Goal: Task Accomplishment & Management: Use online tool/utility

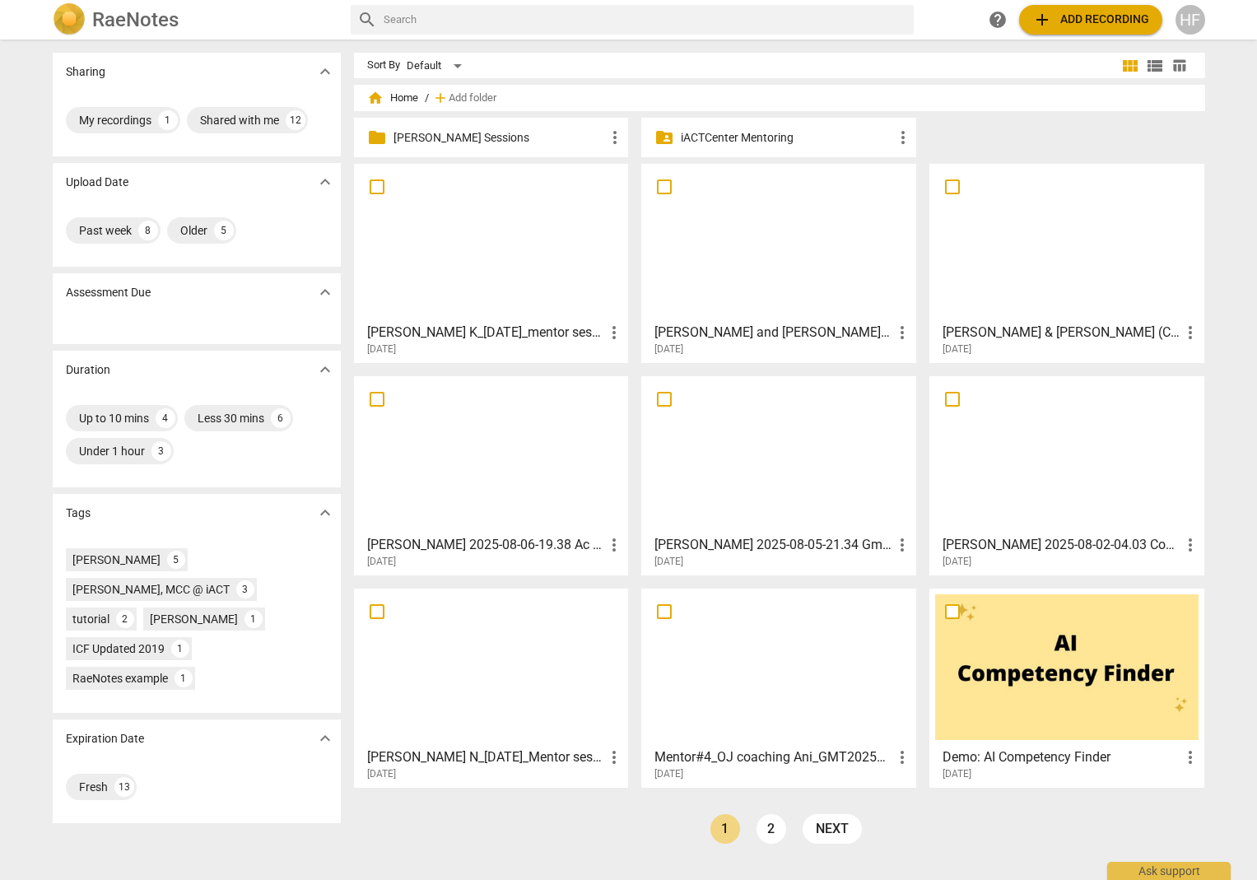
click at [463, 139] on p "[PERSON_NAME] Sessions" at bounding box center [500, 137] width 212 height 17
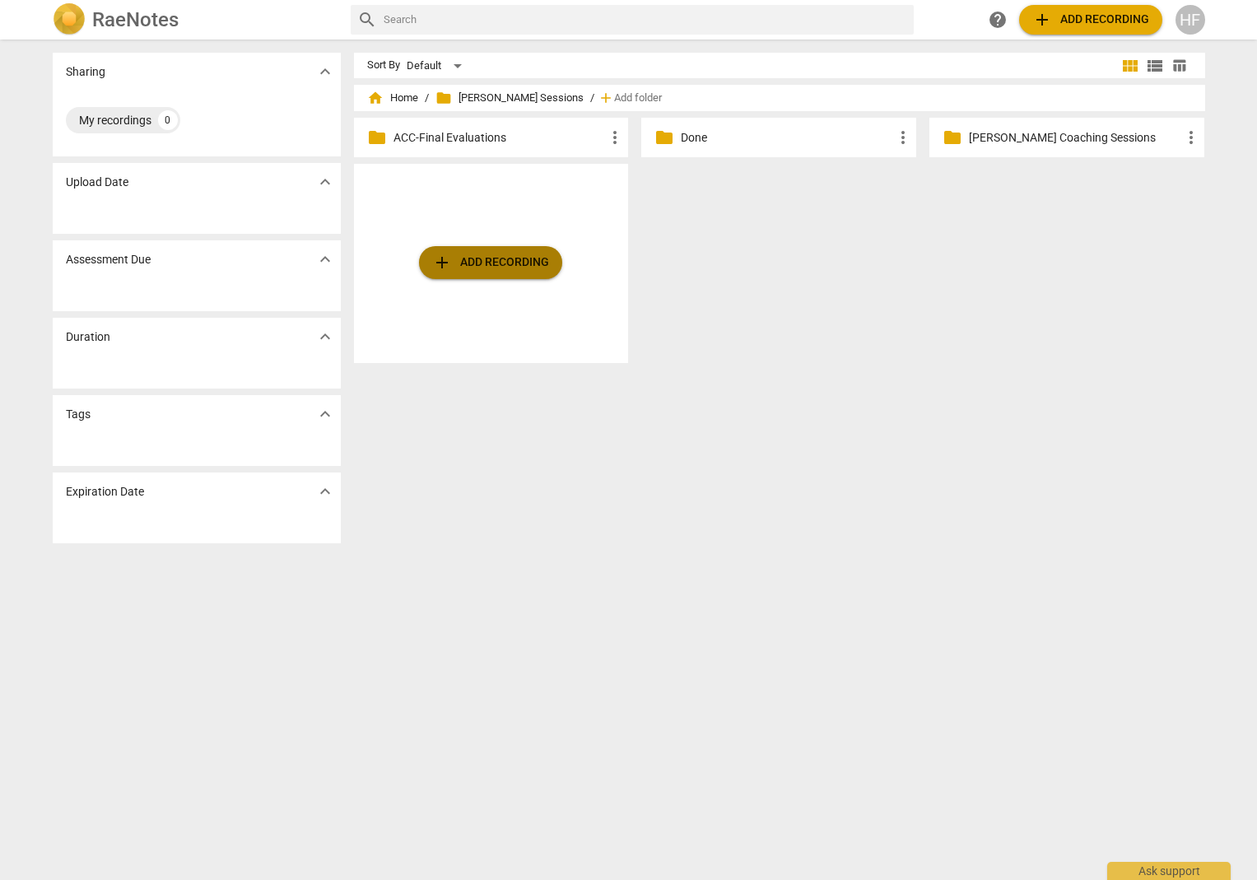
click at [482, 268] on span "add Add recording" at bounding box center [490, 263] width 117 height 20
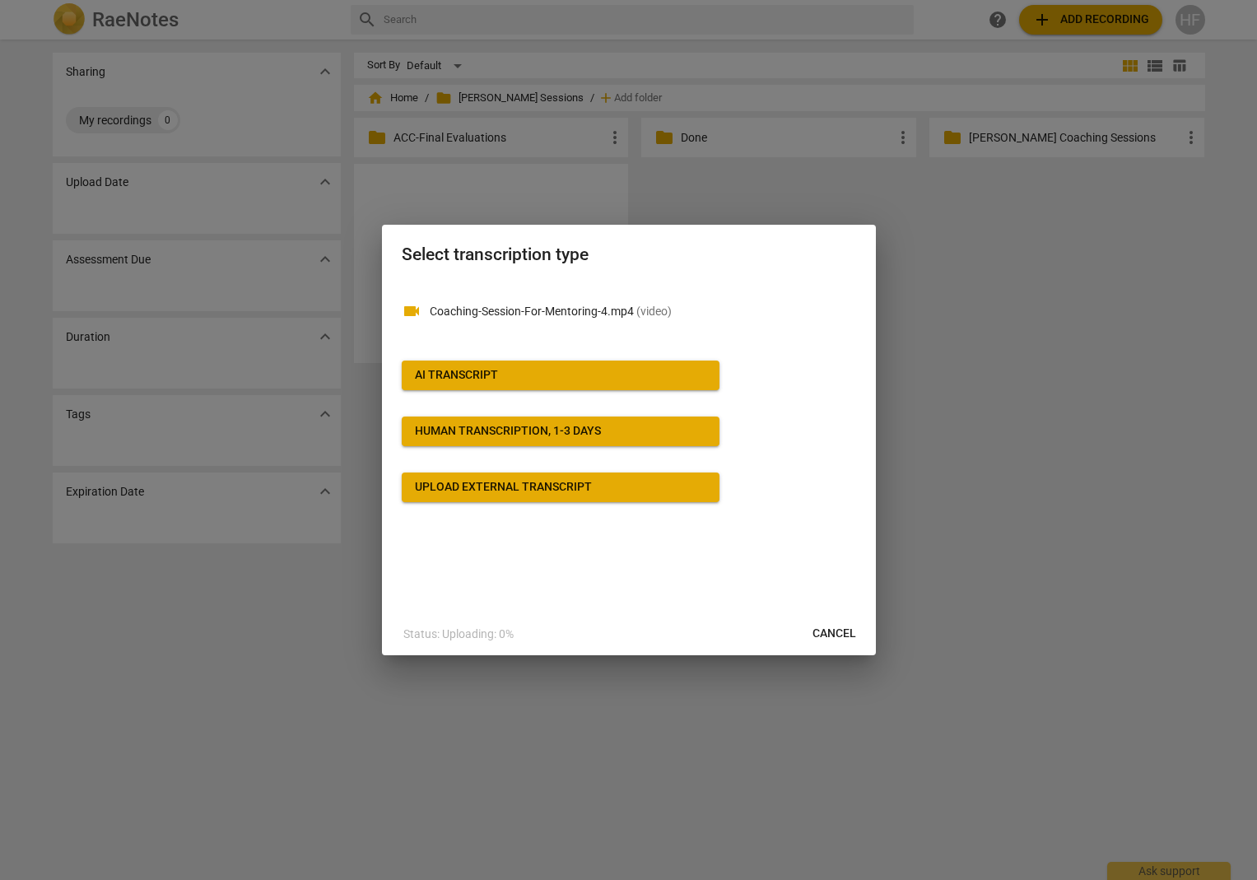
click at [593, 374] on span "AI Transcript" at bounding box center [560, 375] width 291 height 16
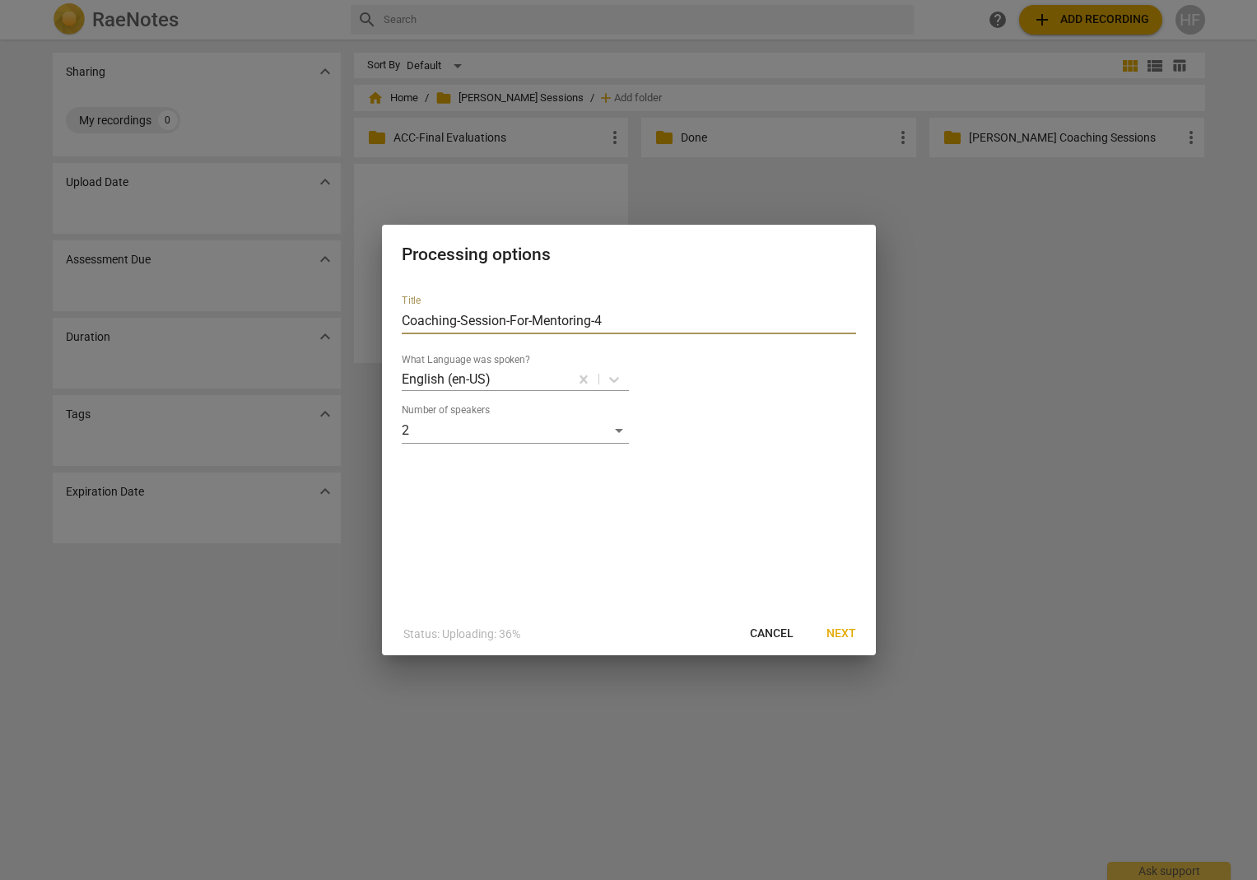
drag, startPoint x: 630, startPoint y: 319, endPoint x: 368, endPoint y: 322, distance: 261.8
click at [368, 322] on div "Processing options Title Coaching-Session-For-Mentoring-4 What Language was spo…" at bounding box center [628, 440] width 1257 height 880
type input "Liat Mentoring"
click at [842, 626] on span "Next" at bounding box center [842, 634] width 30 height 16
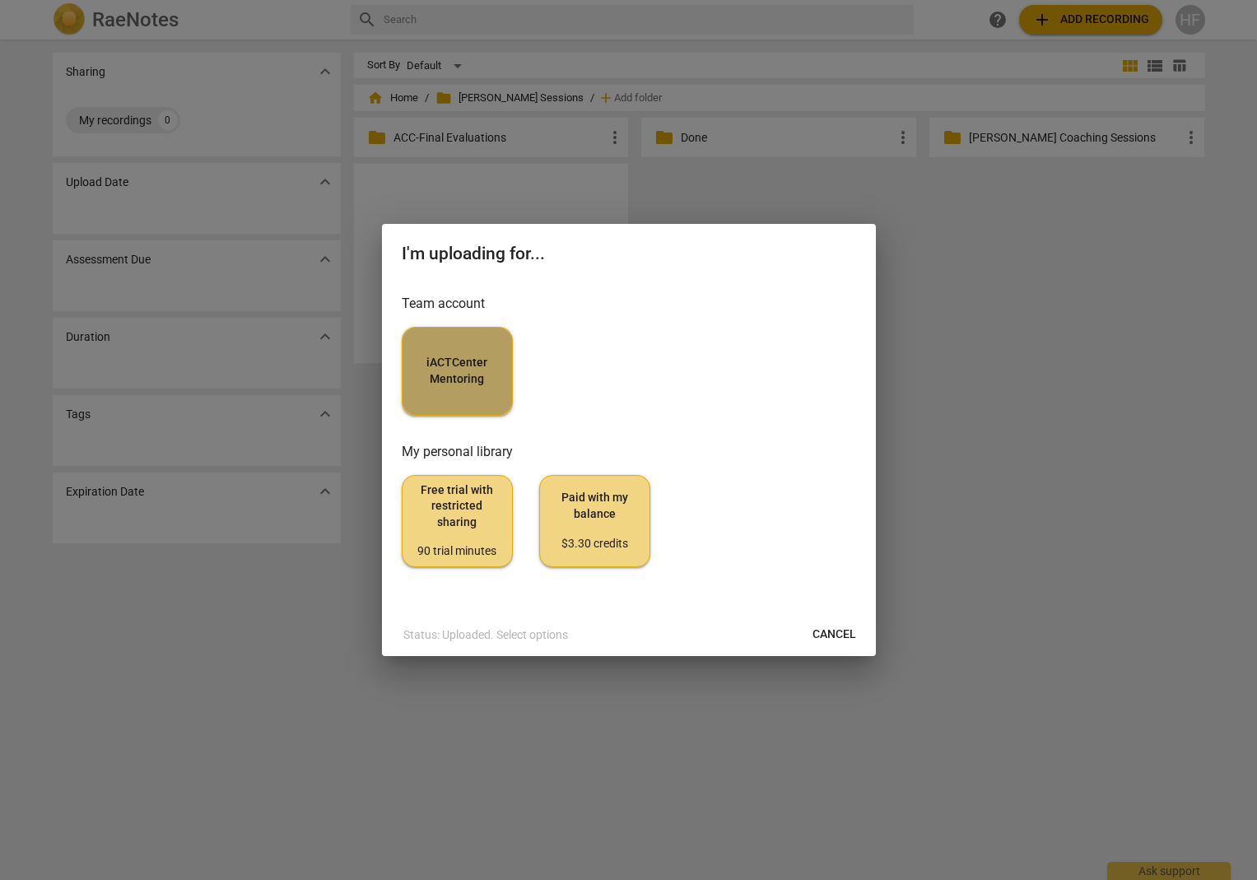
click at [507, 380] on button "iACTCenter Mentoring" at bounding box center [457, 371] width 111 height 89
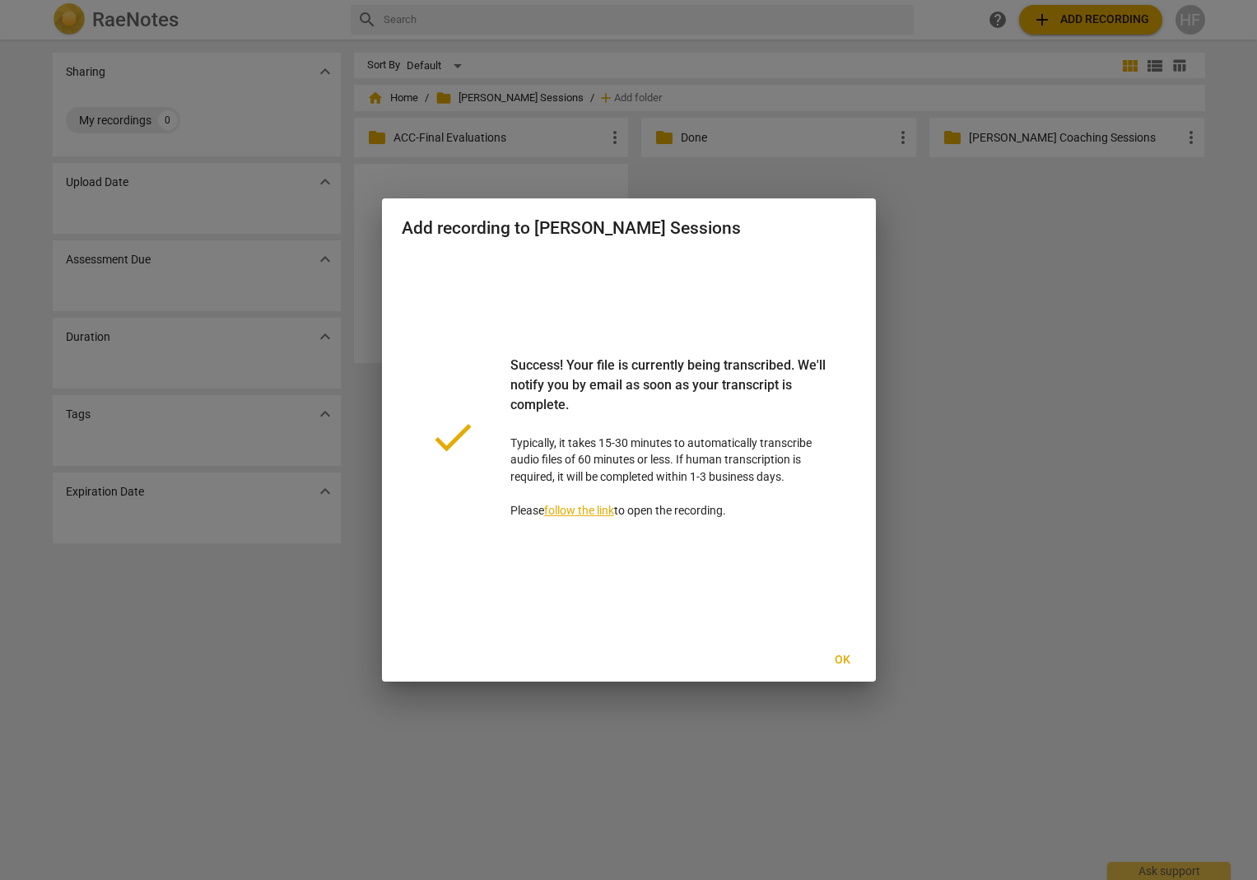
click at [841, 660] on span "Ok" at bounding box center [843, 660] width 26 height 16
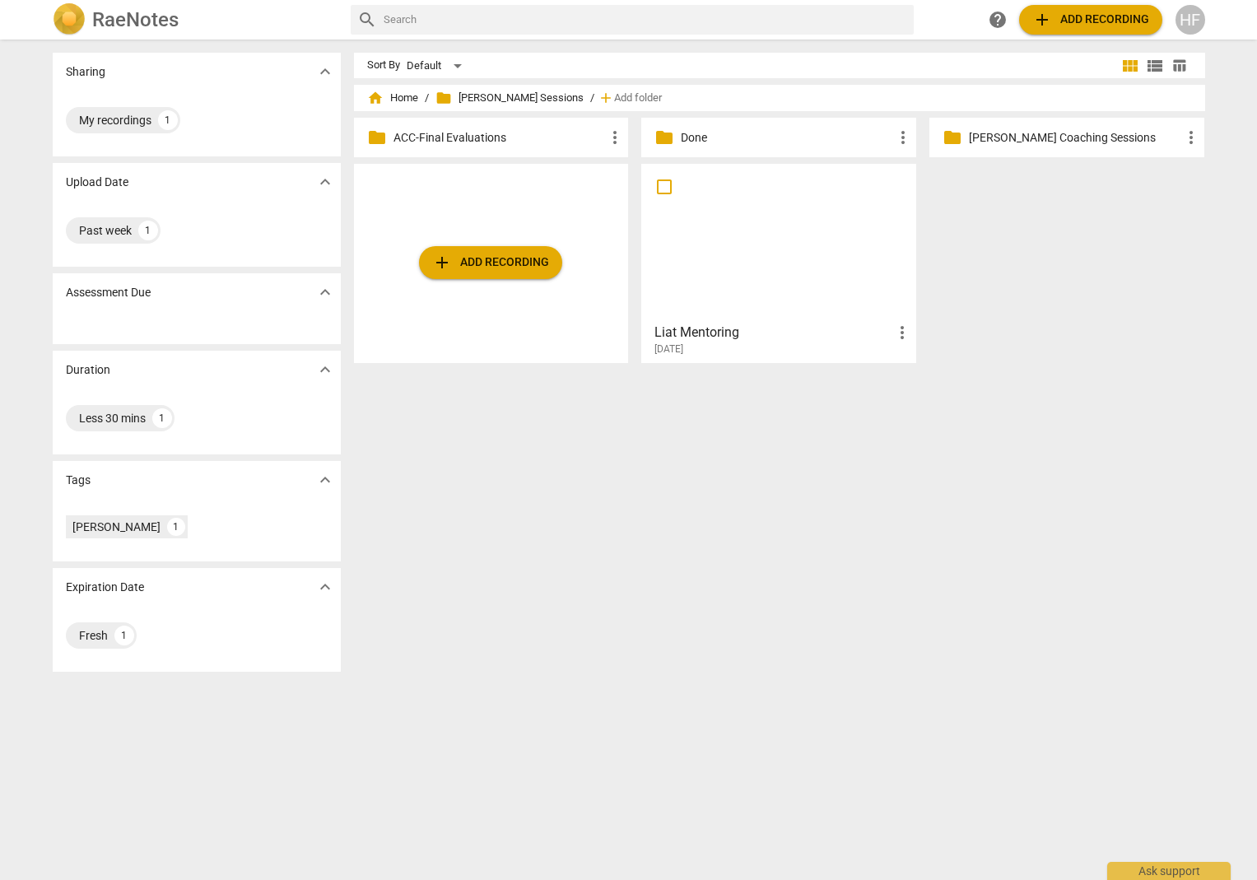
click at [753, 329] on h3 "Liat Mentoring" at bounding box center [774, 333] width 238 height 20
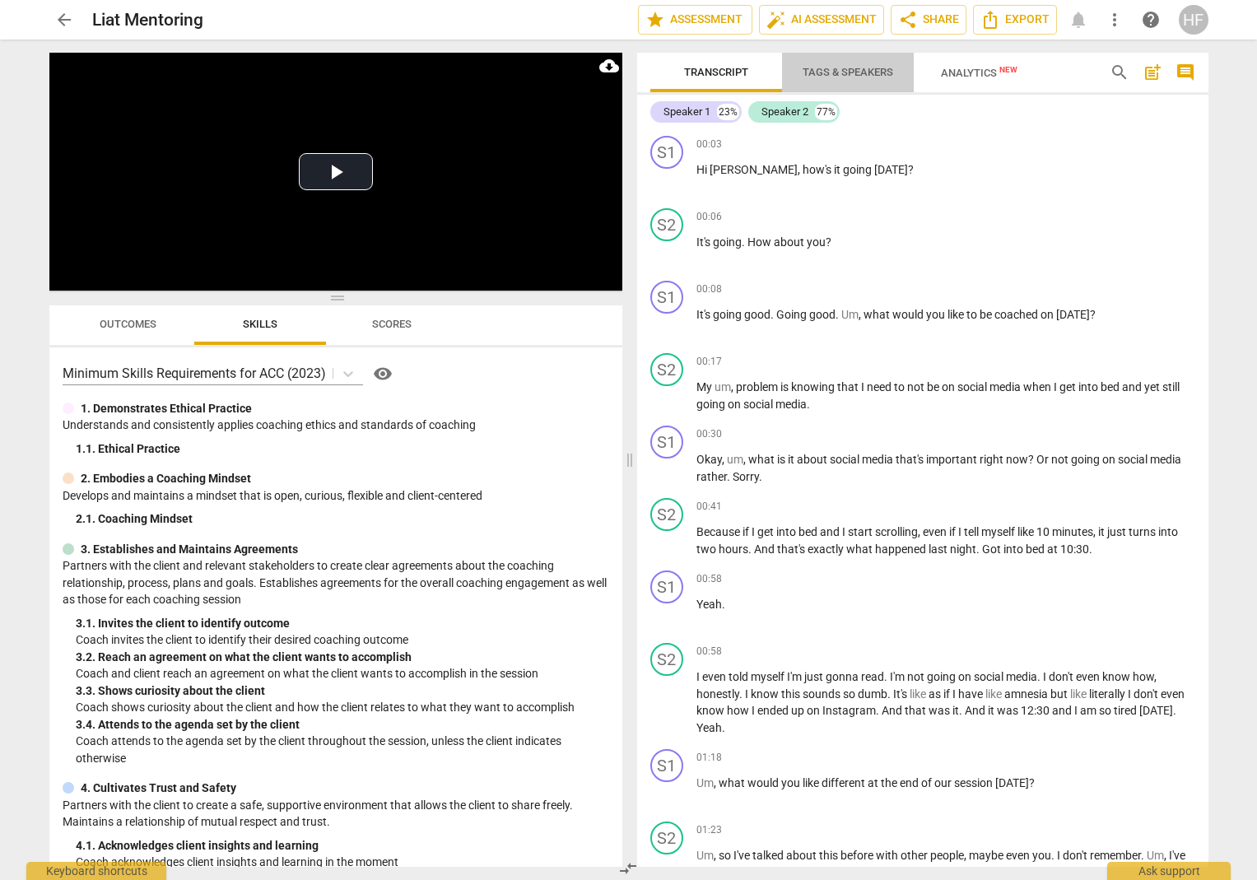
click at [861, 73] on span "Tags & Speakers" at bounding box center [848, 72] width 91 height 12
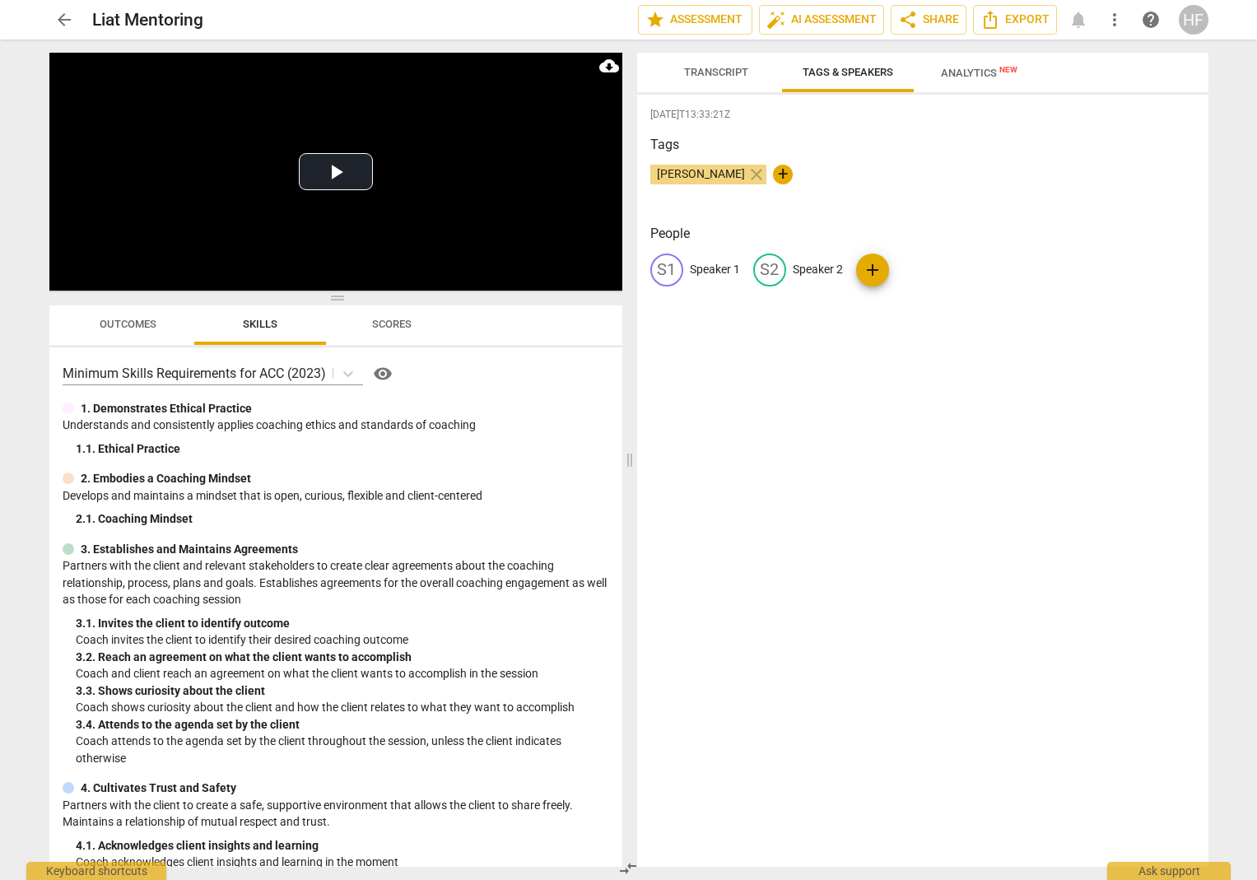
click at [708, 268] on p "Speaker 1" at bounding box center [715, 269] width 50 height 17
type input "Liat"
click at [911, 267] on p "Speaker 2" at bounding box center [925, 269] width 50 height 17
type input "Client"
click at [750, 80] on span "Transcript" at bounding box center [716, 73] width 104 height 22
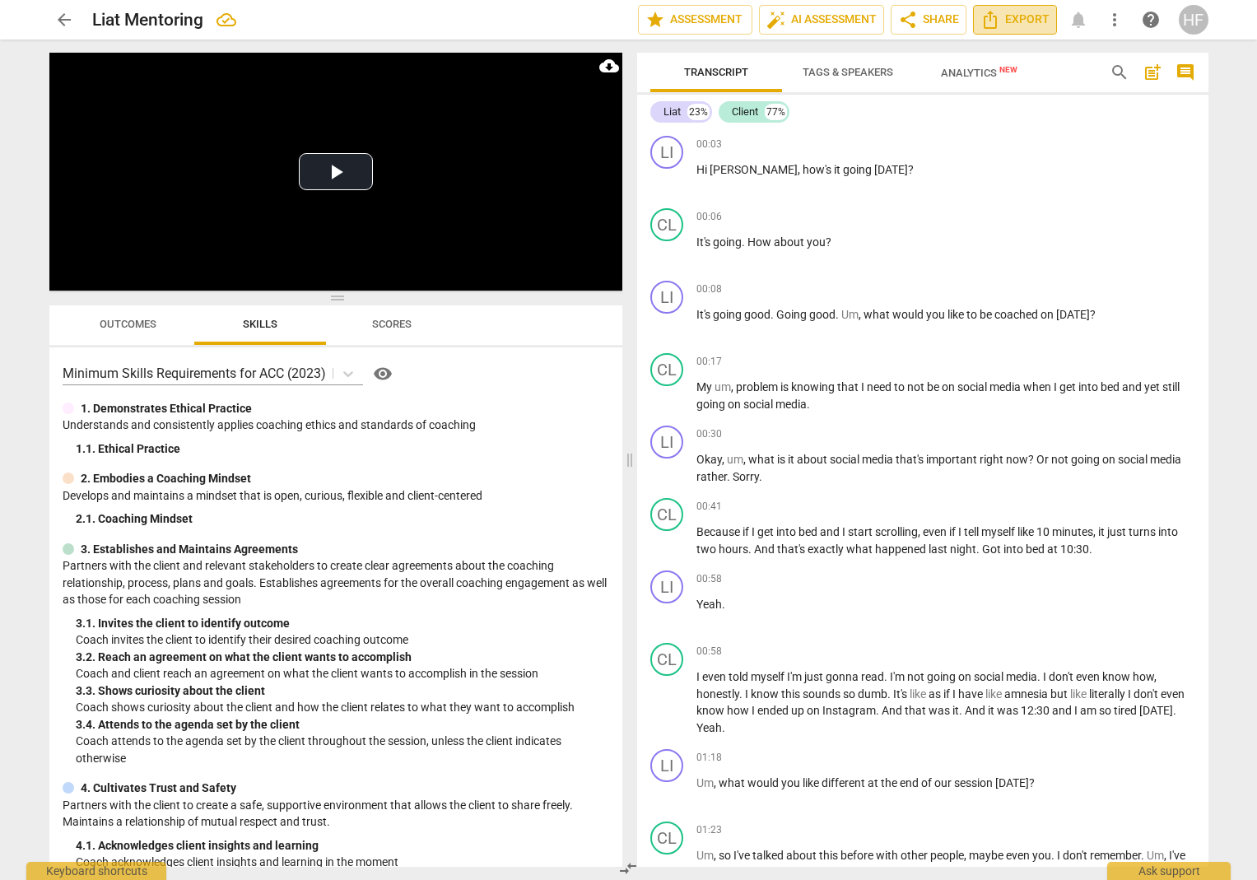
click at [1025, 21] on span "Export" at bounding box center [1015, 20] width 69 height 20
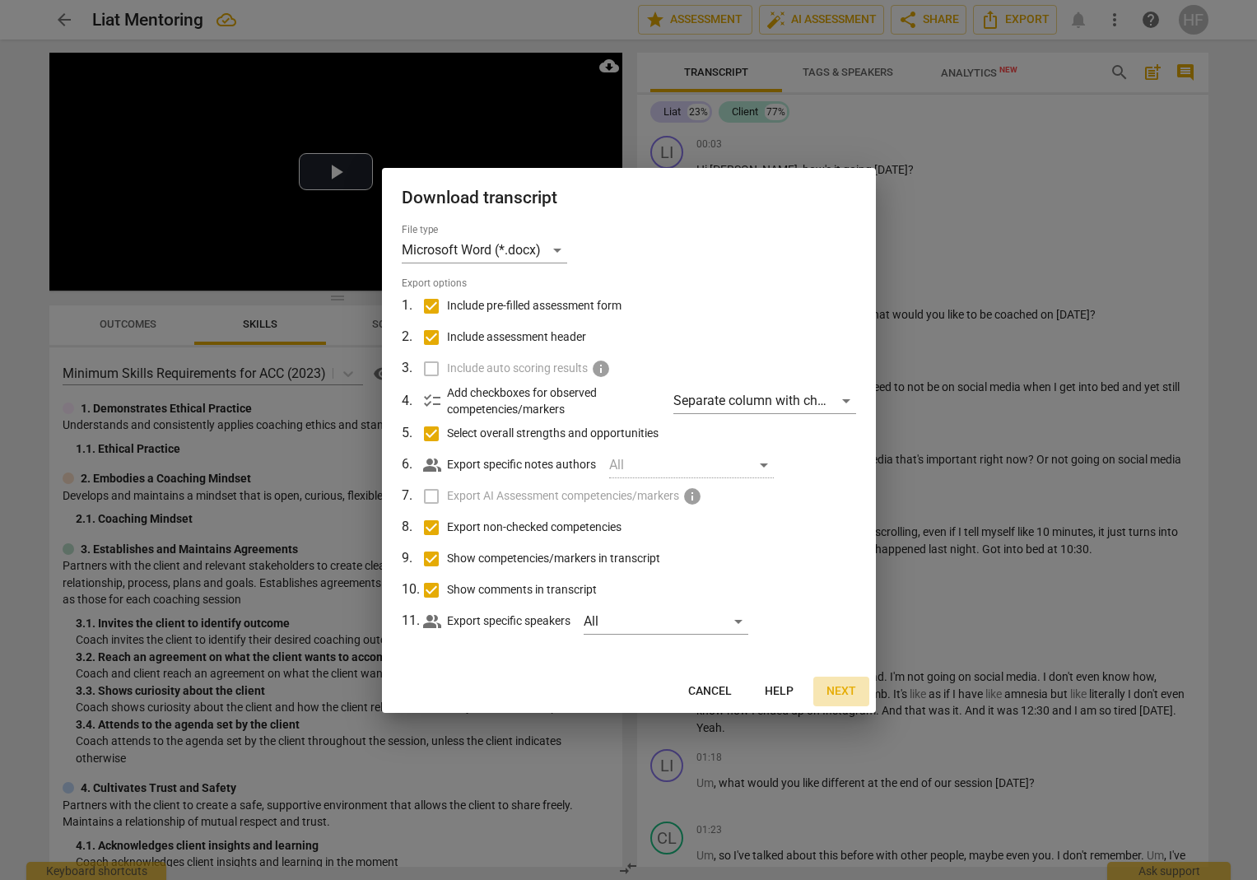
click at [848, 690] on span "Next" at bounding box center [842, 691] width 30 height 16
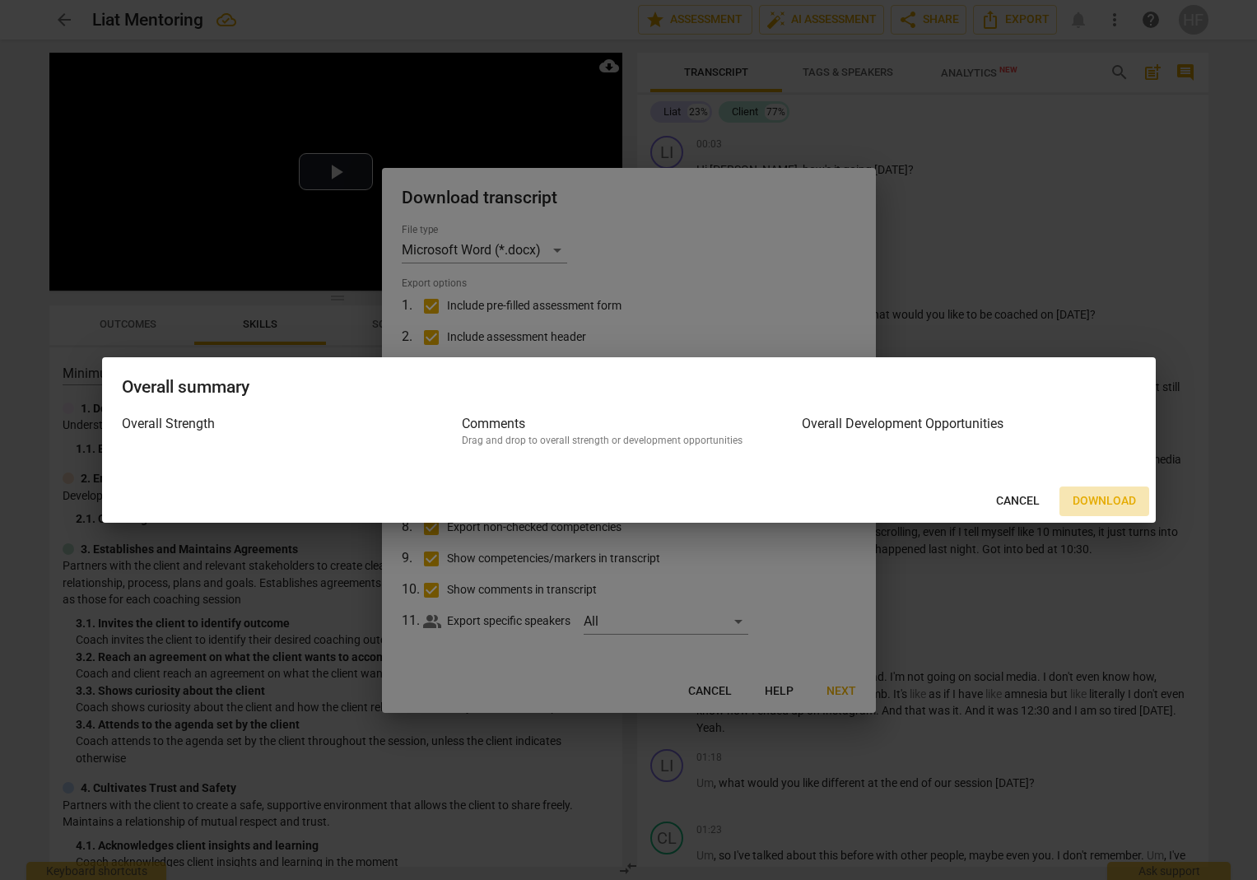
click at [1121, 501] on span "Download" at bounding box center [1104, 501] width 63 height 16
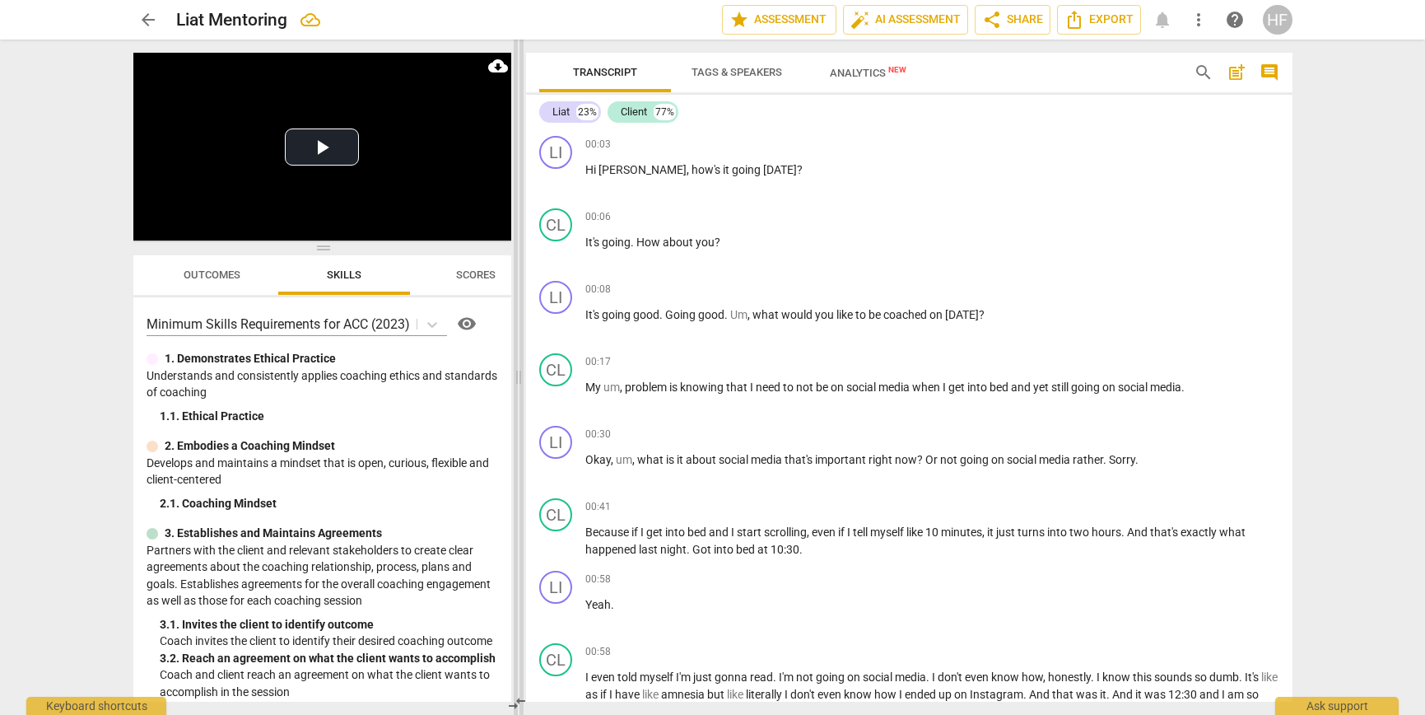
drag, startPoint x: 713, startPoint y: 378, endPoint x: 518, endPoint y: 402, distance: 196.6
click at [518, 402] on span at bounding box center [519, 377] width 10 height 675
click at [1236, 78] on span "post_add" at bounding box center [1237, 73] width 20 height 20
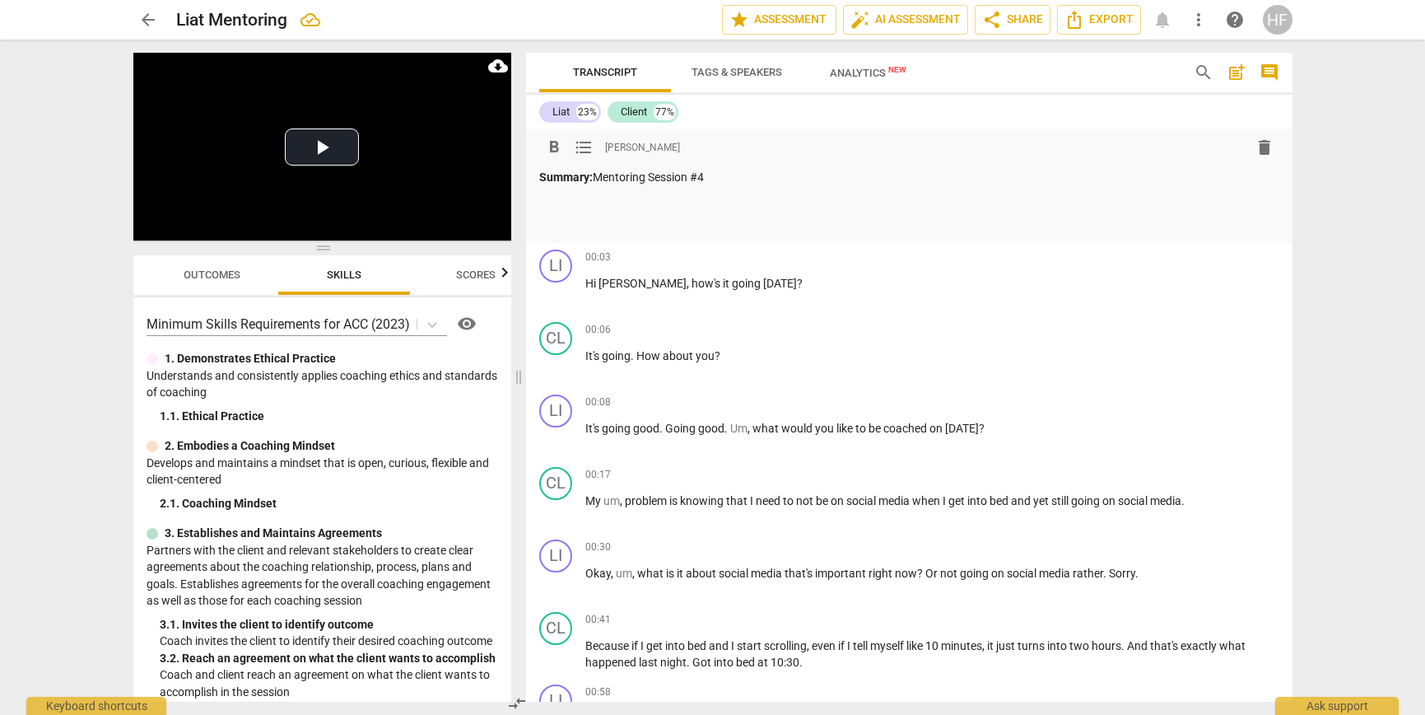
drag, startPoint x: 716, startPoint y: 179, endPoint x: 566, endPoint y: 176, distance: 149.0
click at [565, 179] on p "Summary: Mentoring Session #4" at bounding box center [909, 177] width 740 height 17
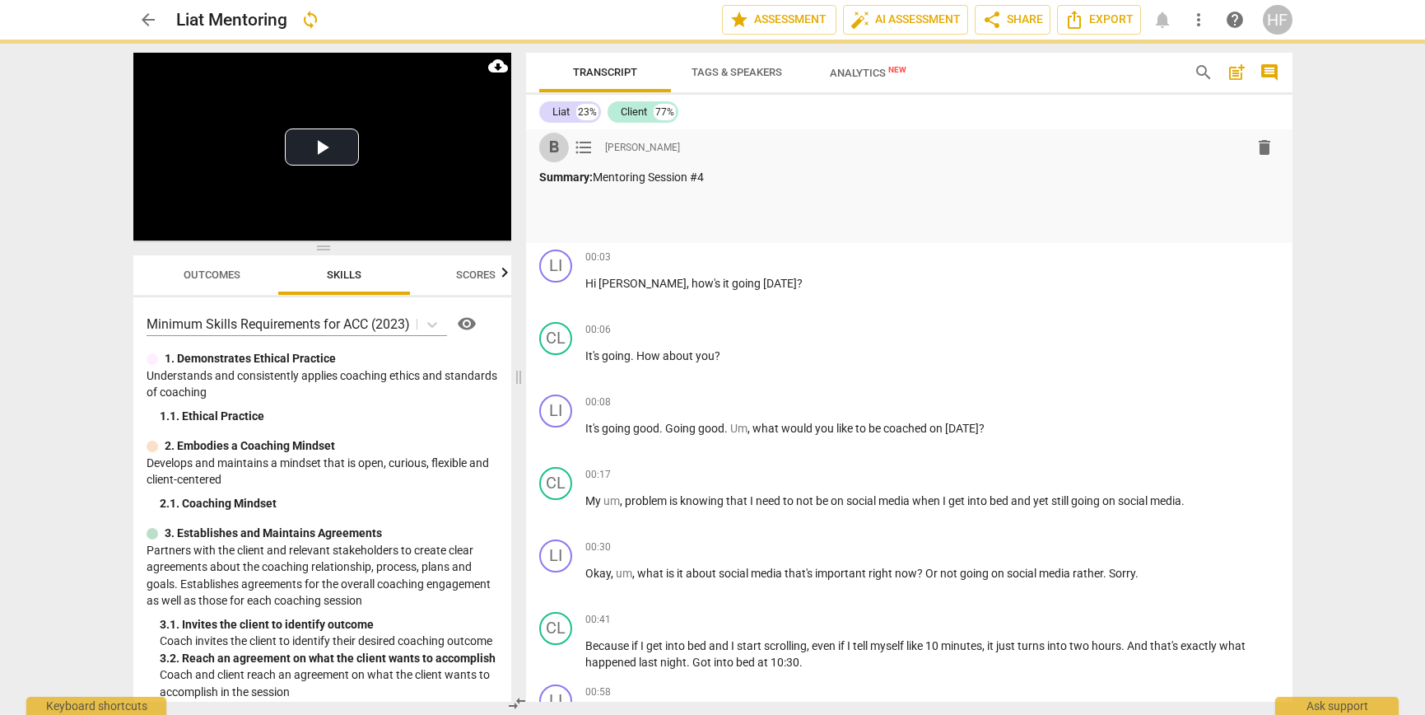
click at [555, 144] on span "format_bold" at bounding box center [554, 148] width 20 height 20
click at [602, 220] on p at bounding box center [909, 224] width 740 height 17
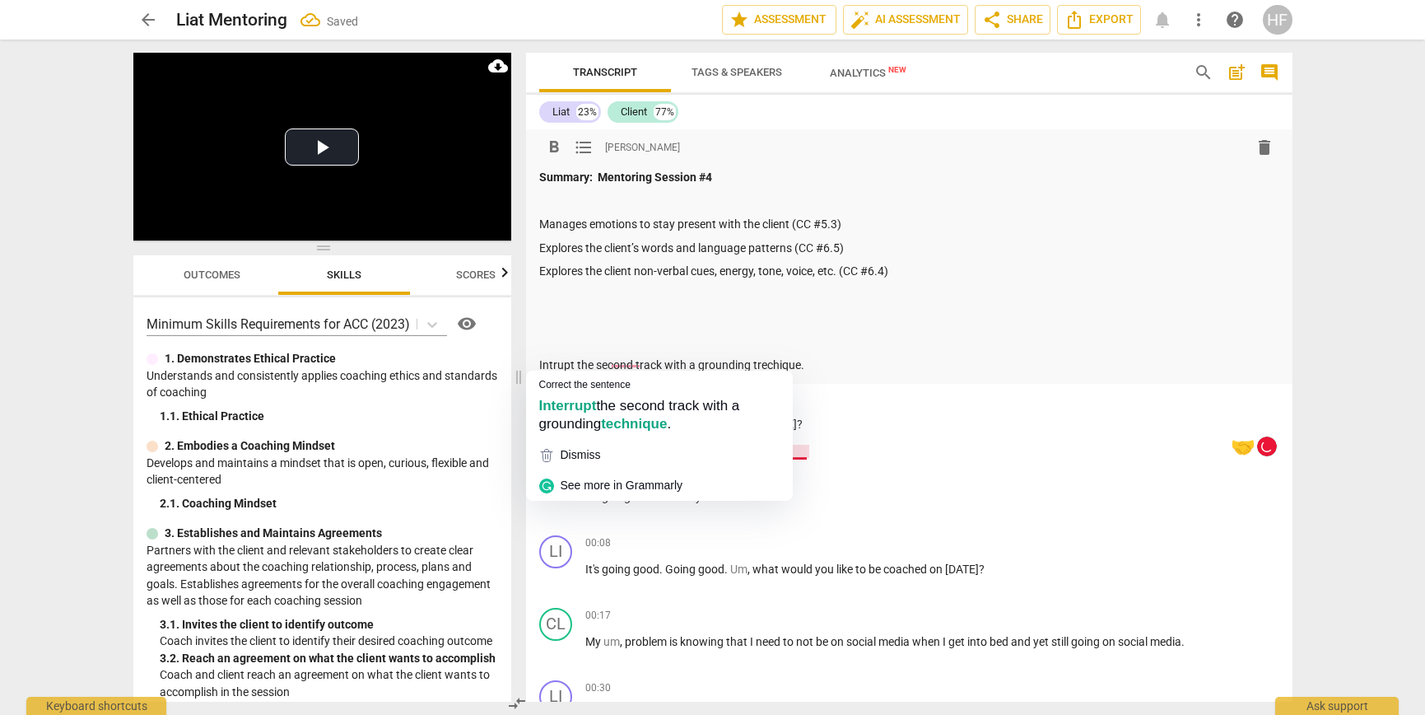
drag, startPoint x: 539, startPoint y: 361, endPoint x: 542, endPoint y: 375, distance: 14.2
click at [539, 361] on p "Intrupt the second track with a grounding trechique." at bounding box center [909, 365] width 740 height 17
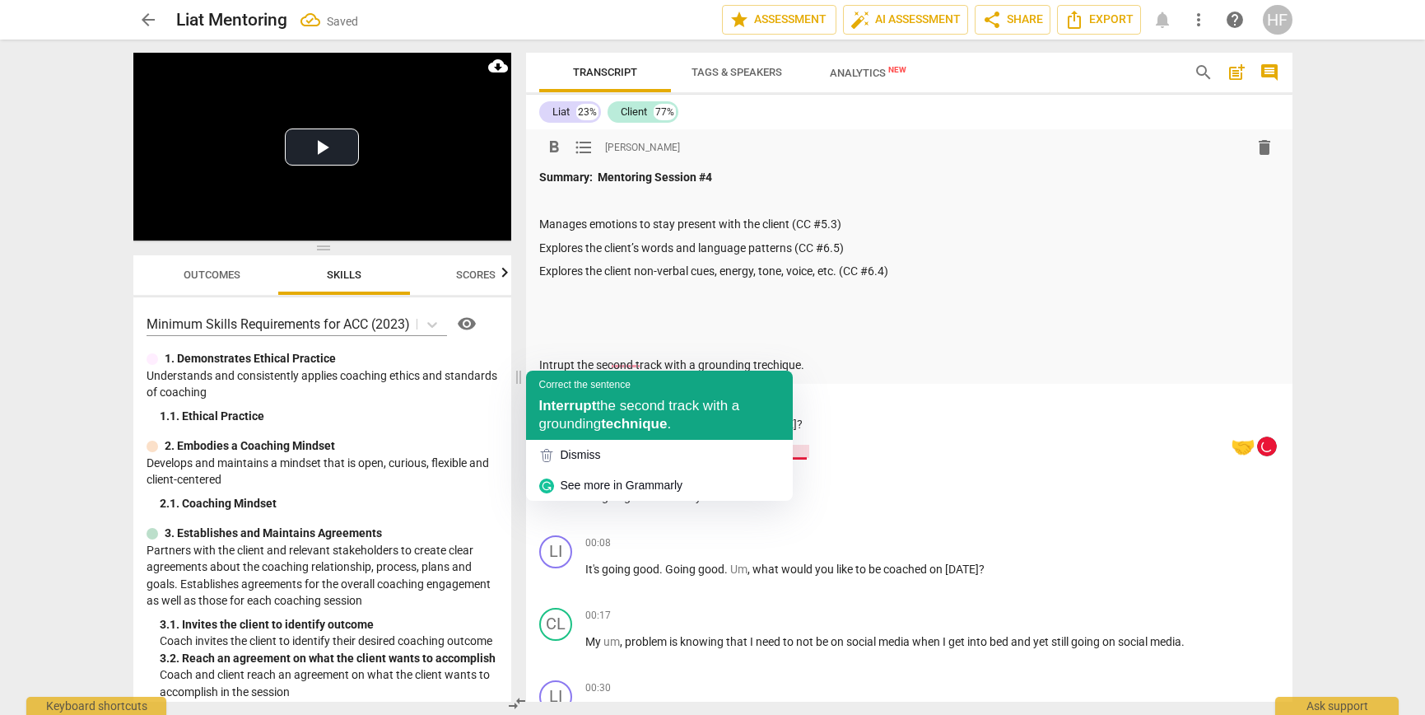
click at [580, 399] on span "Interrupt" at bounding box center [568, 406] width 58 height 16
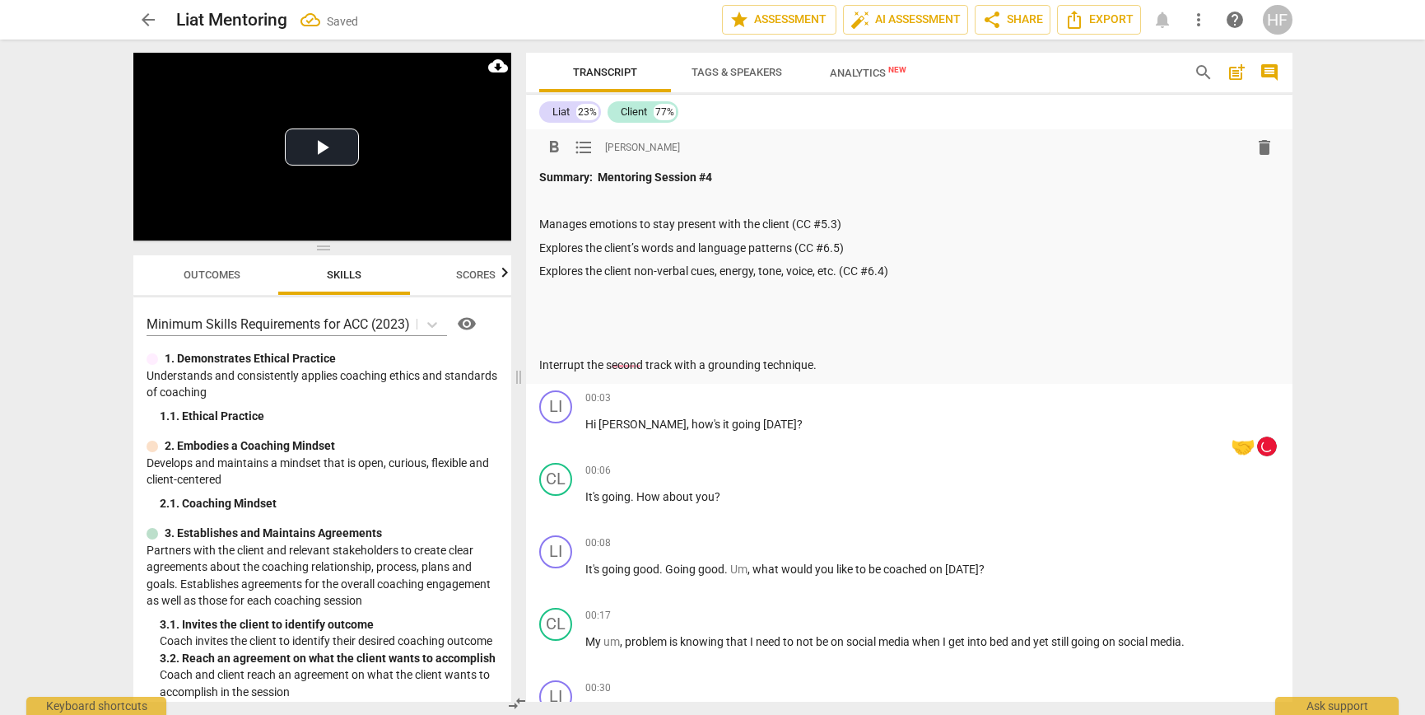
click at [542, 342] on p at bounding box center [909, 341] width 740 height 17
drag, startPoint x: 542, startPoint y: 361, endPoint x: 547, endPoint y: 384, distance: 22.8
click at [542, 361] on p "Interrupt the second track with a grounding technique." at bounding box center [909, 365] width 740 height 17
click at [574, 144] on span "format_list_bulleted" at bounding box center [584, 148] width 20 height 20
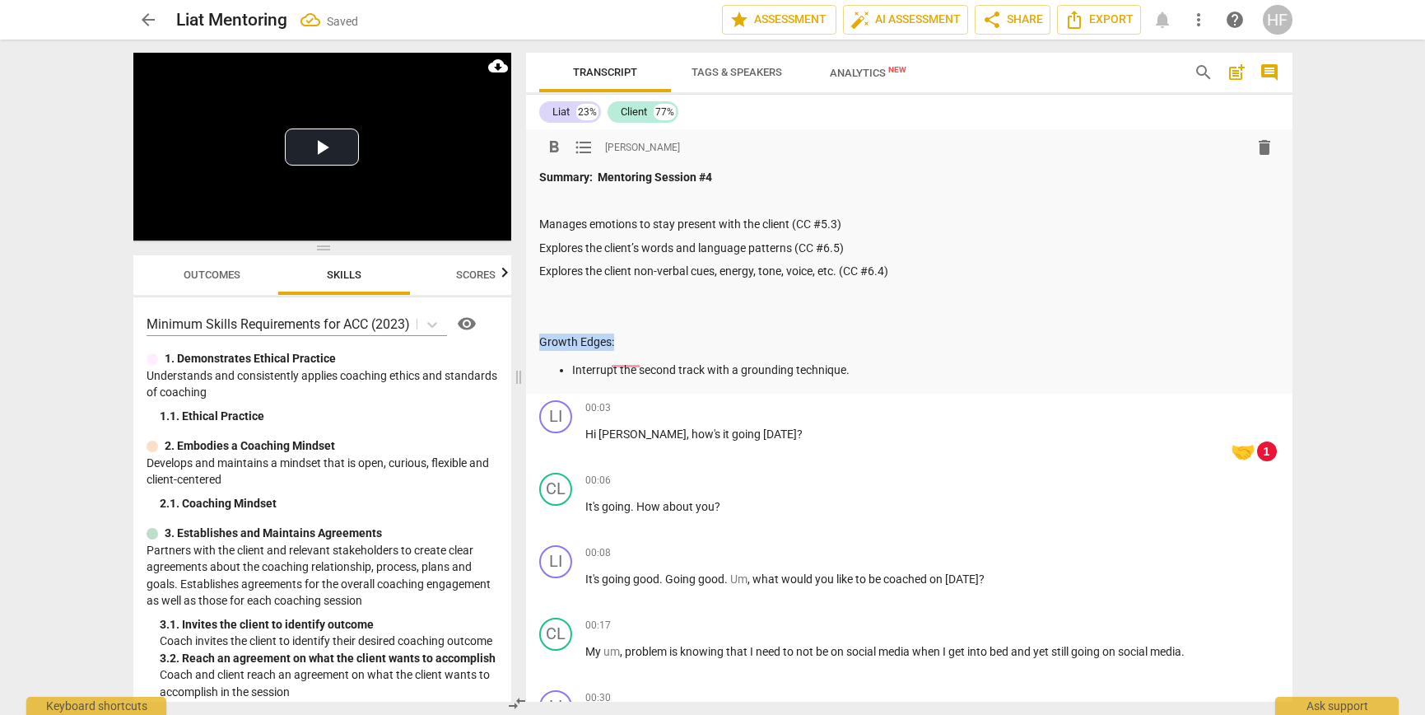
drag, startPoint x: 611, startPoint y: 341, endPoint x: 532, endPoint y: 342, distance: 79.0
click at [532, 342] on div "format_bold format_list_bulleted [PERSON_NAME] delete Summary: Mentoring Sessio…" at bounding box center [909, 261] width 767 height 264
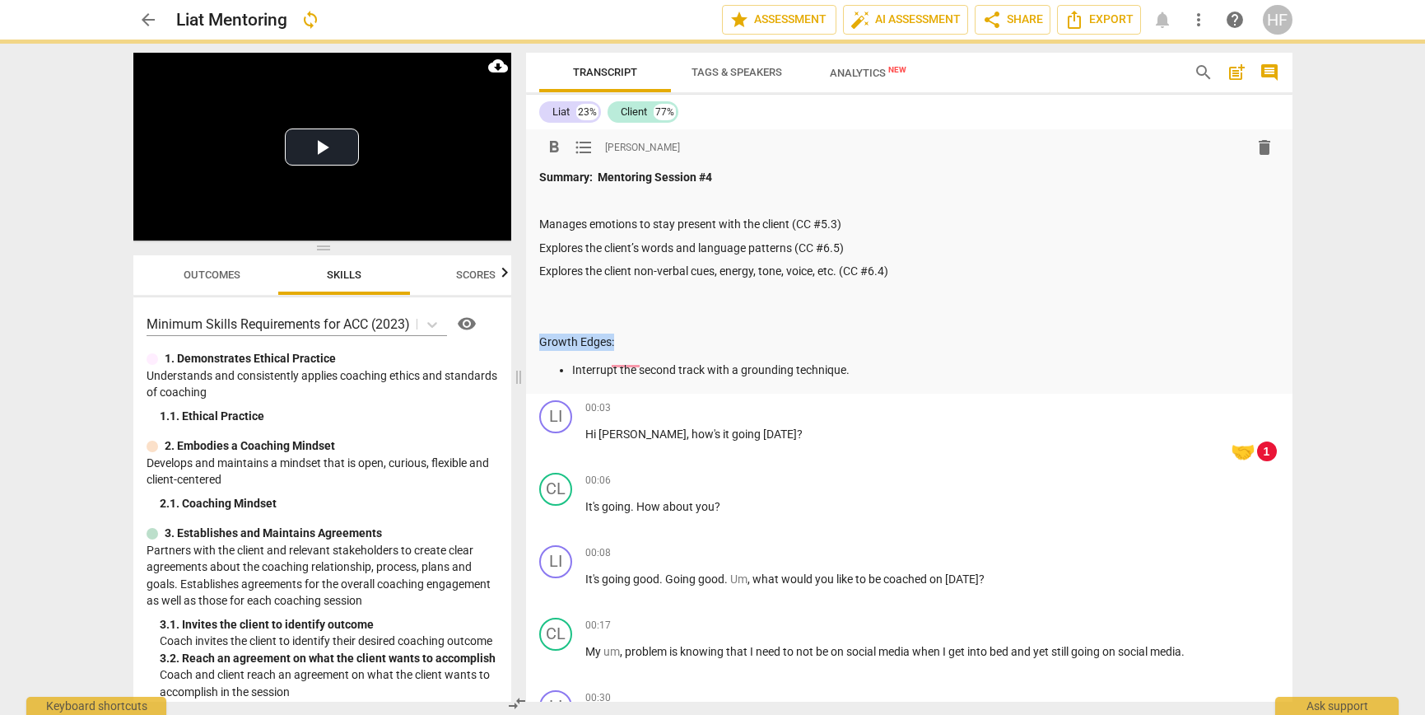
click at [557, 149] on span "format_bold" at bounding box center [554, 148] width 20 height 20
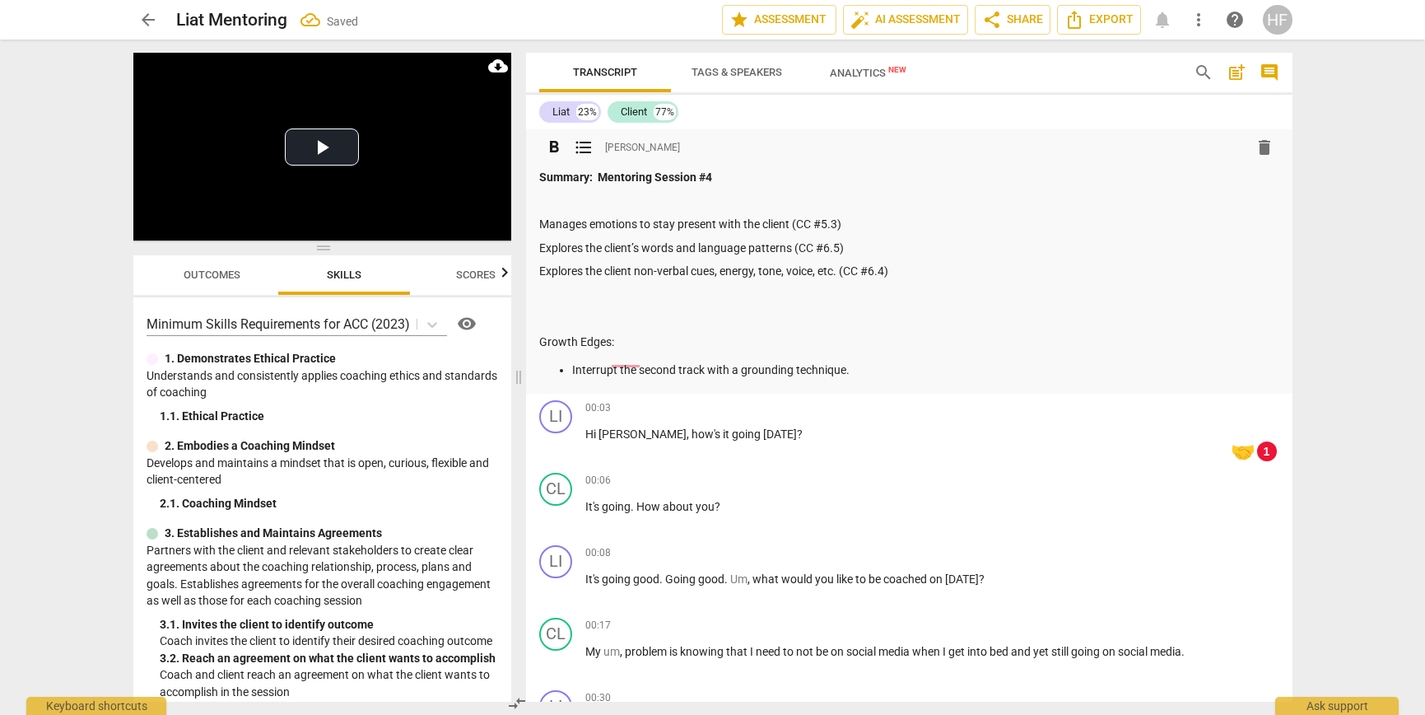
click at [895, 361] on p "Interrupt the second track with a grounding technique." at bounding box center [925, 369] width 707 height 17
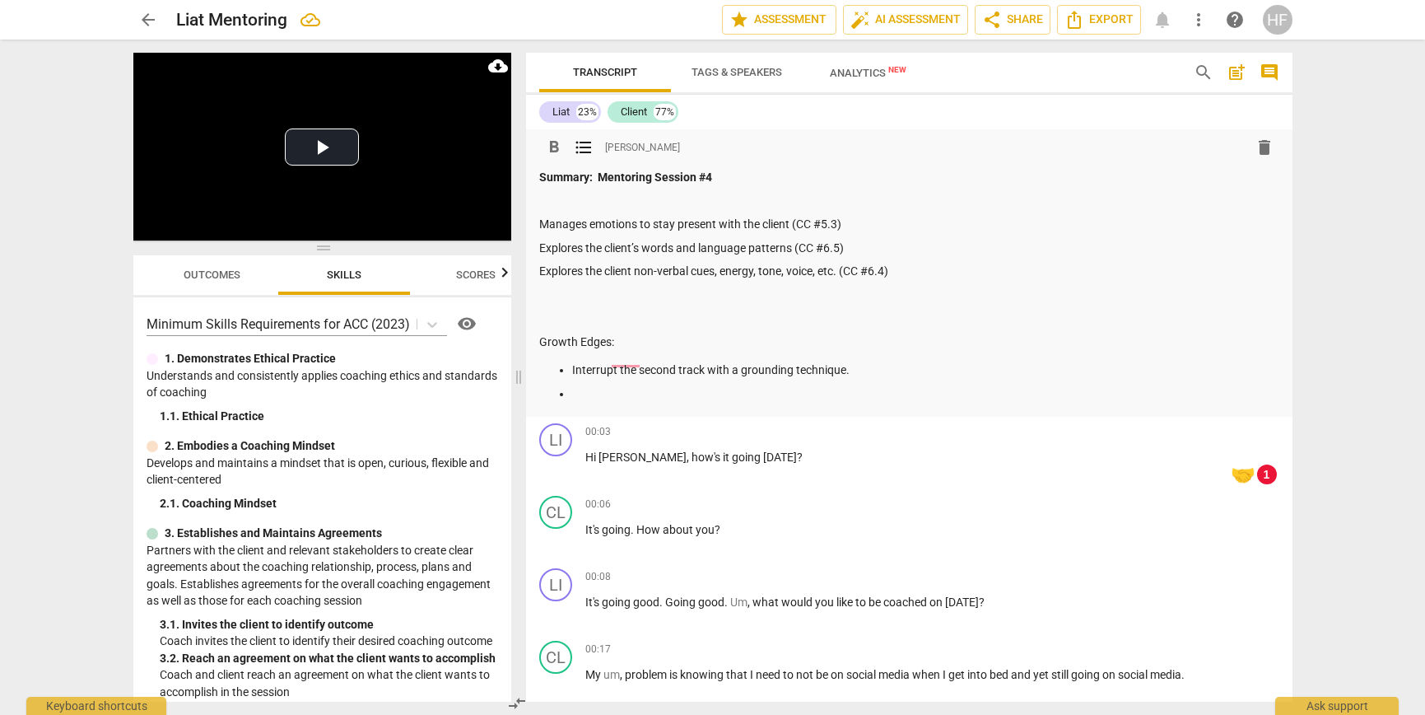
click at [859, 368] on p "Interrupt the second track with a grounding technique." at bounding box center [925, 369] width 707 height 17
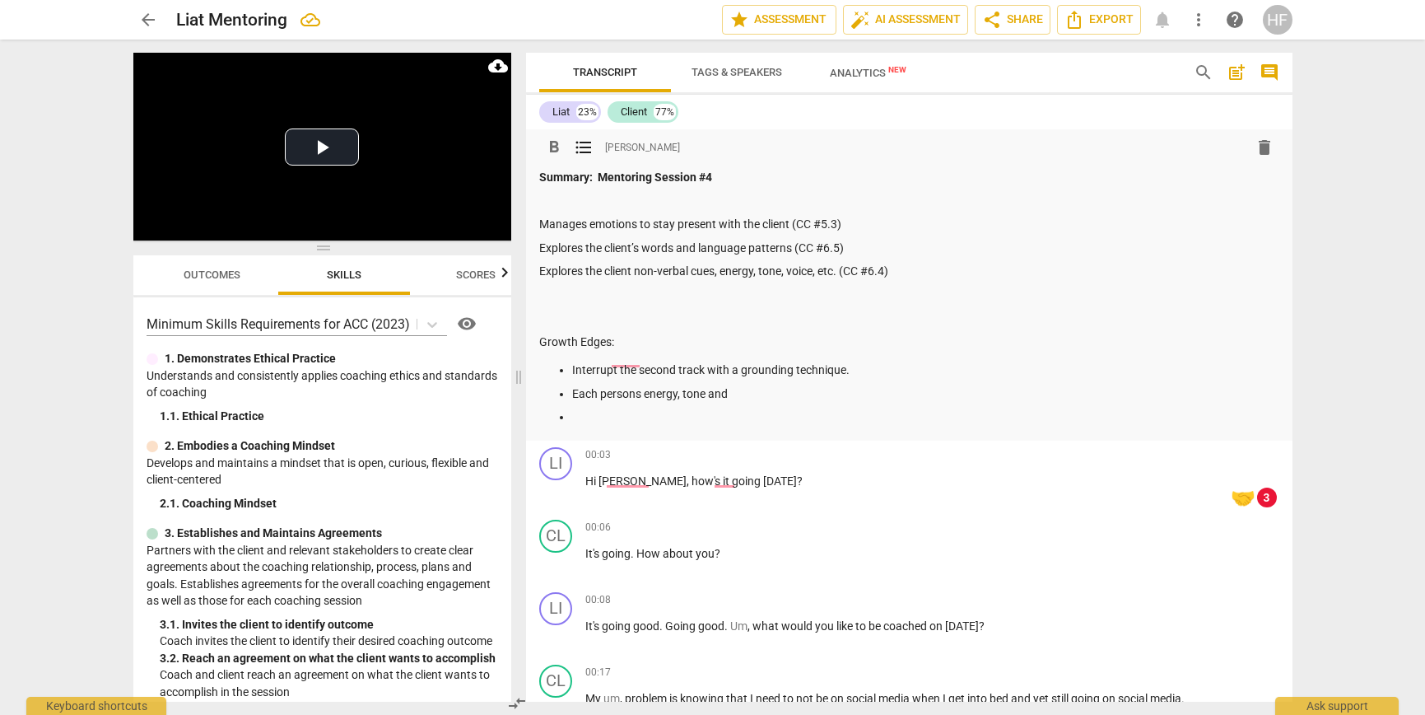
click at [739, 393] on p "Each persons energy, tone and" at bounding box center [925, 393] width 707 height 17
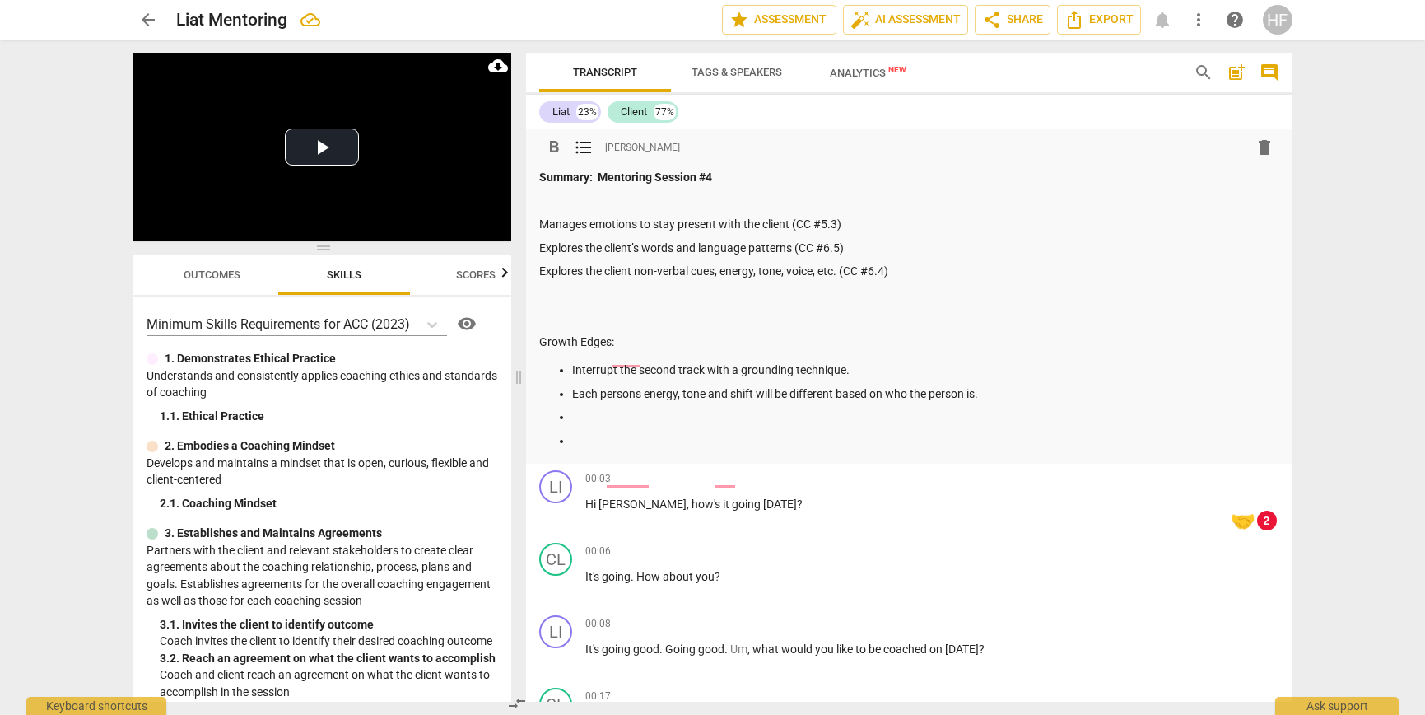
click at [609, 412] on p at bounding box center [925, 416] width 707 height 17
click at [883, 417] on p "Ask the client what's important, what we need to explore," at bounding box center [925, 416] width 707 height 17
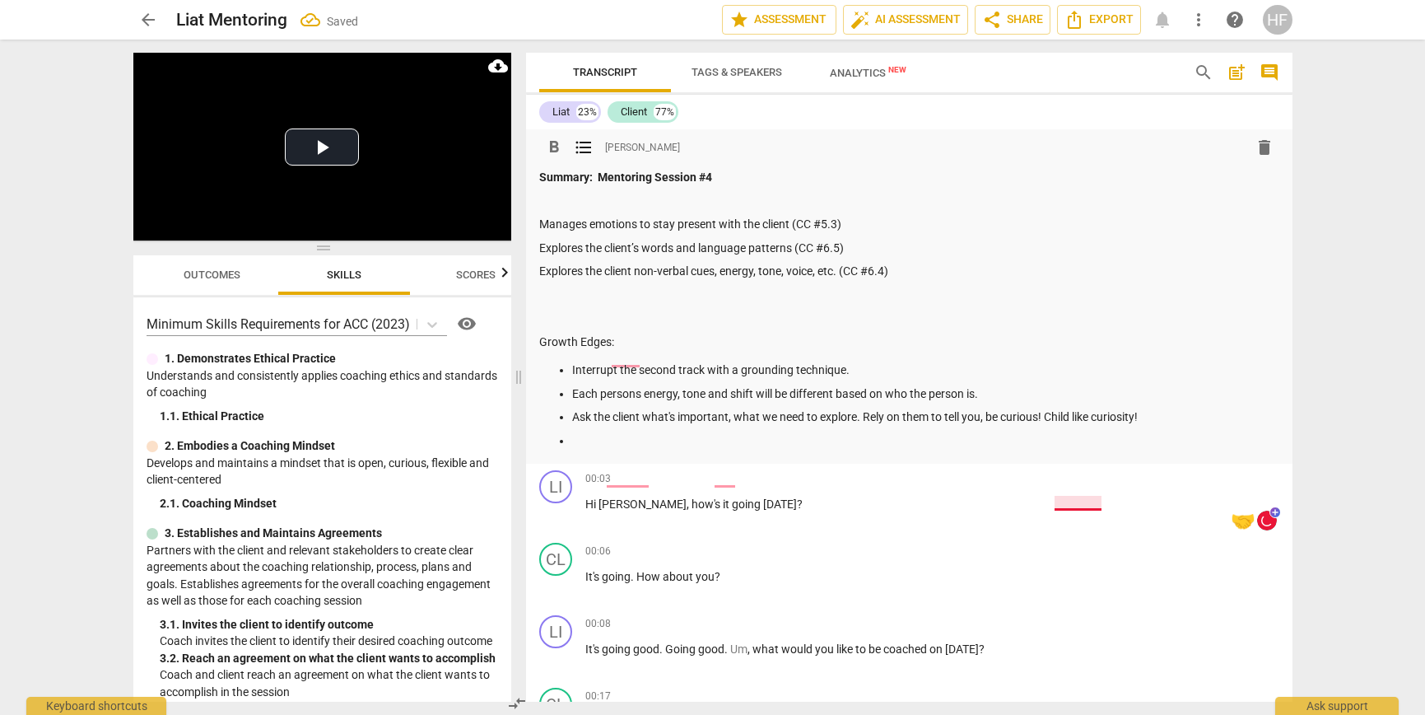
drag, startPoint x: 1152, startPoint y: 411, endPoint x: 1048, endPoint y: 412, distance: 103.7
click at [1048, 412] on p "Ask the client what's important, what we need to explore. Rely on them to tell …" at bounding box center [925, 416] width 707 height 17
click at [552, 148] on span "format_bold" at bounding box center [554, 148] width 20 height 20
click at [583, 440] on p at bounding box center [925, 440] width 707 height 17
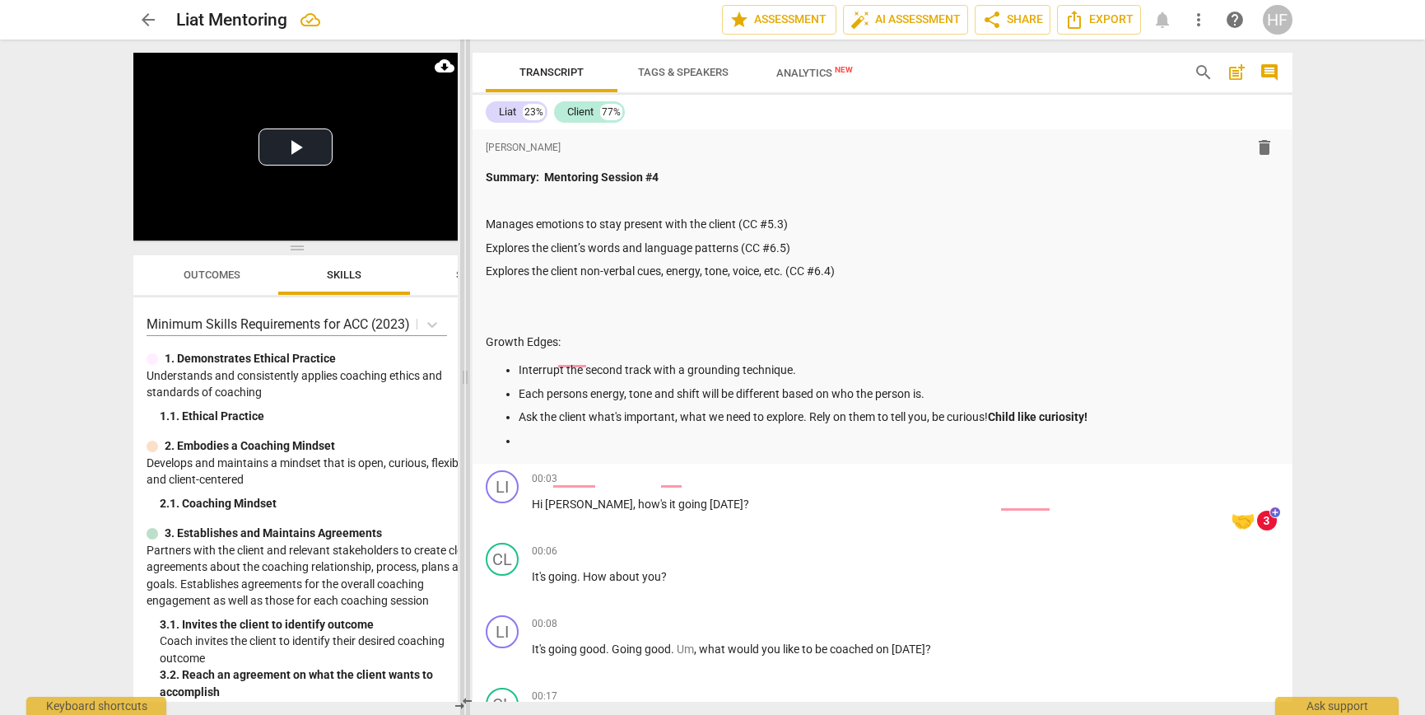
drag, startPoint x: 516, startPoint y: 376, endPoint x: 463, endPoint y: 386, distance: 54.4
click at [463, 386] on span at bounding box center [465, 377] width 10 height 675
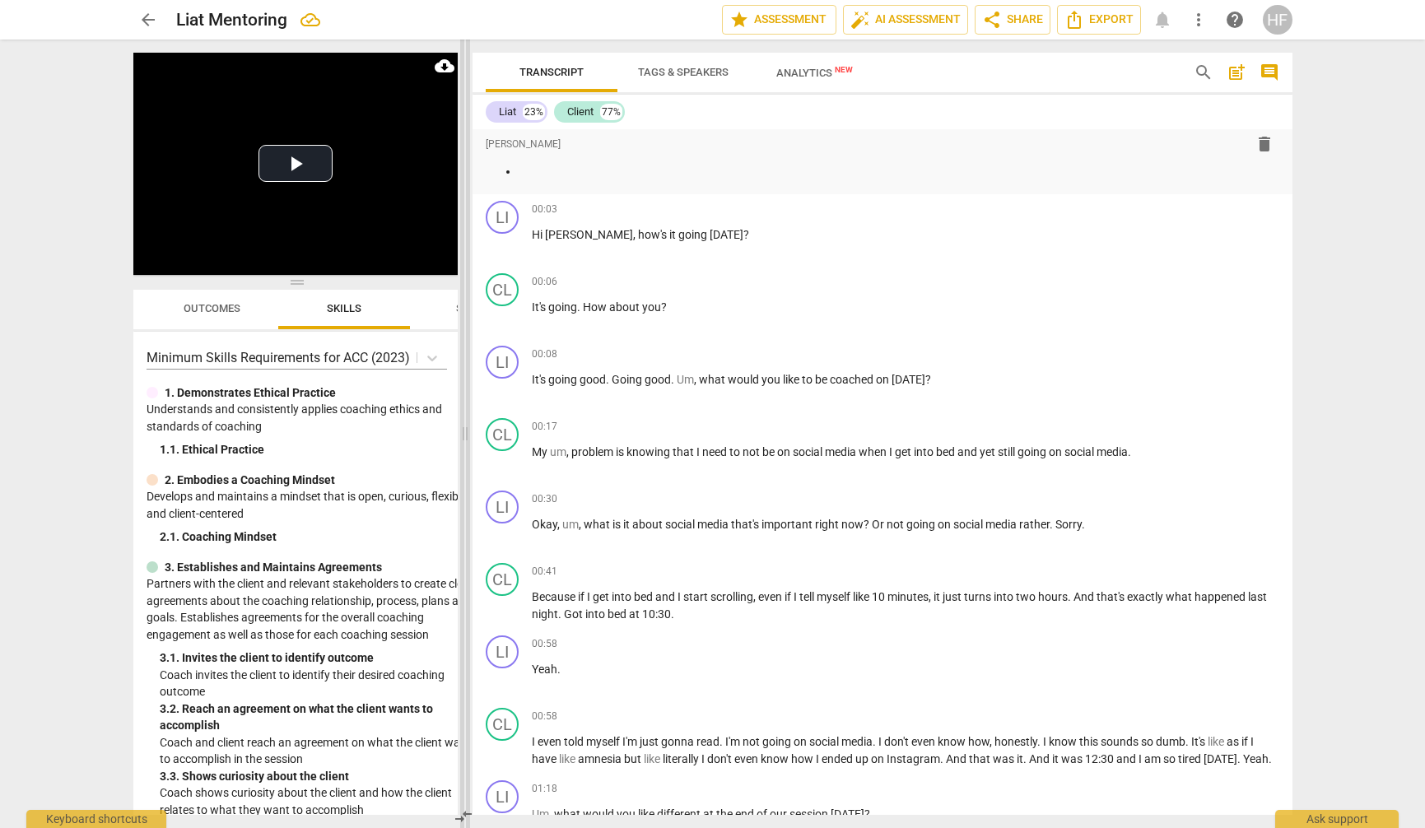
scroll to position [1, 0]
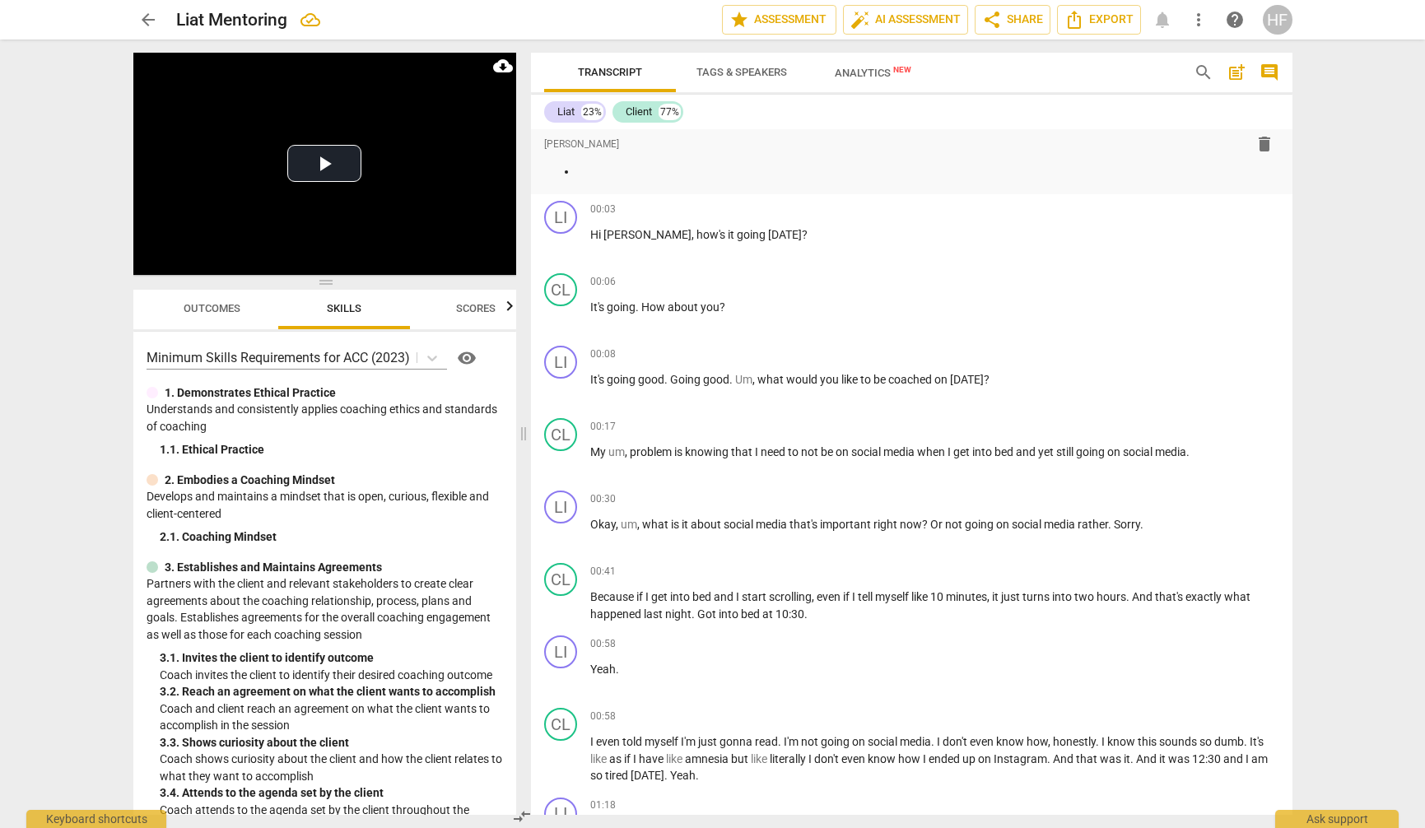
drag, startPoint x: 461, startPoint y: 431, endPoint x: 565, endPoint y: 394, distance: 110.2
click at [529, 436] on span at bounding box center [524, 434] width 10 height 789
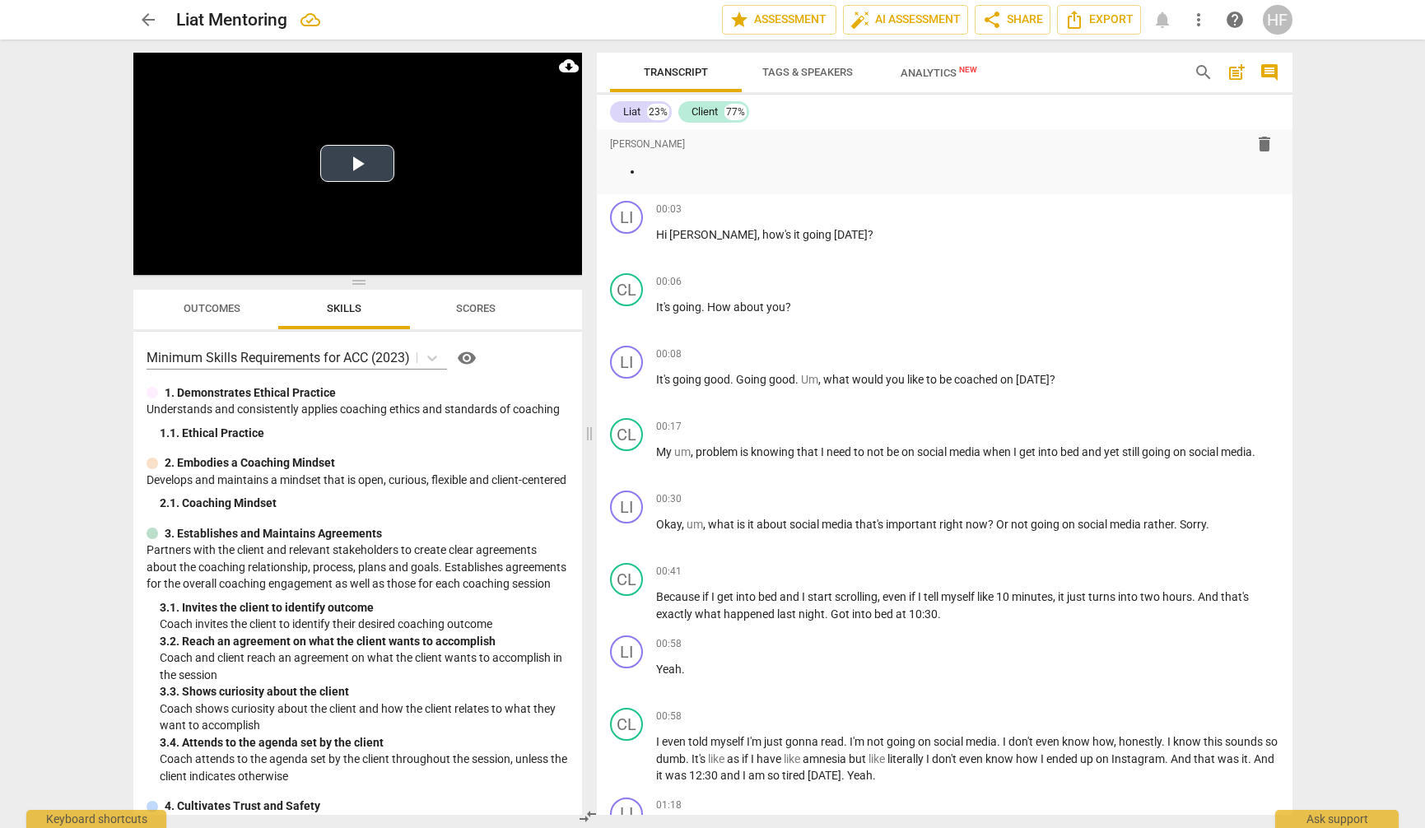
scroll to position [0, 0]
click at [566, 251] on video at bounding box center [357, 164] width 449 height 222
click at [627, 389] on span "play_arrow" at bounding box center [628, 390] width 20 height 20
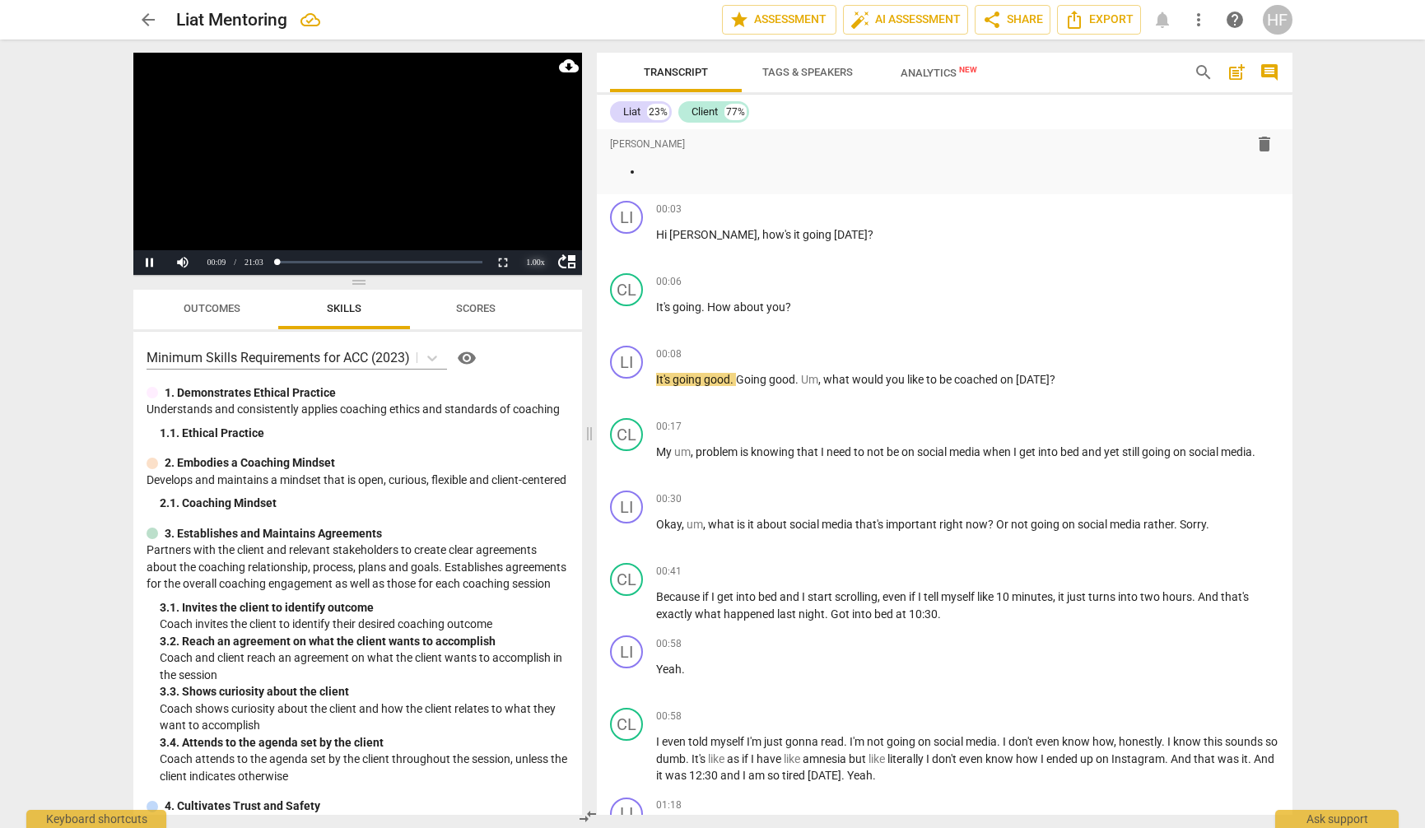
click at [538, 261] on div "1.00 x" at bounding box center [536, 262] width 33 height 25
click at [539, 219] on li "1.5x" at bounding box center [536, 224] width 33 height 18
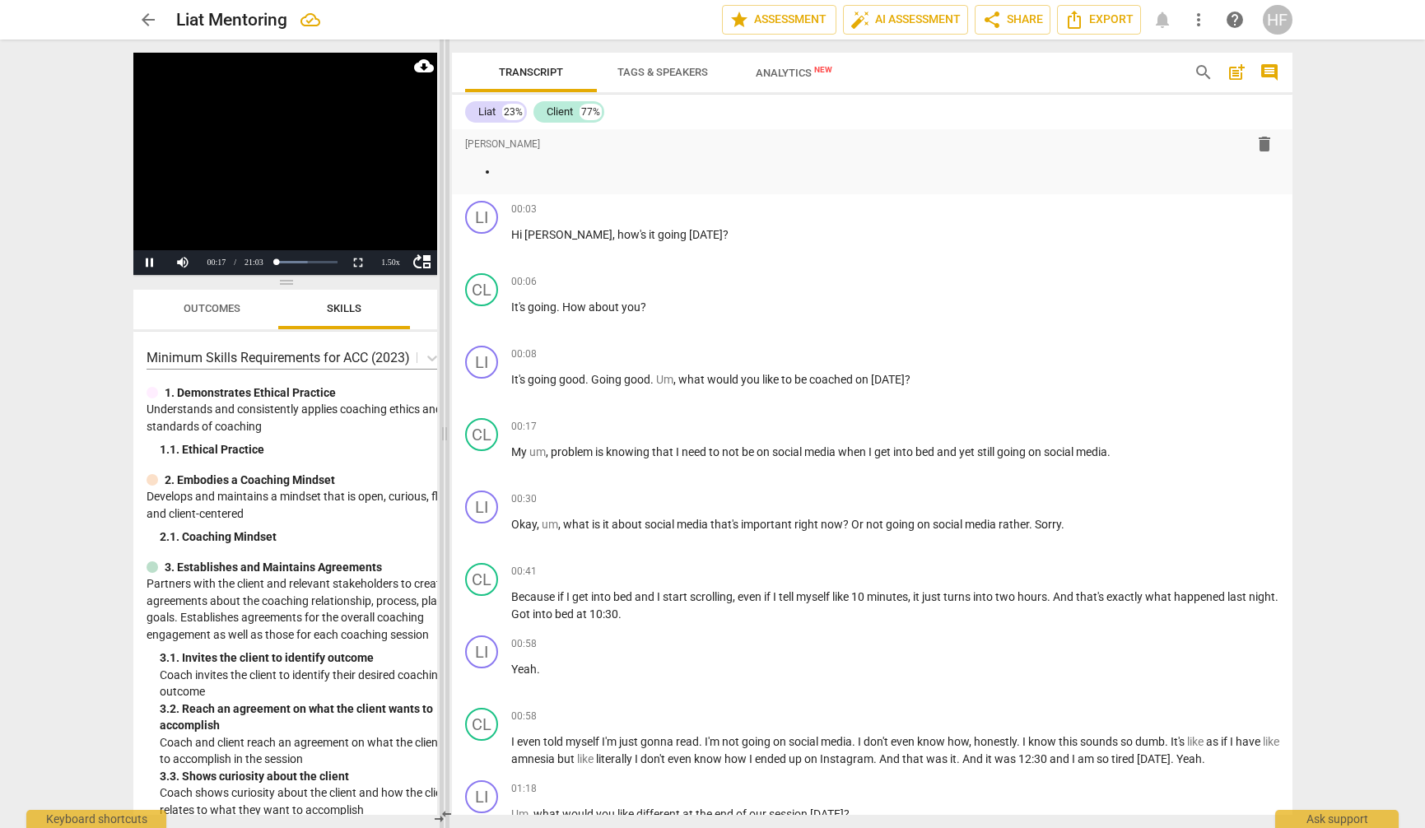
drag, startPoint x: 588, startPoint y: 432, endPoint x: 443, endPoint y: 433, distance: 144.9
click at [443, 433] on span at bounding box center [445, 434] width 10 height 789
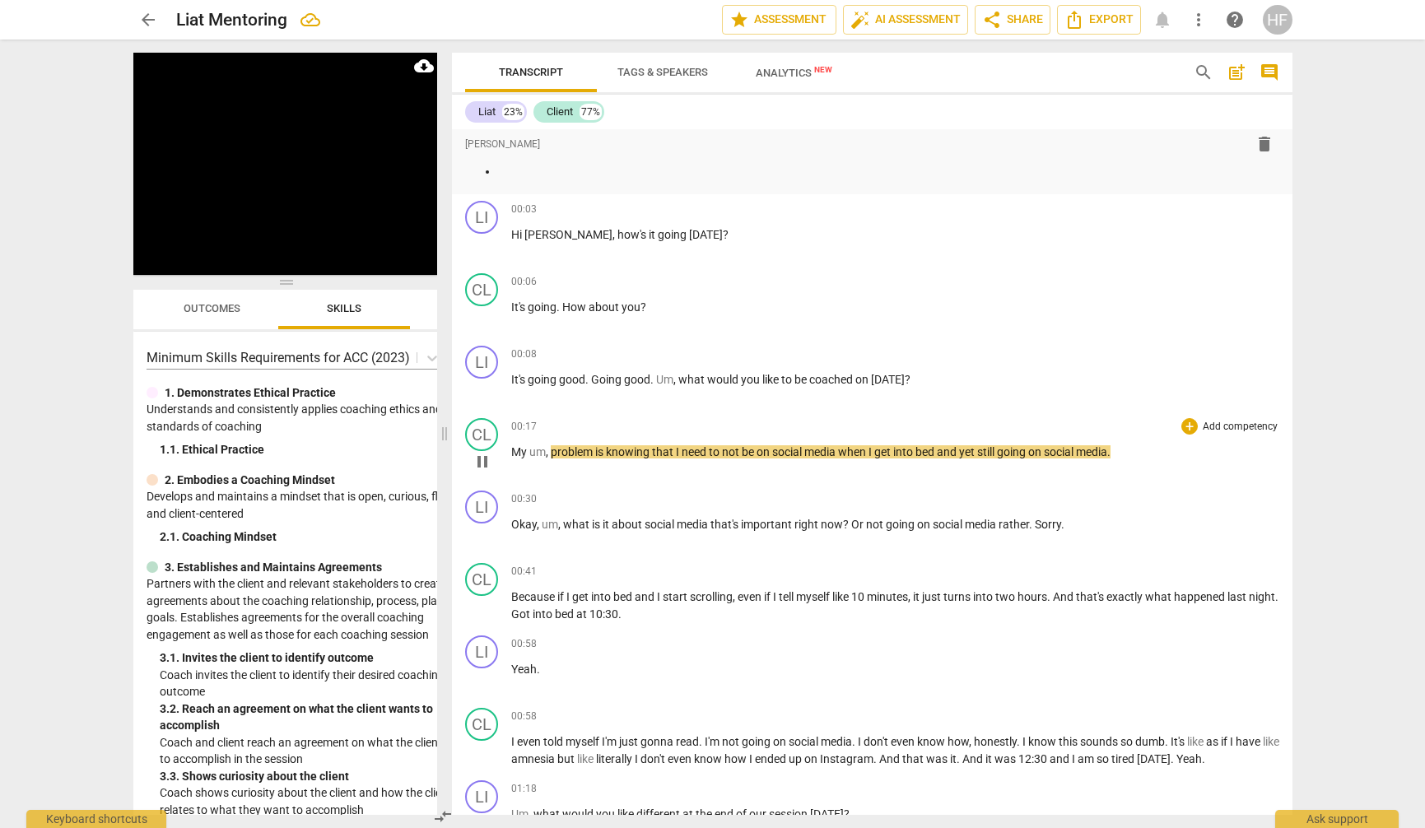
click at [478, 452] on span "pause" at bounding box center [483, 462] width 20 height 20
click at [1188, 349] on div "+" at bounding box center [1190, 354] width 16 height 16
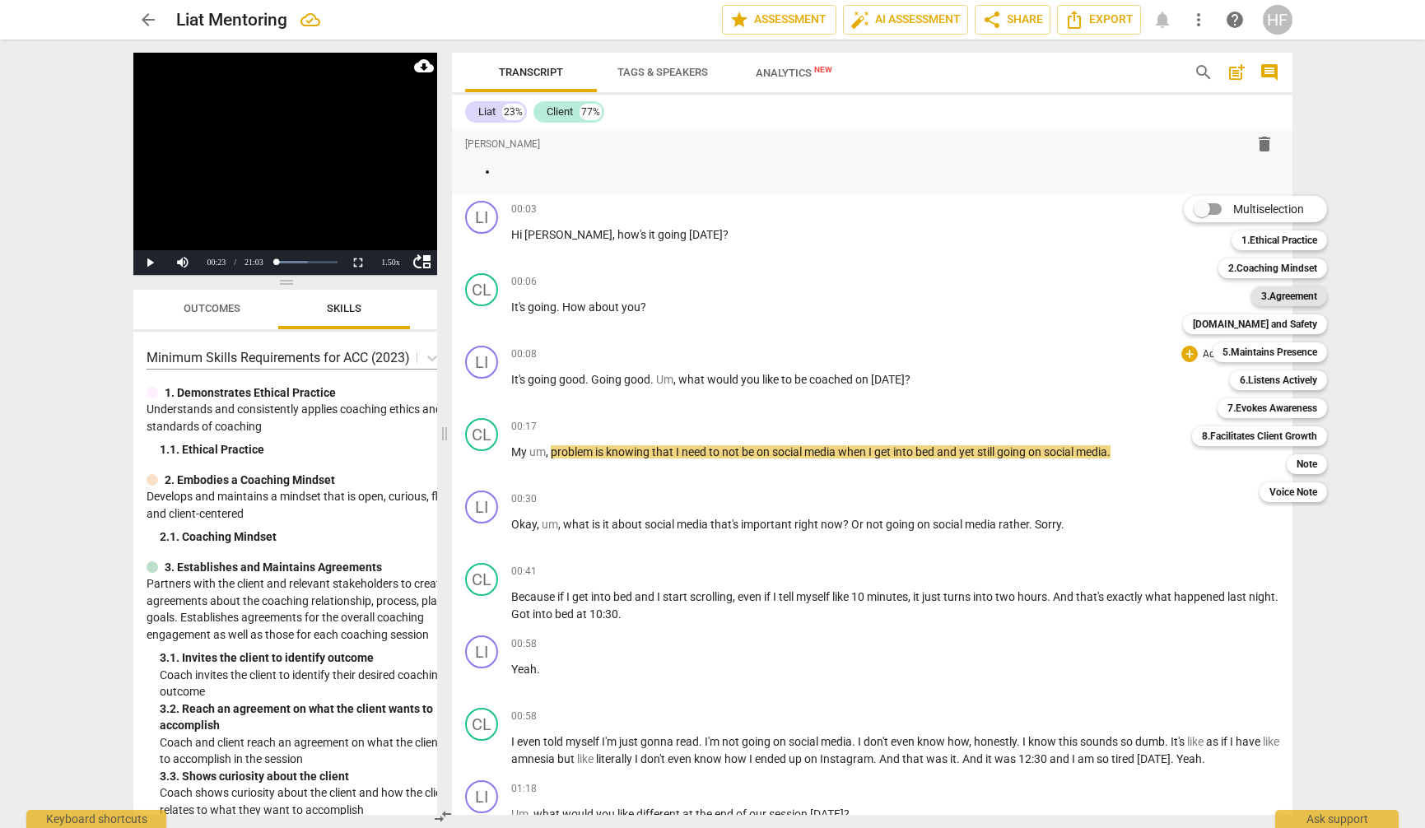
click at [1256, 294] on b "3.Agreement" at bounding box center [1289, 297] width 56 height 20
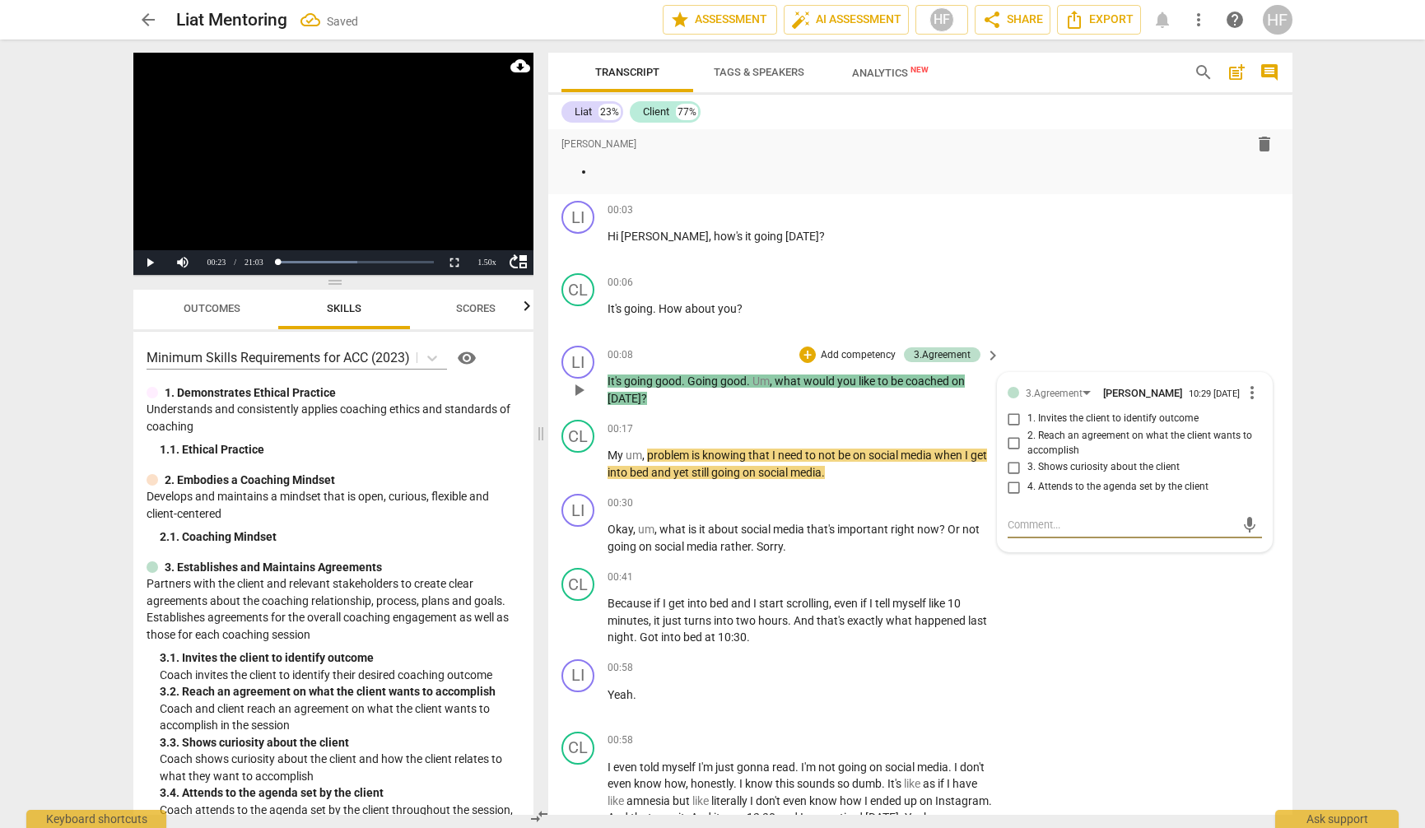
click at [1011, 420] on input "1. Invites the client to identify outcome" at bounding box center [1014, 419] width 26 height 20
checkbox input "true"
click at [581, 458] on span "play_arrow" at bounding box center [579, 464] width 20 height 20
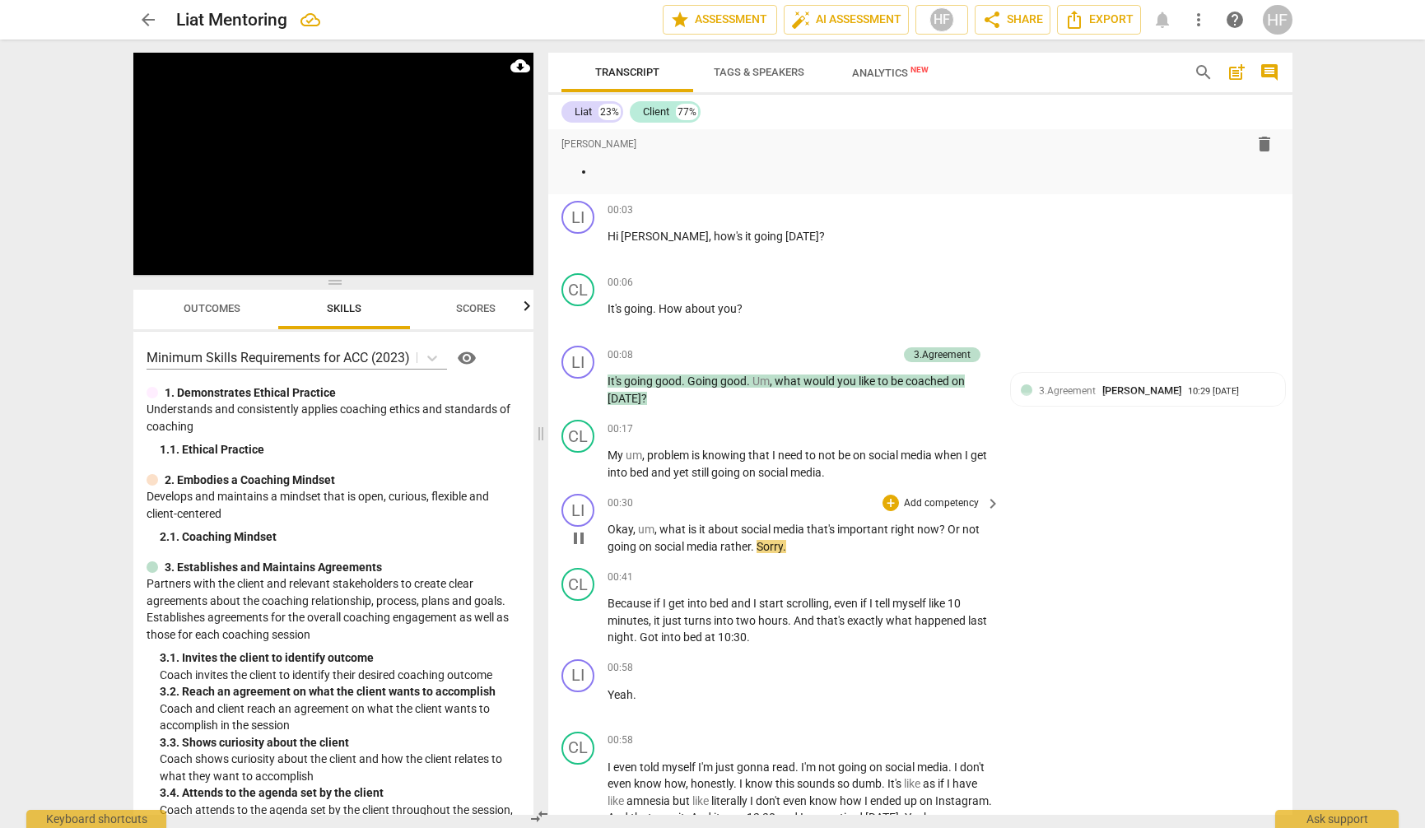
click at [580, 534] on span "pause" at bounding box center [579, 539] width 20 height 20
click at [888, 498] on div "+" at bounding box center [891, 503] width 16 height 16
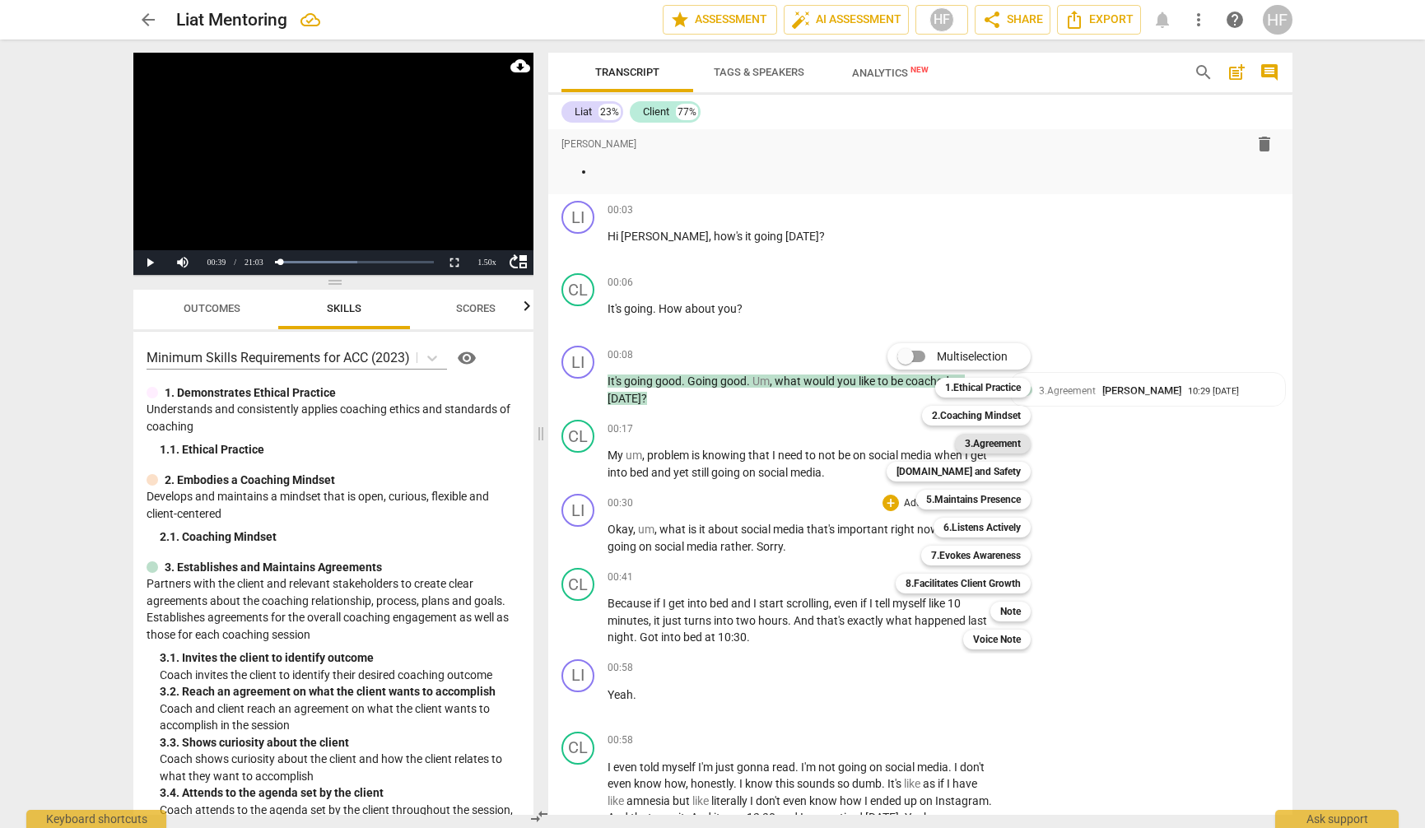
click at [1004, 444] on b "3.Agreement" at bounding box center [993, 444] width 56 height 20
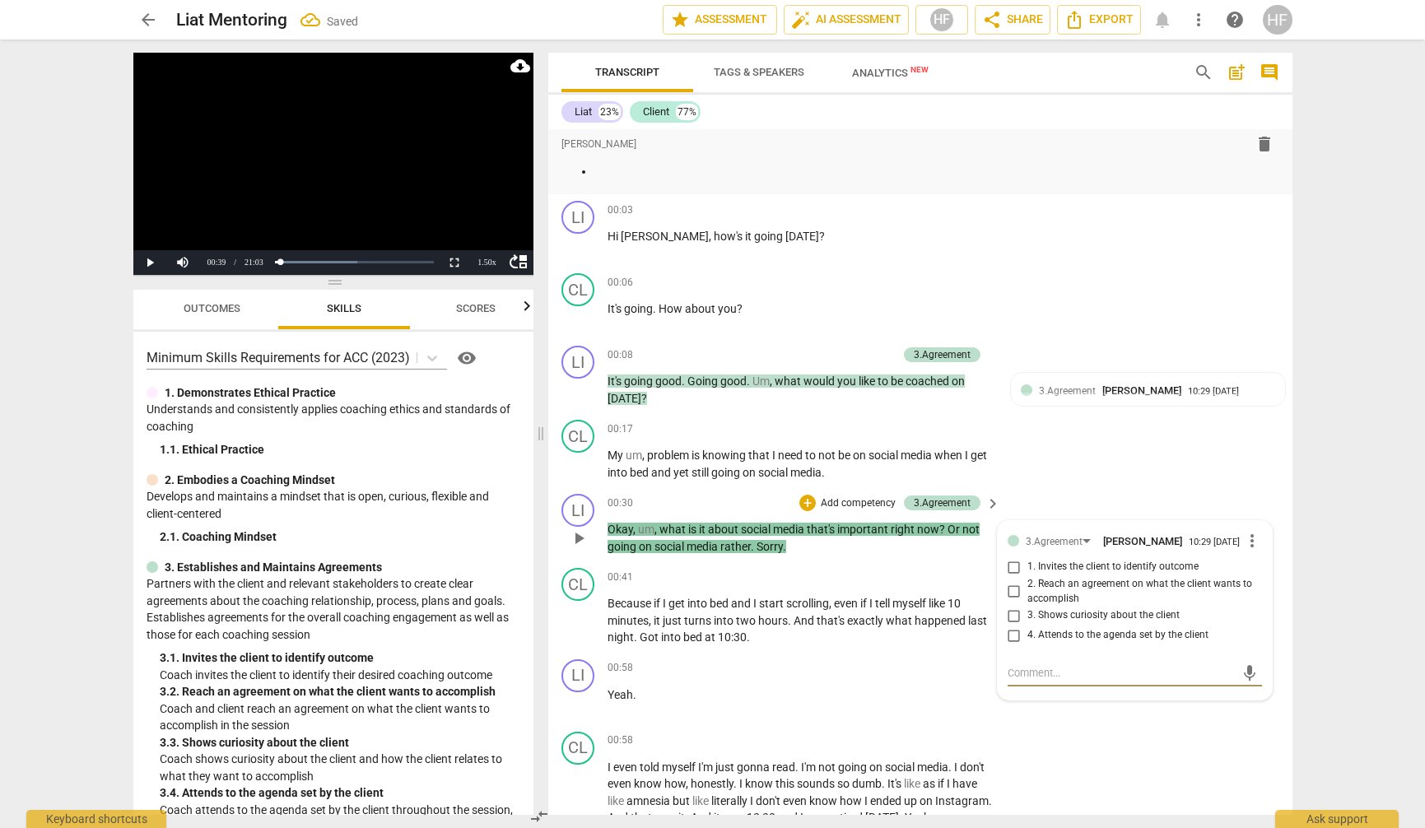
click at [1022, 612] on input "3. Shows curiosity about the client" at bounding box center [1014, 616] width 26 height 20
checkbox input "true"
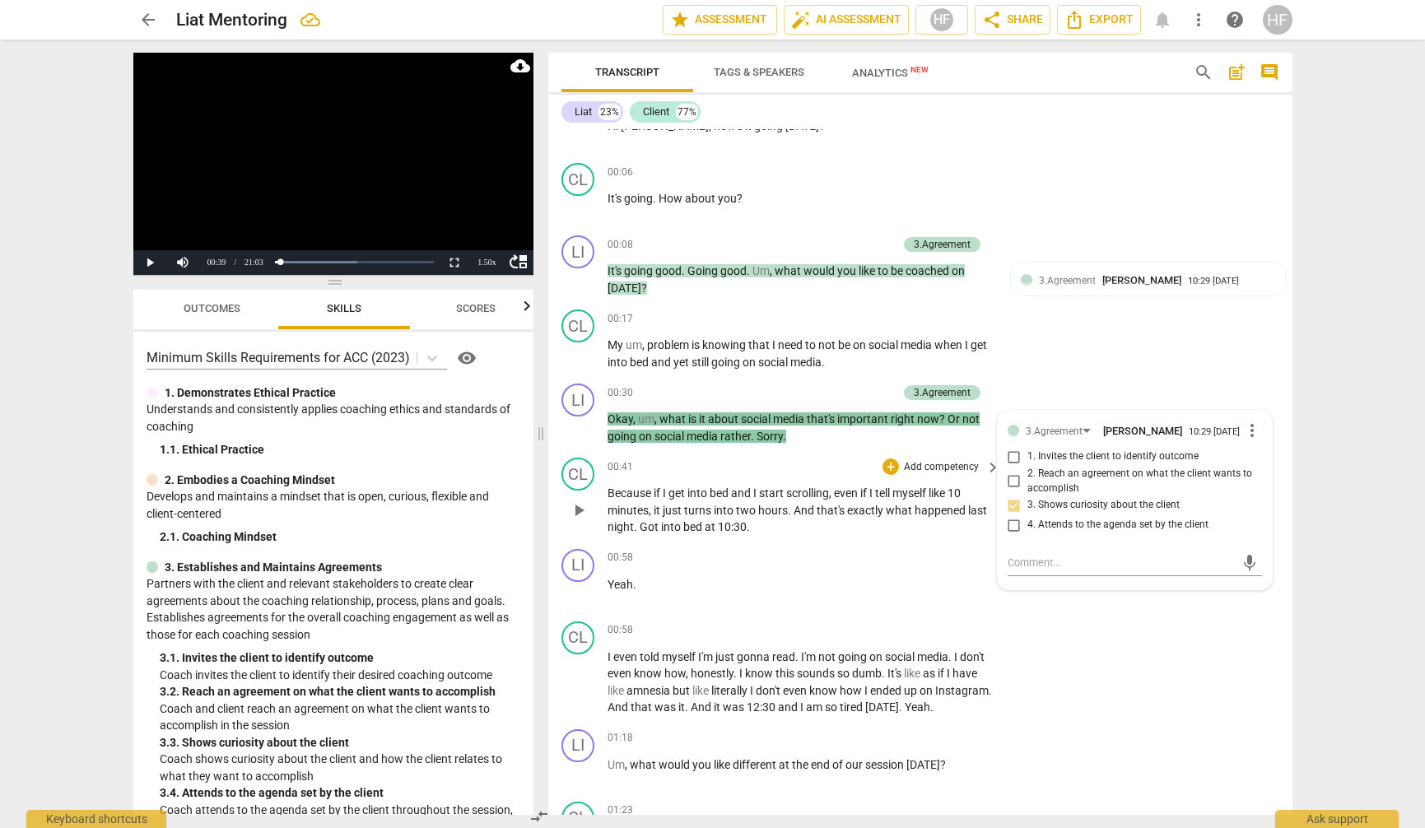
scroll to position [381, 0]
click at [580, 504] on span "play_arrow" at bounding box center [579, 509] width 20 height 20
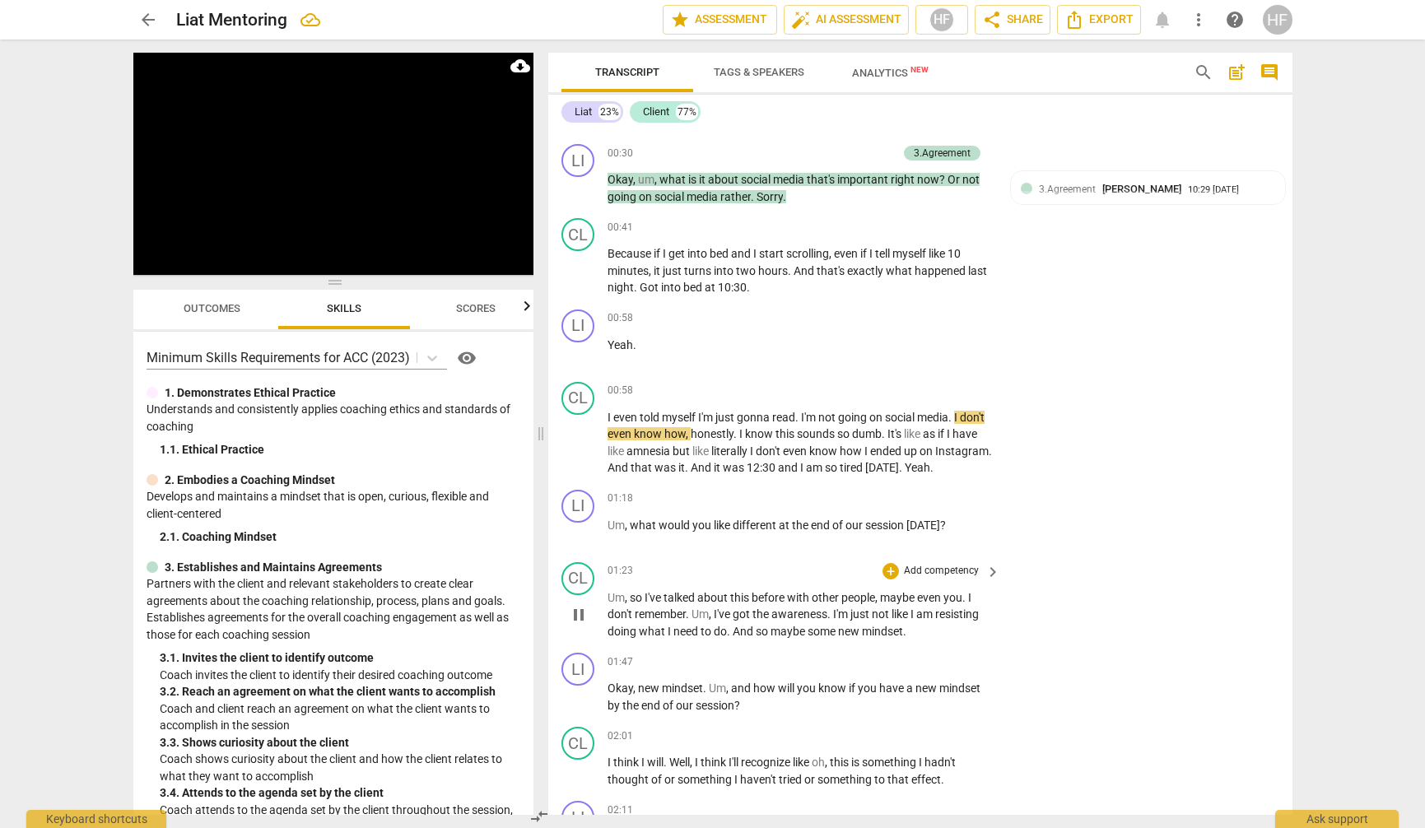
scroll to position [716, 0]
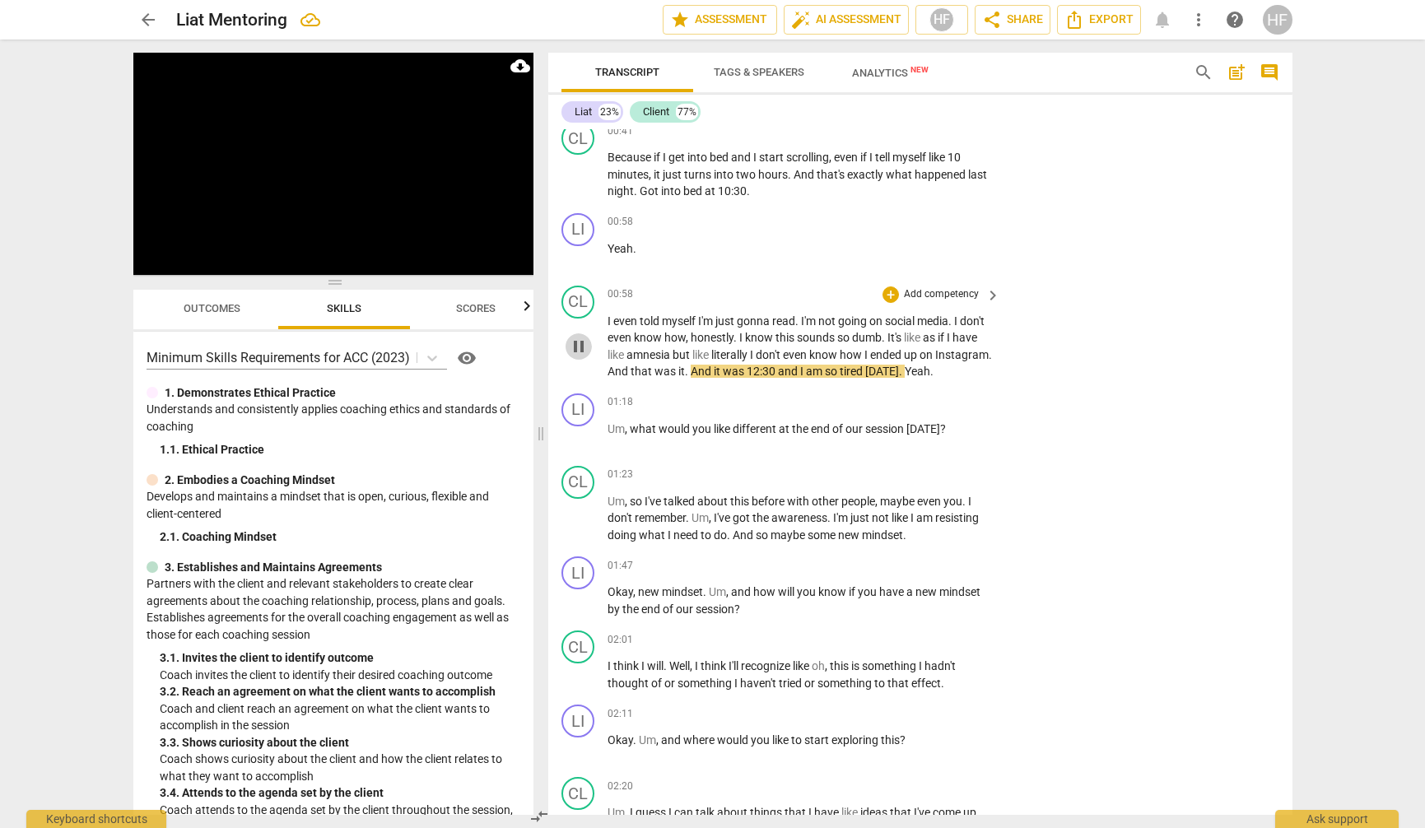
click at [577, 339] on span "pause" at bounding box center [579, 347] width 20 height 20
click at [577, 339] on span "play_arrow" at bounding box center [579, 347] width 20 height 20
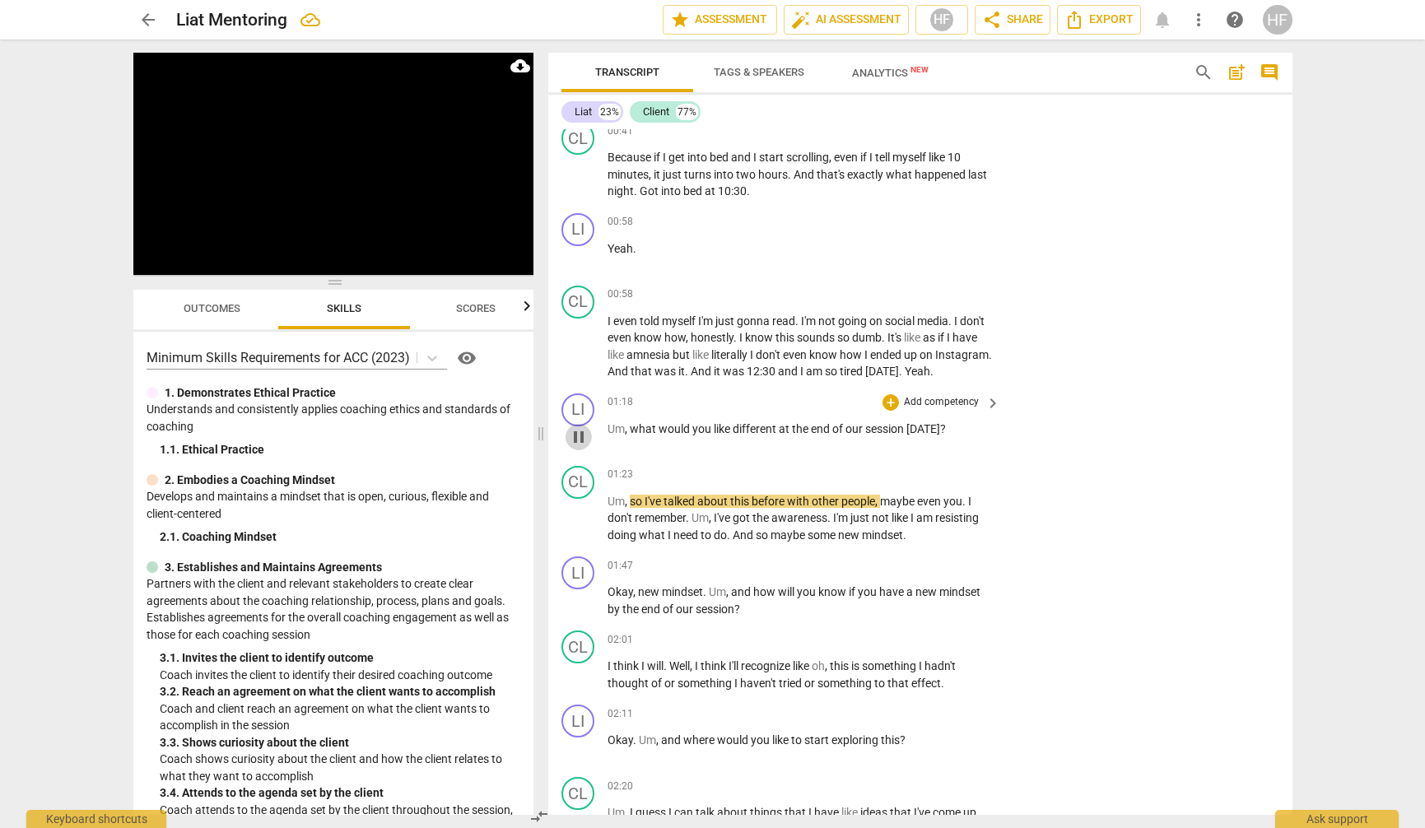
click at [583, 427] on span "pause" at bounding box center [579, 437] width 20 height 20
click at [886, 394] on div "+" at bounding box center [891, 402] width 16 height 16
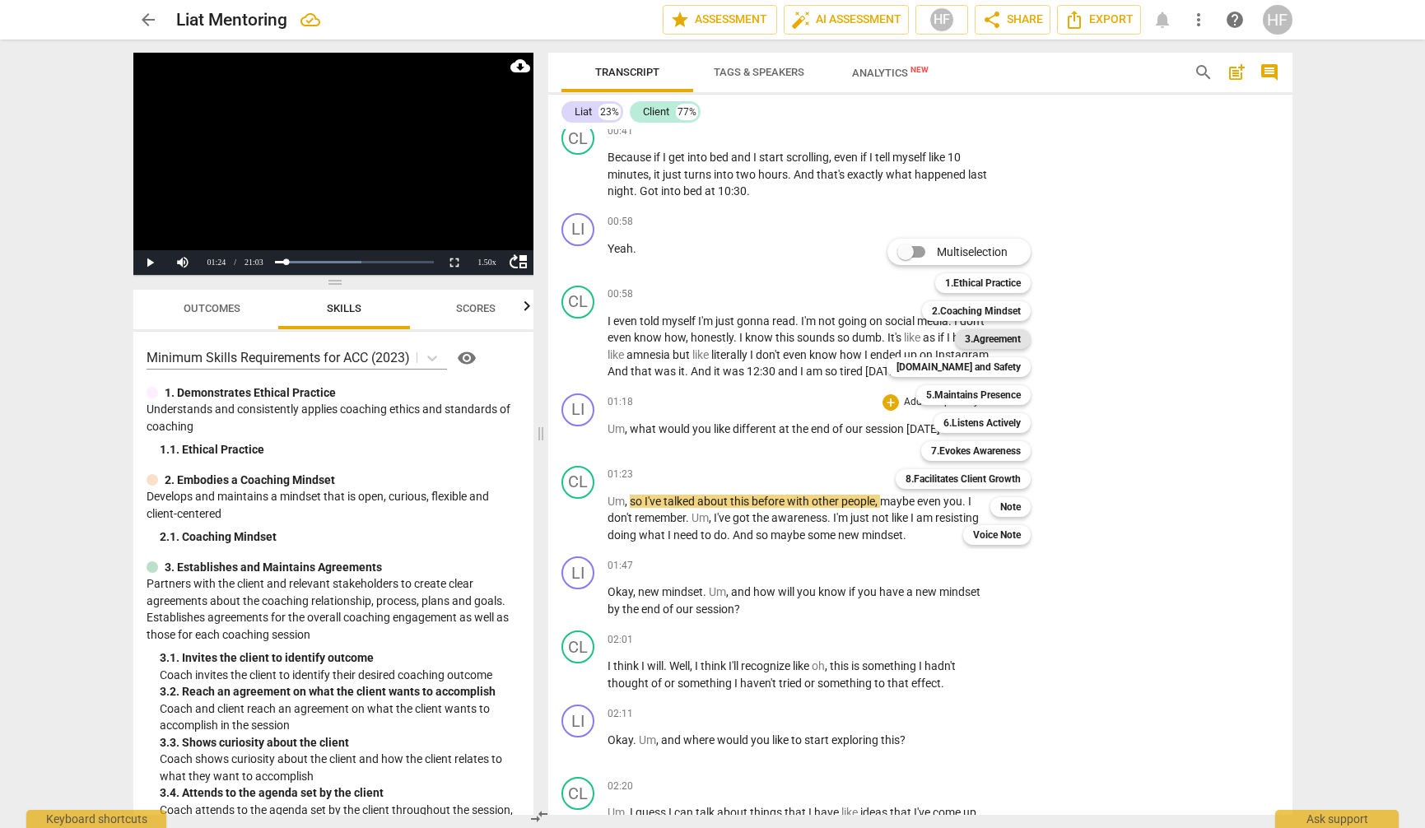
click at [1006, 341] on b "3.Agreement" at bounding box center [993, 339] width 56 height 20
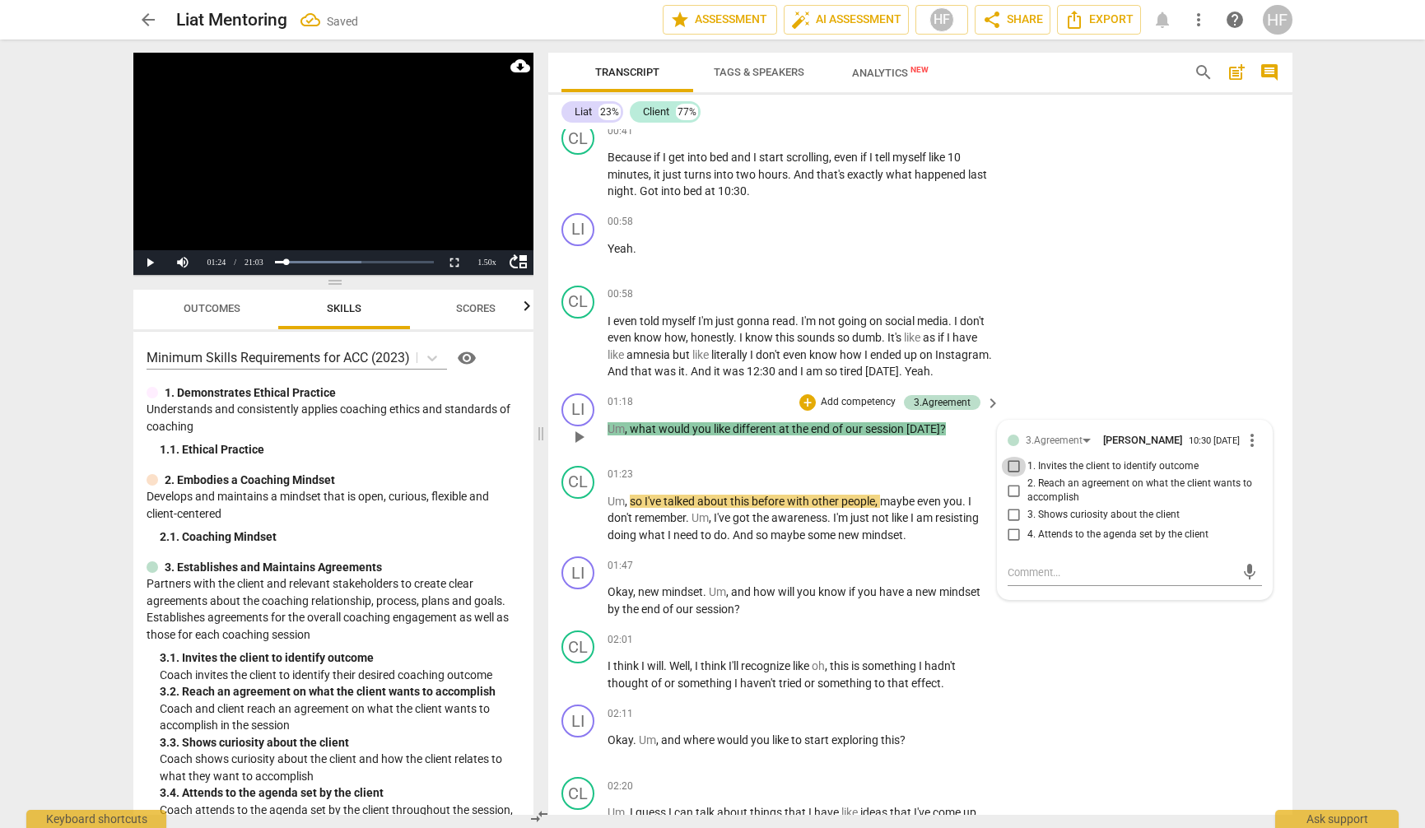
click at [1009, 461] on input "1. Invites the client to identify outcome" at bounding box center [1014, 467] width 26 height 20
click at [1012, 462] on input "1. Invites the client to identify outcome" at bounding box center [1014, 467] width 26 height 20
checkbox input "false"
click at [1011, 481] on input "2. Reach an agreement on what the client wants to accomplish" at bounding box center [1014, 491] width 26 height 20
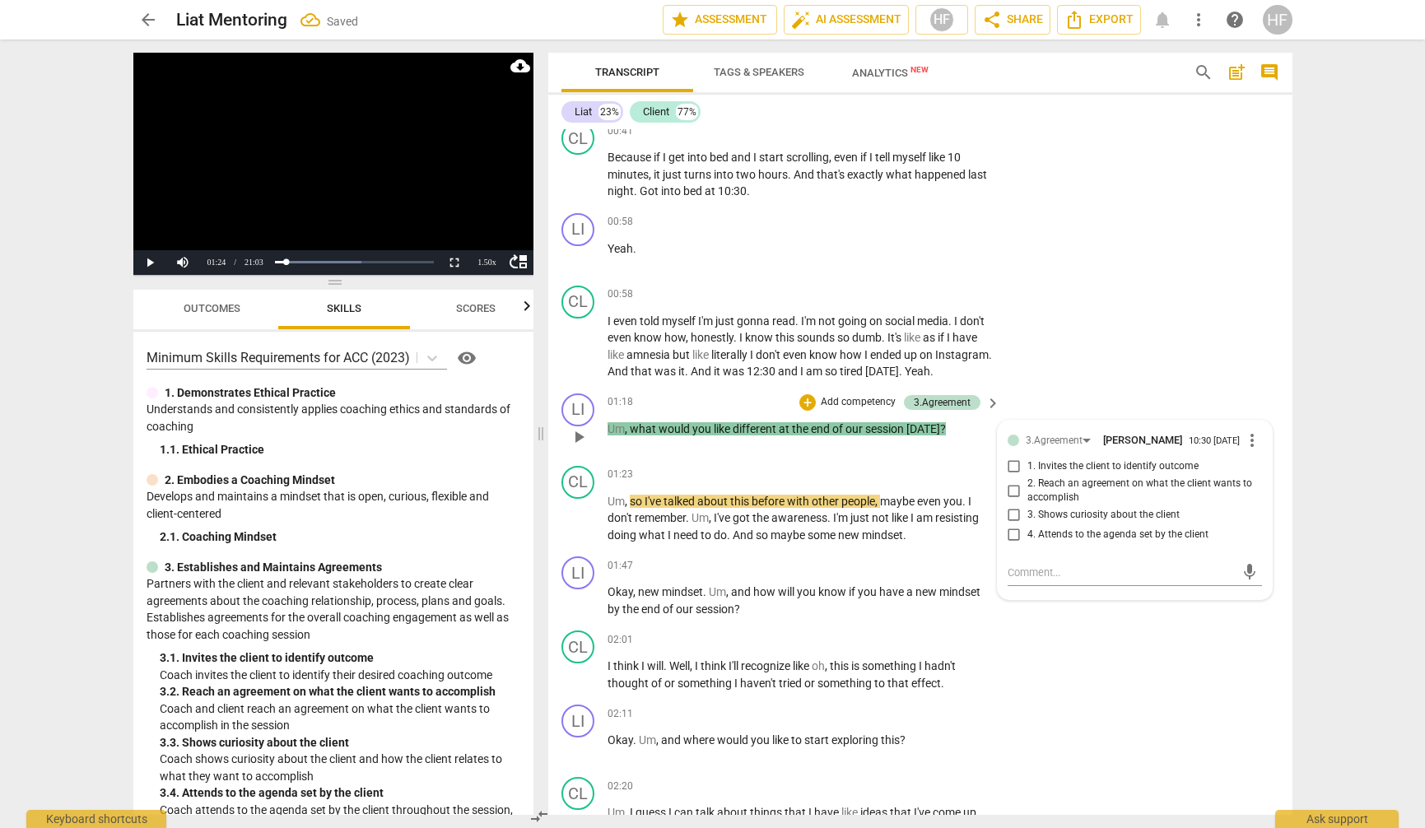
checkbox input "true"
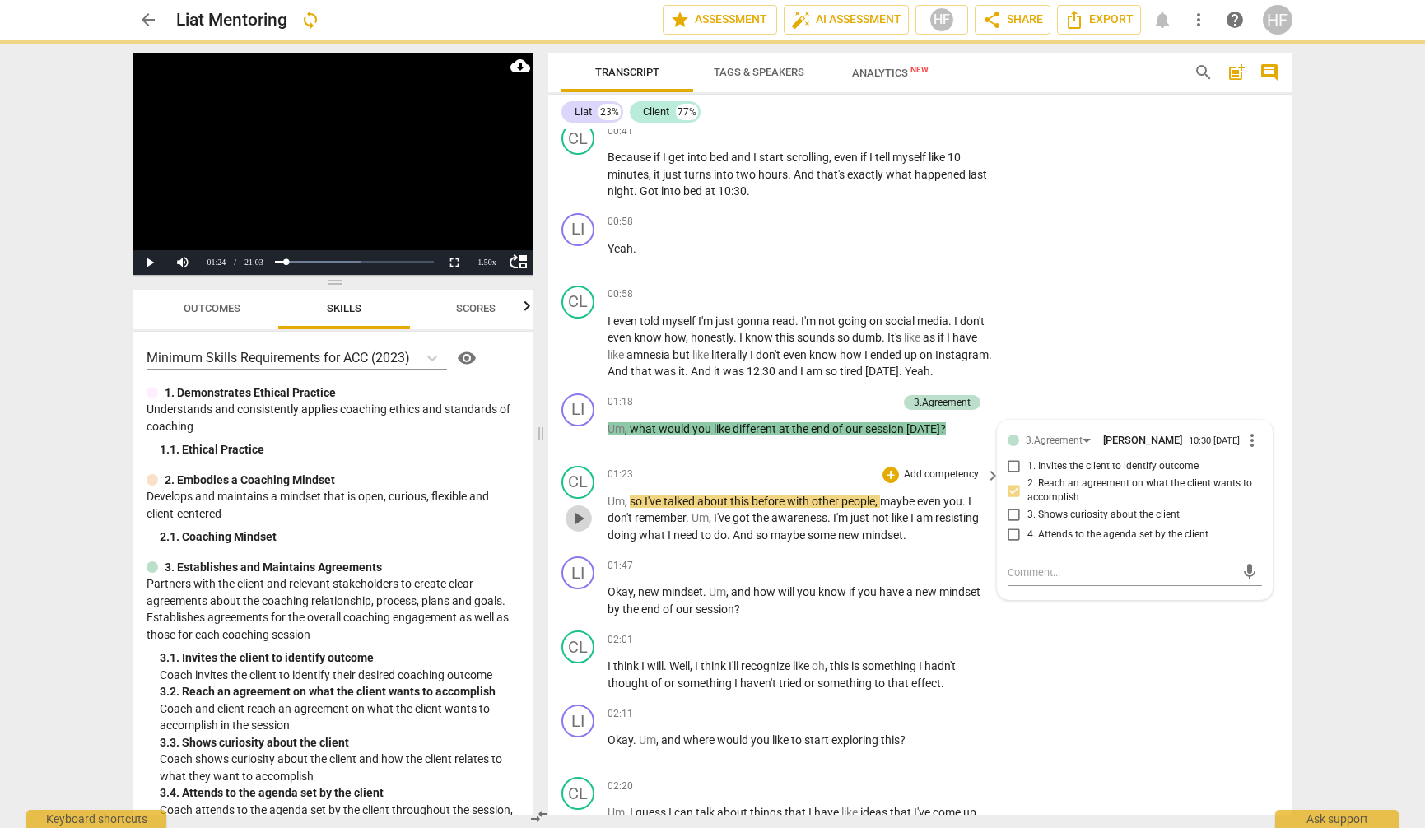
click at [579, 509] on span "play_arrow" at bounding box center [579, 519] width 20 height 20
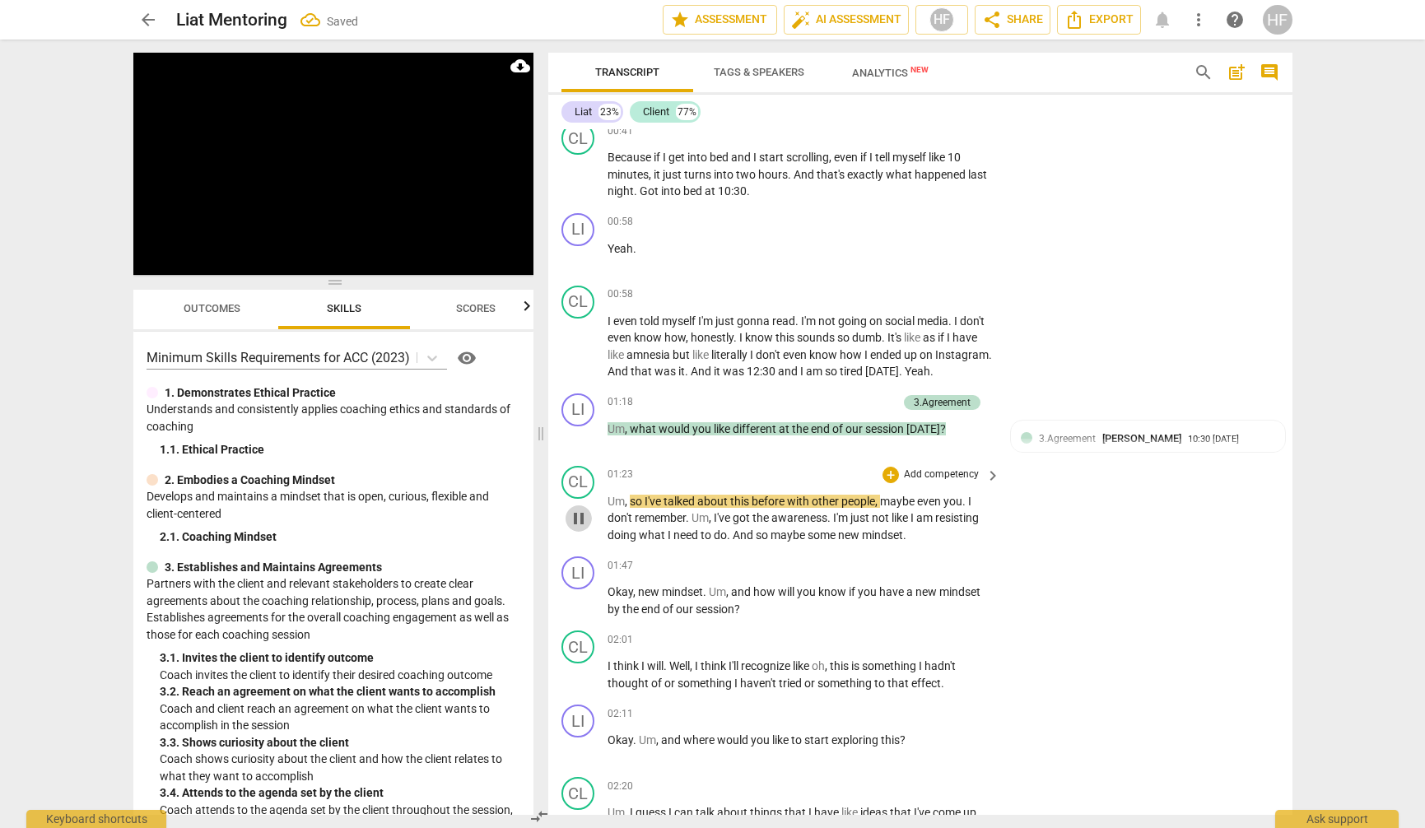
click at [579, 509] on span "pause" at bounding box center [579, 519] width 20 height 20
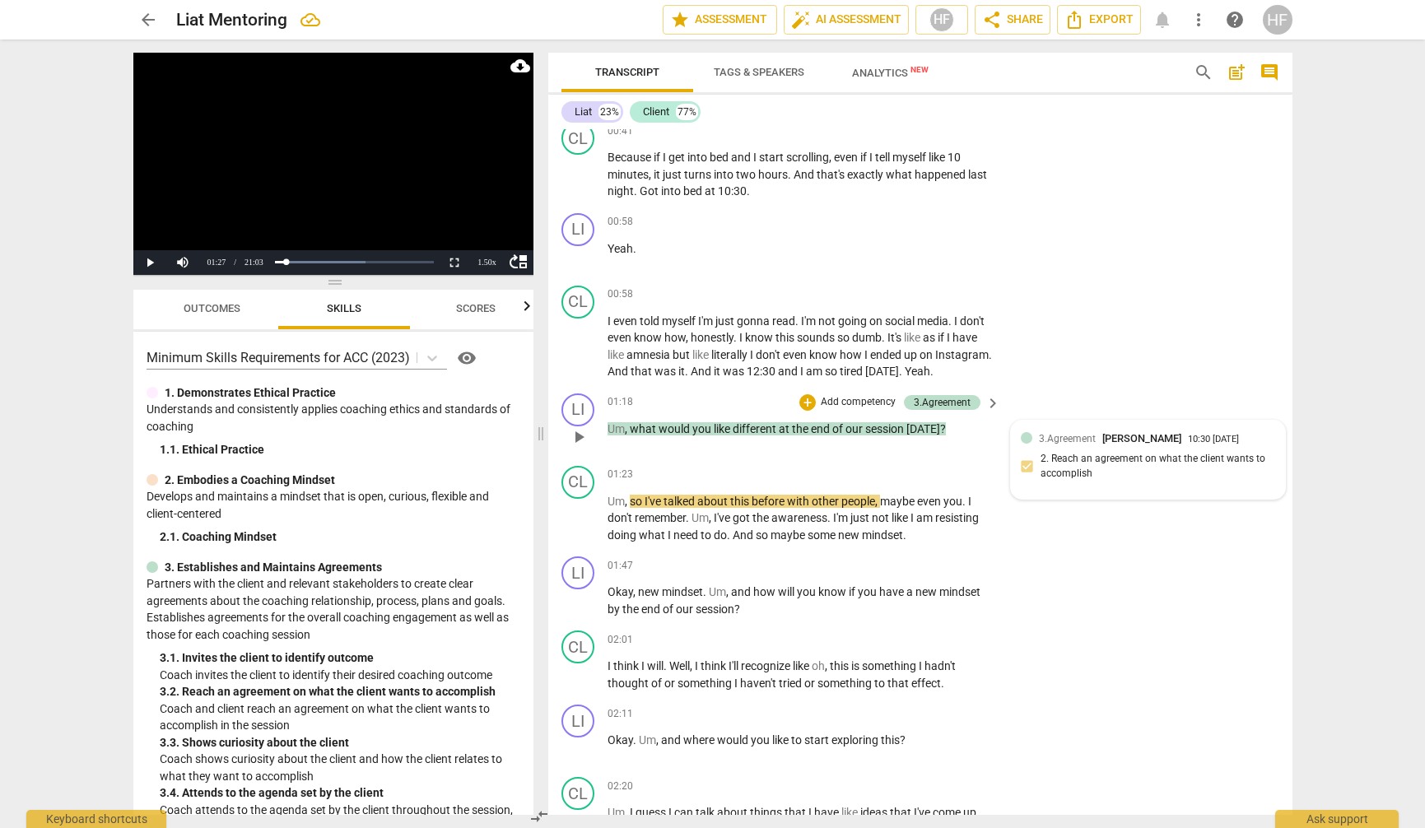
click at [1168, 431] on div "3.Agreement [PERSON_NAME]" at bounding box center [1113, 439] width 149 height 16
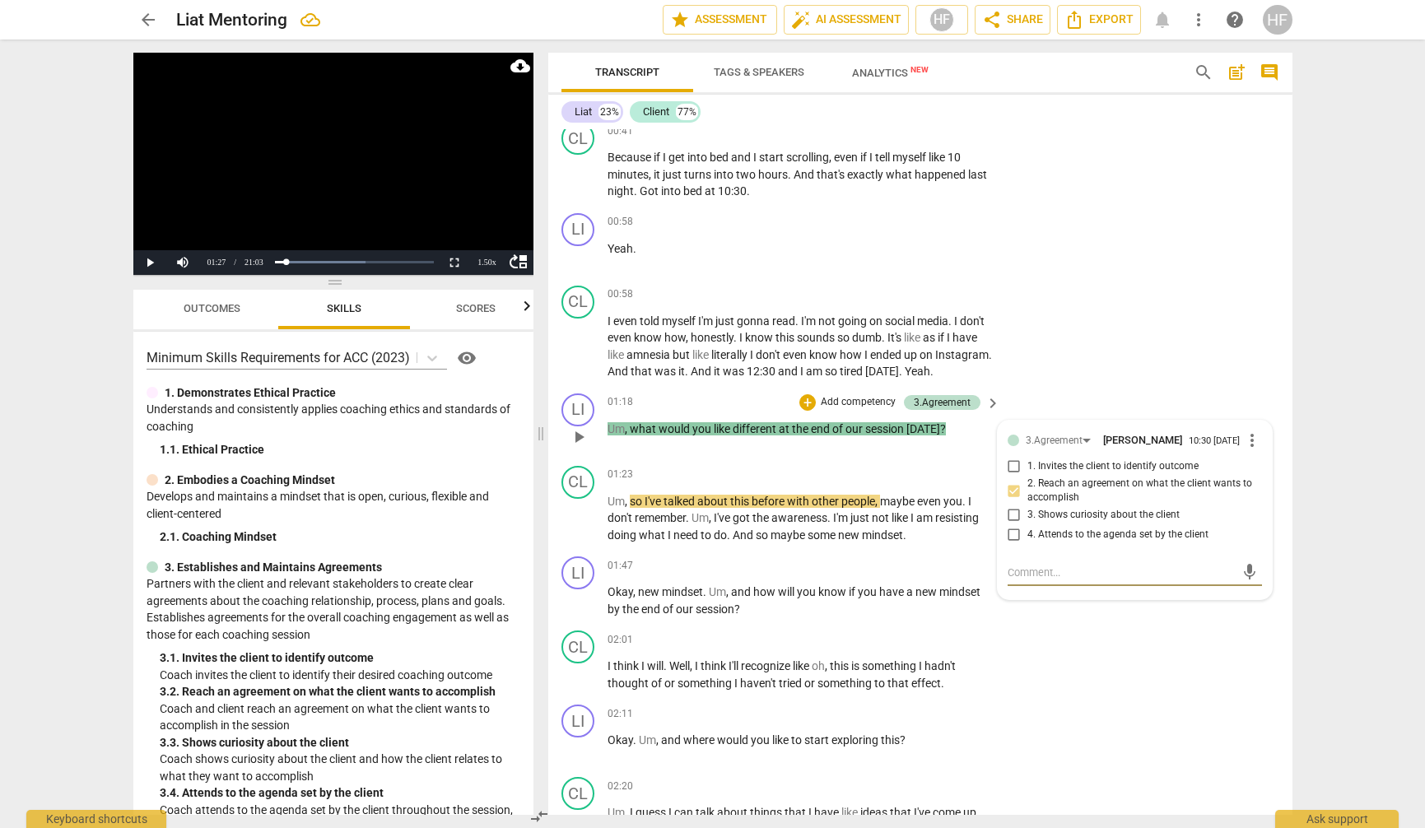
click at [1051, 566] on textarea at bounding box center [1122, 573] width 228 height 16
type textarea "Y"
type textarea "Yo"
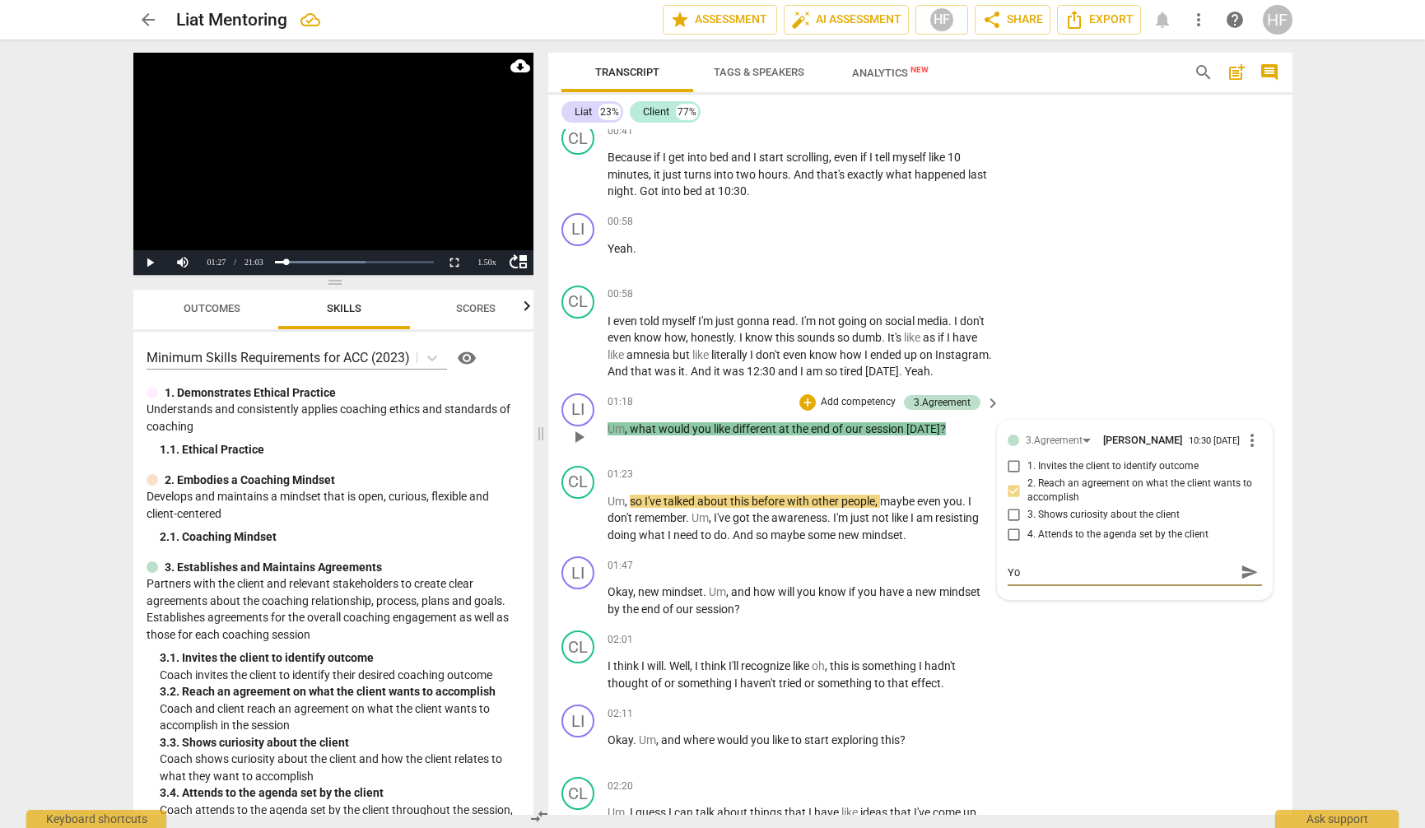
type textarea "You"
type textarea "You c"
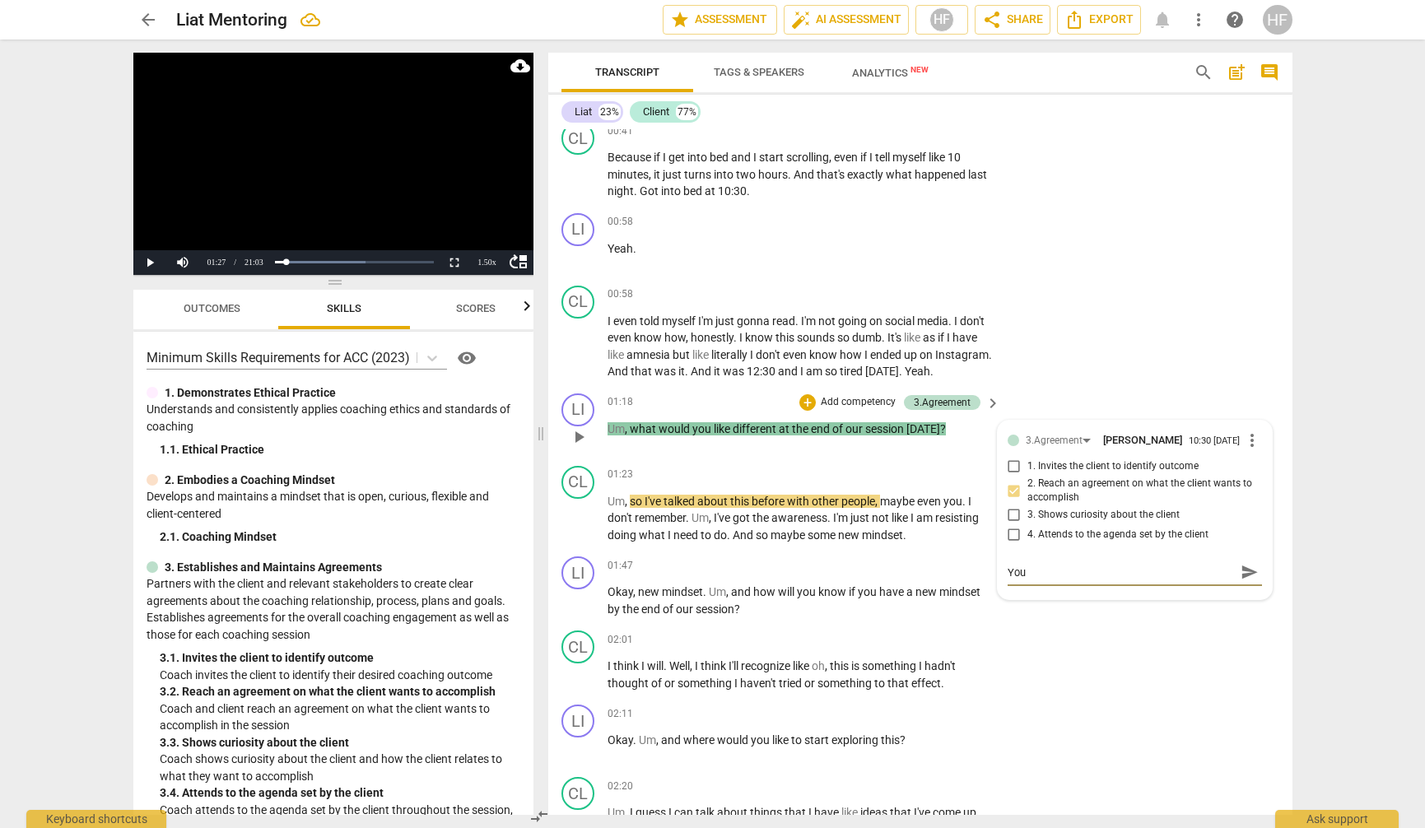
type textarea "You c"
type textarea "You ca"
type textarea "You can"
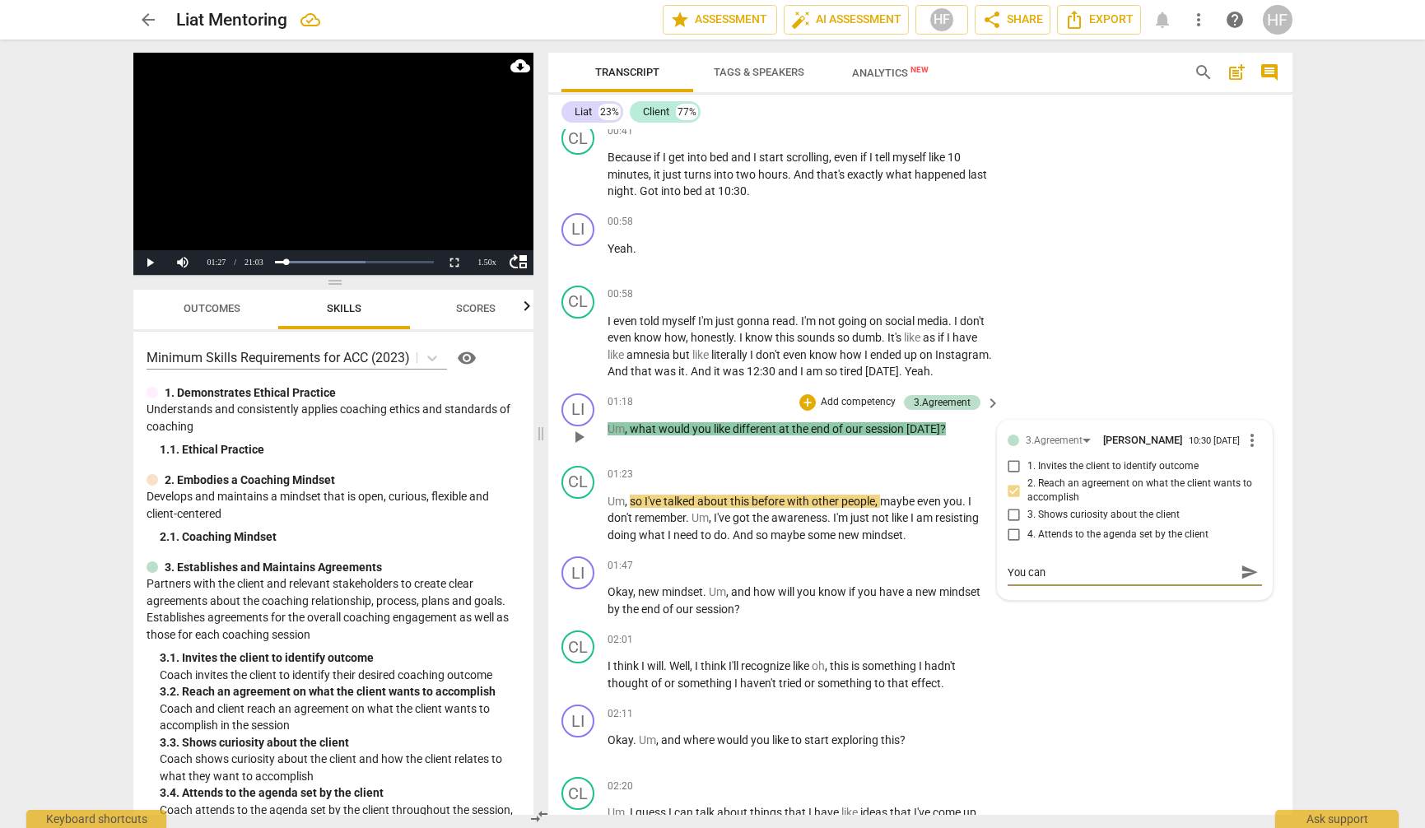
type textarea "You can"
type textarea "You can u"
type textarea "You can us"
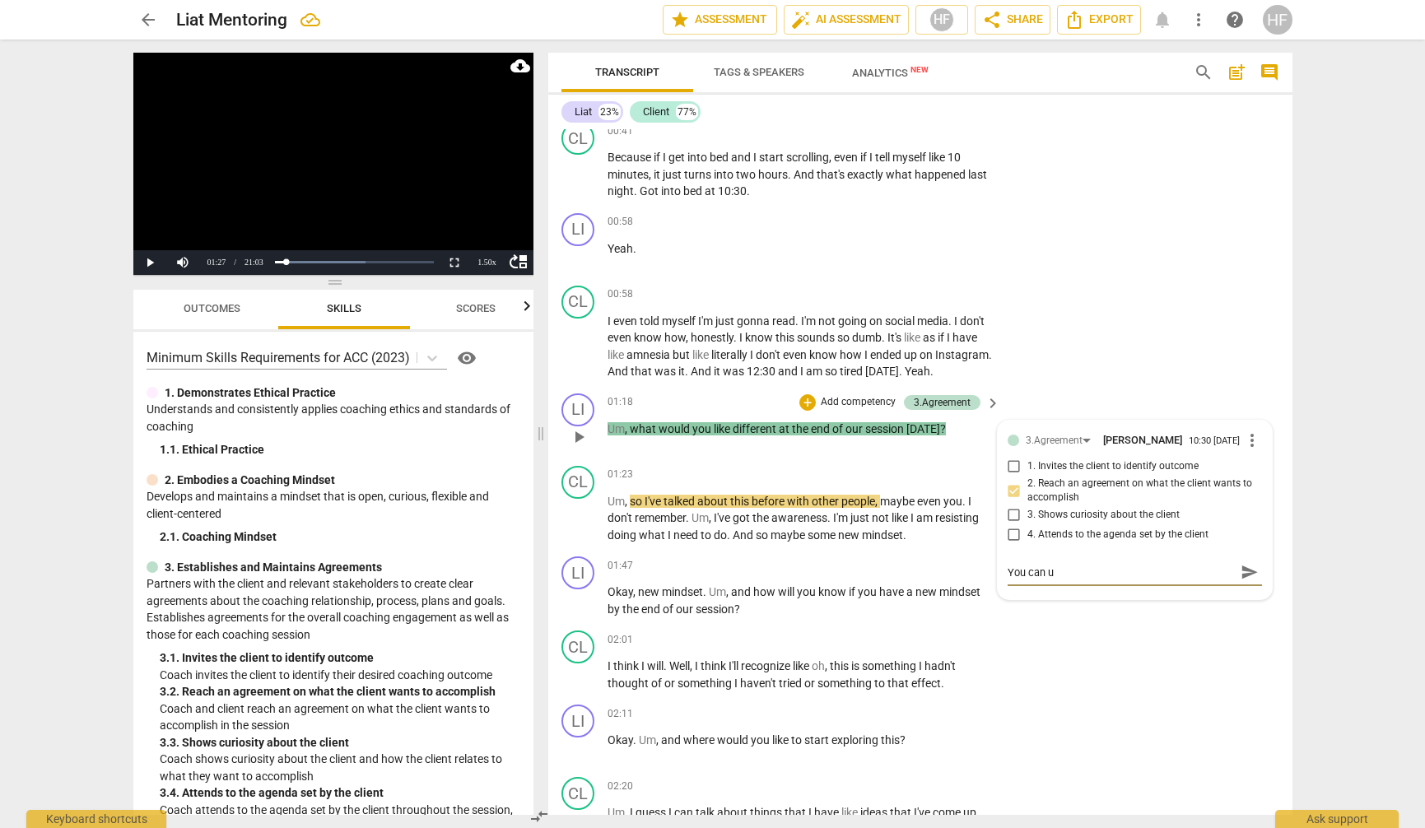
type textarea "You can us"
type textarea "You can use"
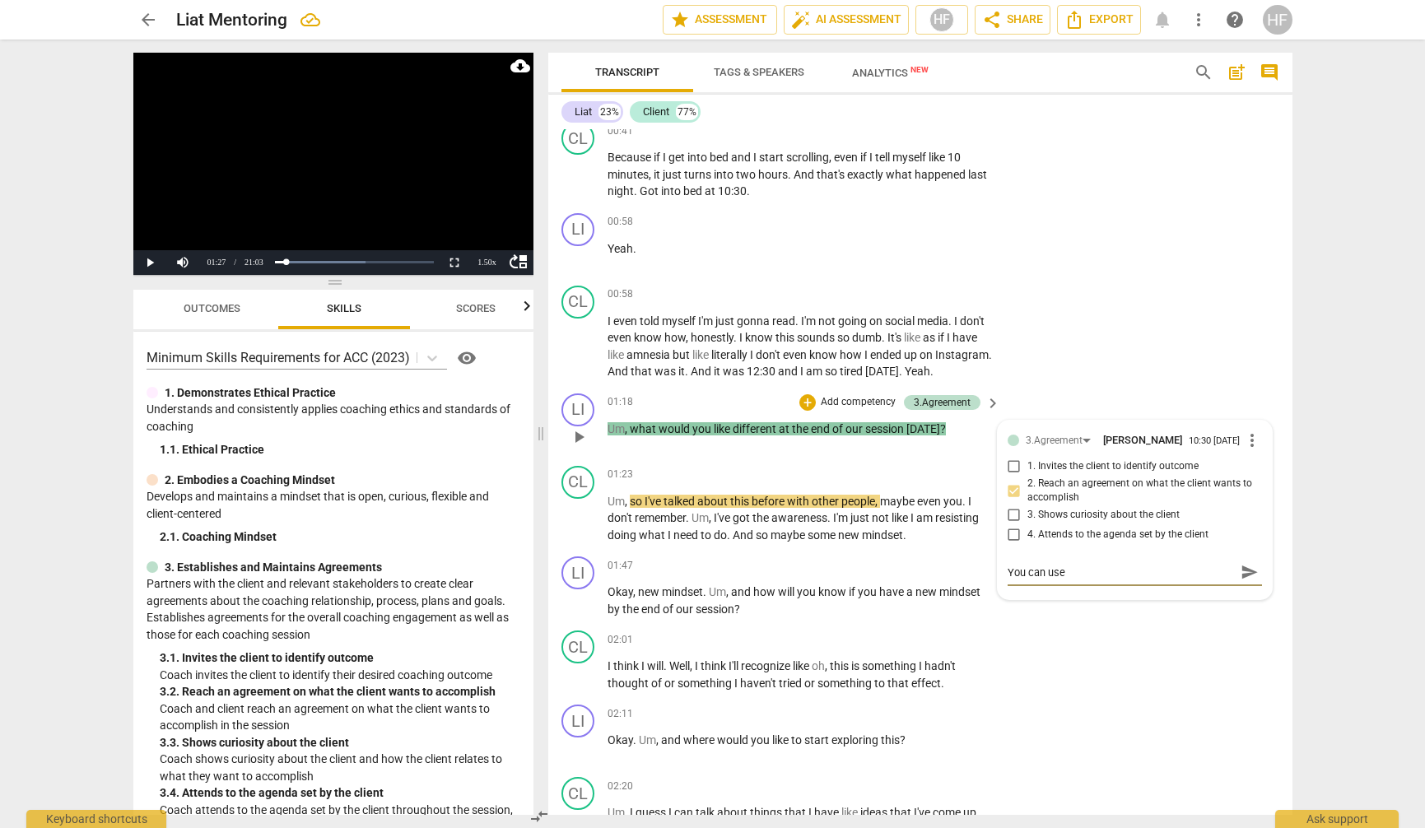
type textarea "You can use t"
type textarea "You can use th"
type textarea "You can use the"
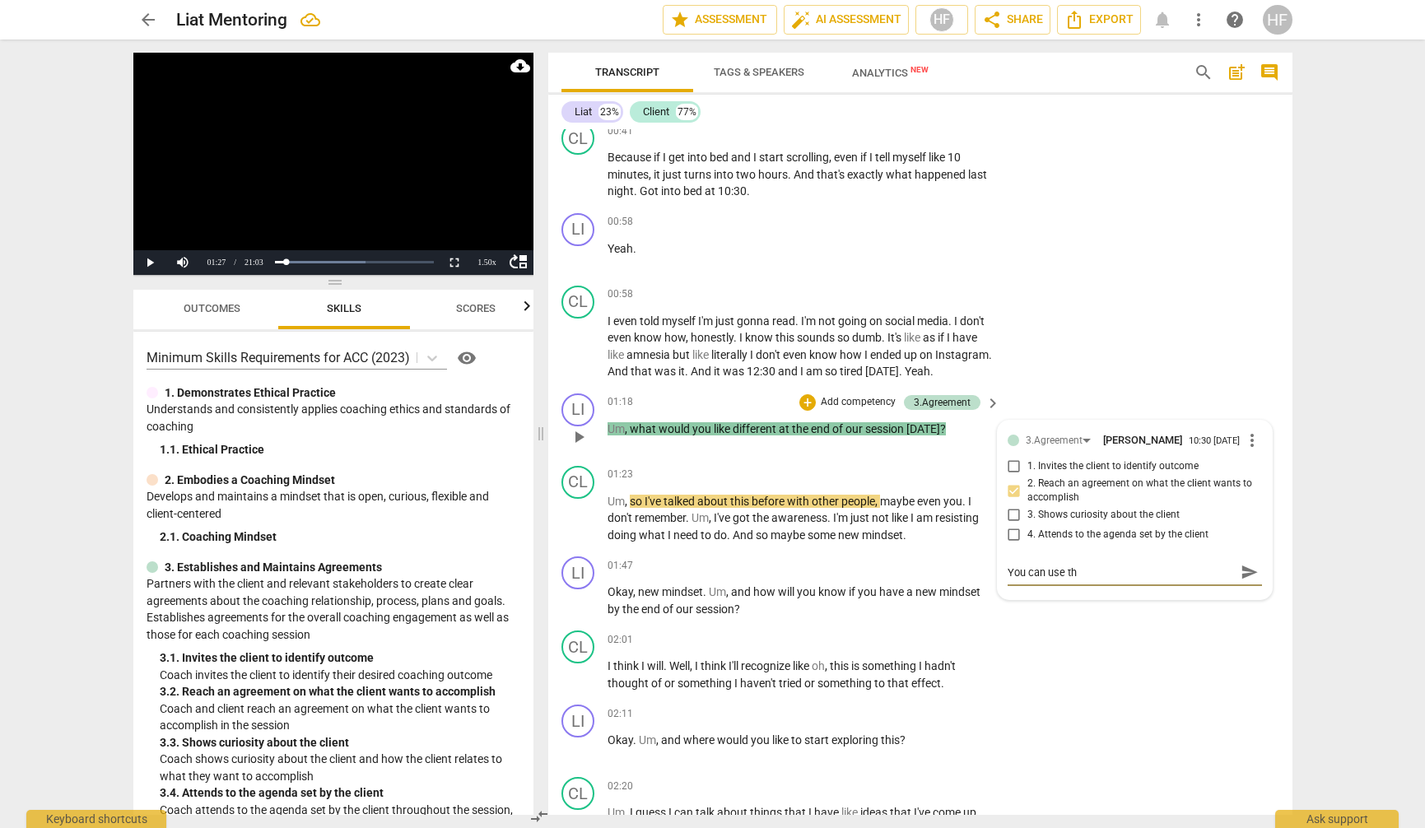
type textarea "You can use the"
type textarea "You can use the c"
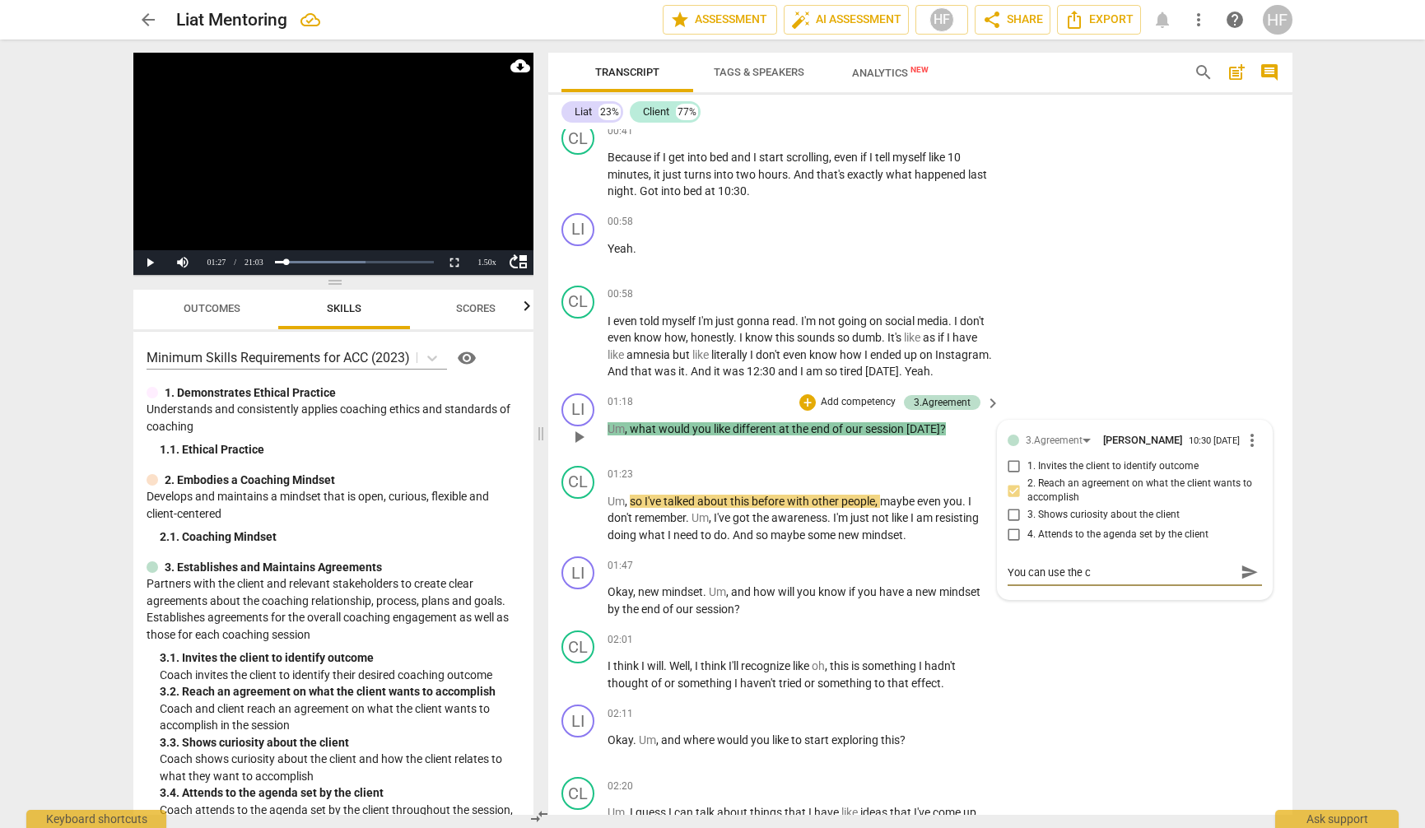
type textarea "You can use the cl"
type textarea "You can use the cle"
type textarea "You can use the clei"
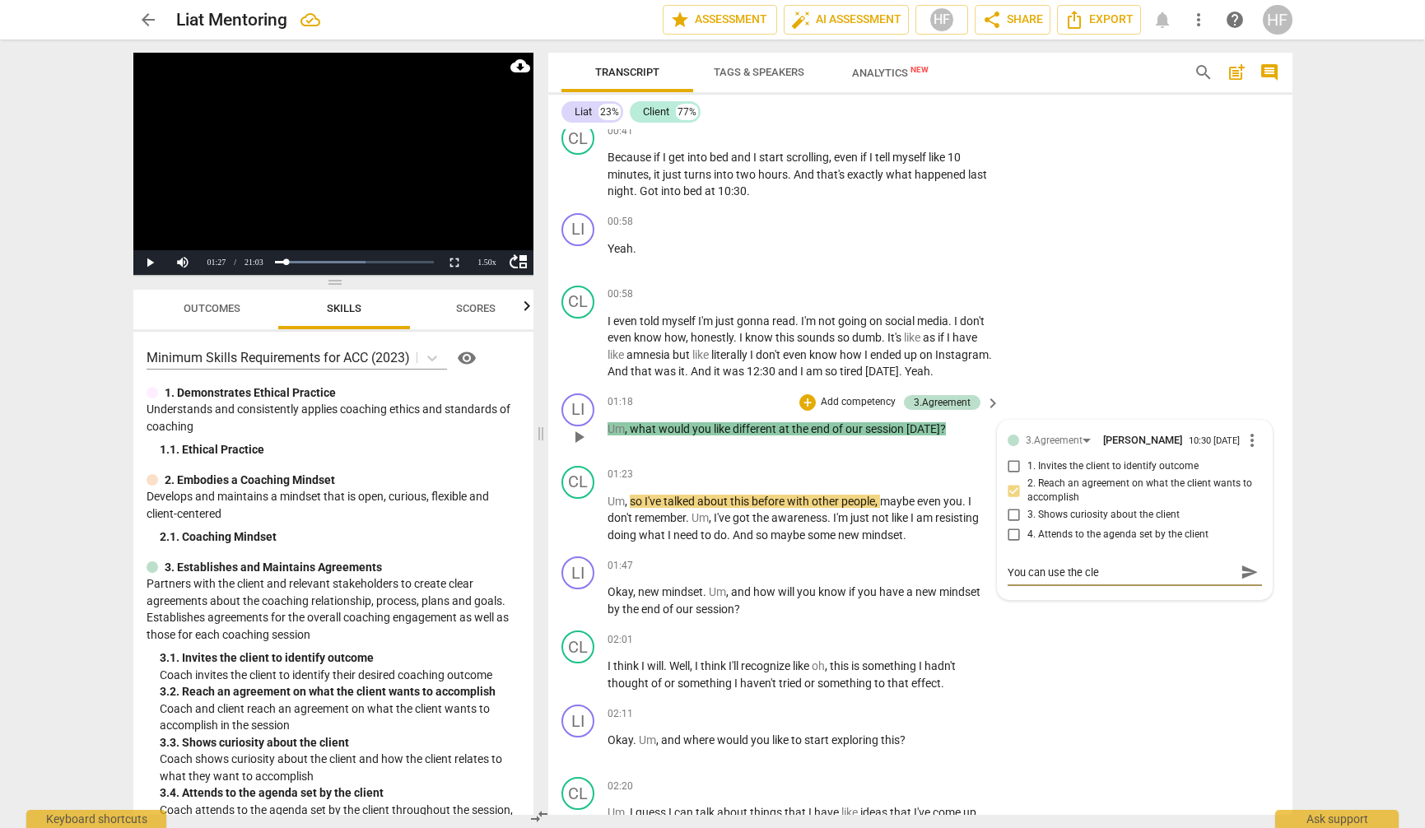
type textarea "You can use the clei"
type textarea "You can use the [PERSON_NAME]"
type textarea "You can use the cleint"
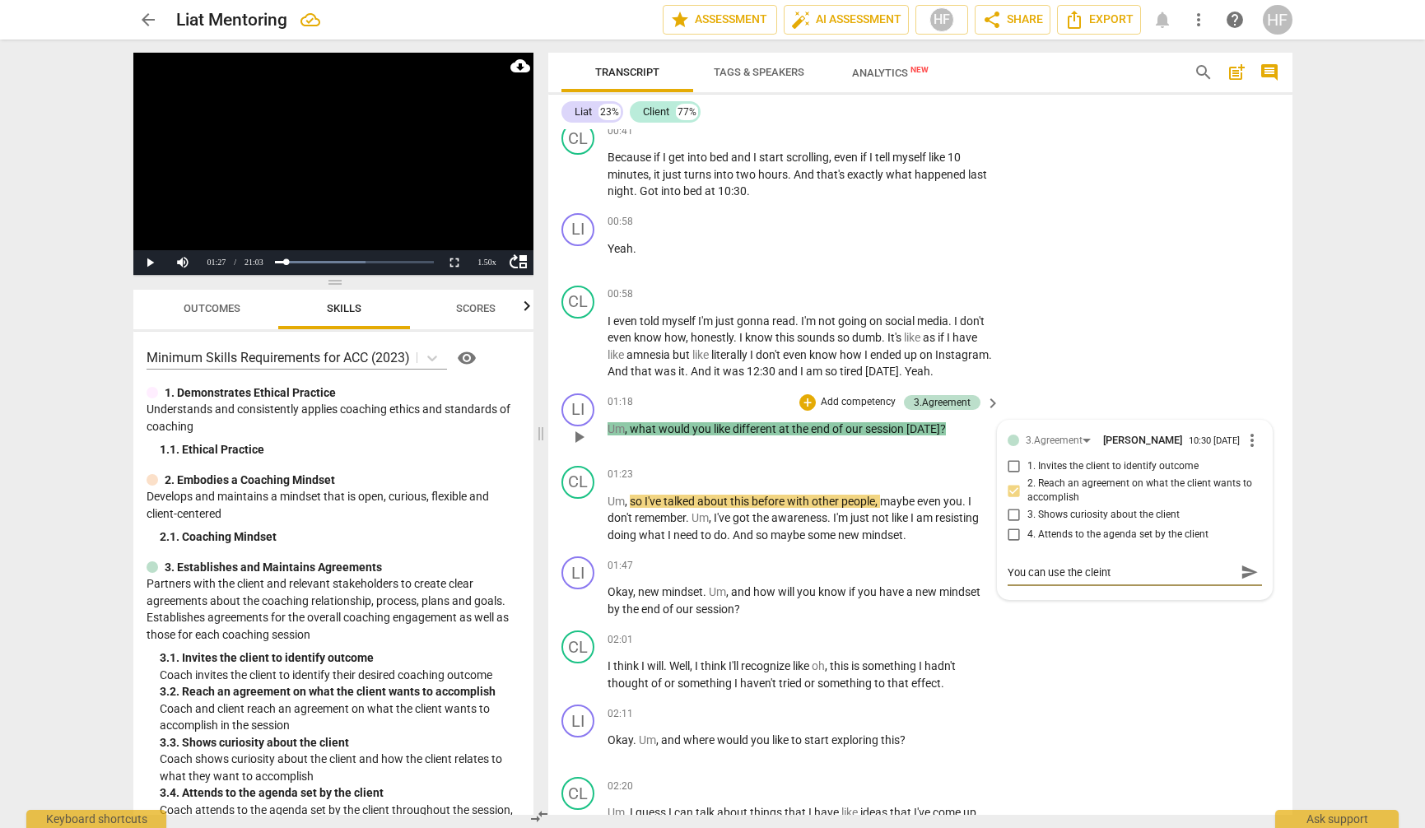
type textarea "You can use the cleints"
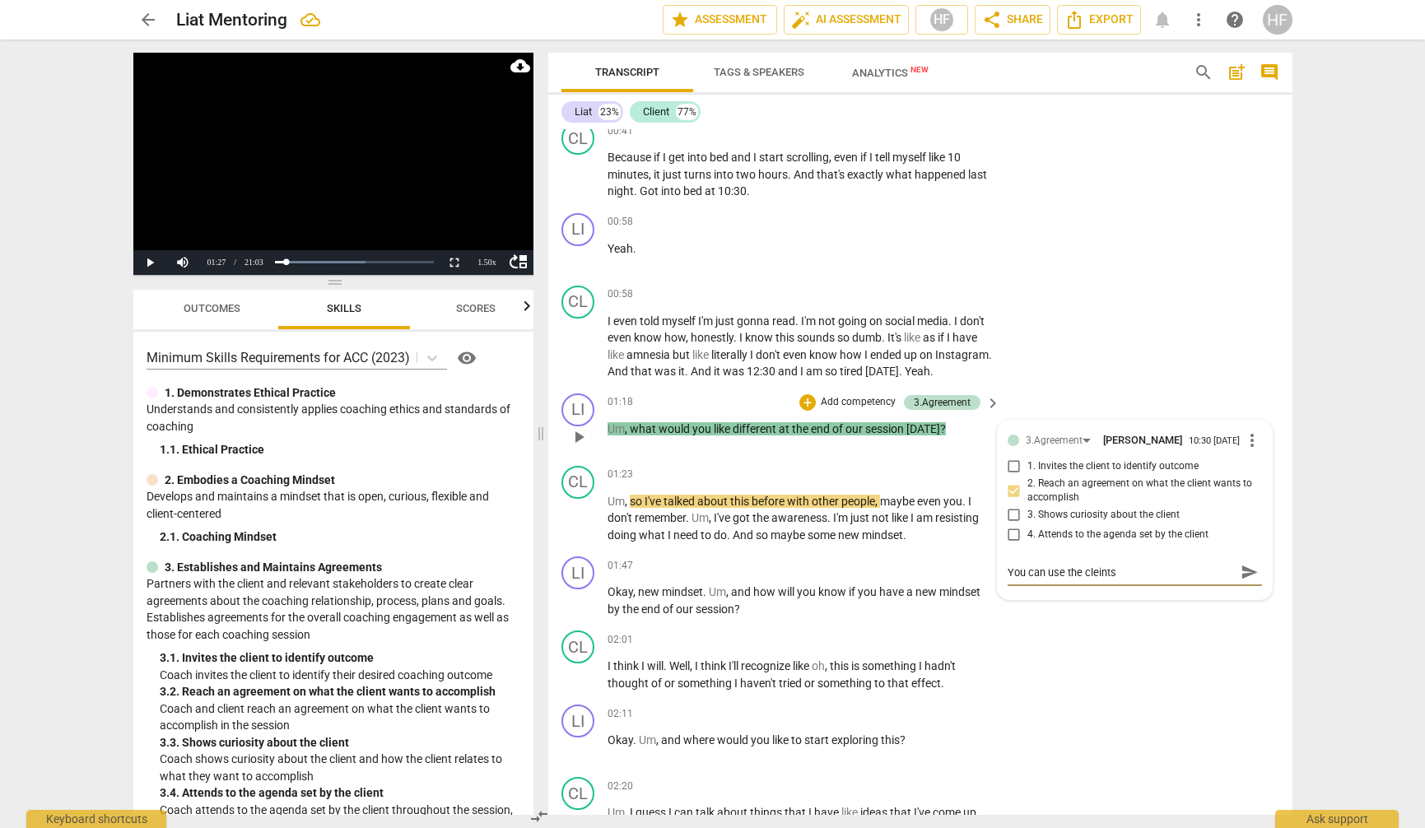
type textarea "You can use the cleints"
type textarea "You can use the cleint"
type textarea "You can use the [PERSON_NAME]"
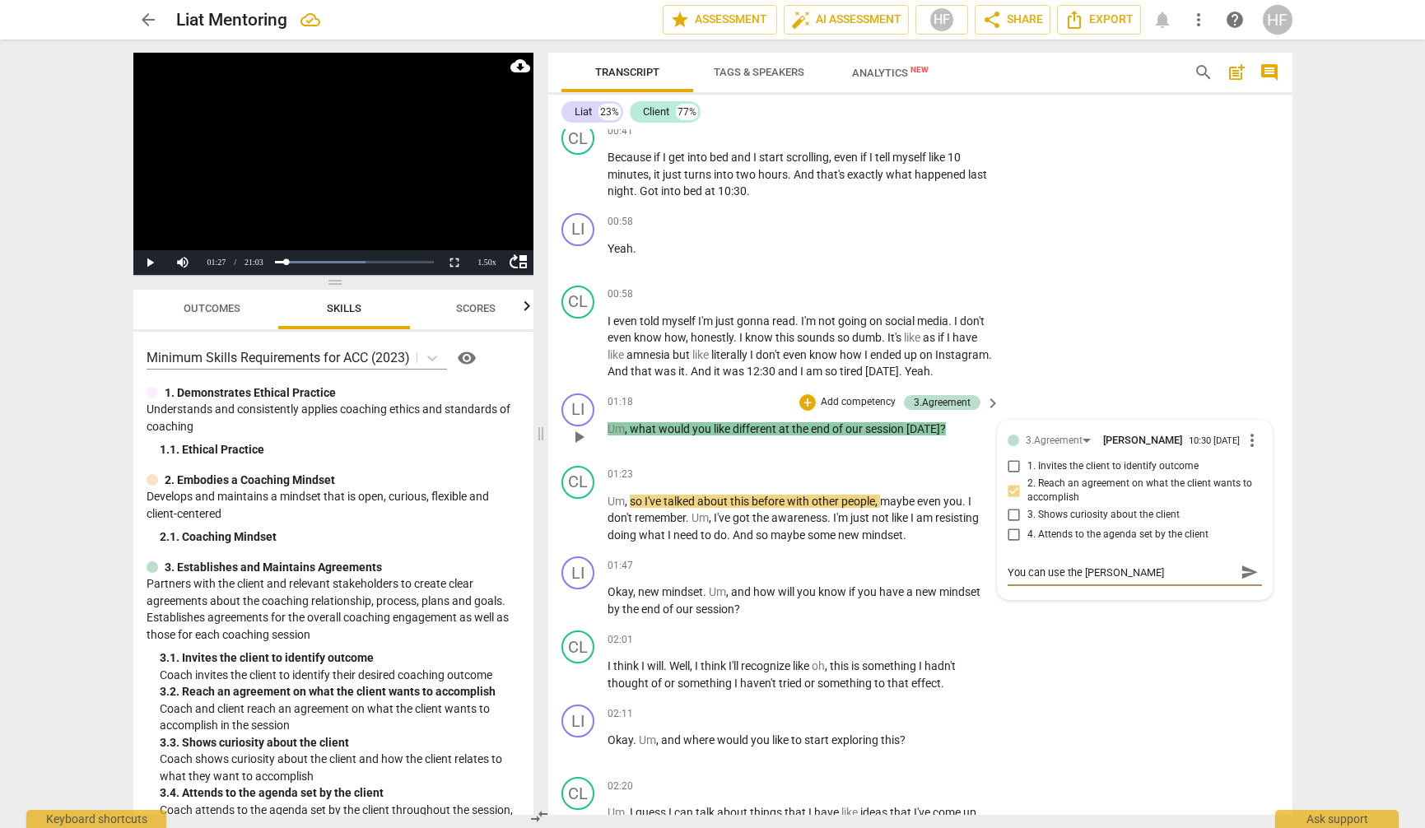
type textarea "You can use the clei"
type textarea "You can use the cle"
type textarea "You can use the cl"
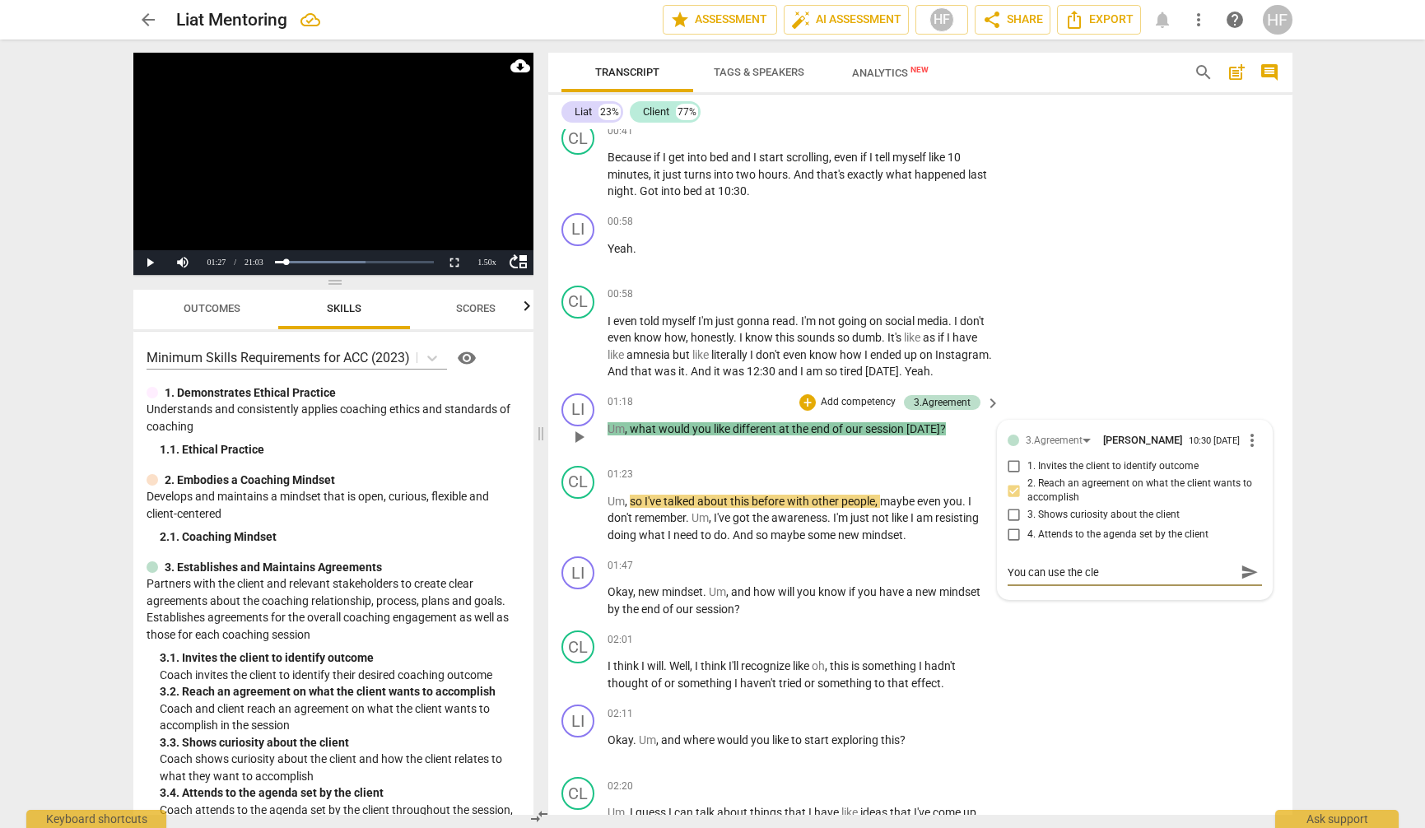
type textarea "You can use the cl"
type textarea "You can use the cli"
type textarea "You can use the clin"
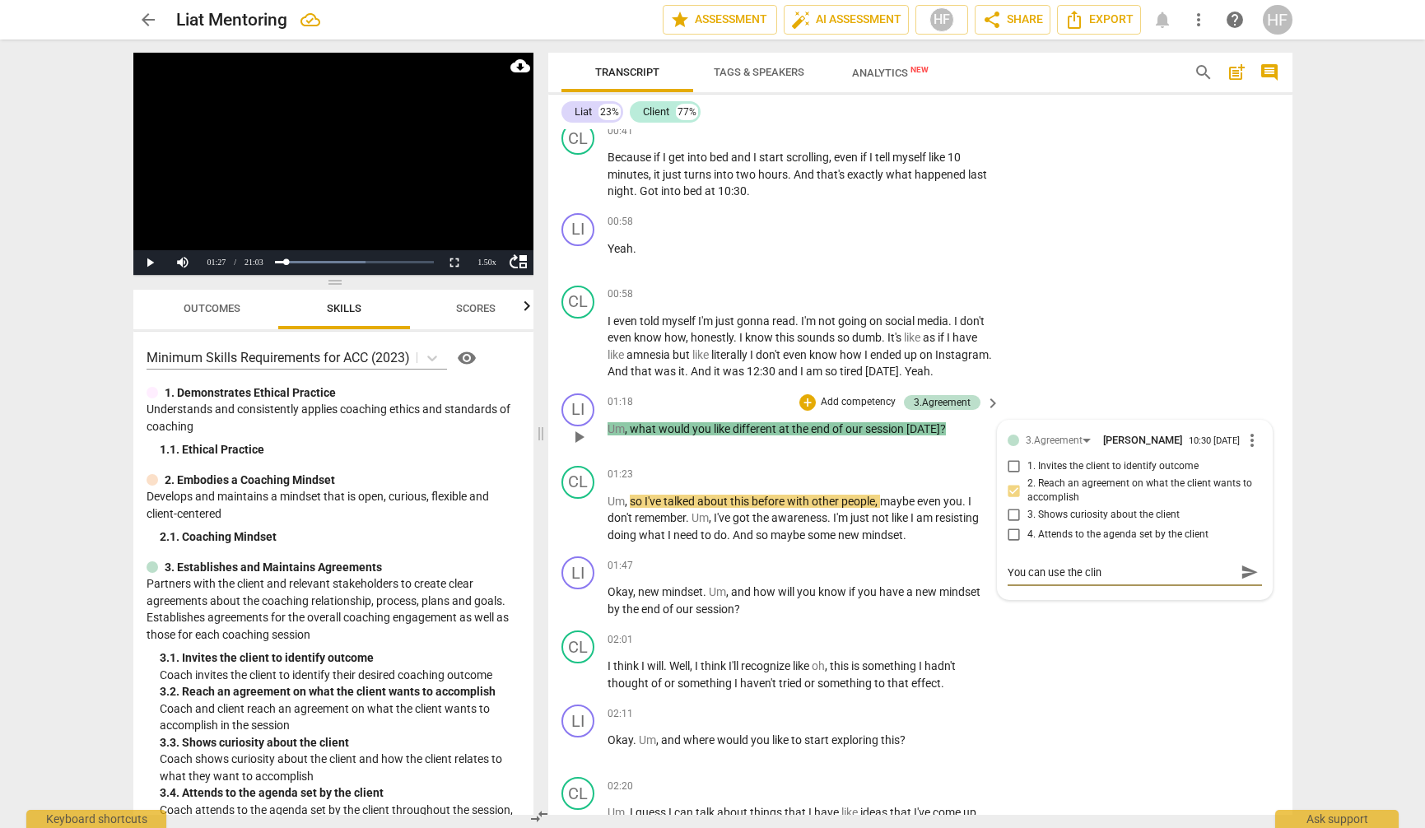
type textarea "You can use the cli"
type textarea "You can use the cl"
type textarea "You can use the cli"
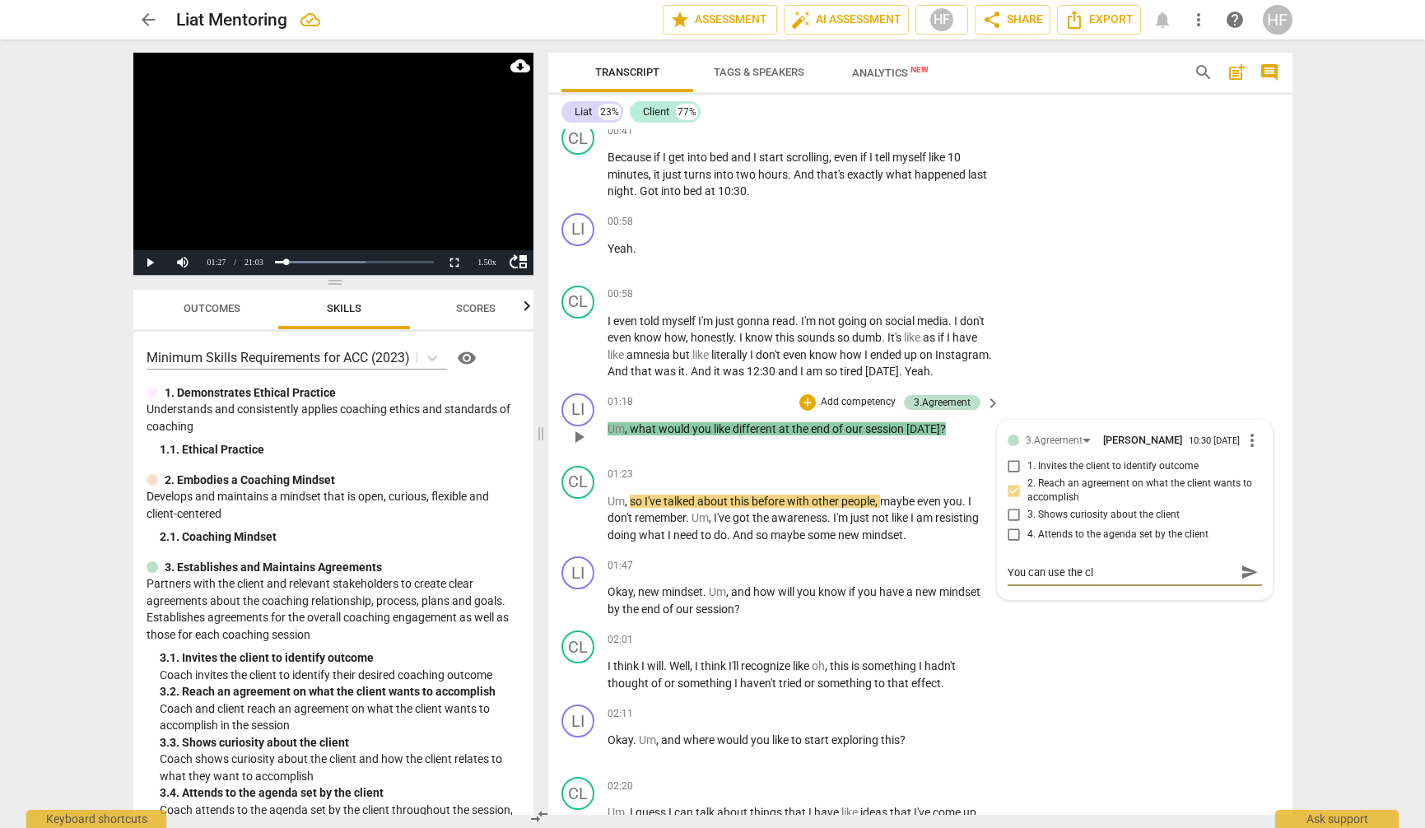
type textarea "You can use the cli"
type textarea "You can use the clie"
type textarea "You can use the clien"
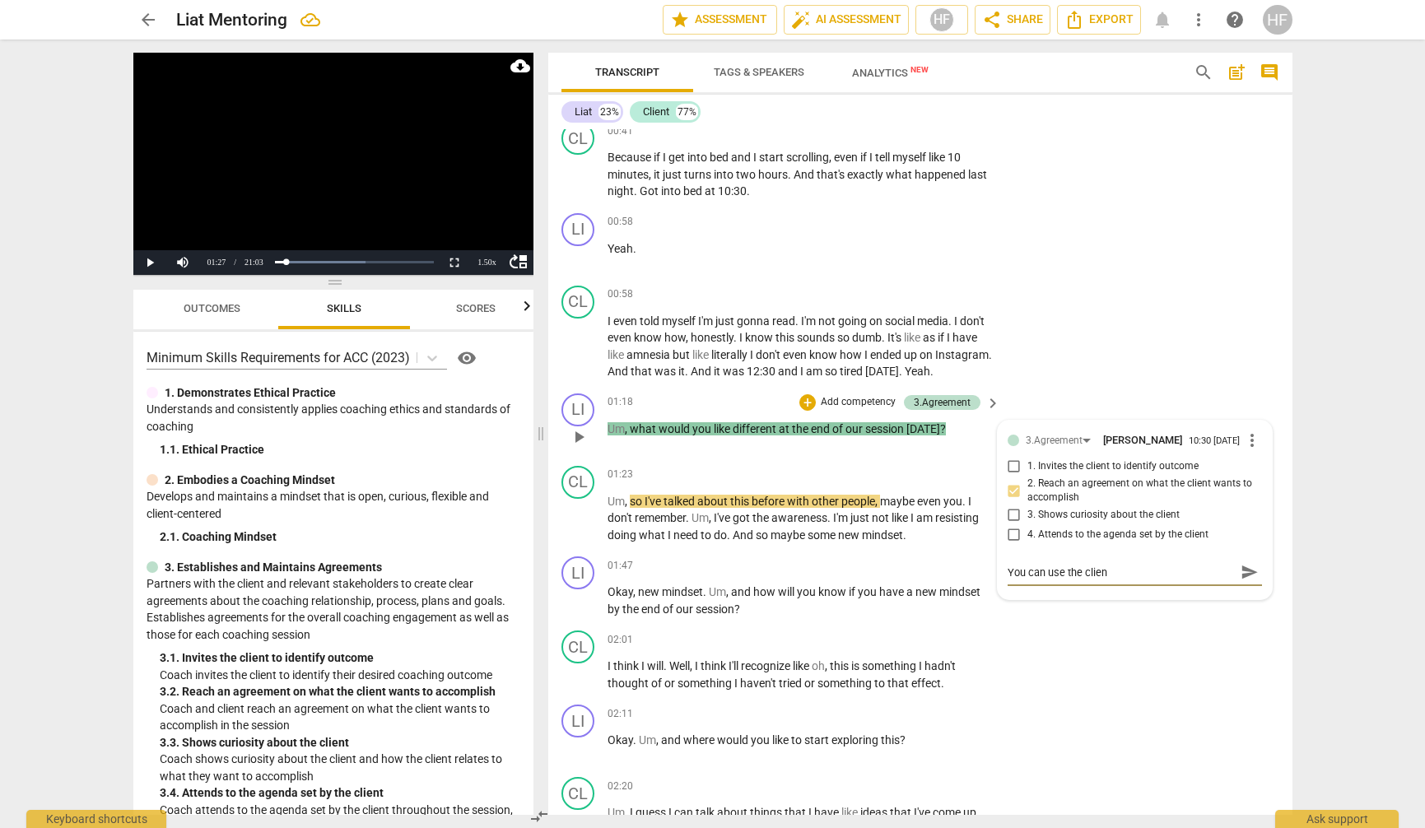
type textarea "You can use the client"
type textarea "You can use the clients"
type textarea "You can use the clients."
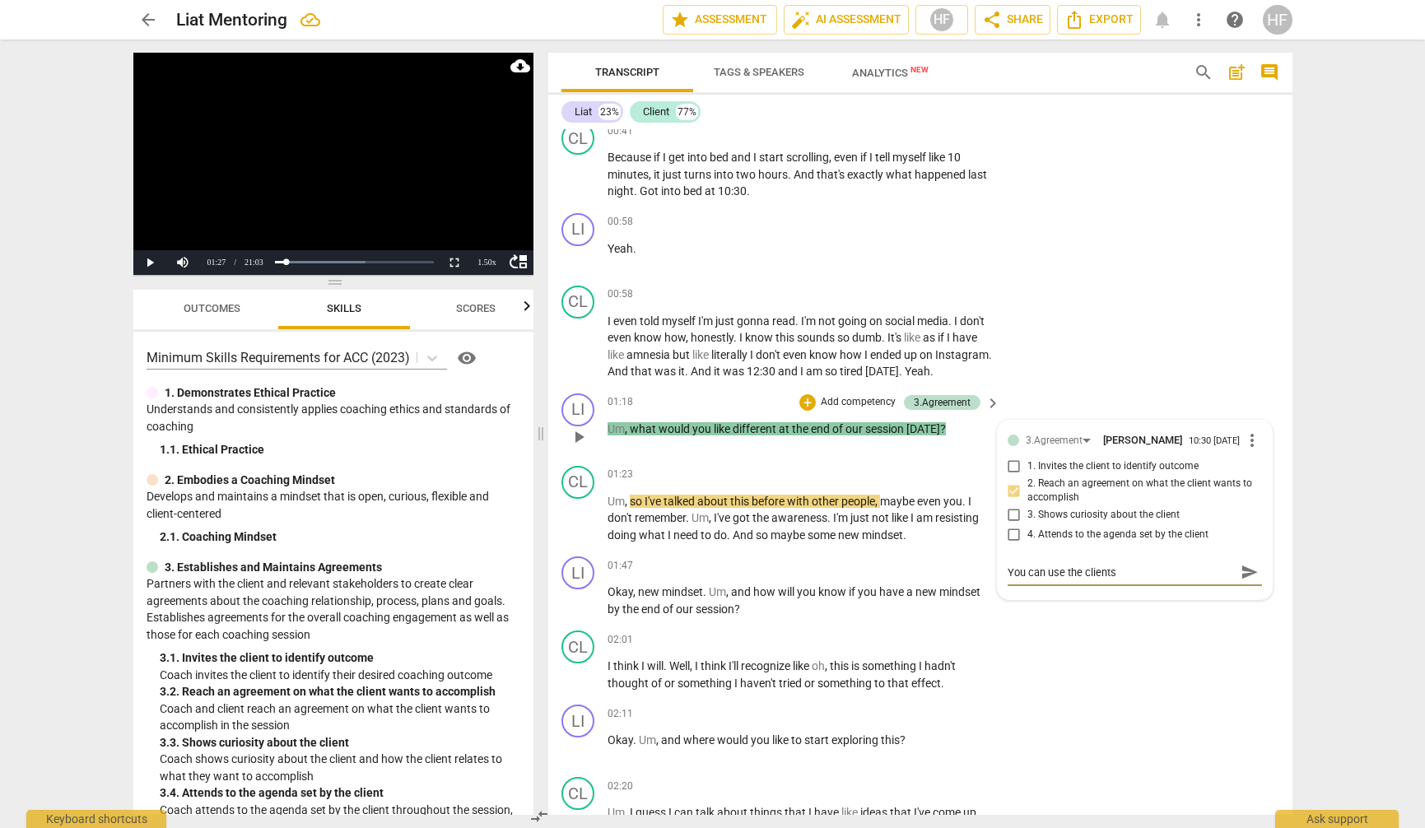
type textarea "You can use the clients."
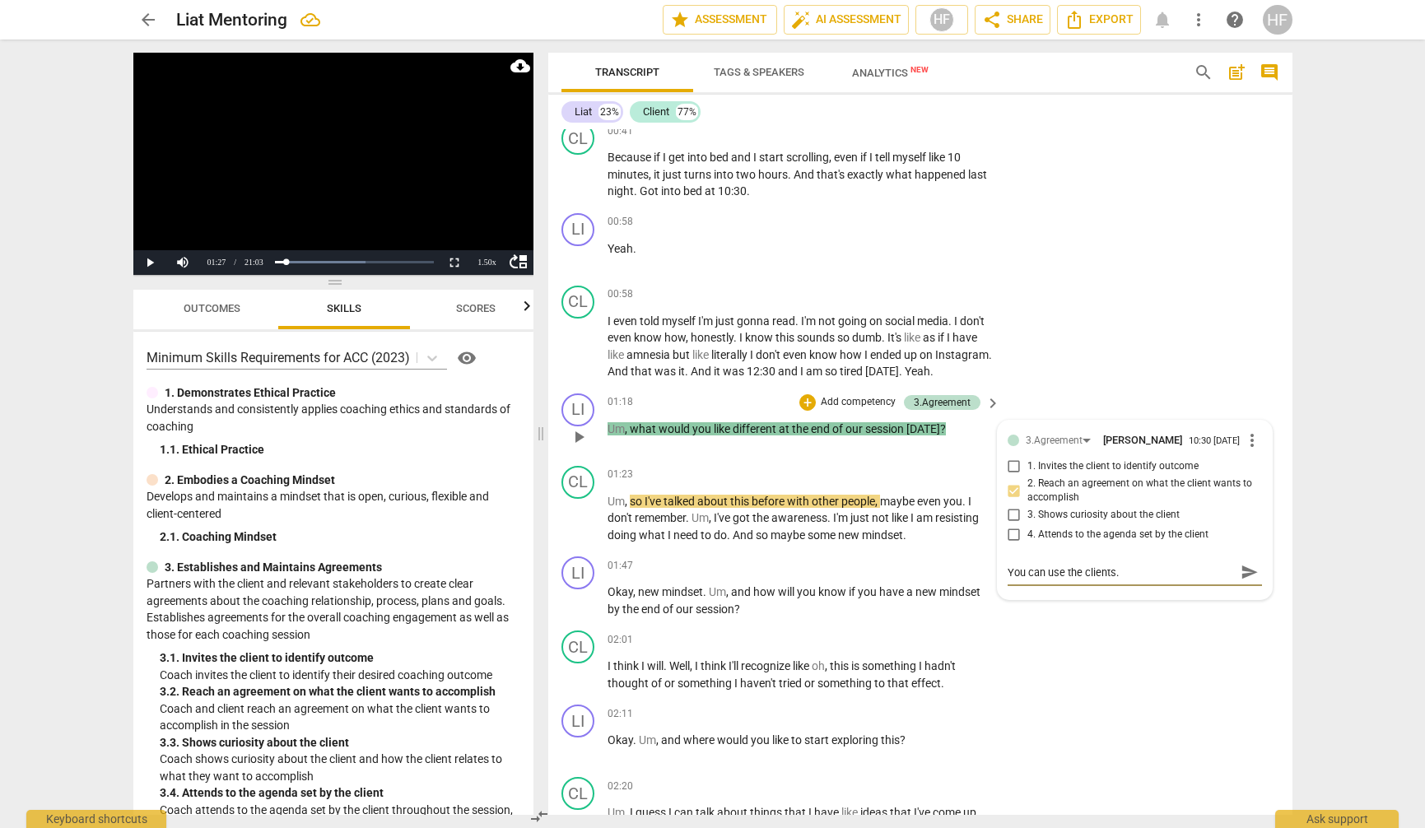
type textarea "You can use the clients"
type textarea "You can use the client"
type textarea "You can use the clients"
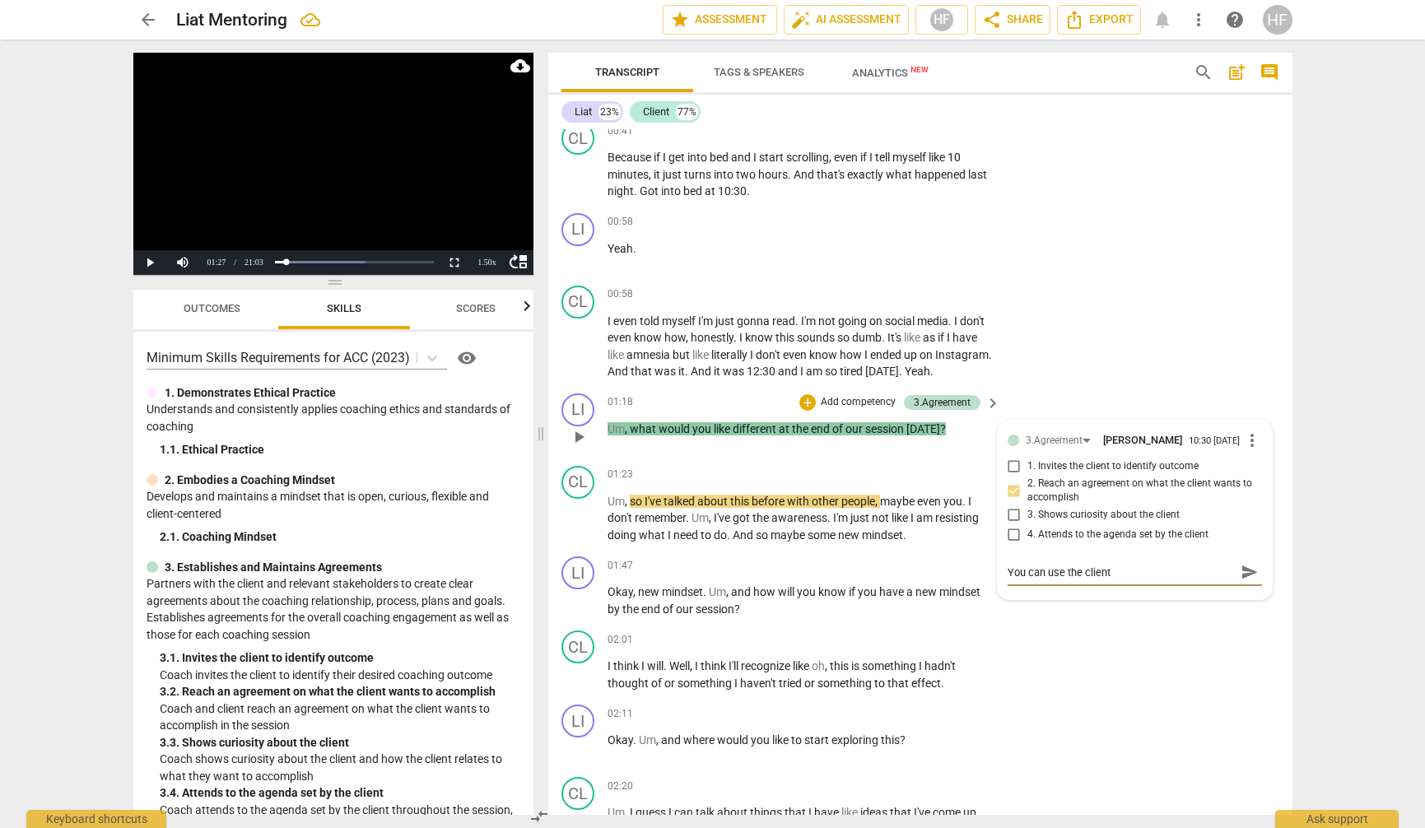
type textarea "You can use the clients"
type textarea "You can use the clients w"
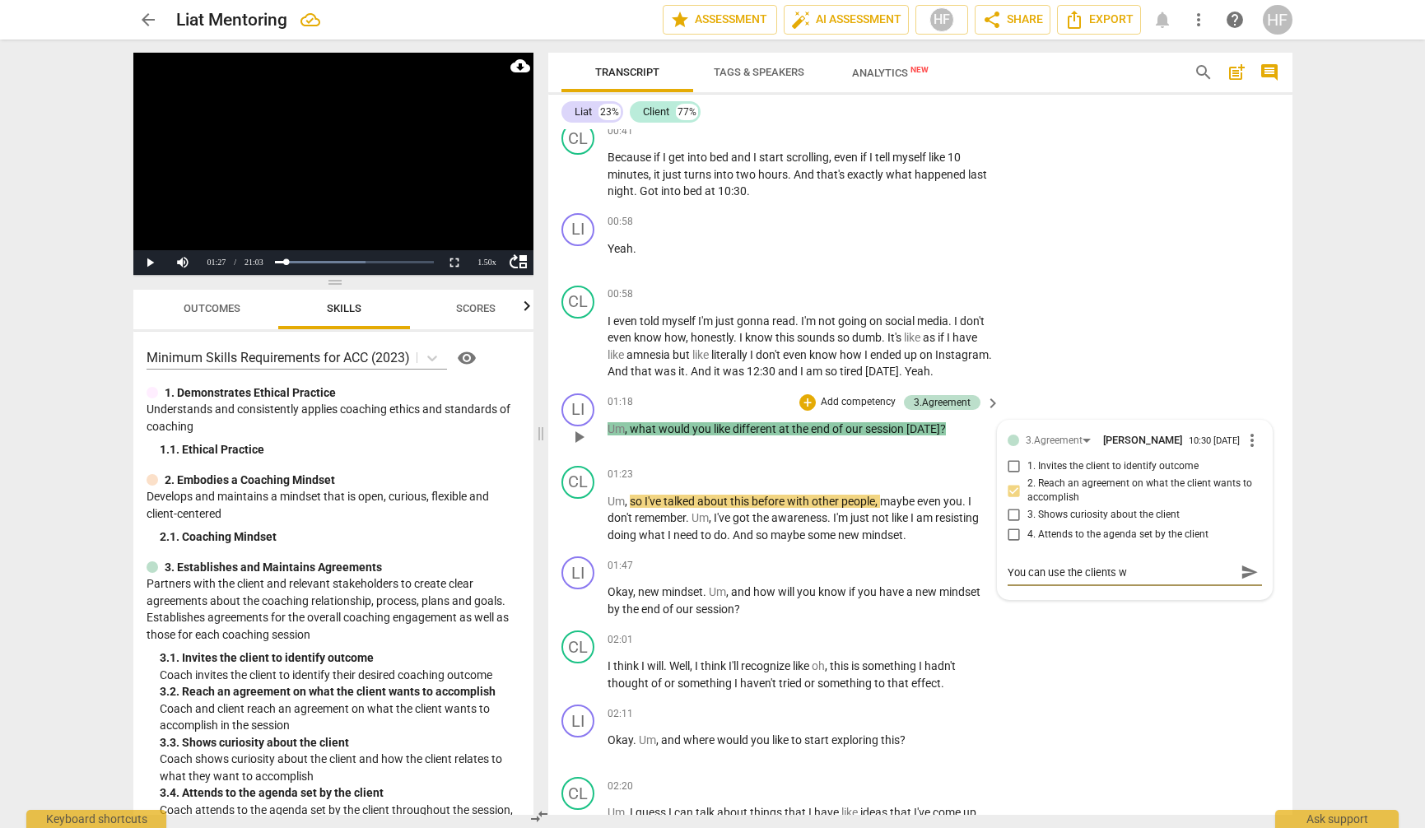
type textarea "You can use the clients wo"
type textarea "You can use the clients wor"
type textarea "You can use the clients word"
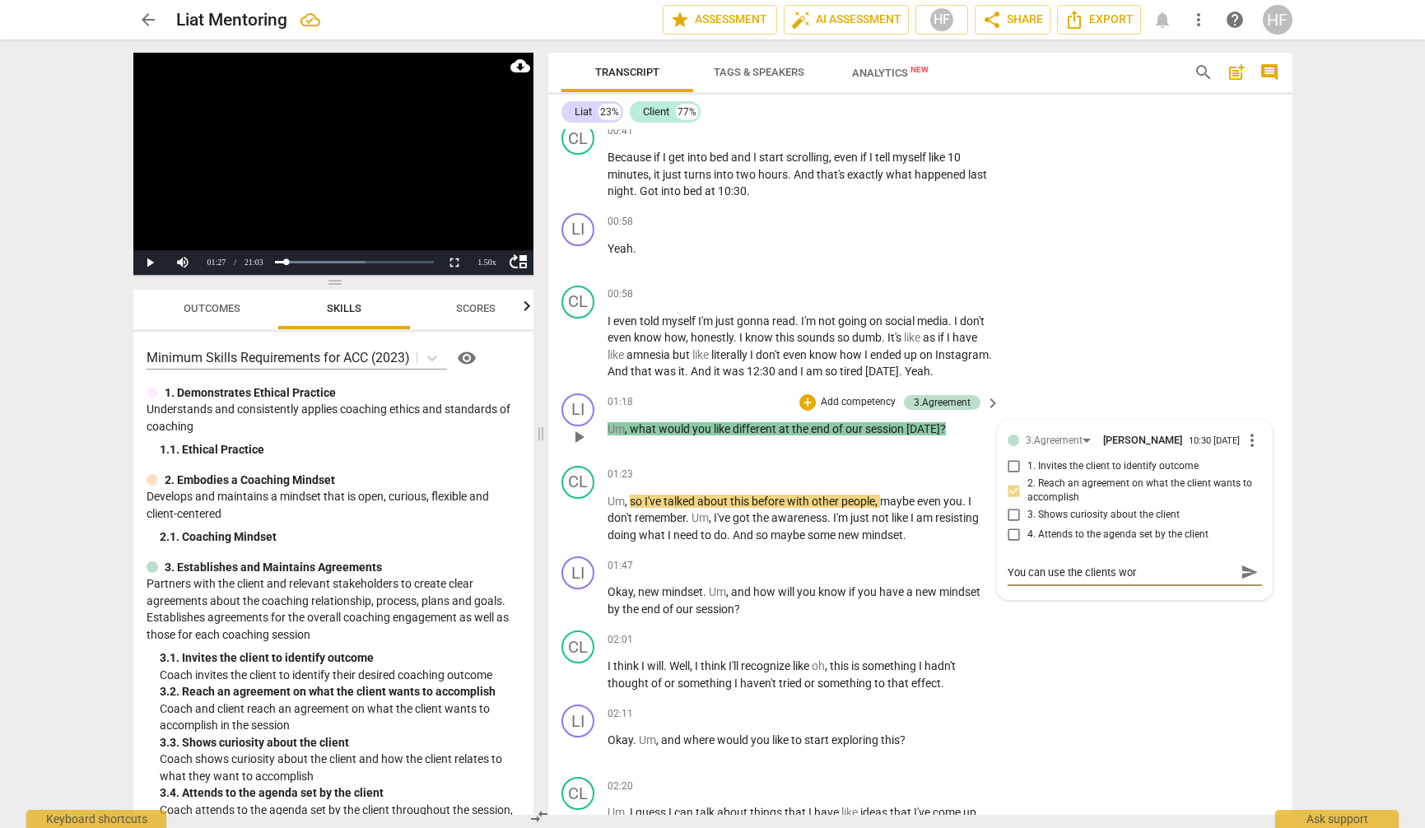
type textarea "You can use the clients word"
type textarea "You can use the clients words"
type textarea "You can use the clients words."
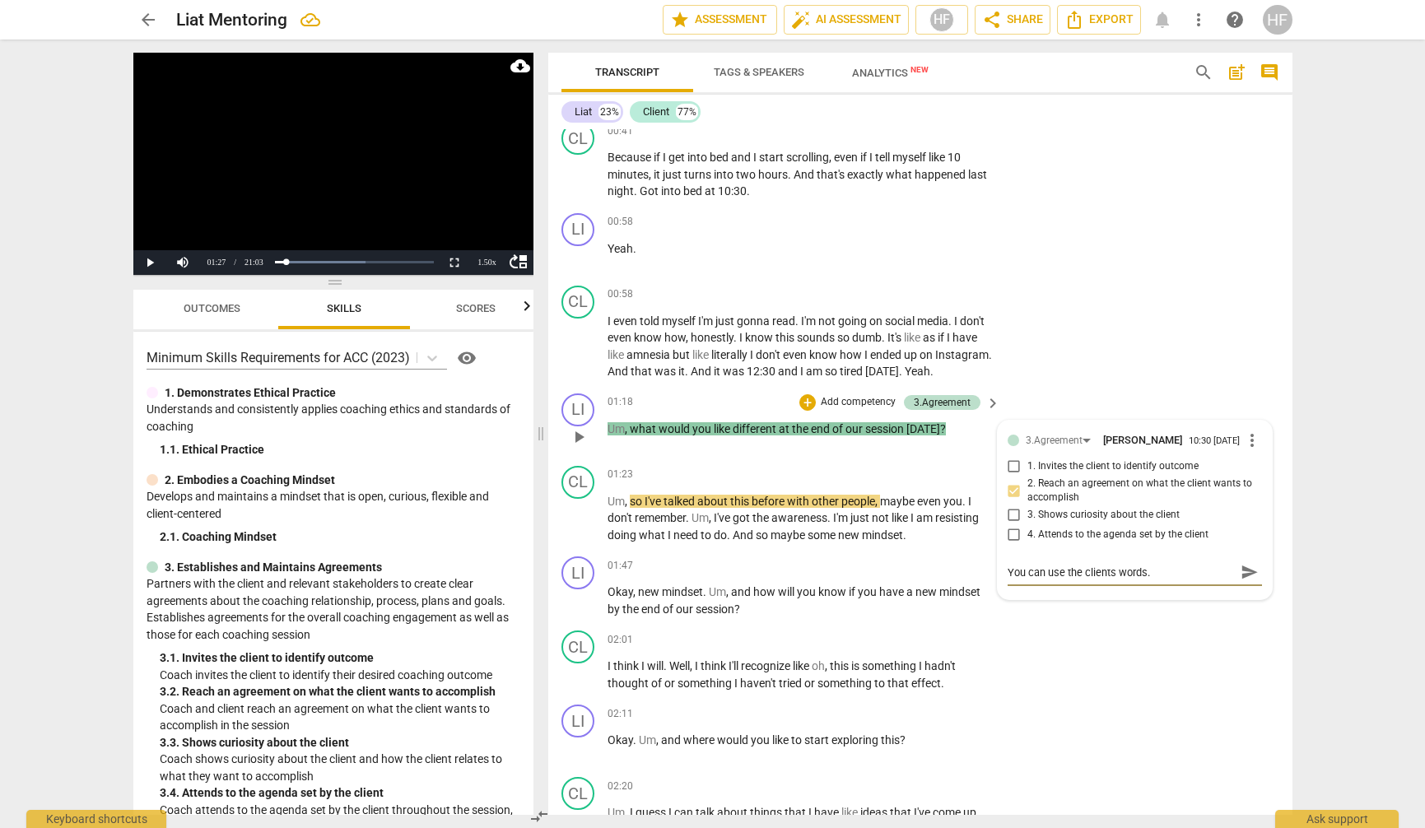
type textarea "You can use the clients words."
type textarea "You can use the clients words. Y"
type textarea "You can use the clients words."
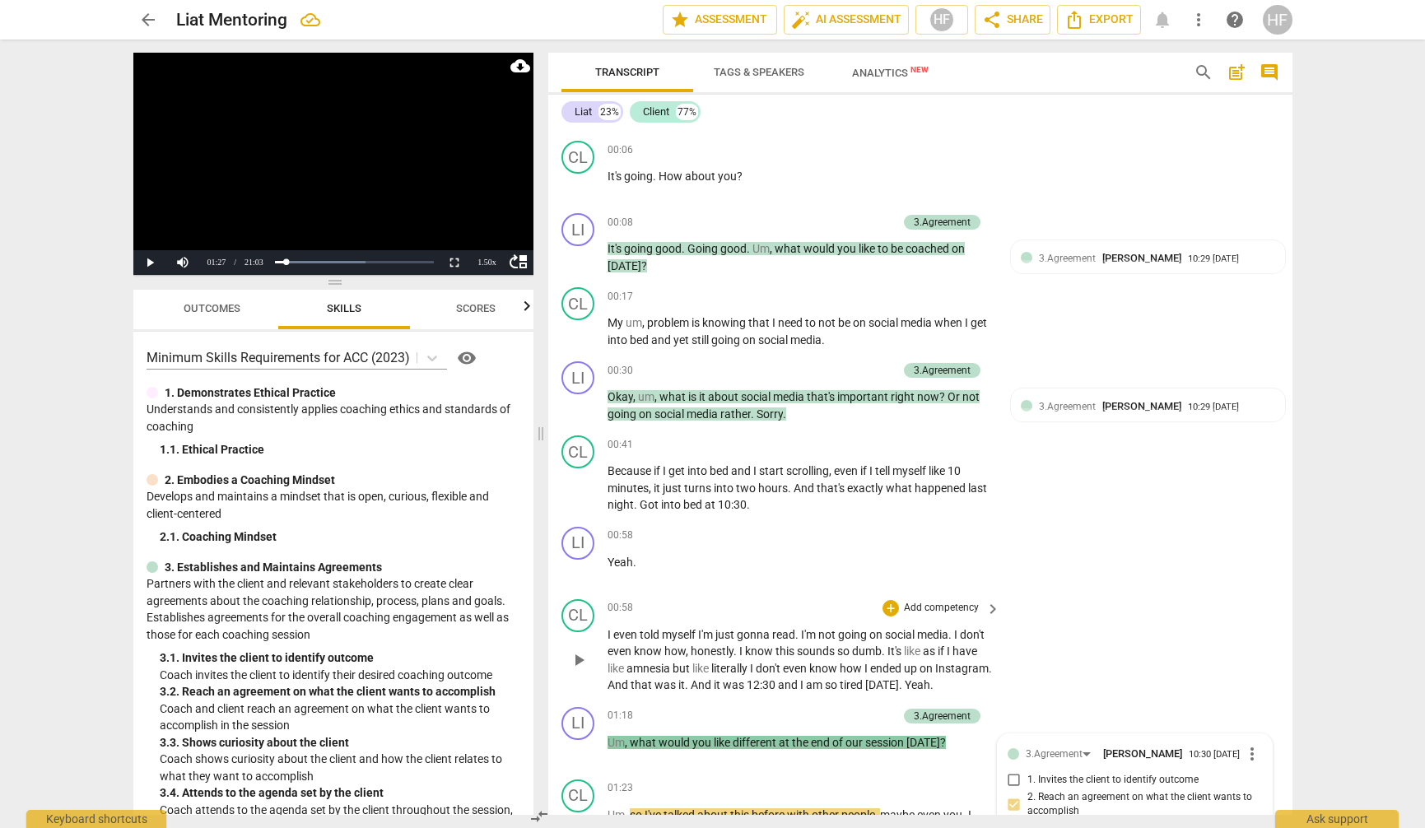
scroll to position [403, 0]
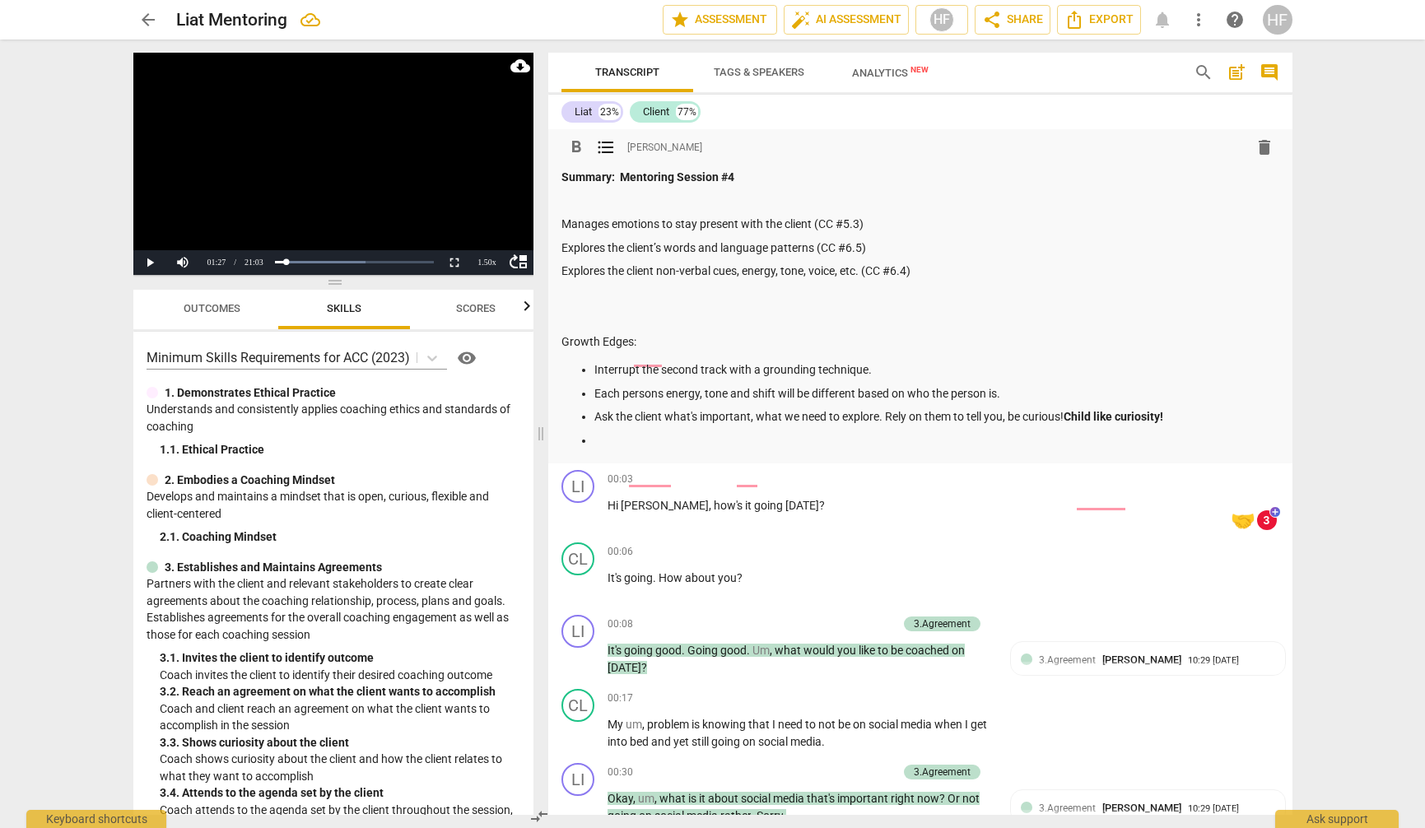
type textarea "You can use the clients words."
click at [660, 440] on p at bounding box center [936, 440] width 685 height 17
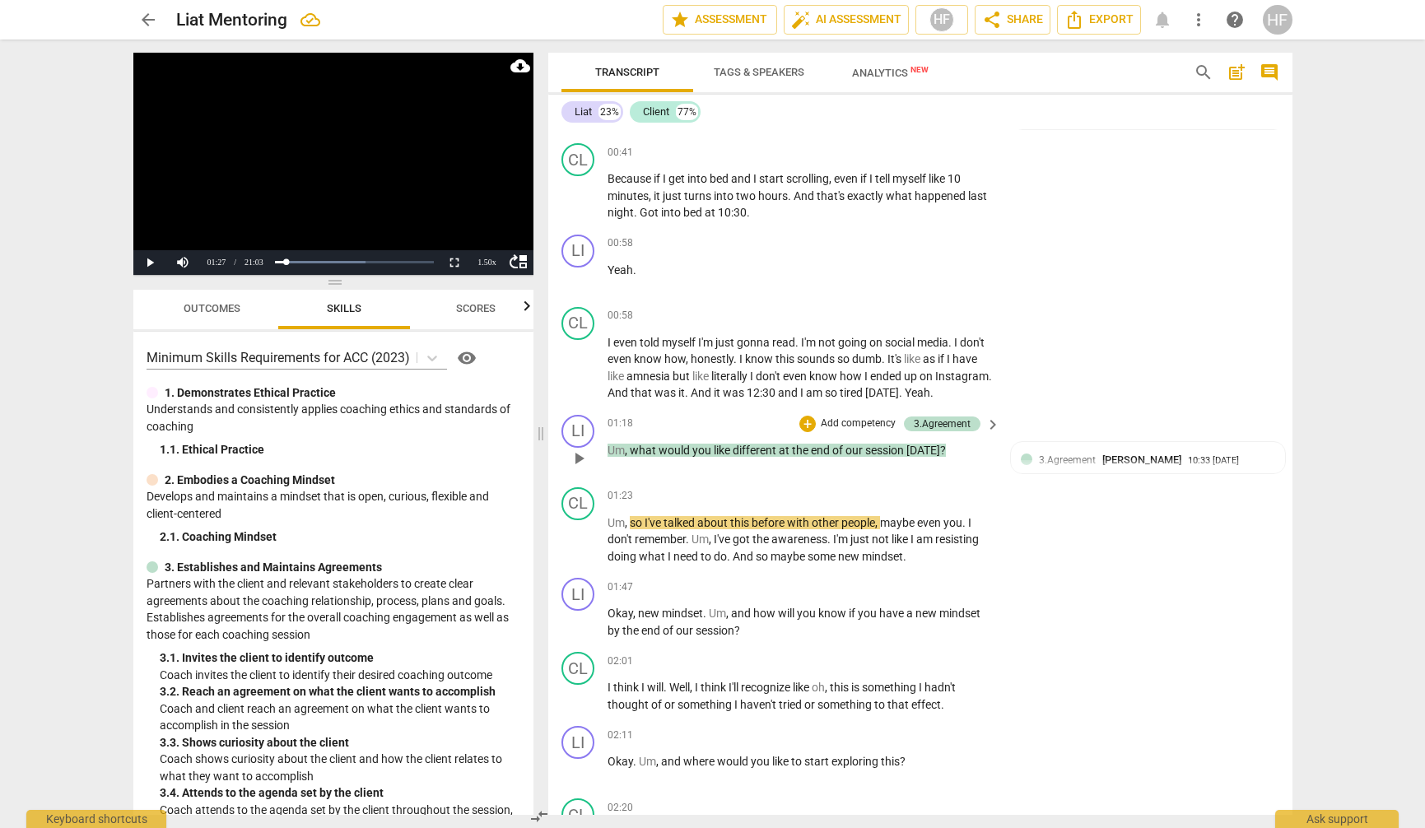
scroll to position [748, 0]
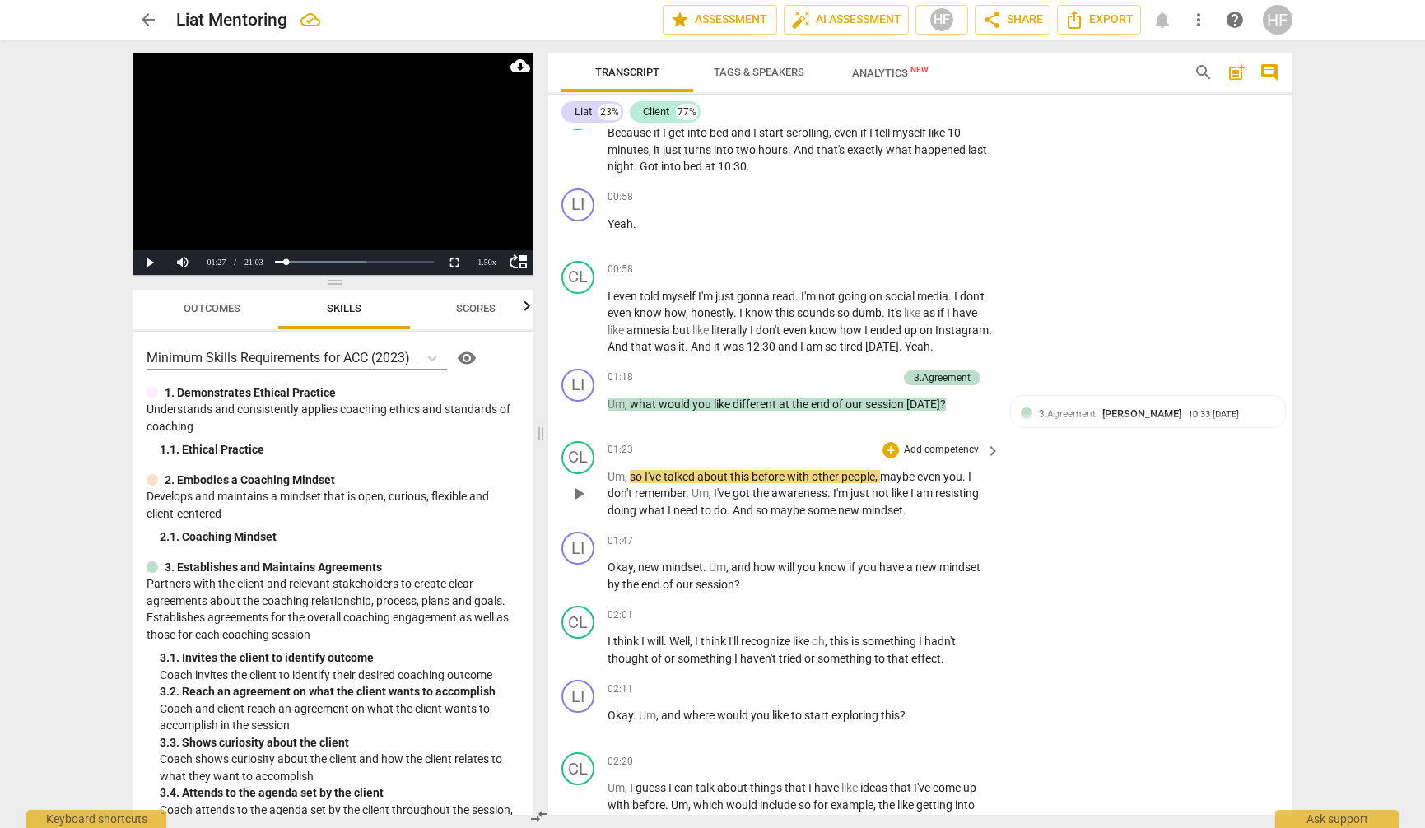
click at [578, 484] on span "play_arrow" at bounding box center [579, 494] width 20 height 20
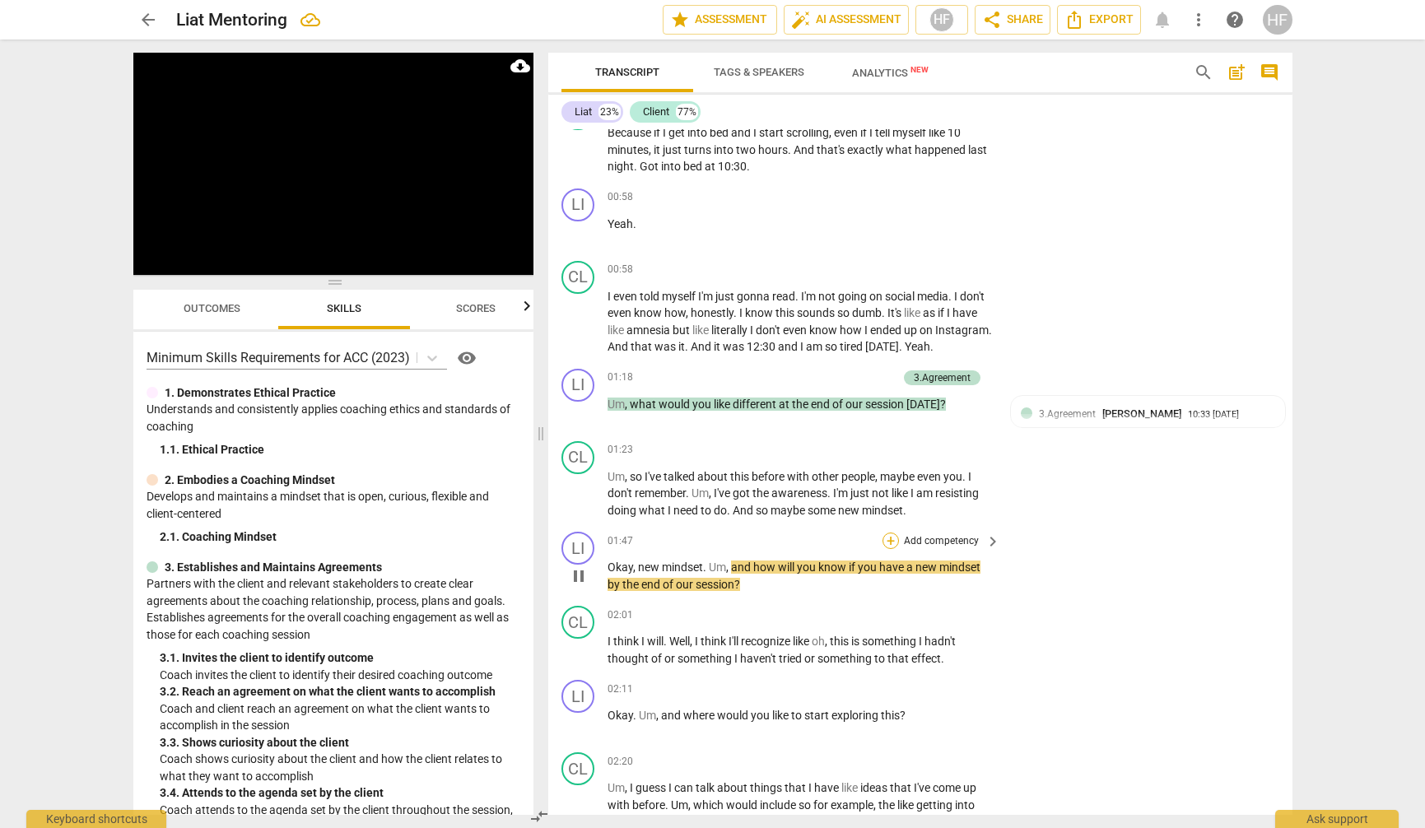
click at [885, 533] on div "+" at bounding box center [891, 541] width 16 height 16
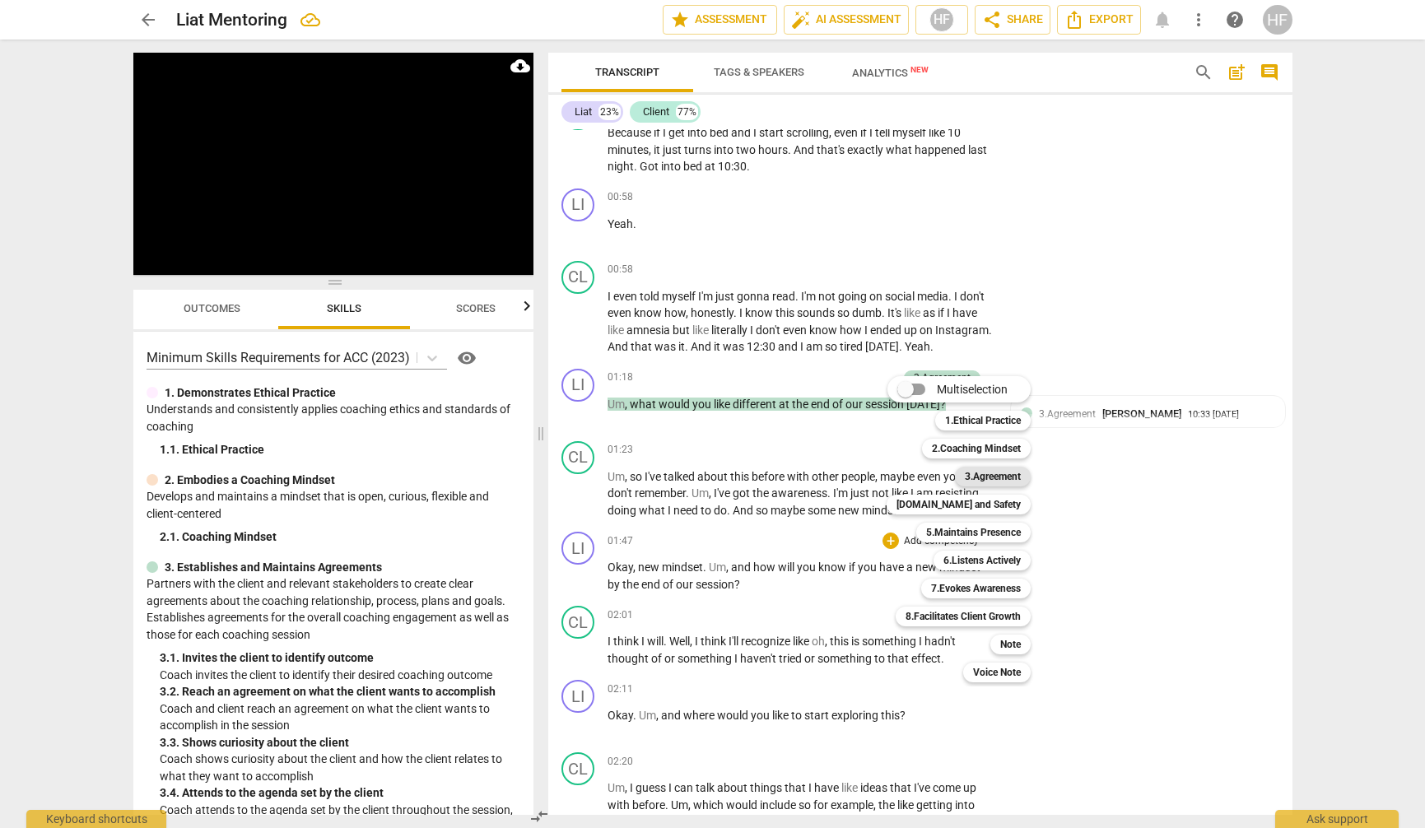
click at [1000, 473] on b "3.Agreement" at bounding box center [993, 477] width 56 height 20
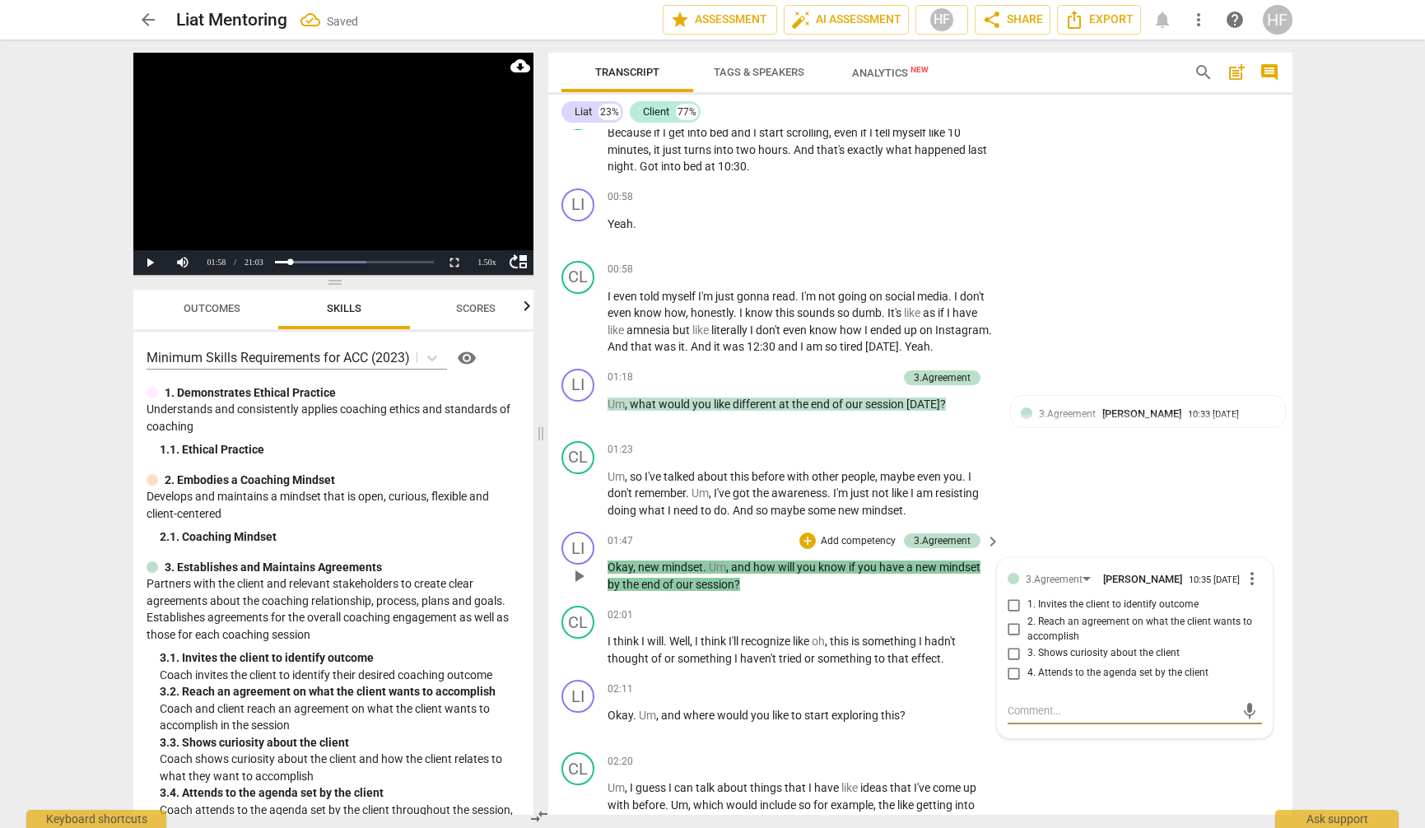
click at [1013, 623] on input "2. Reach an agreement on what the client wants to accomplish" at bounding box center [1014, 630] width 26 height 20
checkbox input "true"
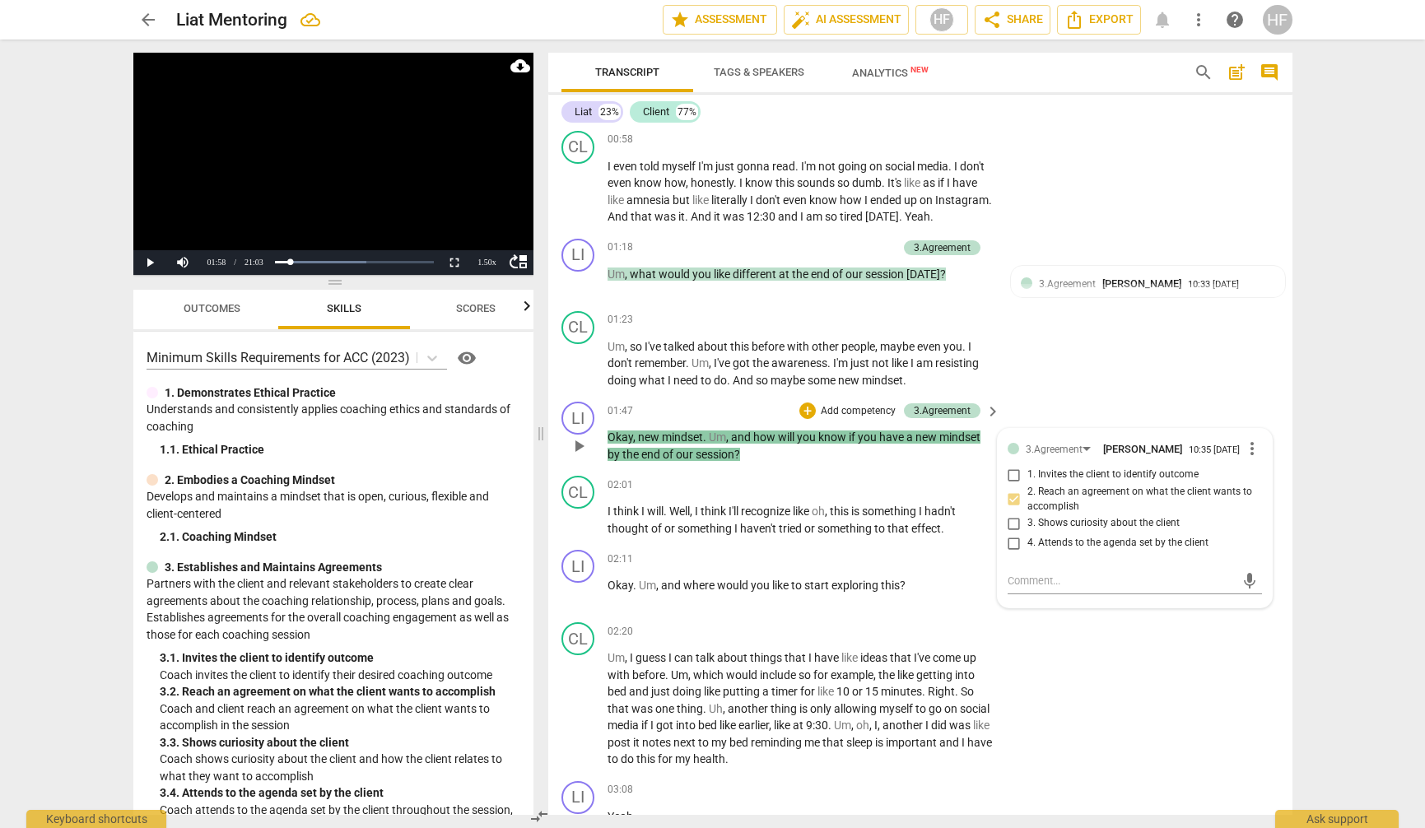
scroll to position [874, 0]
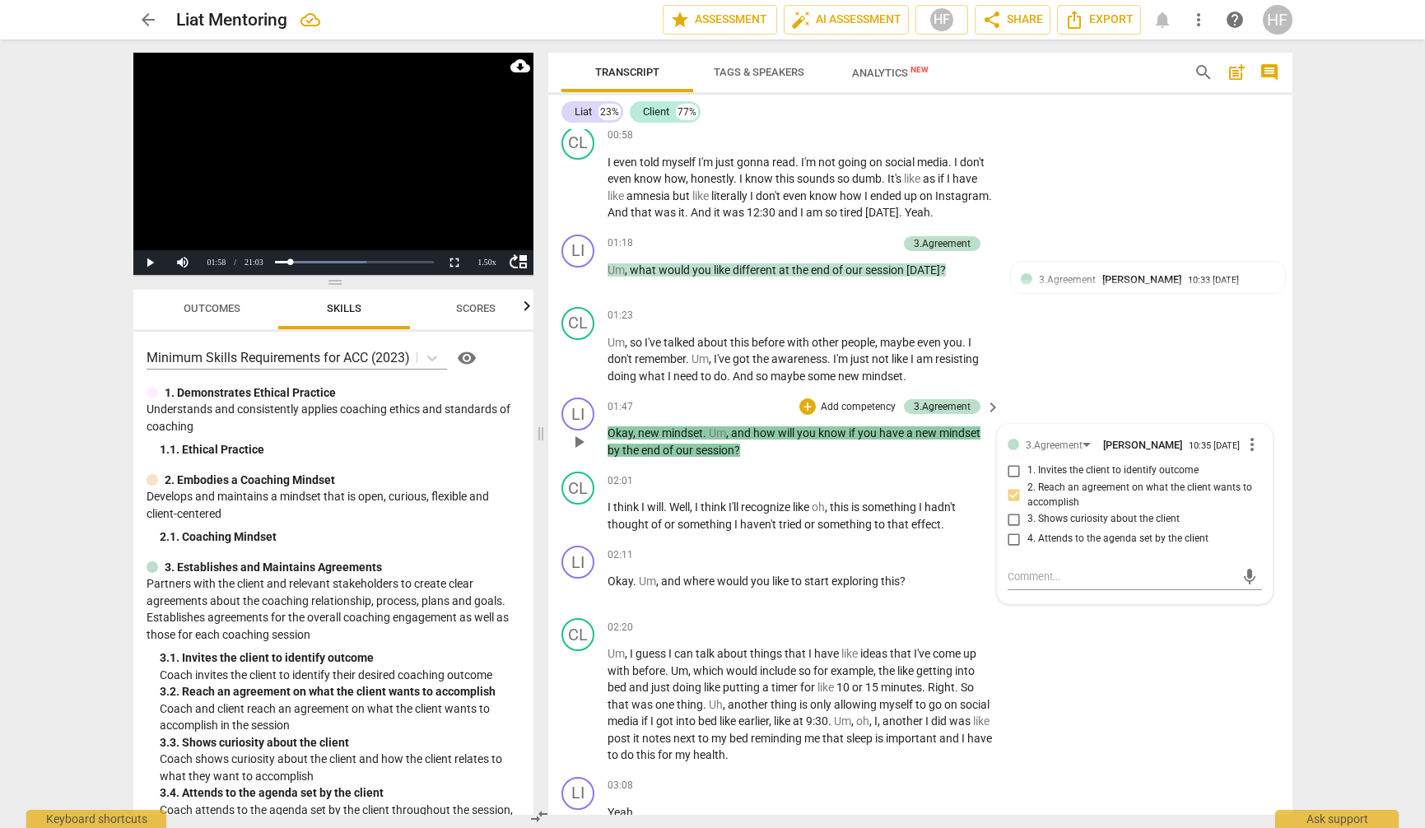
click at [1082, 544] on div "3.Agreement [PERSON_NAME] 10:35 [DATE] more_vert 1. Invites the client to ident…" at bounding box center [1135, 496] width 254 height 123
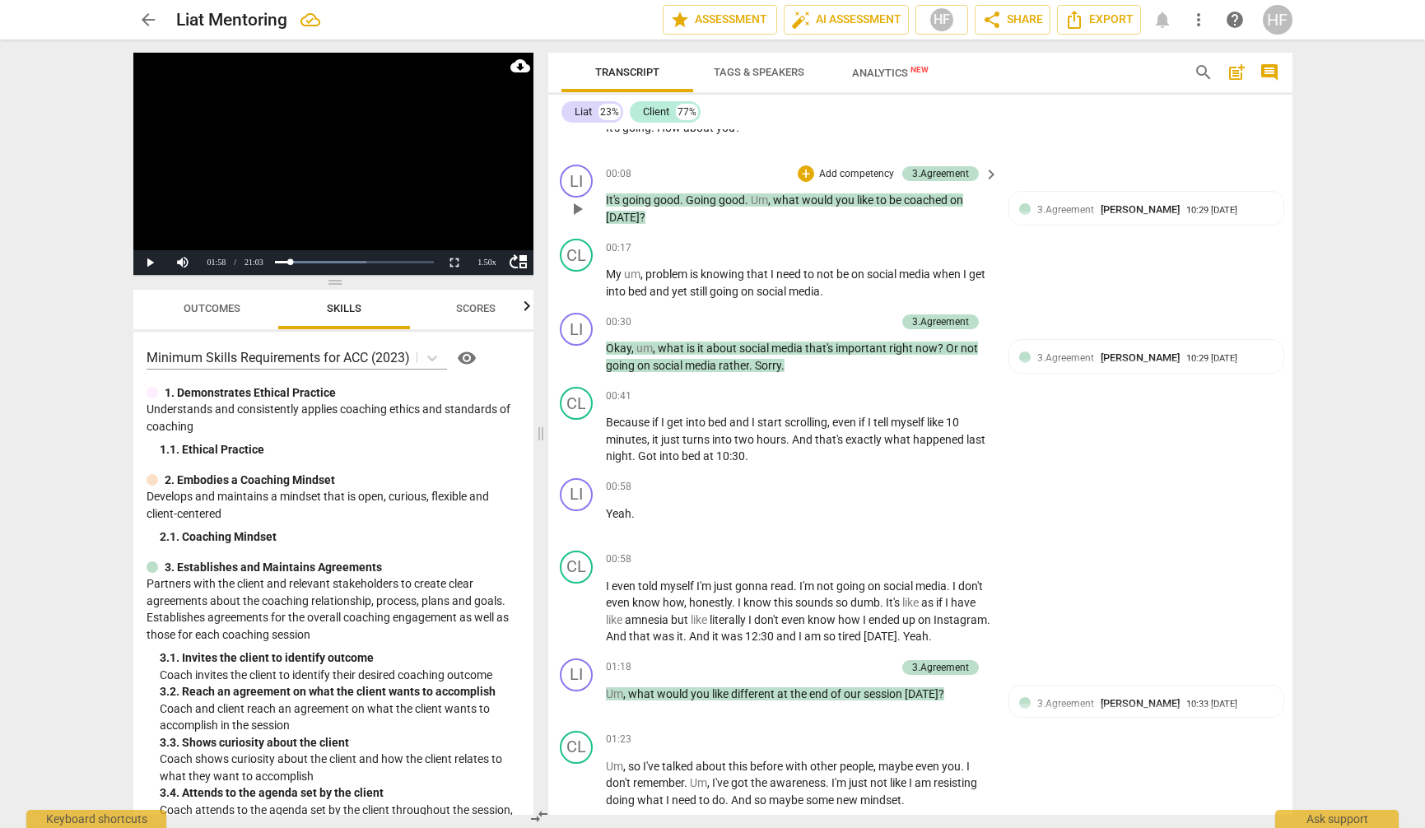
scroll to position [483, 2]
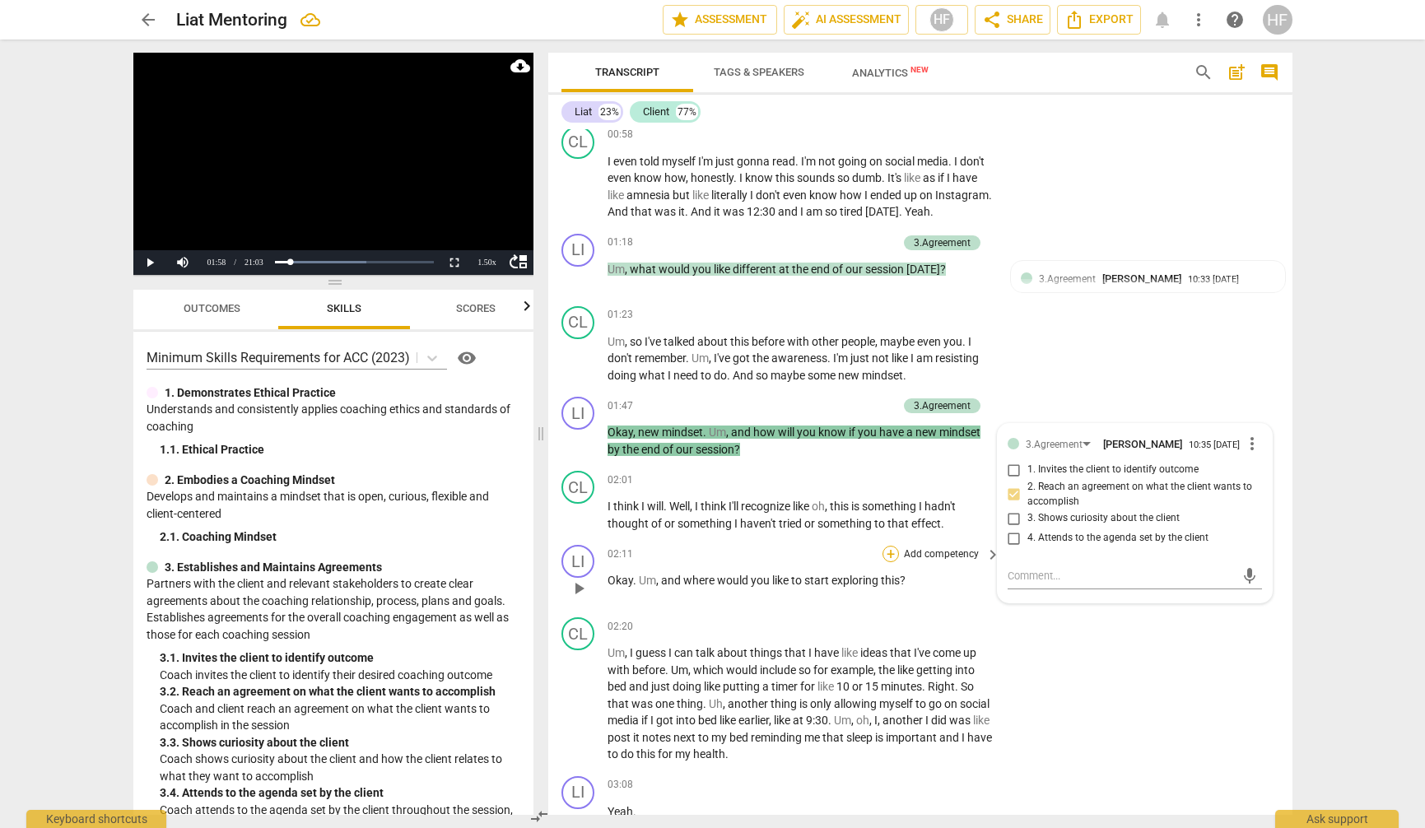
click at [891, 546] on div "+" at bounding box center [891, 554] width 16 height 16
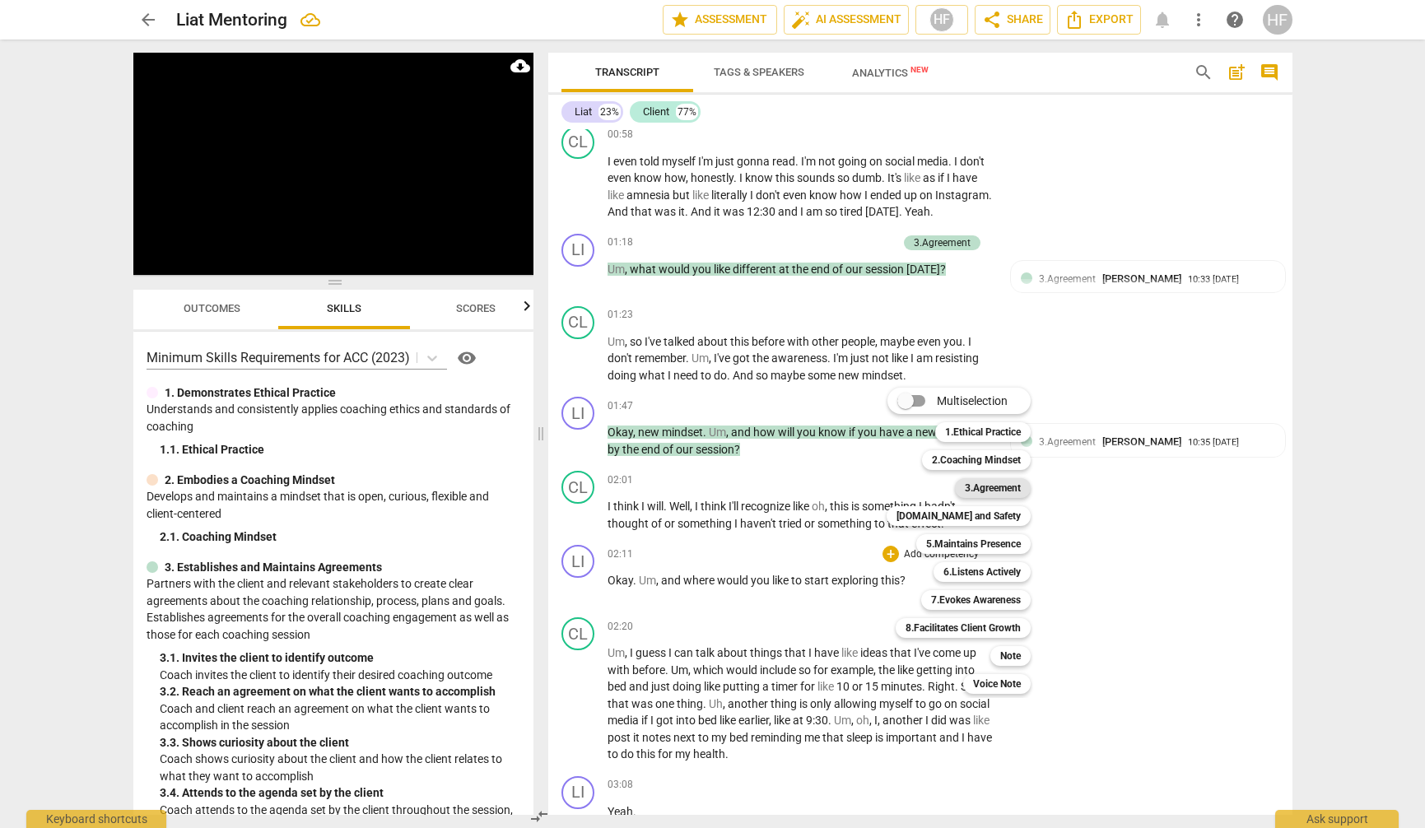
click at [997, 490] on b "3.Agreement" at bounding box center [993, 488] width 56 height 20
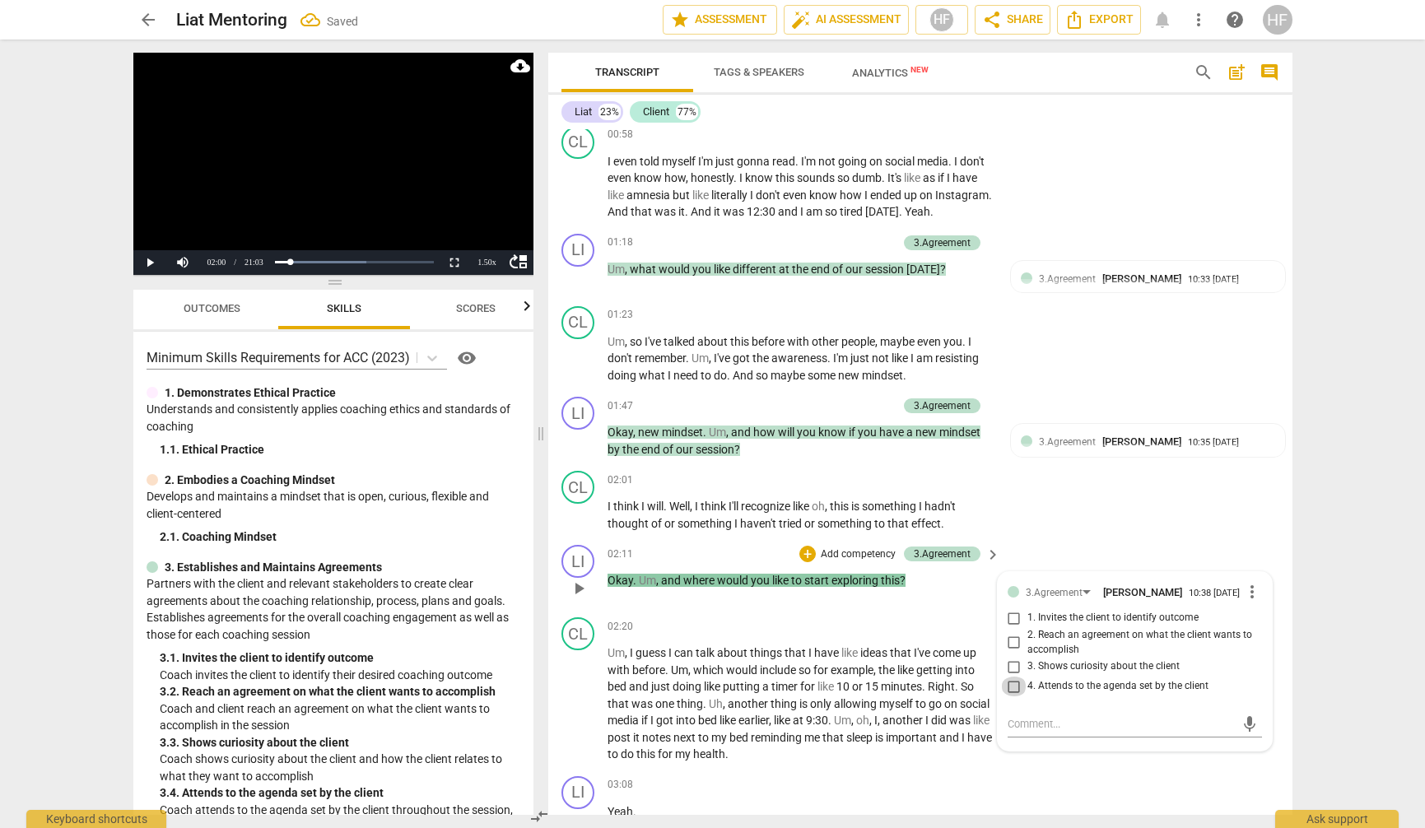
click at [1016, 678] on input "4. Attends to the agenda set by the client" at bounding box center [1014, 687] width 26 height 20
checkbox input "true"
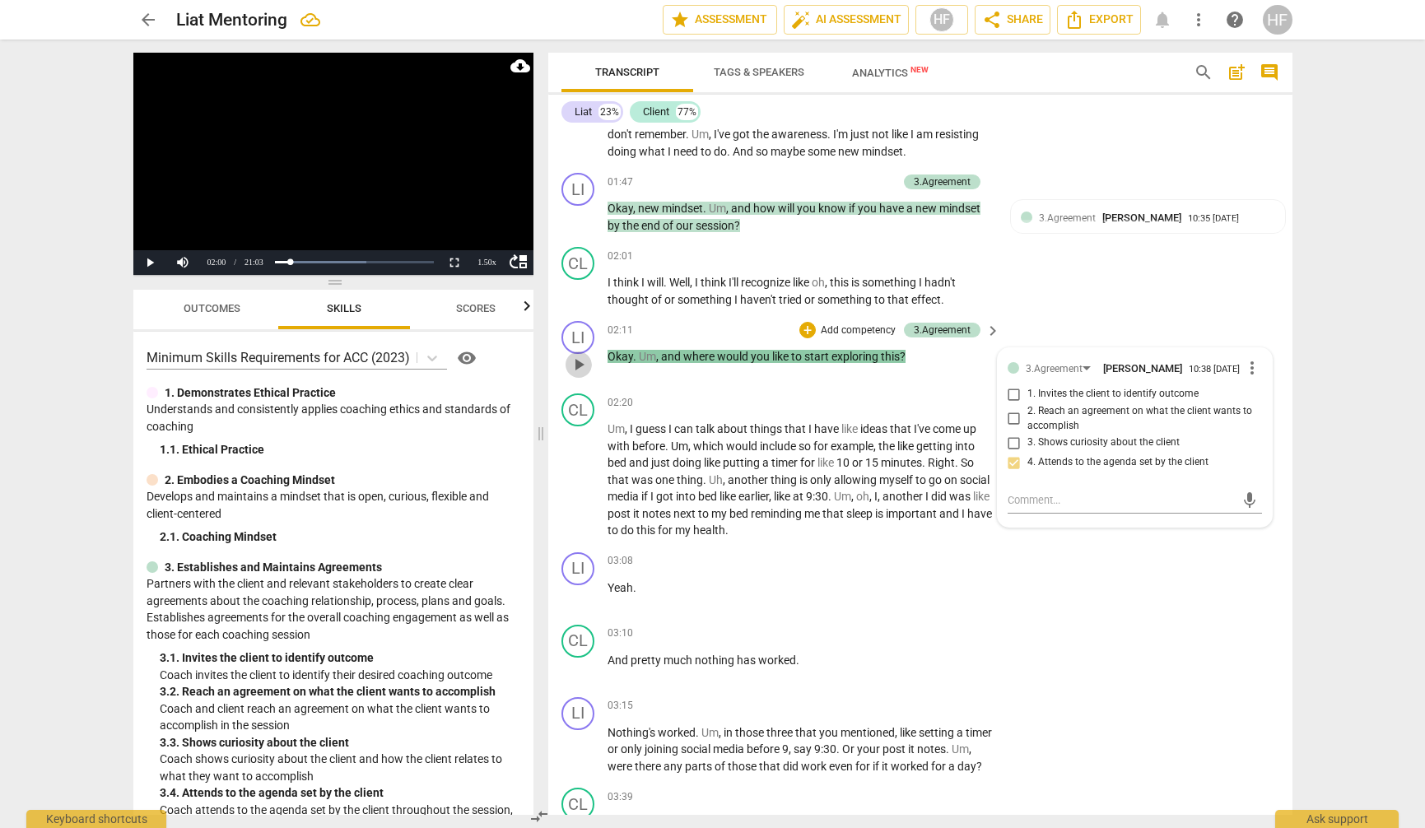
click at [579, 355] on span "play_arrow" at bounding box center [579, 365] width 20 height 20
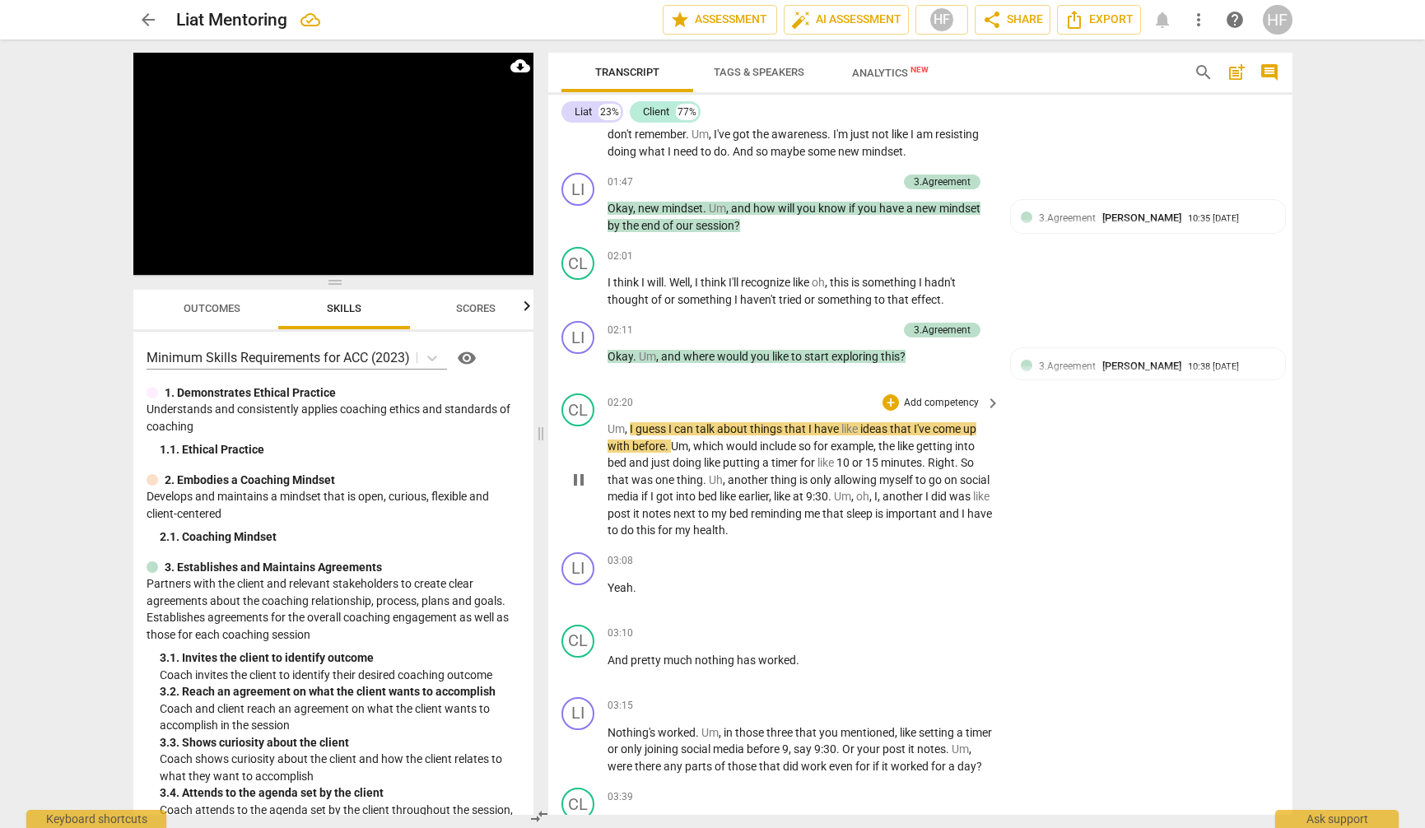
click at [576, 470] on span "pause" at bounding box center [579, 480] width 20 height 20
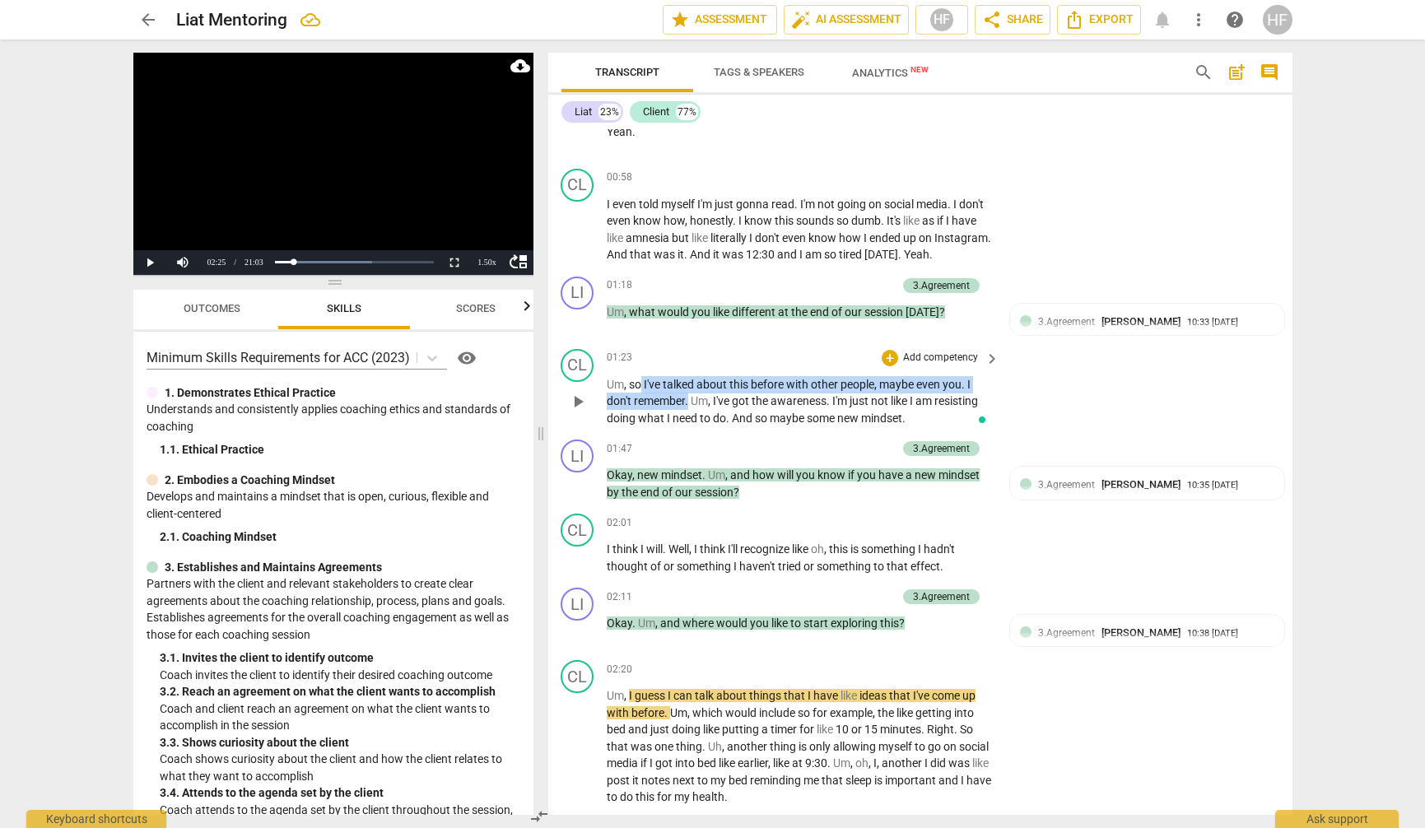
drag, startPoint x: 641, startPoint y: 371, endPoint x: 690, endPoint y: 387, distance: 51.8
click at [690, 387] on p "Um , so I've talked about this before with other people , maybe even you . I do…" at bounding box center [799, 401] width 385 height 51
click at [727, 366] on icon "button" at bounding box center [730, 367] width 10 height 12
click at [893, 350] on div "+" at bounding box center [890, 358] width 16 height 16
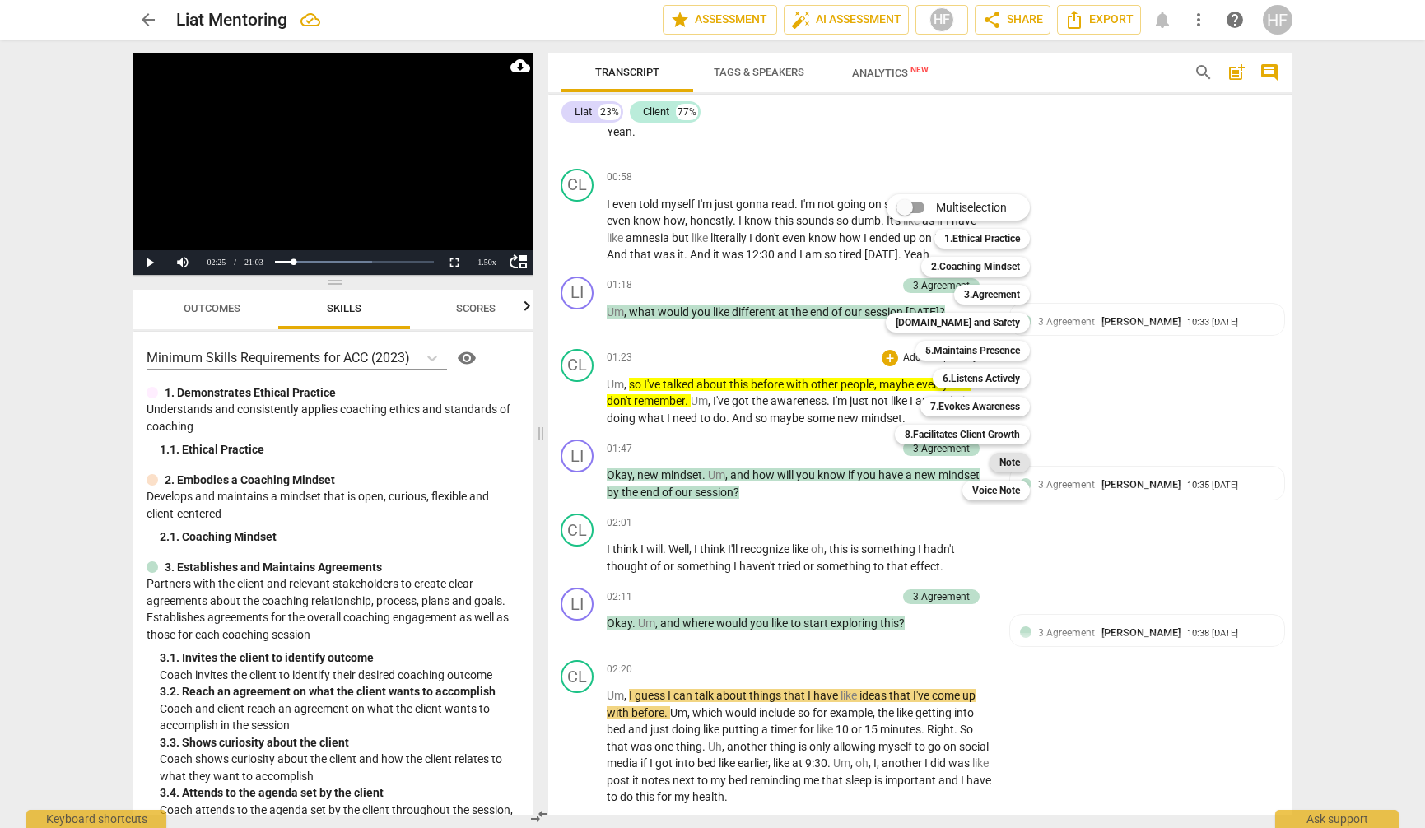
click at [1012, 460] on b "Note" at bounding box center [1010, 463] width 21 height 20
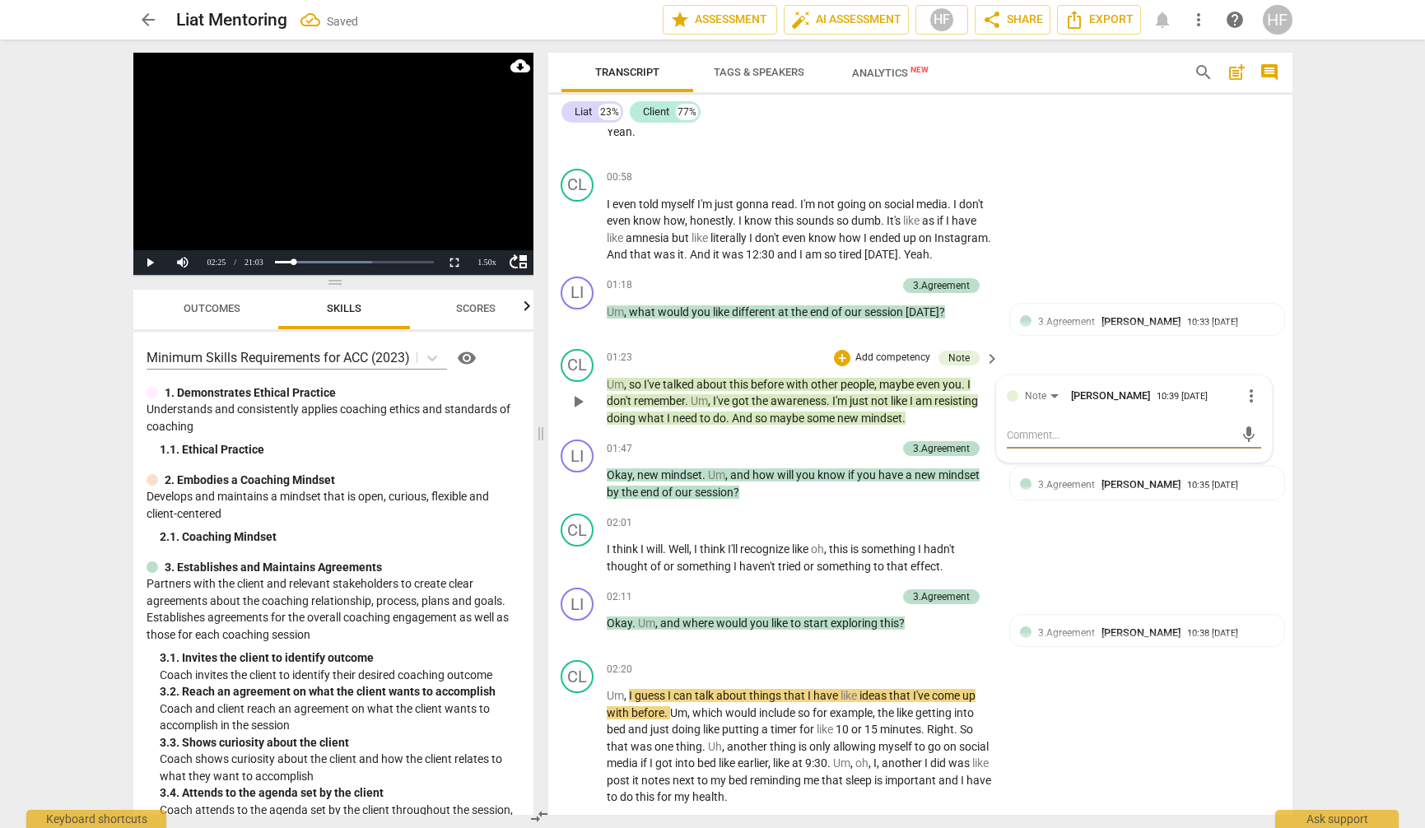
click at [1046, 427] on textarea at bounding box center [1121, 435] width 228 height 16
type textarea "W"
type textarea "Wh"
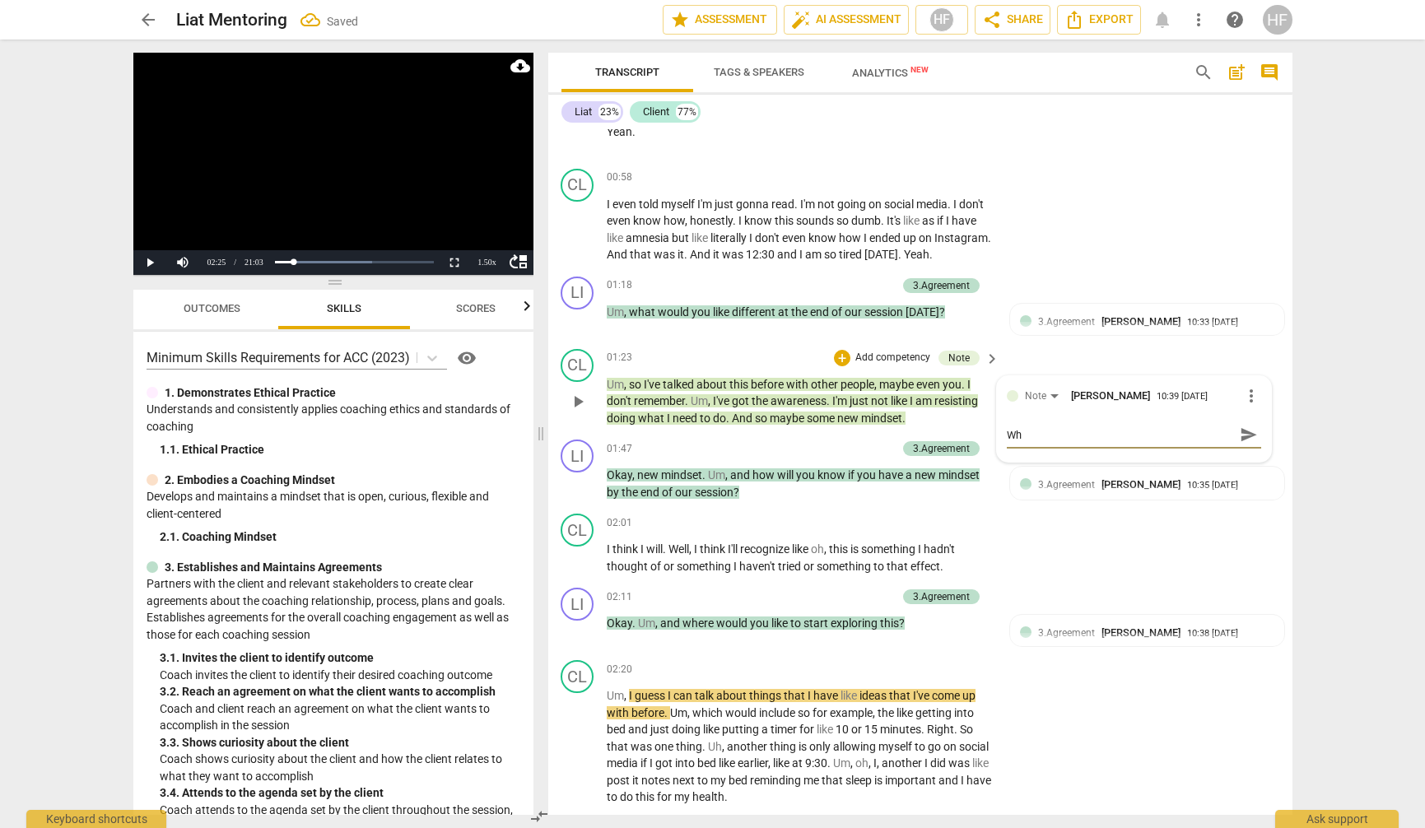
type textarea "Whe"
type textarea "When"
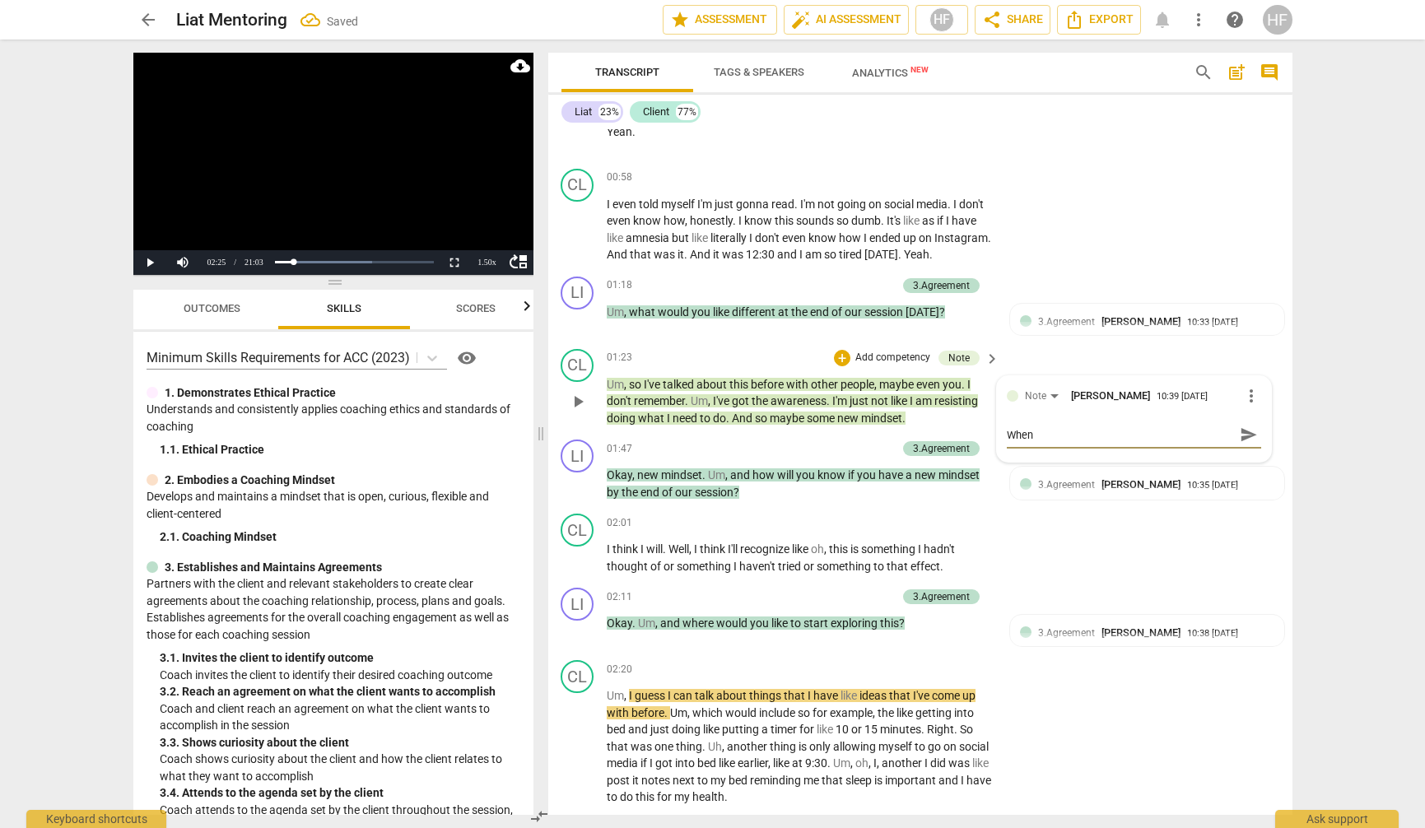
type textarea "When"
type textarea "When a"
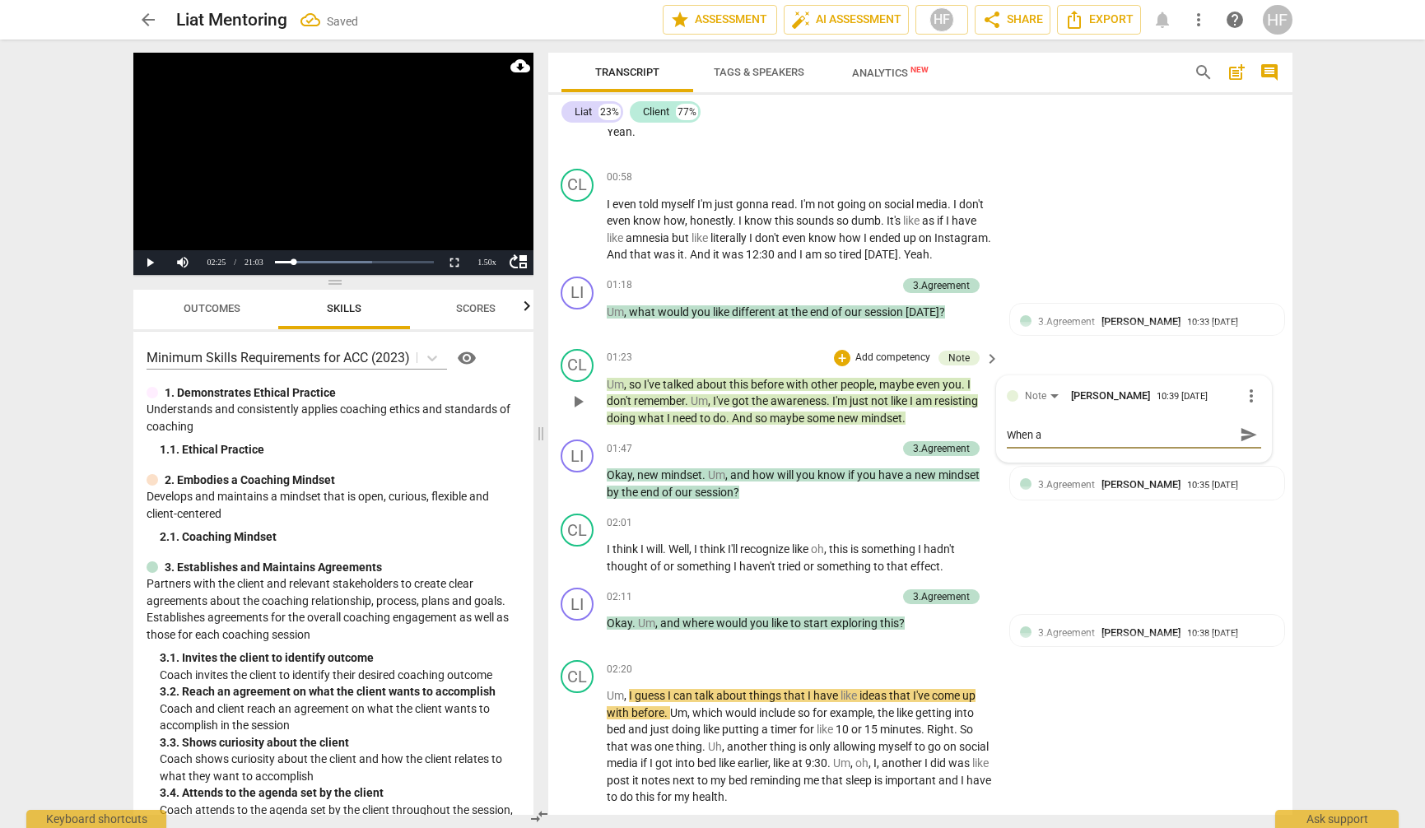
type textarea "When a c"
type textarea "When a cl"
type textarea "When a cli"
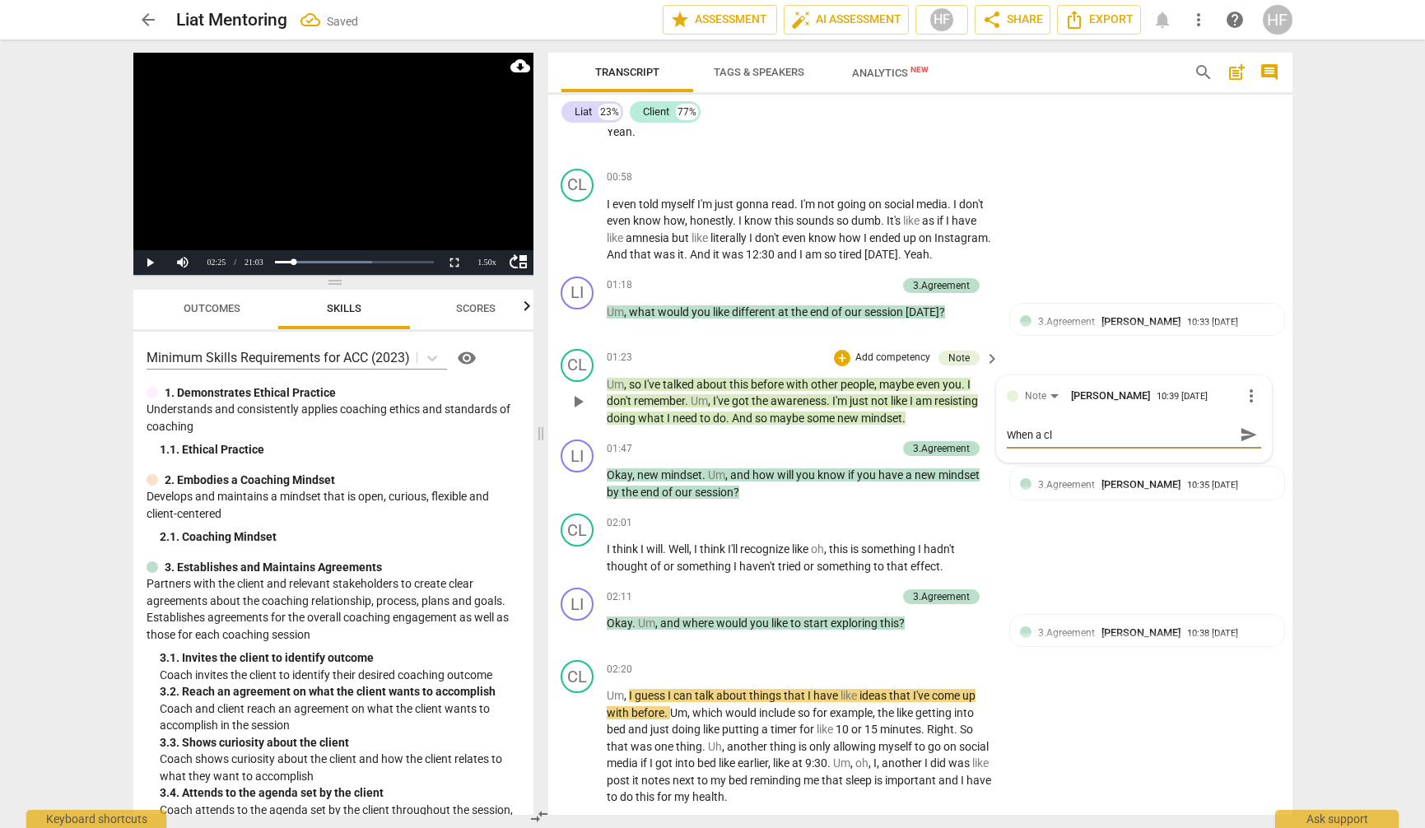
type textarea "When a cli"
type textarea "When a clie"
type textarea "When a clien"
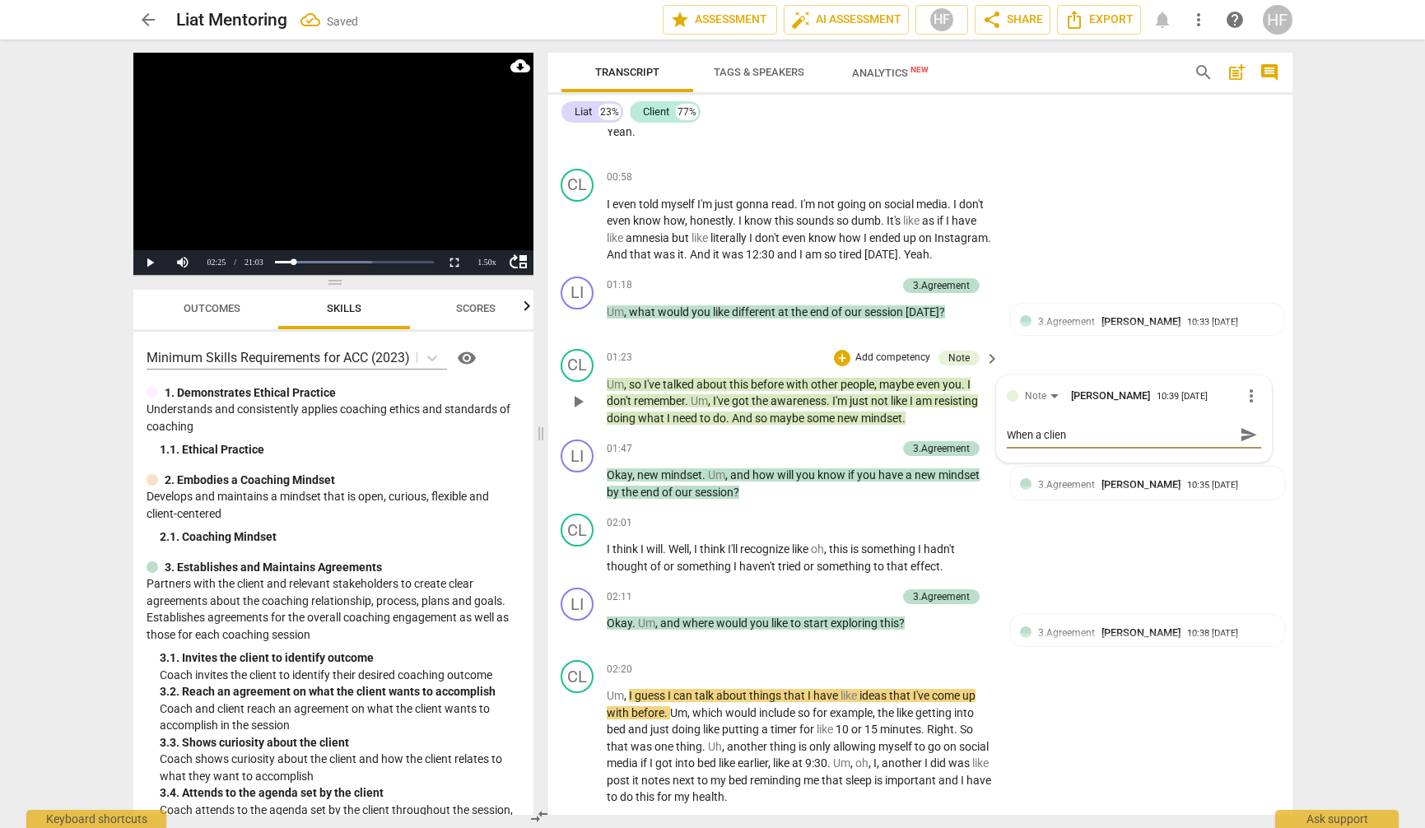
type textarea "When a client"
type textarea "When a client s"
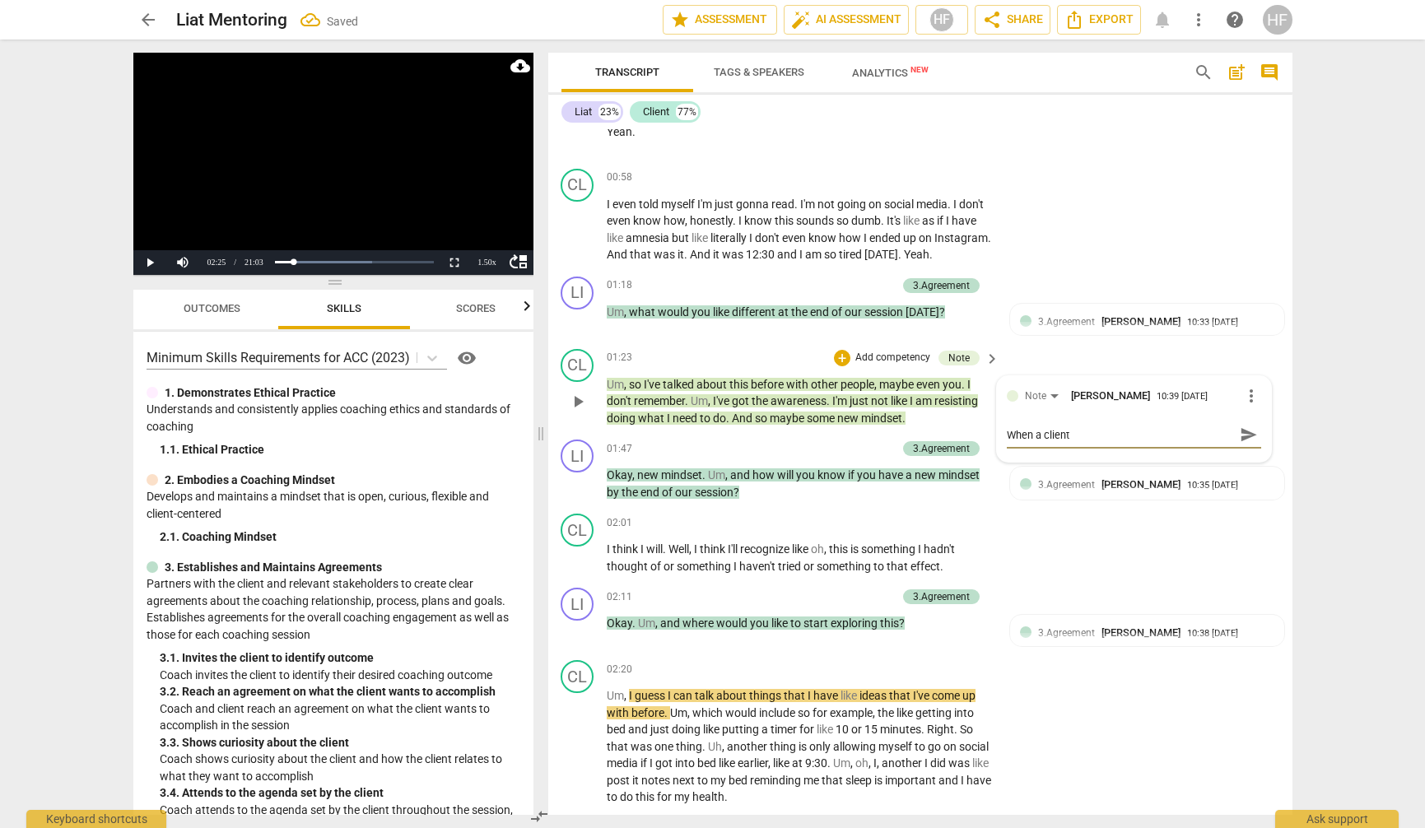
type textarea "When a client s"
type textarea "When a client sa"
type textarea "When a client say"
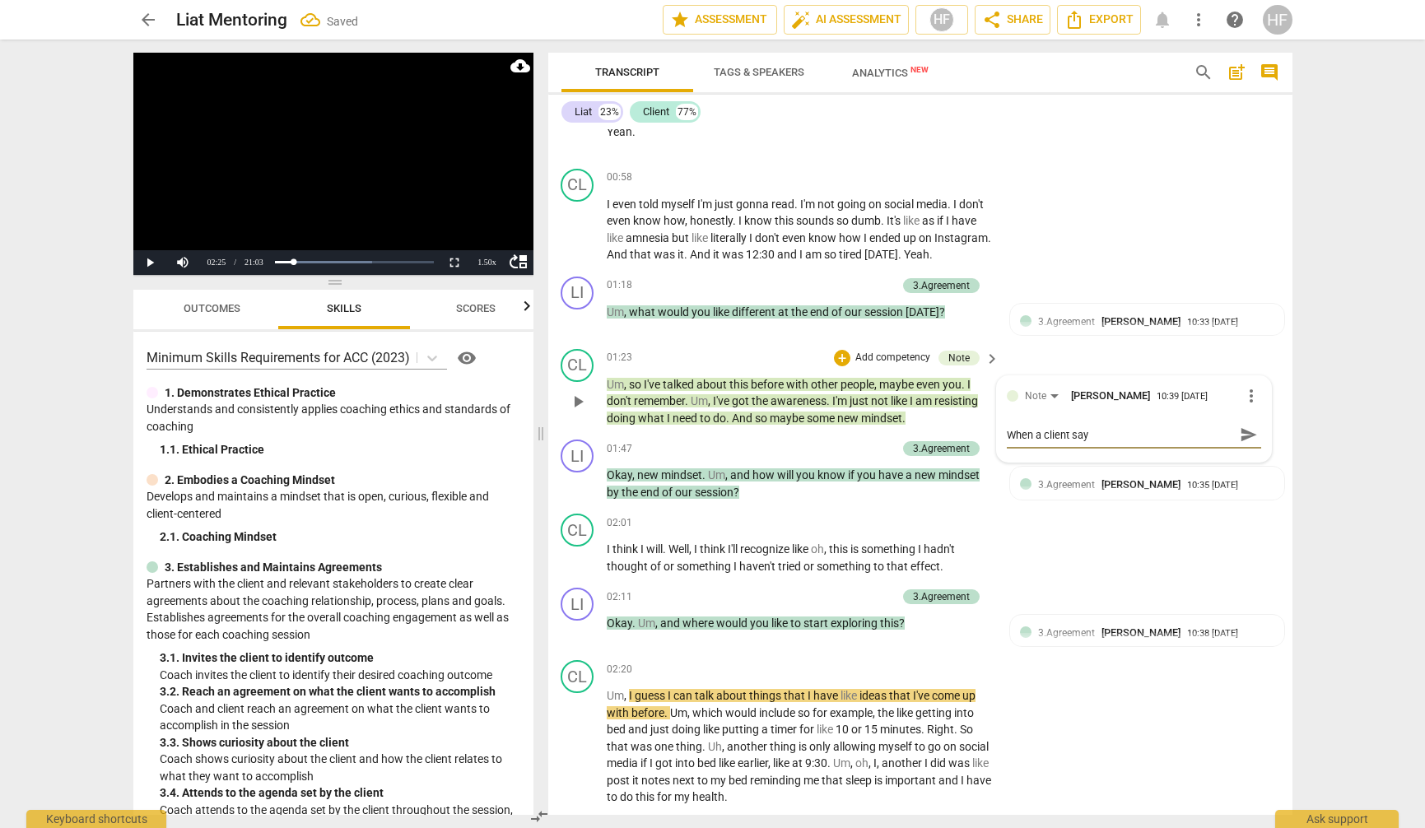
type textarea "When a client says"
type textarea "When a client says t"
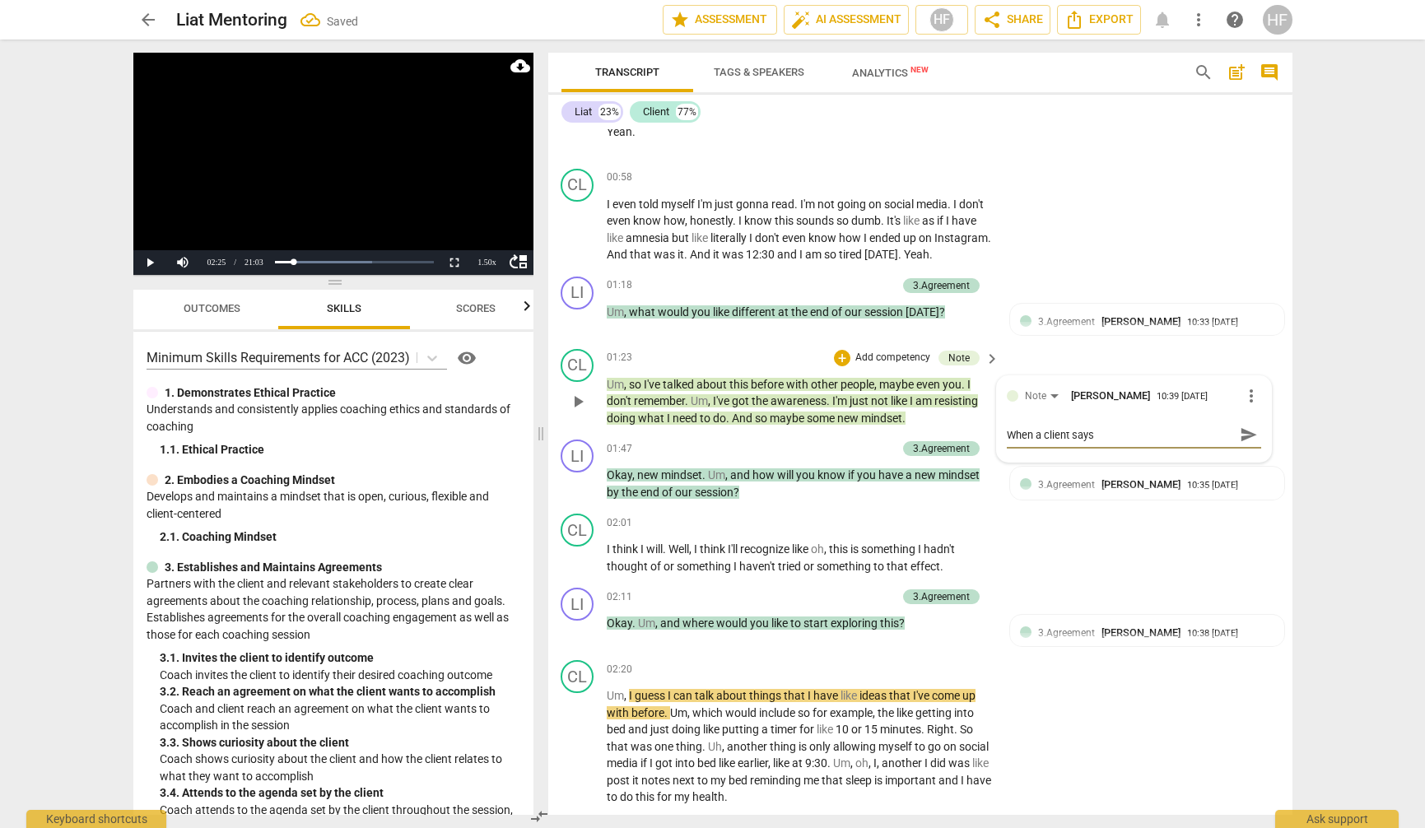
type textarea "When a client says t"
type textarea "When a client says th"
type textarea "When a client says the"
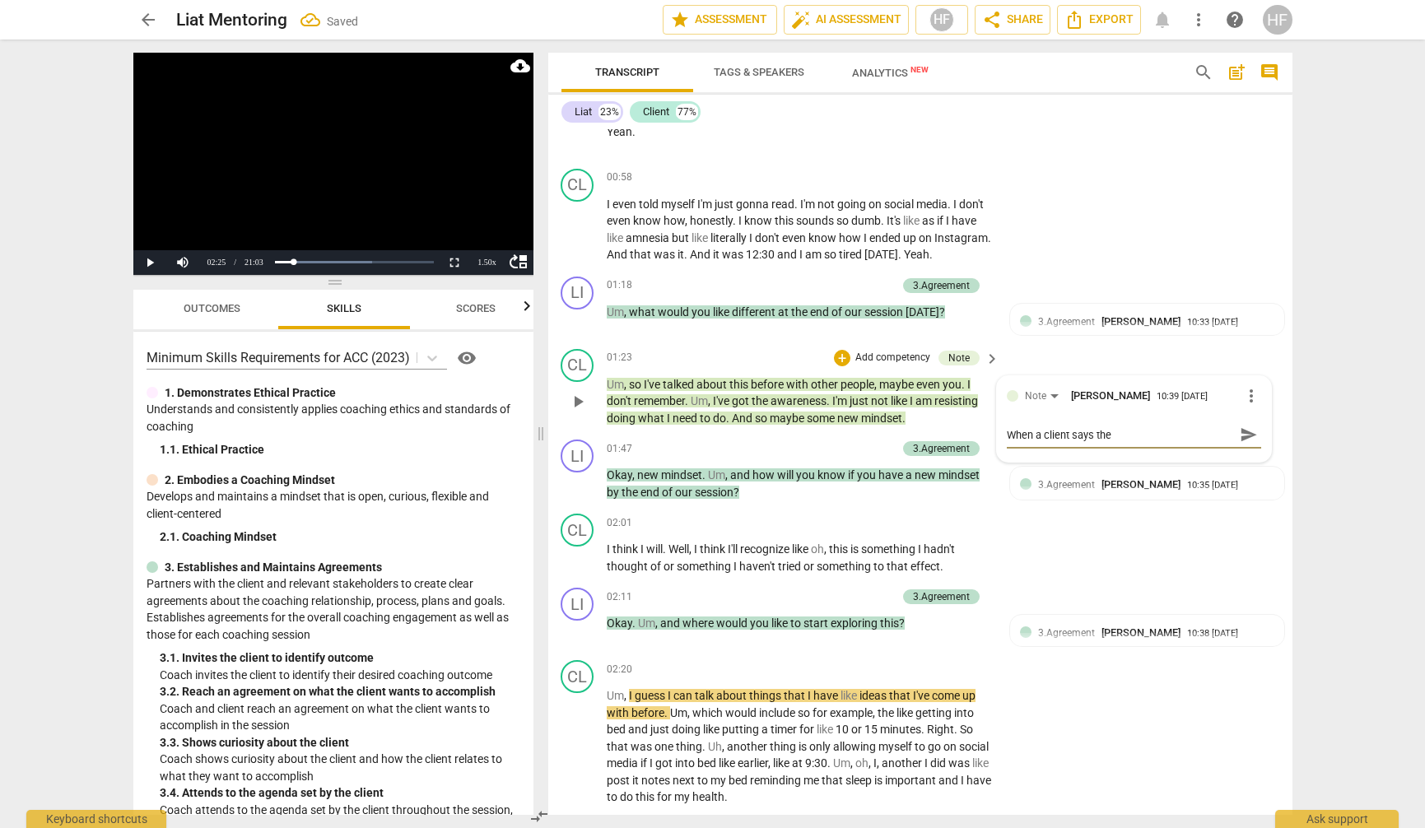
type textarea "When a client says they"
type textarea "When a client says they a"
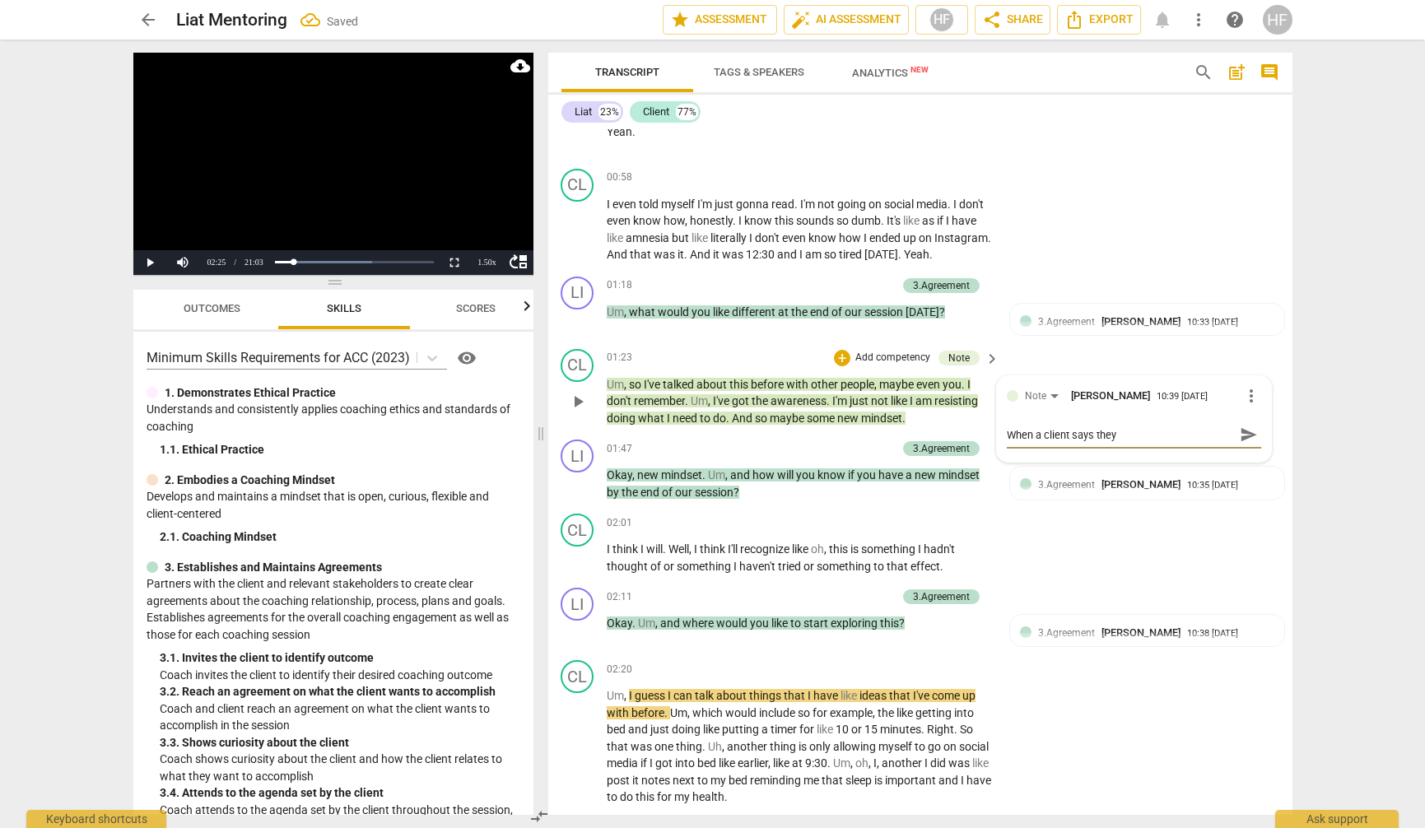
type textarea "When a client says they a"
type textarea "When a client says they ah"
type textarea "When a client says they ahv"
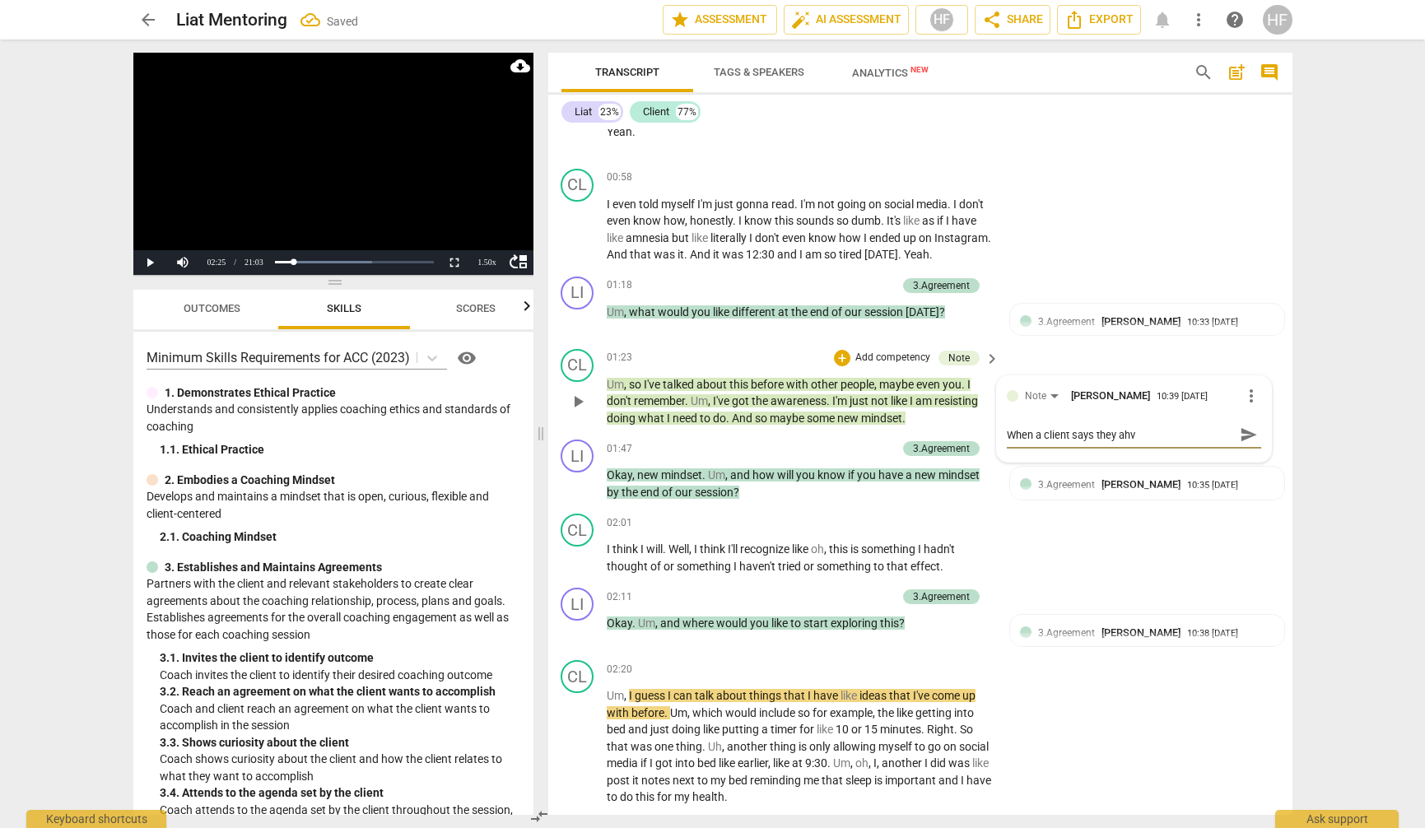
type textarea "When a client says they ahve"
type textarea "When a client says they ahve e"
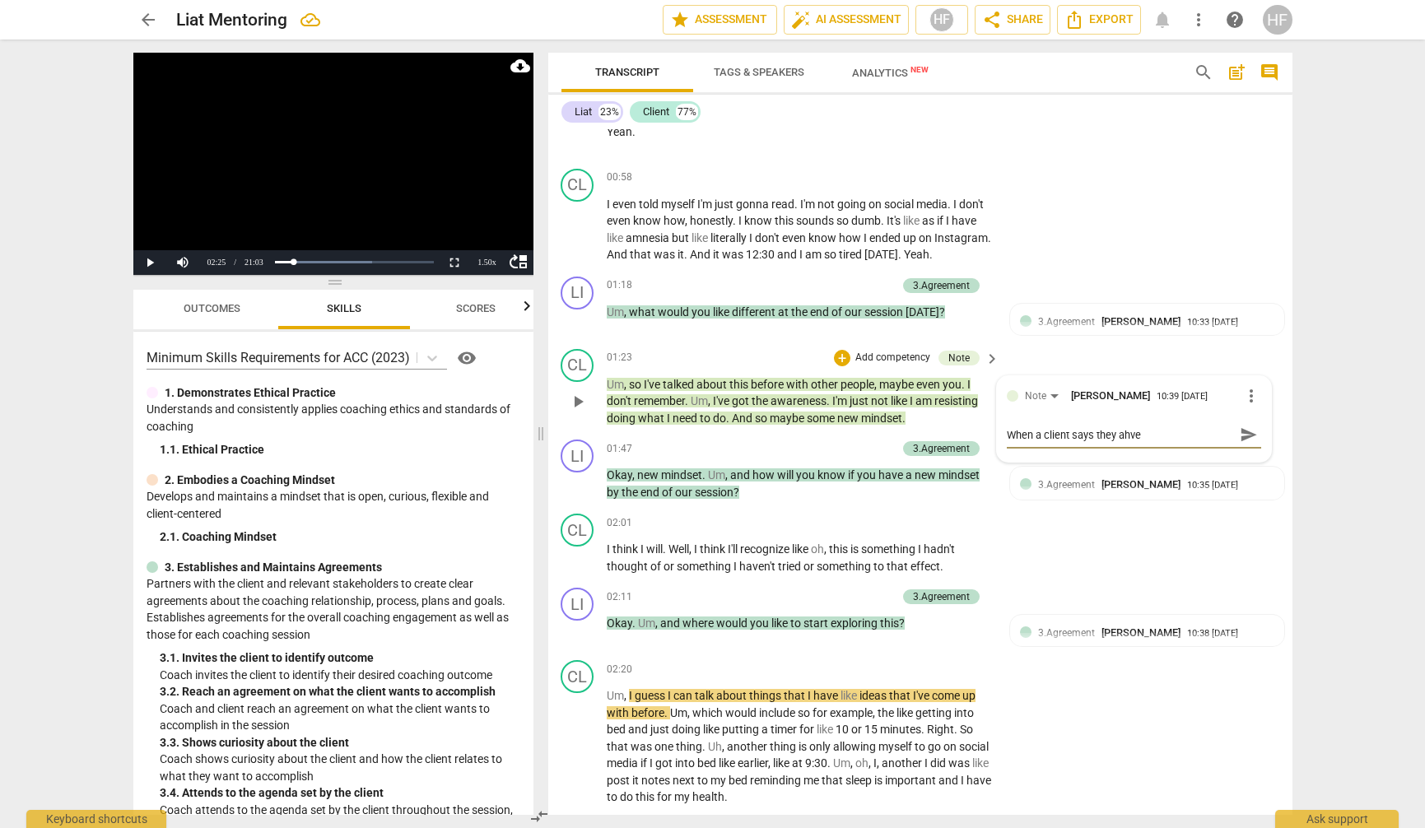
type textarea "When a client says they ahve e"
type textarea "When a client says they ahve ex"
type textarea "When a client says they ahve exp"
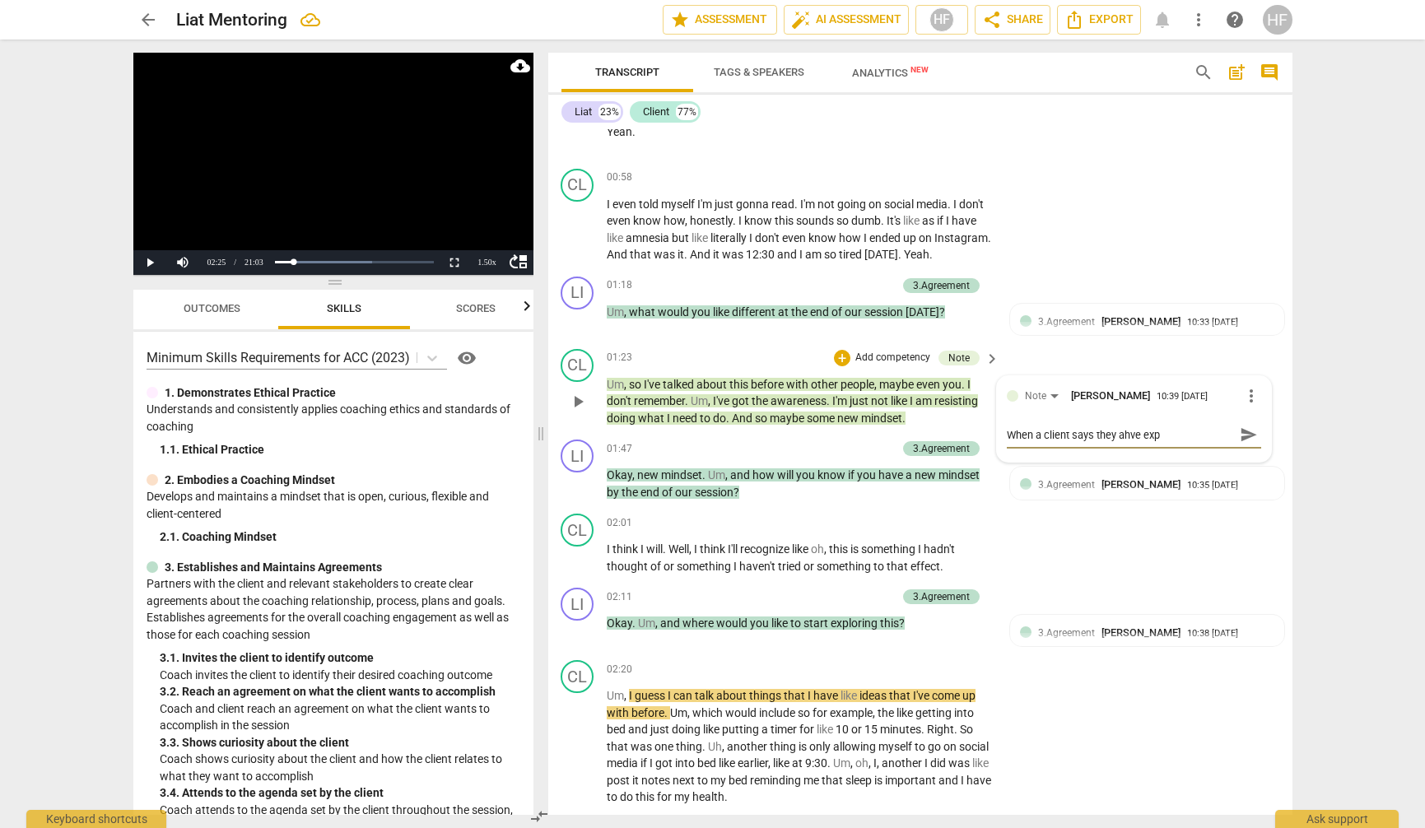
type textarea "When a client says they ahve expl"
type textarea "When a client says they ahve explo"
type textarea "When a client says they ahve explor"
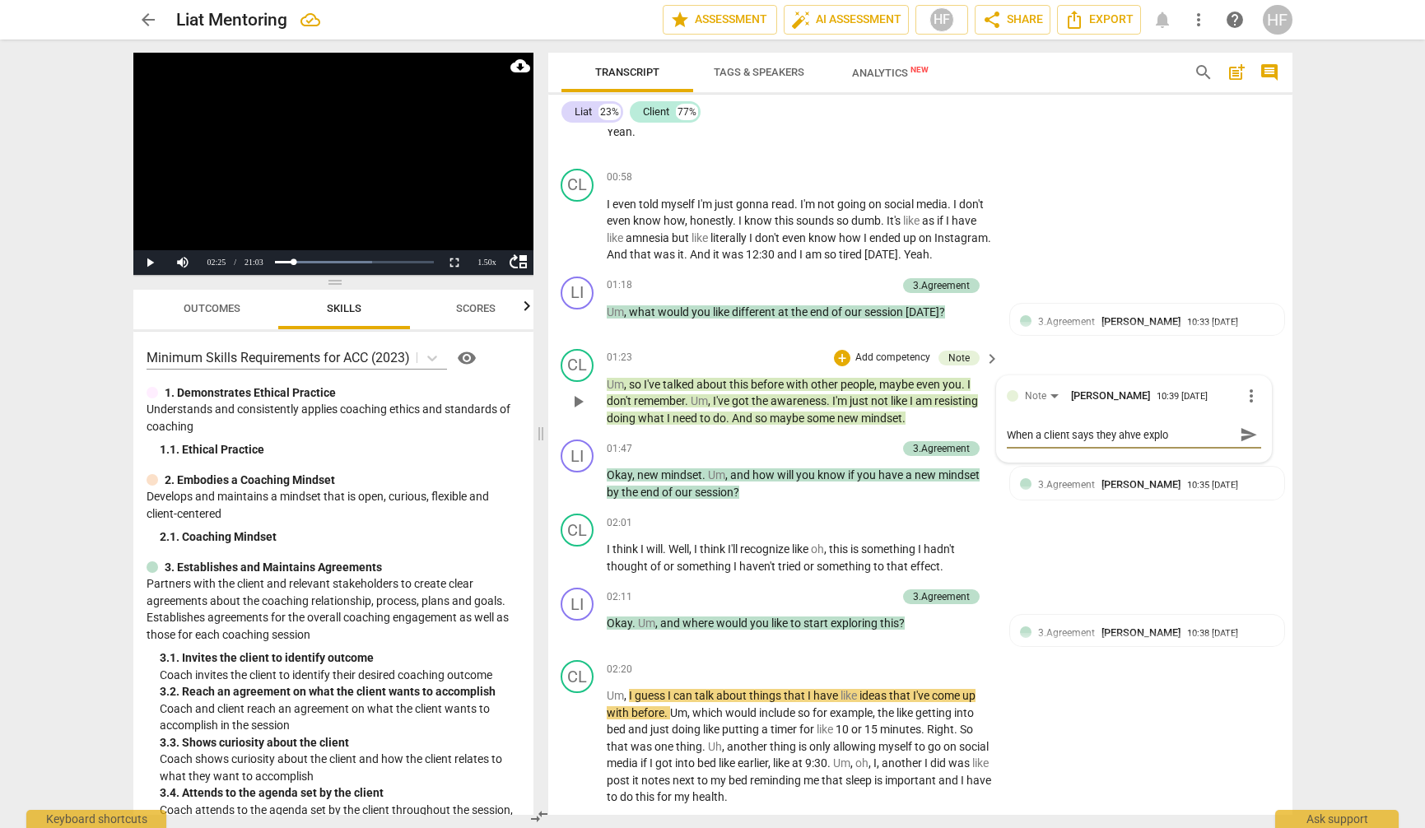
type textarea "When a client says they ahve explor"
type textarea "When a client says they ahve explore"
type textarea "When a client says they ahve explored"
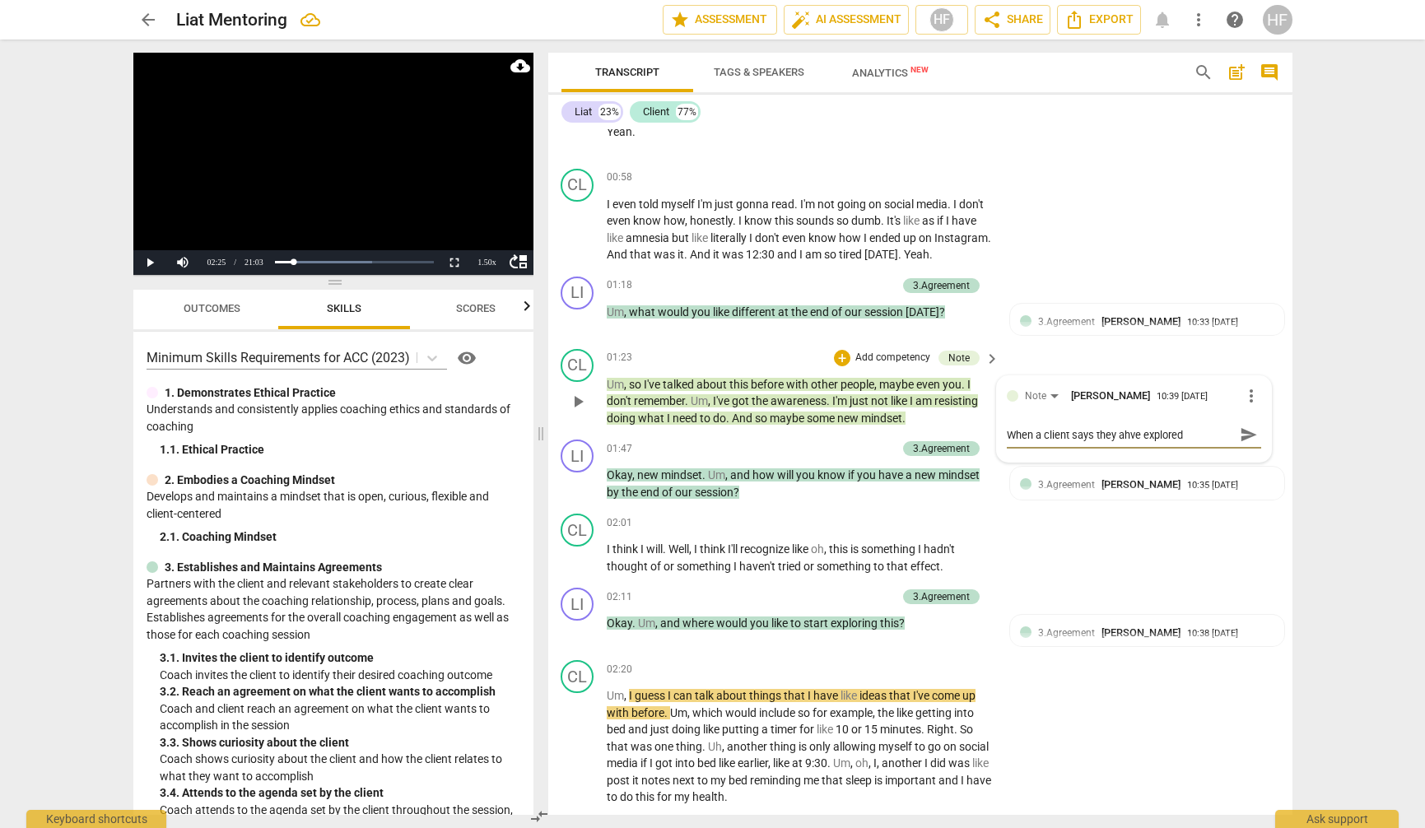
type textarea "When a client says they ahve explored"
type textarea "When a client says they ahve explored t"
type textarea "When a client says they ahve explored th"
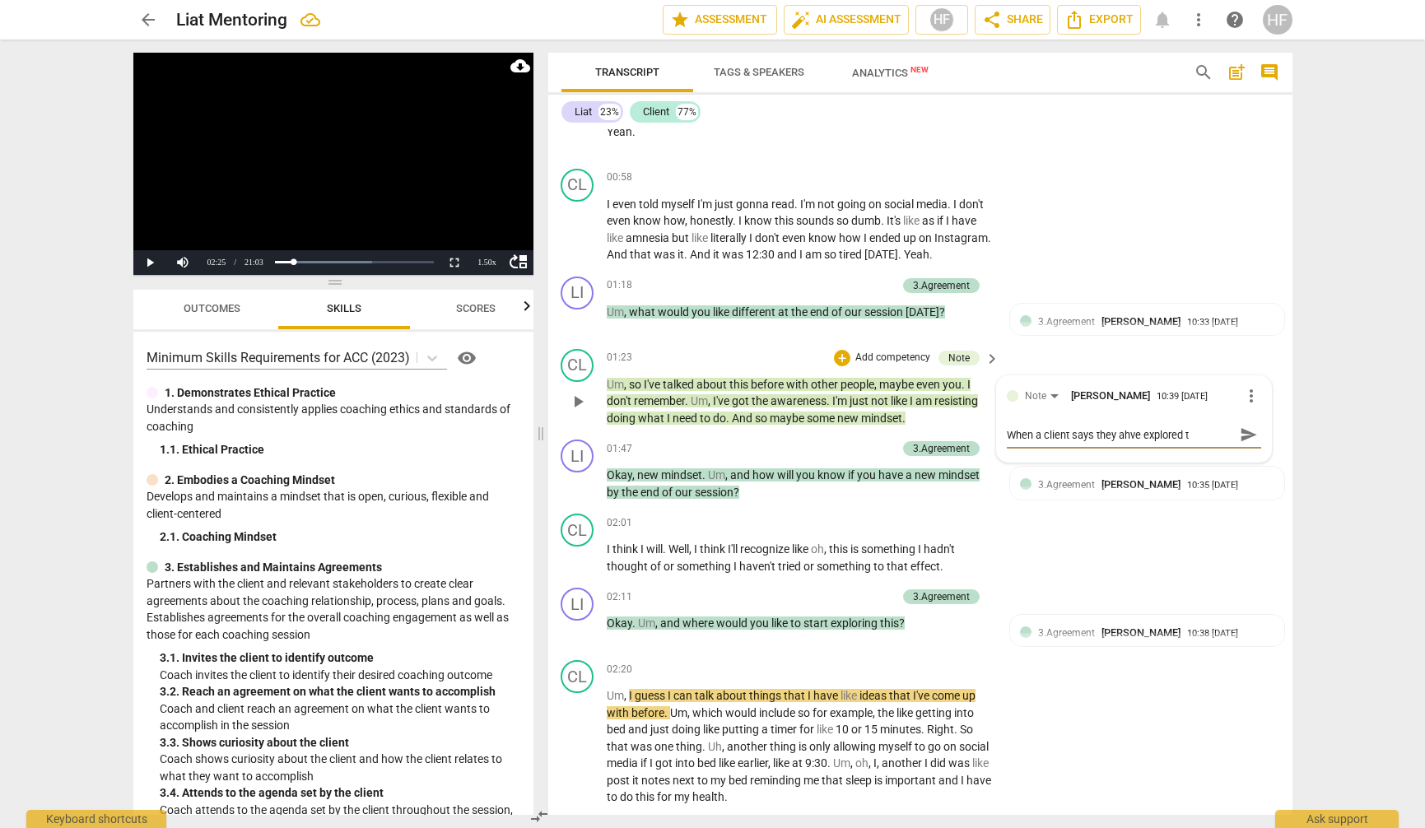
type textarea "When a client says they ahve explored th"
click at [1247, 441] on span "send" at bounding box center [1249, 450] width 18 height 18
drag, startPoint x: 913, startPoint y: 392, endPoint x: 985, endPoint y: 393, distance: 71.6
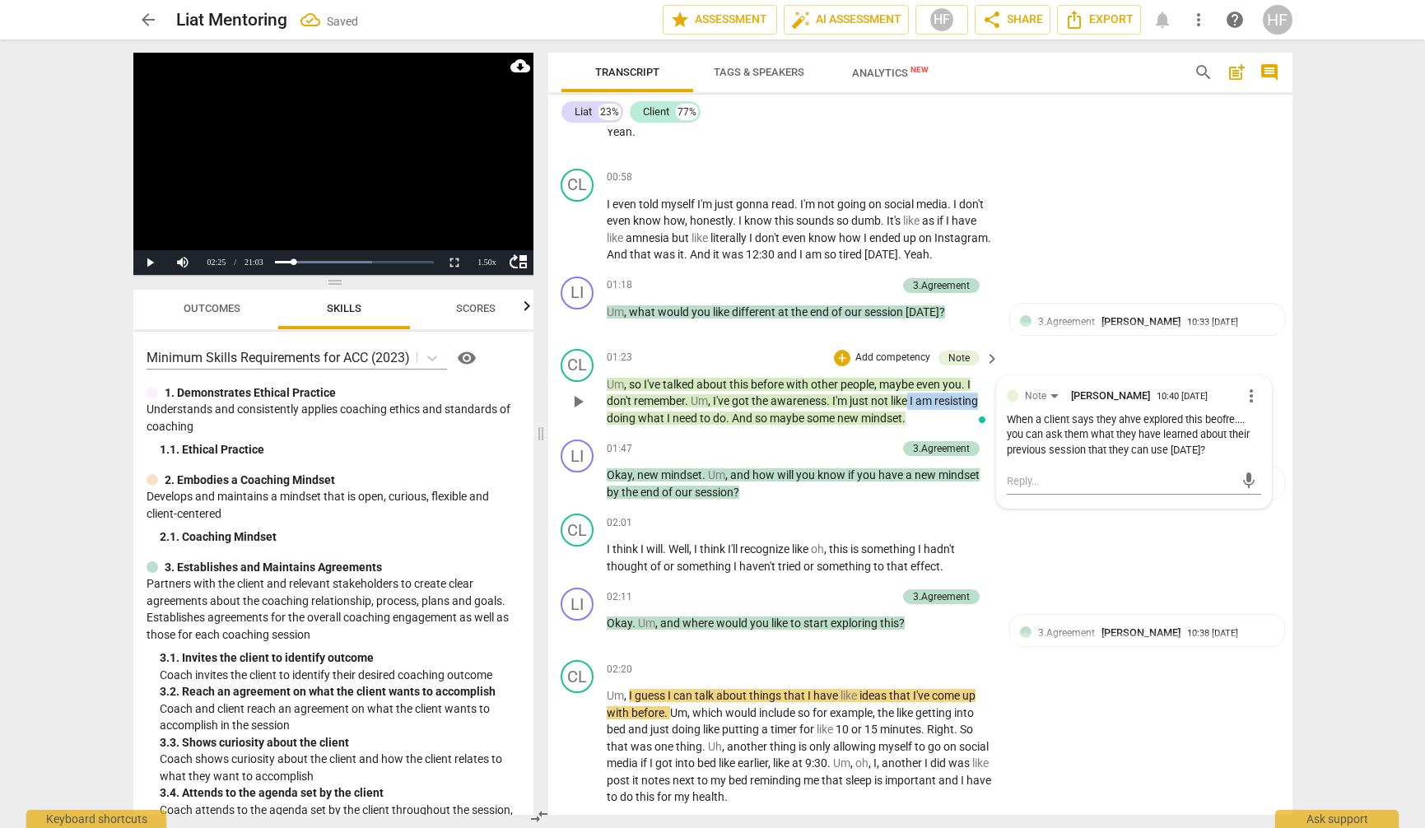
click at [985, 393] on p "Um , so I've talked about this before with other people , maybe even you . I do…" at bounding box center [799, 401] width 385 height 51
click at [1021, 368] on icon "button" at bounding box center [1023, 367] width 10 height 12
click at [1056, 343] on div "CL play_arrow pause 01:23 + Add competency Note keyboard_arrow_right Um , so I'…" at bounding box center [920, 388] width 744 height 91
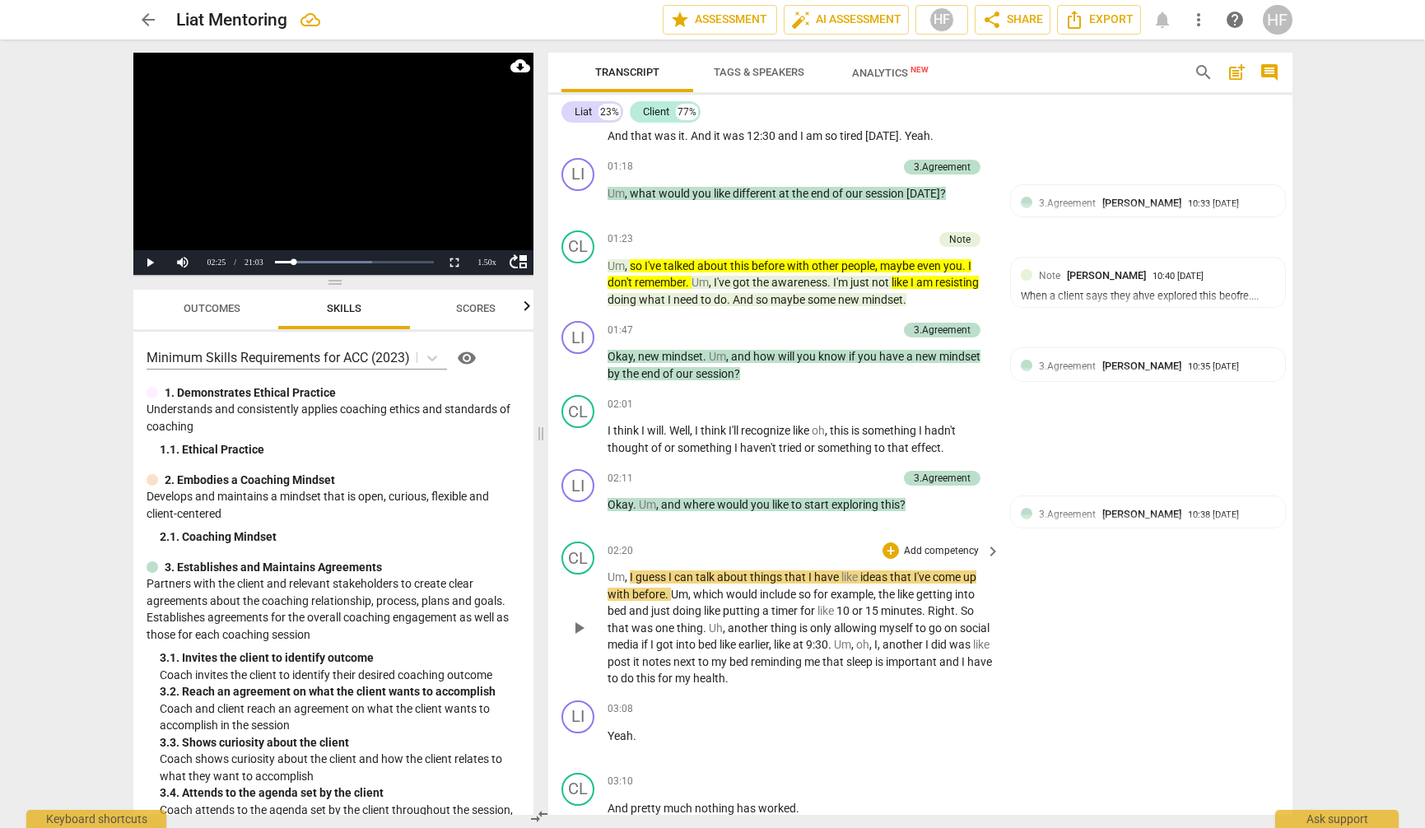
scroll to position [1086, 0]
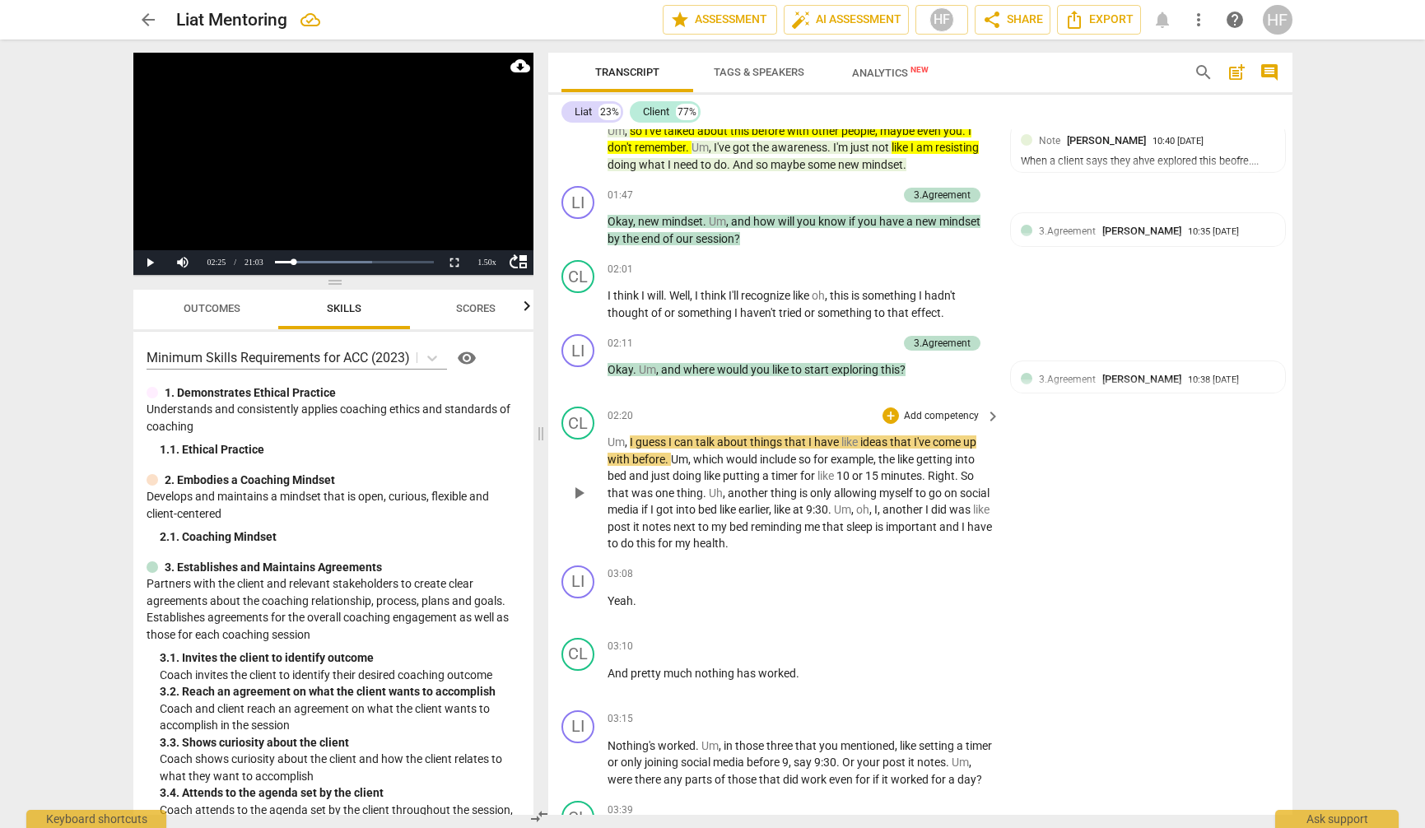
click at [576, 483] on span "play_arrow" at bounding box center [579, 493] width 20 height 20
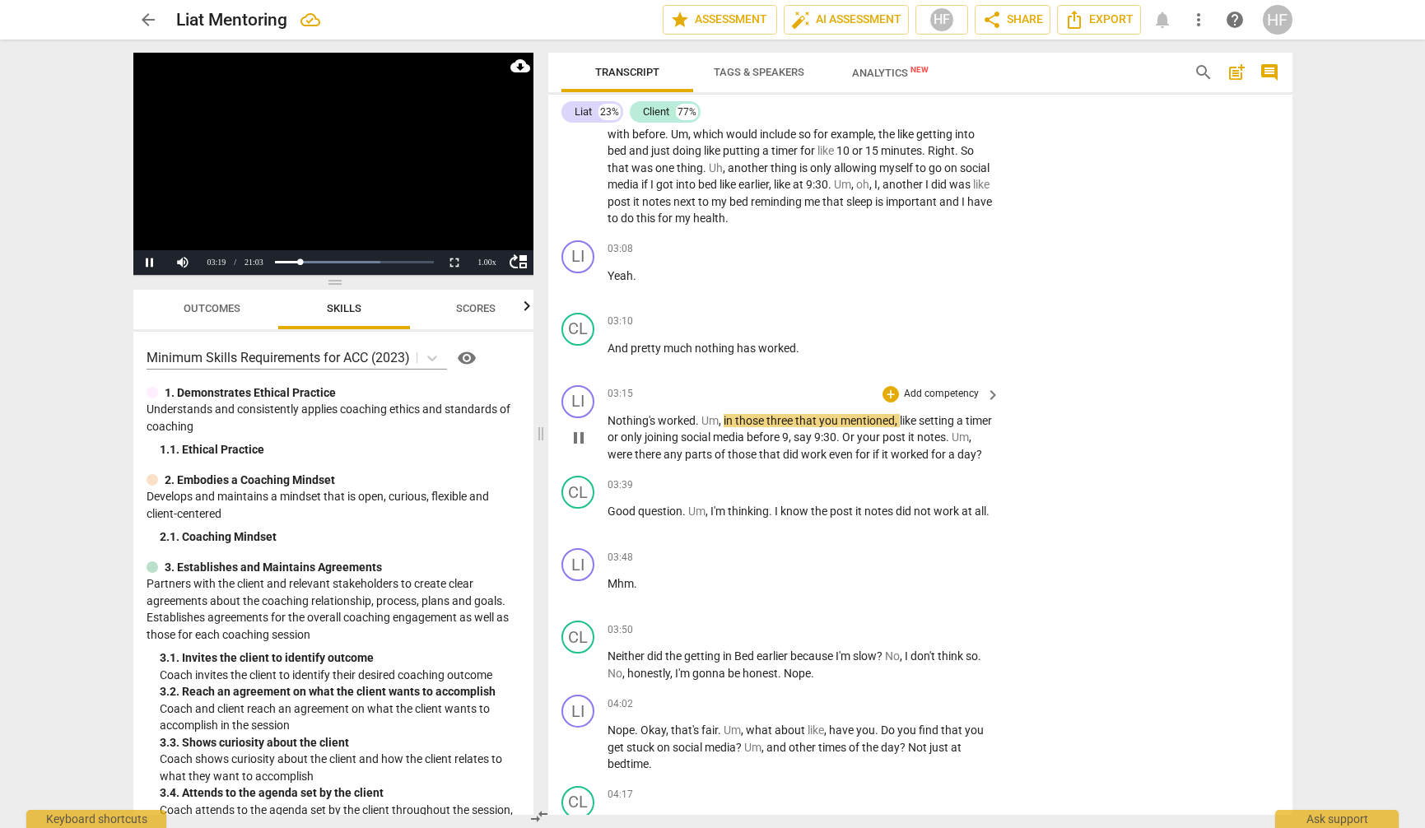
scroll to position [1422, 0]
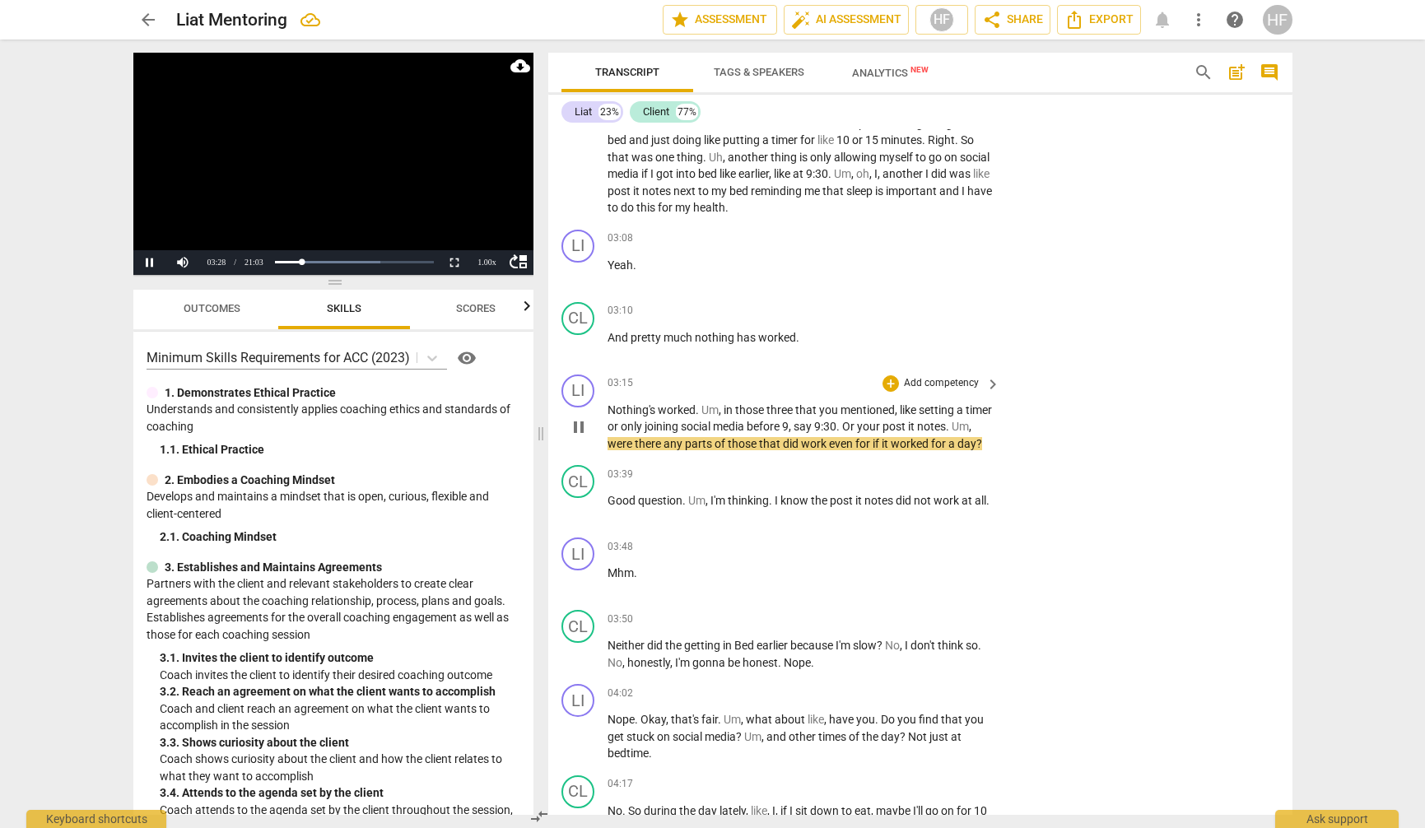
click at [581, 417] on span "pause" at bounding box center [579, 427] width 20 height 20
click at [581, 417] on span "play_arrow" at bounding box center [579, 427] width 20 height 20
click at [581, 417] on span "pause" at bounding box center [579, 427] width 20 height 20
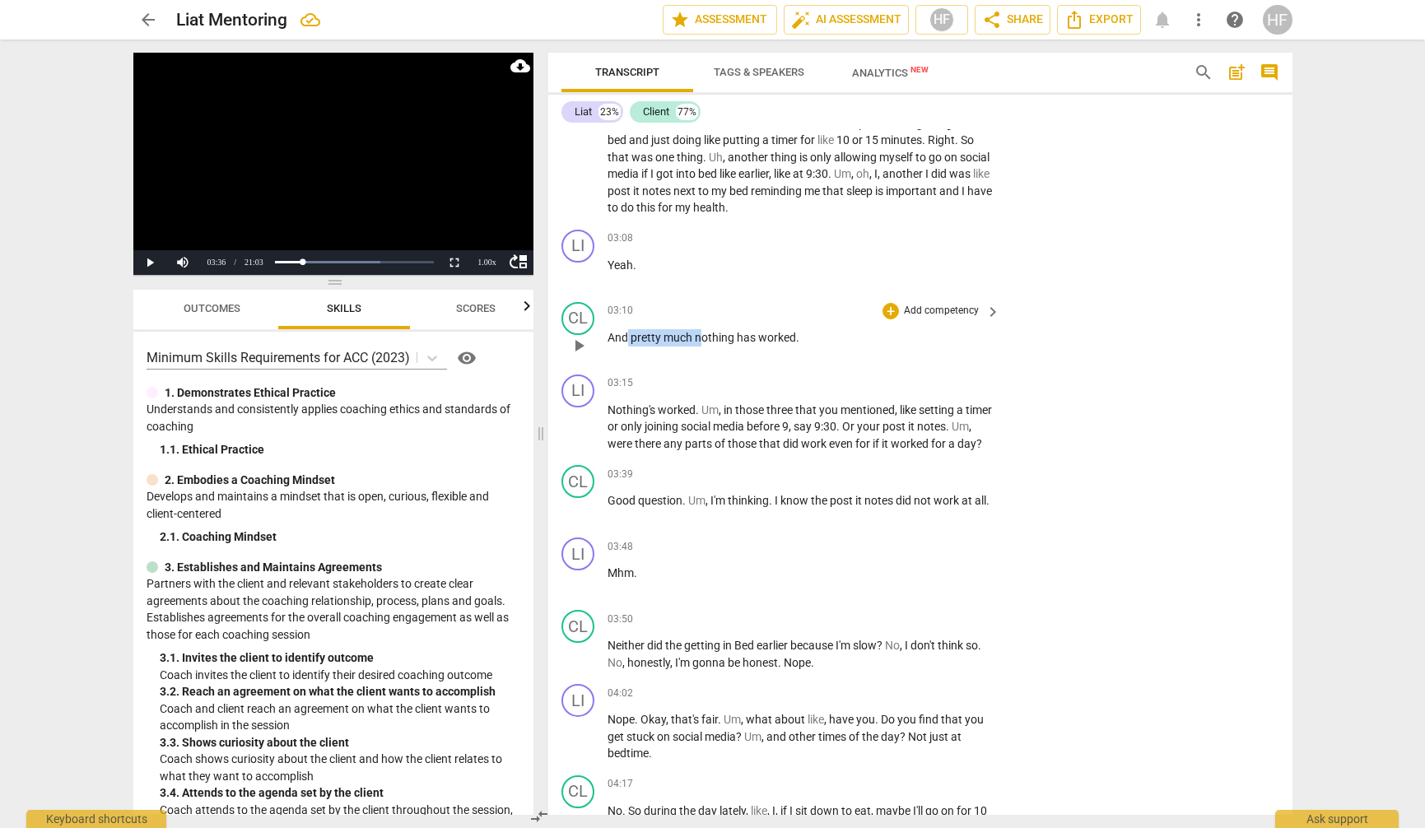
drag, startPoint x: 628, startPoint y: 322, endPoint x: 702, endPoint y: 317, distance: 74.3
click at [702, 329] on p "And pretty much nothing has worked ." at bounding box center [800, 337] width 385 height 17
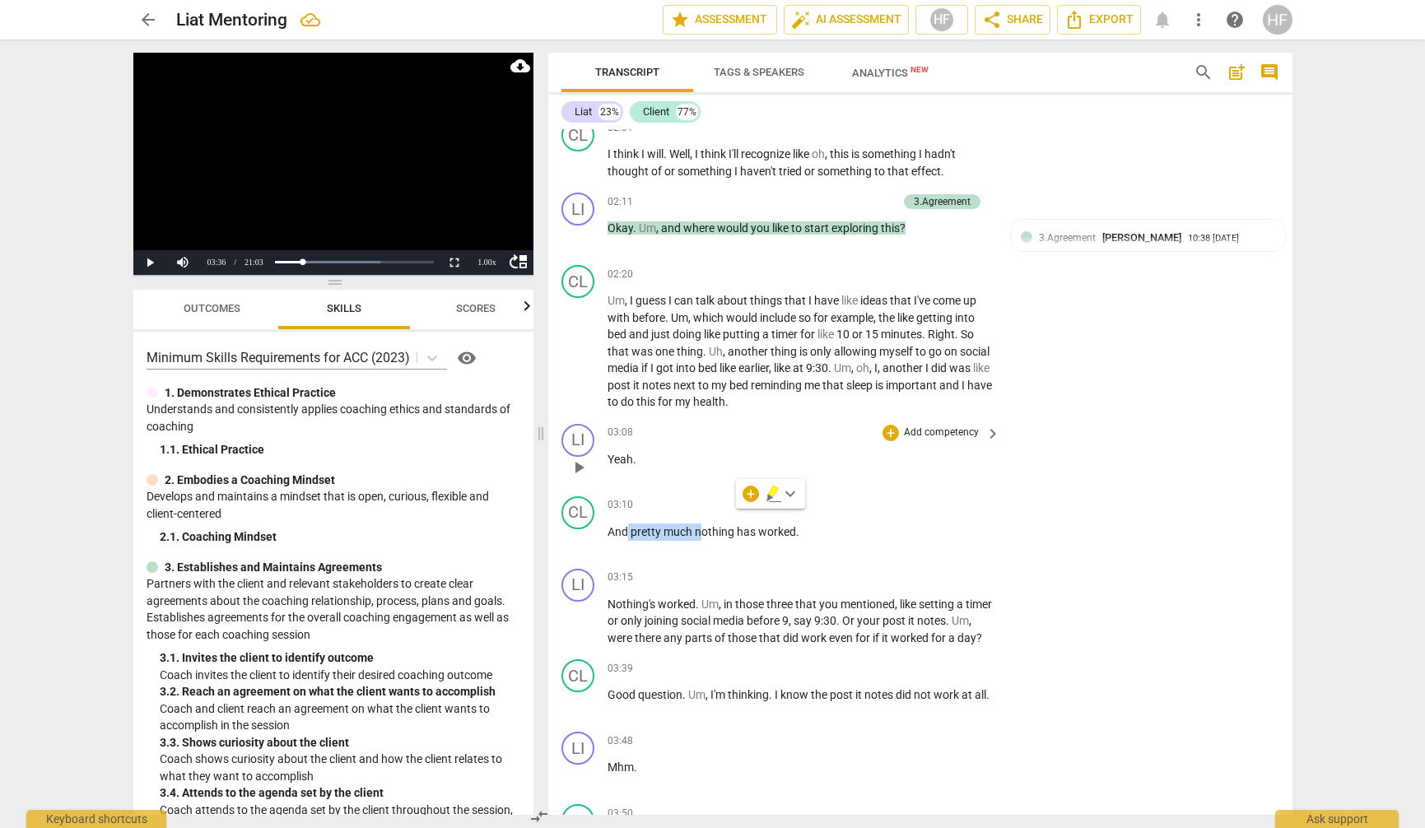
scroll to position [1228, 0]
click at [823, 534] on div "03:10 + Add competency keyboard_arrow_right And pretty much nothing has worked ." at bounding box center [805, 525] width 395 height 59
click at [895, 570] on div "+" at bounding box center [891, 578] width 16 height 16
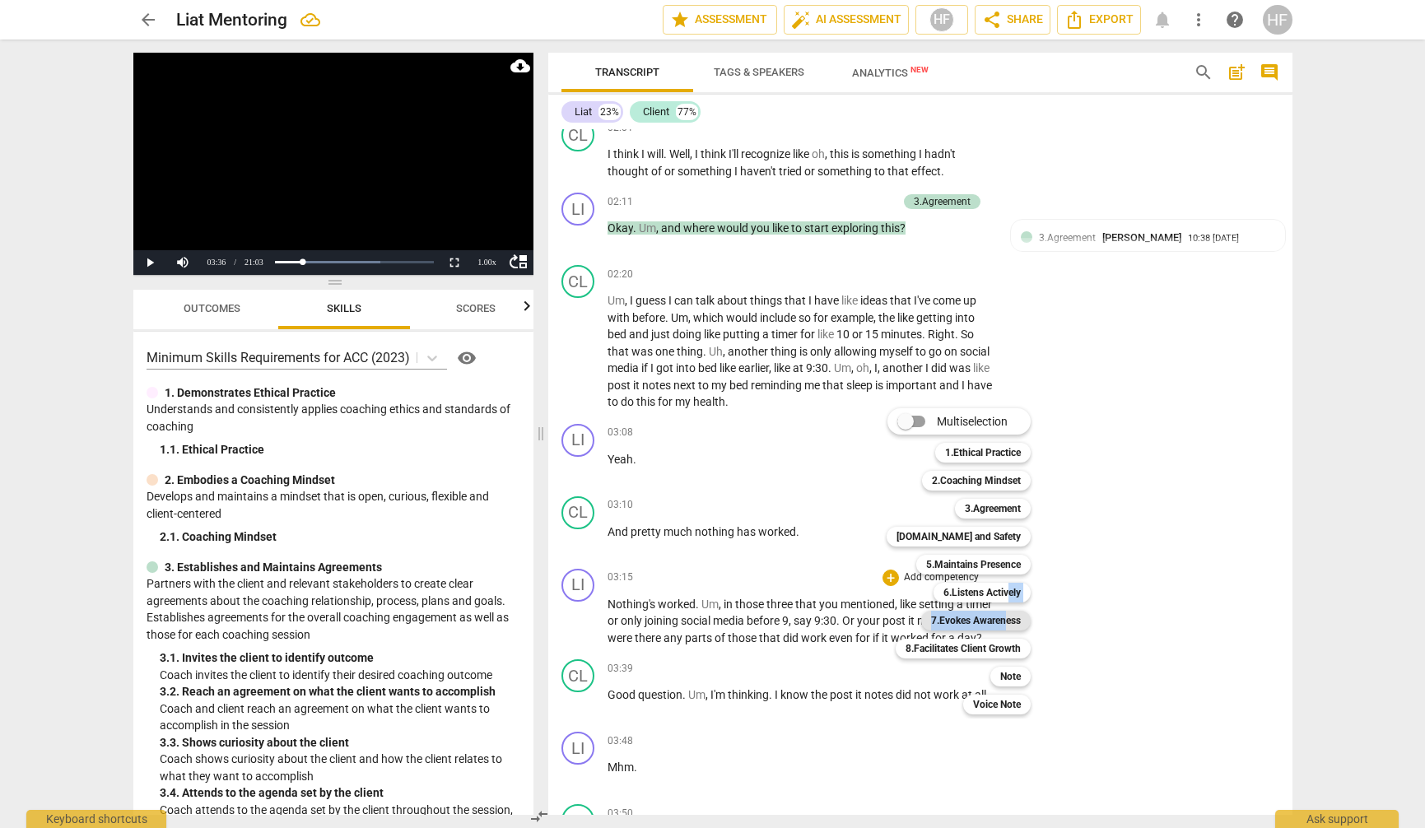
drag, startPoint x: 1008, startPoint y: 593, endPoint x: 1006, endPoint y: 623, distance: 30.5
click at [1006, 623] on div "Multiselection m 1.Ethical Practice 1 2.Coaching Mindset 2 3.Agreement 3 [DOMAI…" at bounding box center [971, 561] width 182 height 315
click at [1007, 623] on b "7.Evokes Awareness" at bounding box center [976, 621] width 90 height 20
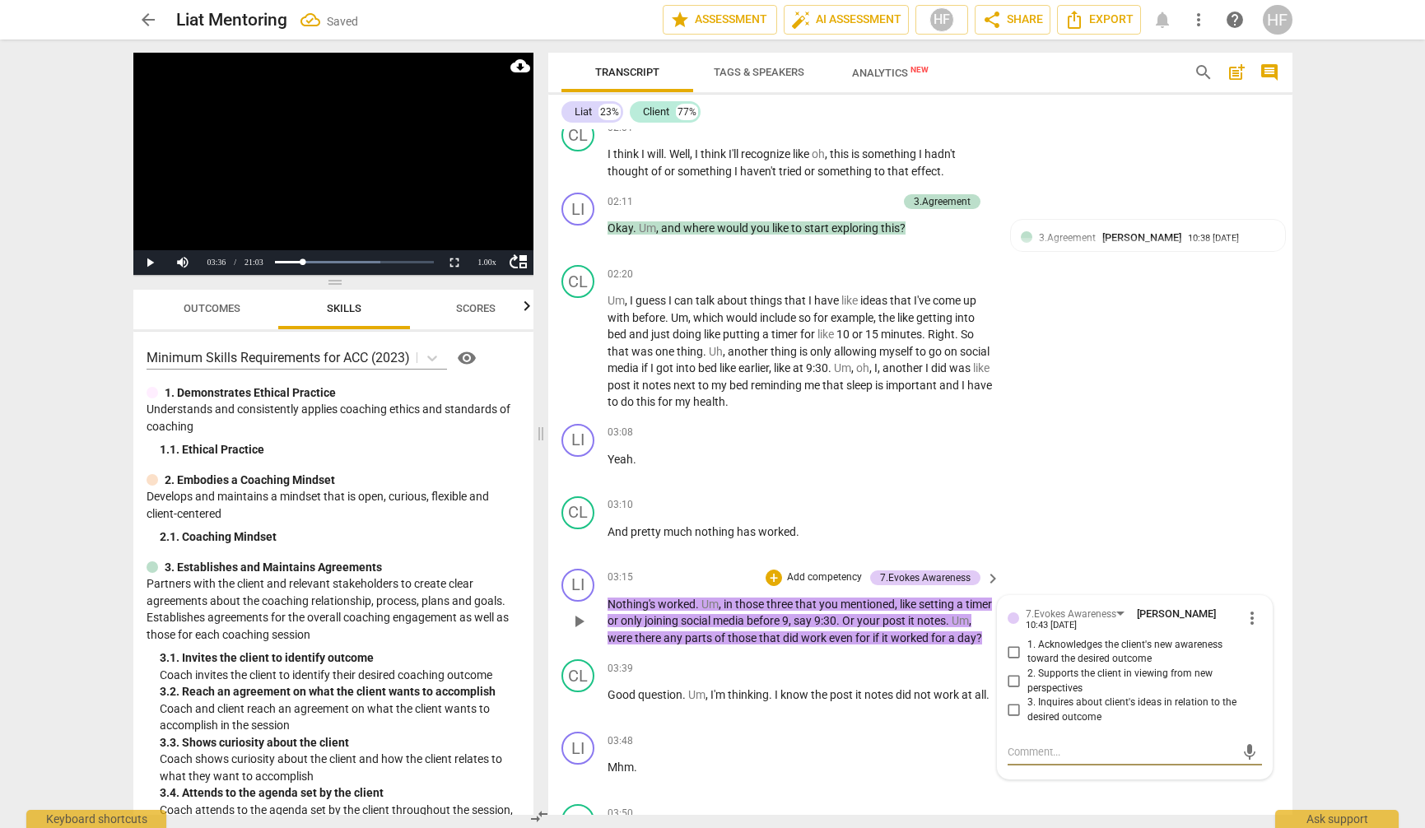
click at [1016, 672] on input "2. Supports the client in viewing from new perspectives" at bounding box center [1014, 682] width 26 height 20
click at [1032, 739] on div "mic" at bounding box center [1135, 752] width 254 height 26
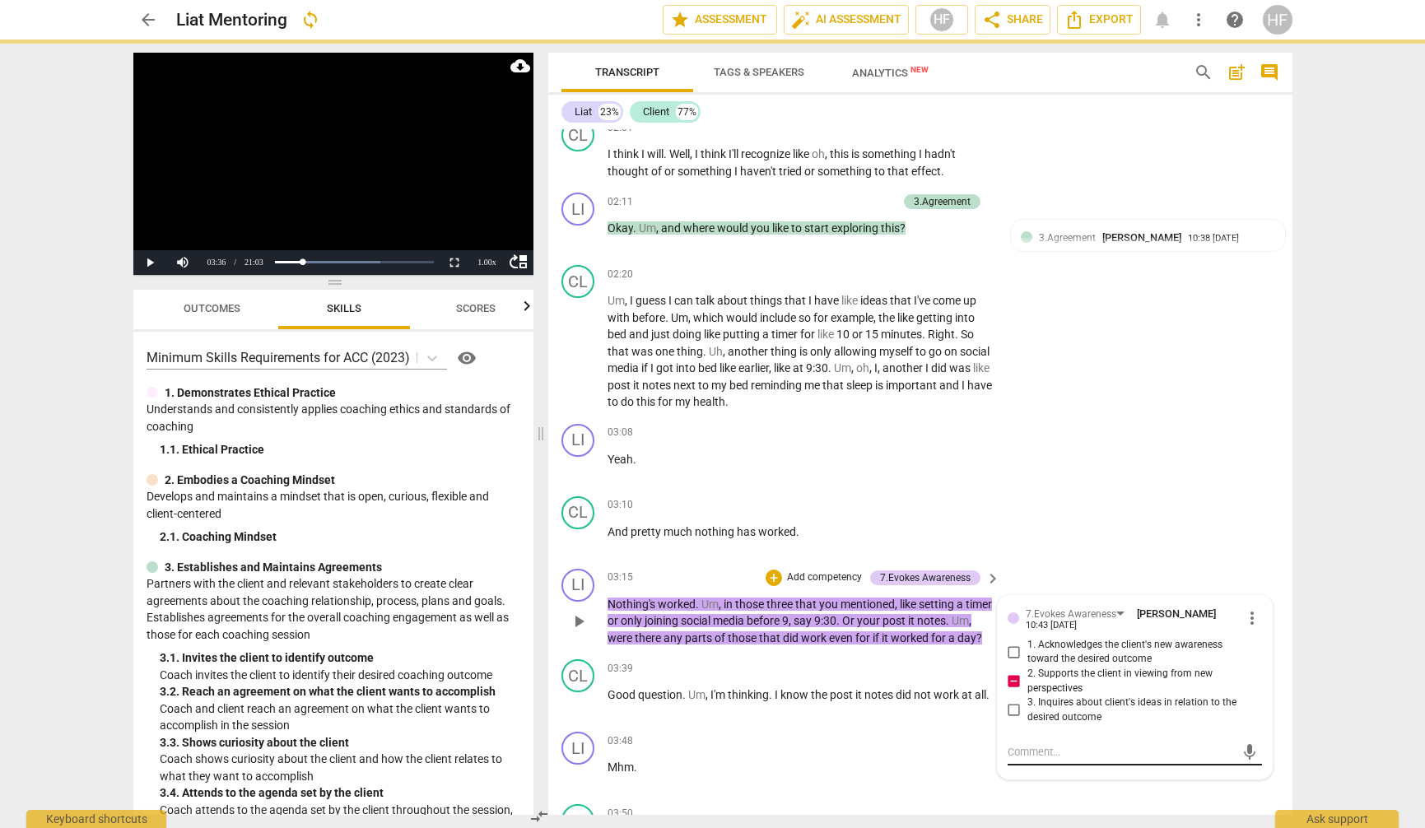
click at [1031, 744] on textarea at bounding box center [1122, 752] width 228 height 16
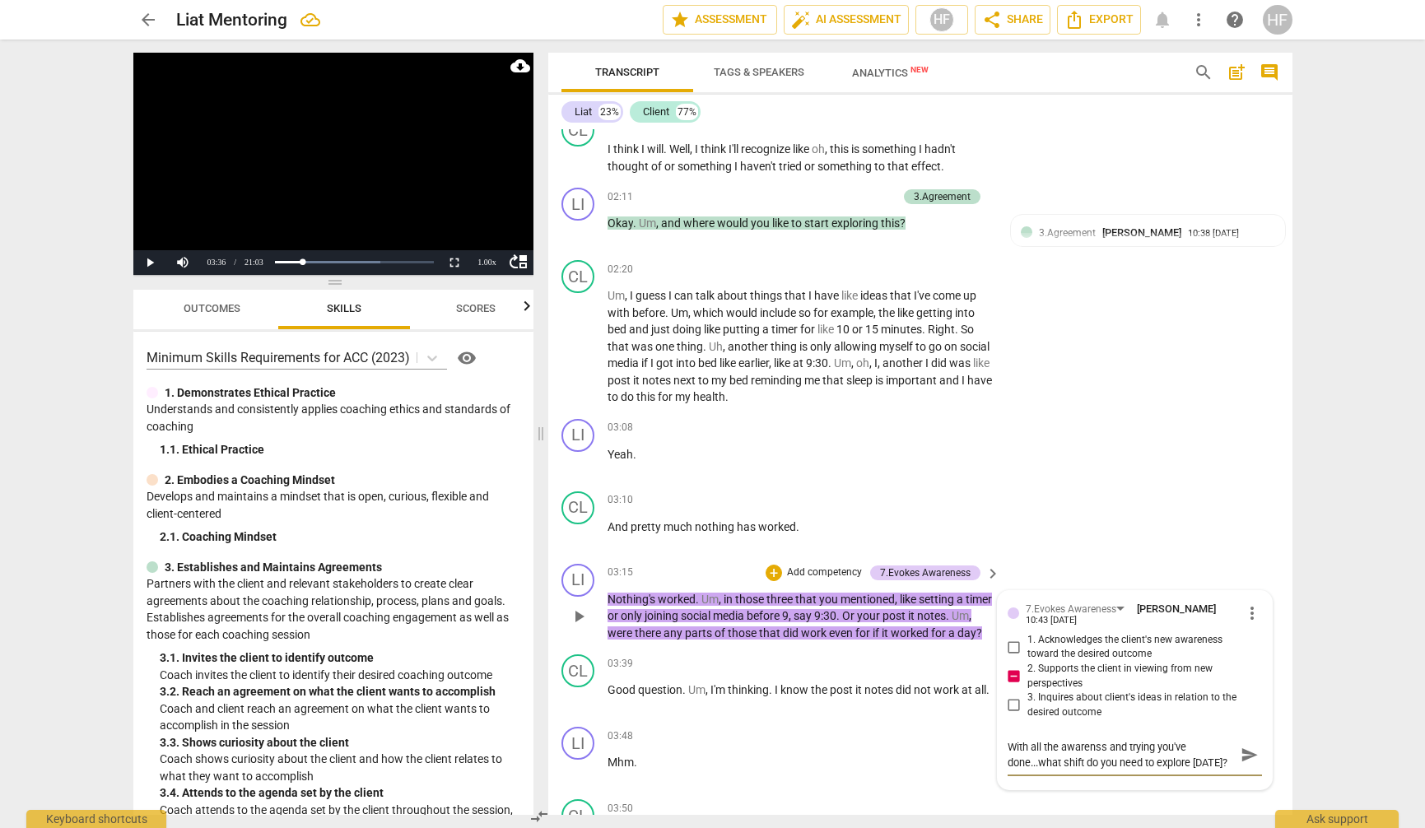
scroll to position [1233, 0]
click at [1247, 745] on span "send" at bounding box center [1250, 754] width 18 height 18
click at [1091, 429] on div "LI play_arrow pause 03:08 + Add competency keyboard_arrow_right Yeah ." at bounding box center [920, 448] width 744 height 72
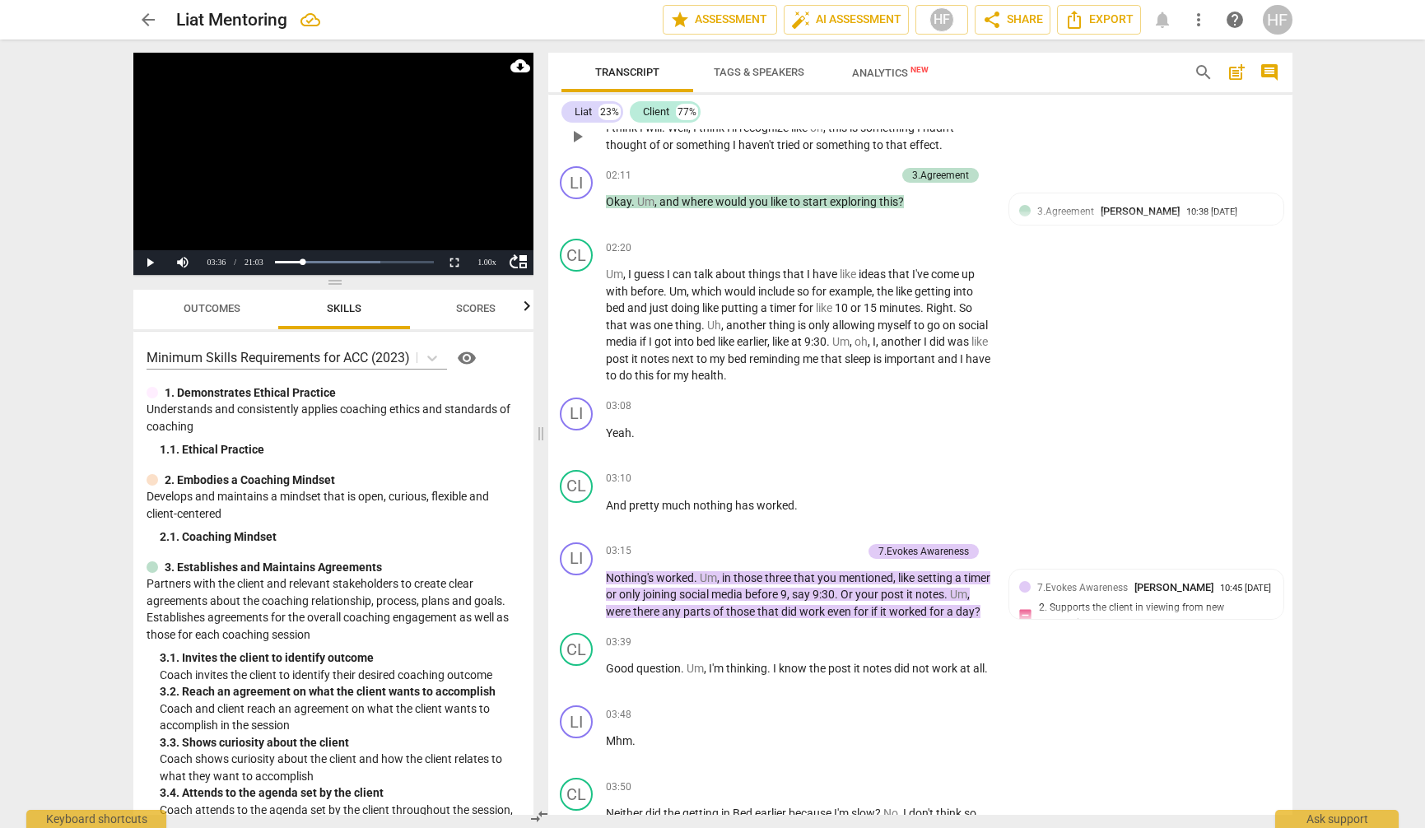
scroll to position [1290, 2]
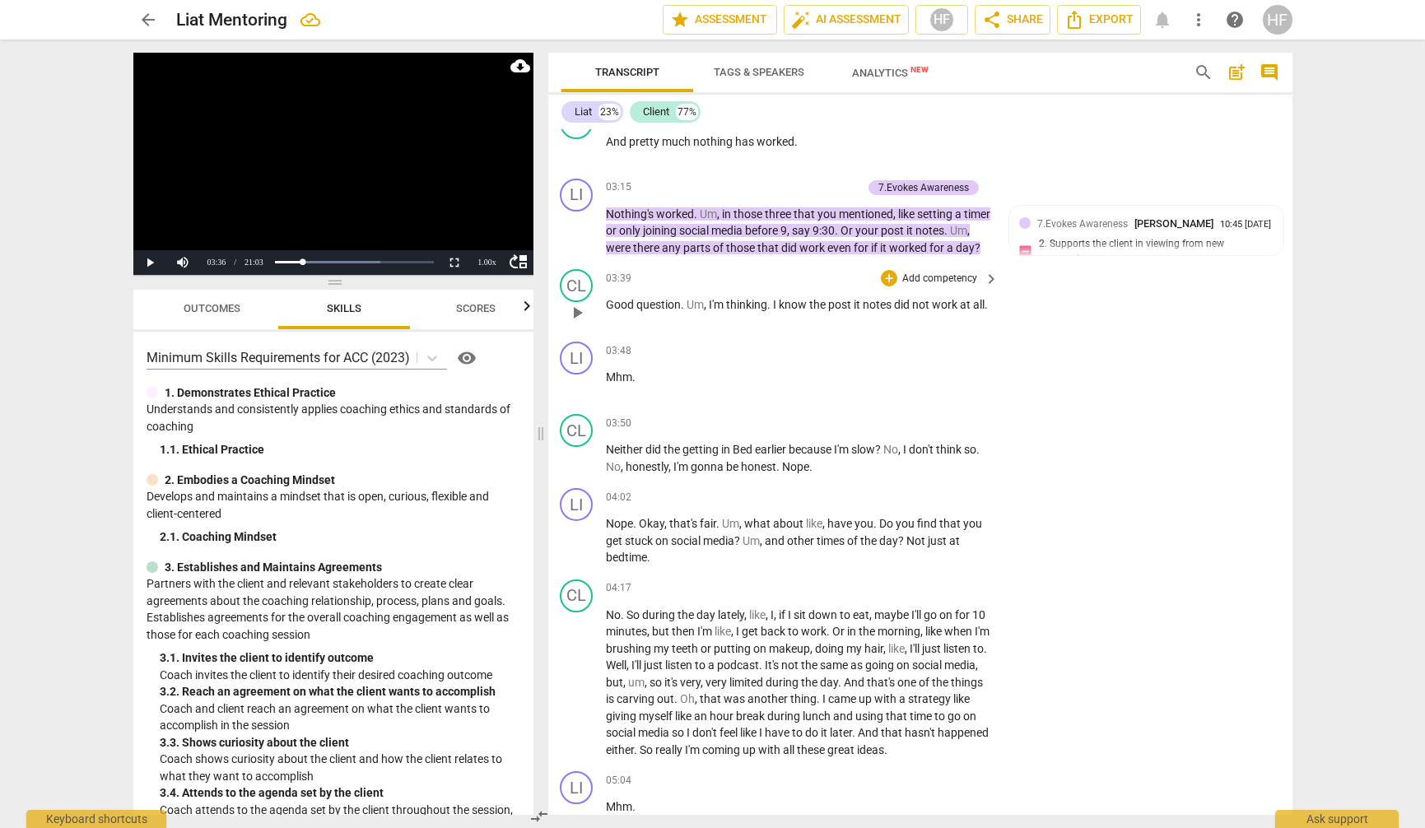
click at [582, 317] on span "play_arrow" at bounding box center [577, 313] width 20 height 20
click at [575, 314] on span "pause" at bounding box center [577, 313] width 20 height 20
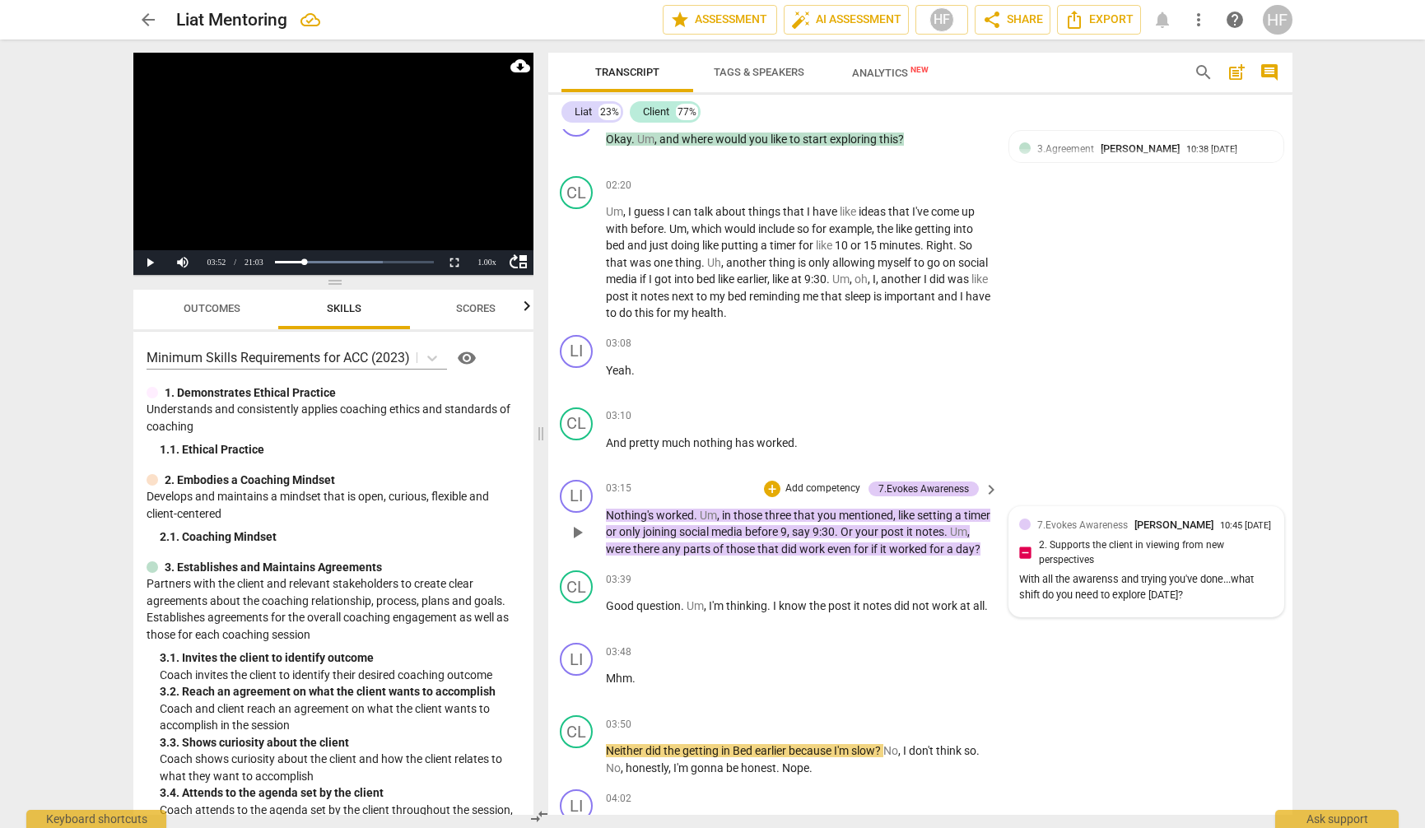
click at [1091, 520] on span "7.Evokes Awareness" at bounding box center [1082, 526] width 91 height 12
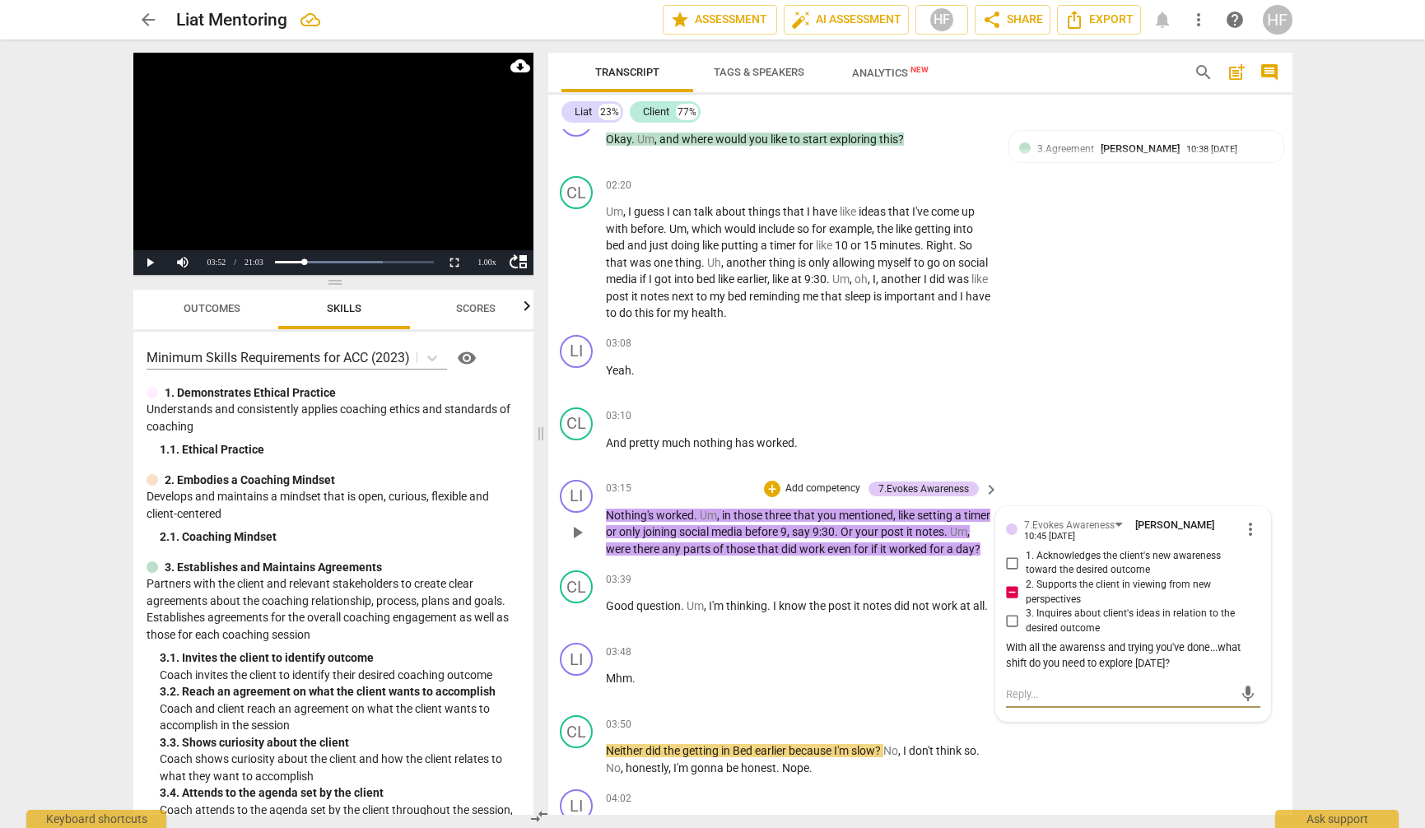
click at [1041, 687] on textarea at bounding box center [1120, 695] width 228 height 16
click at [1242, 685] on span "send" at bounding box center [1248, 694] width 18 height 18
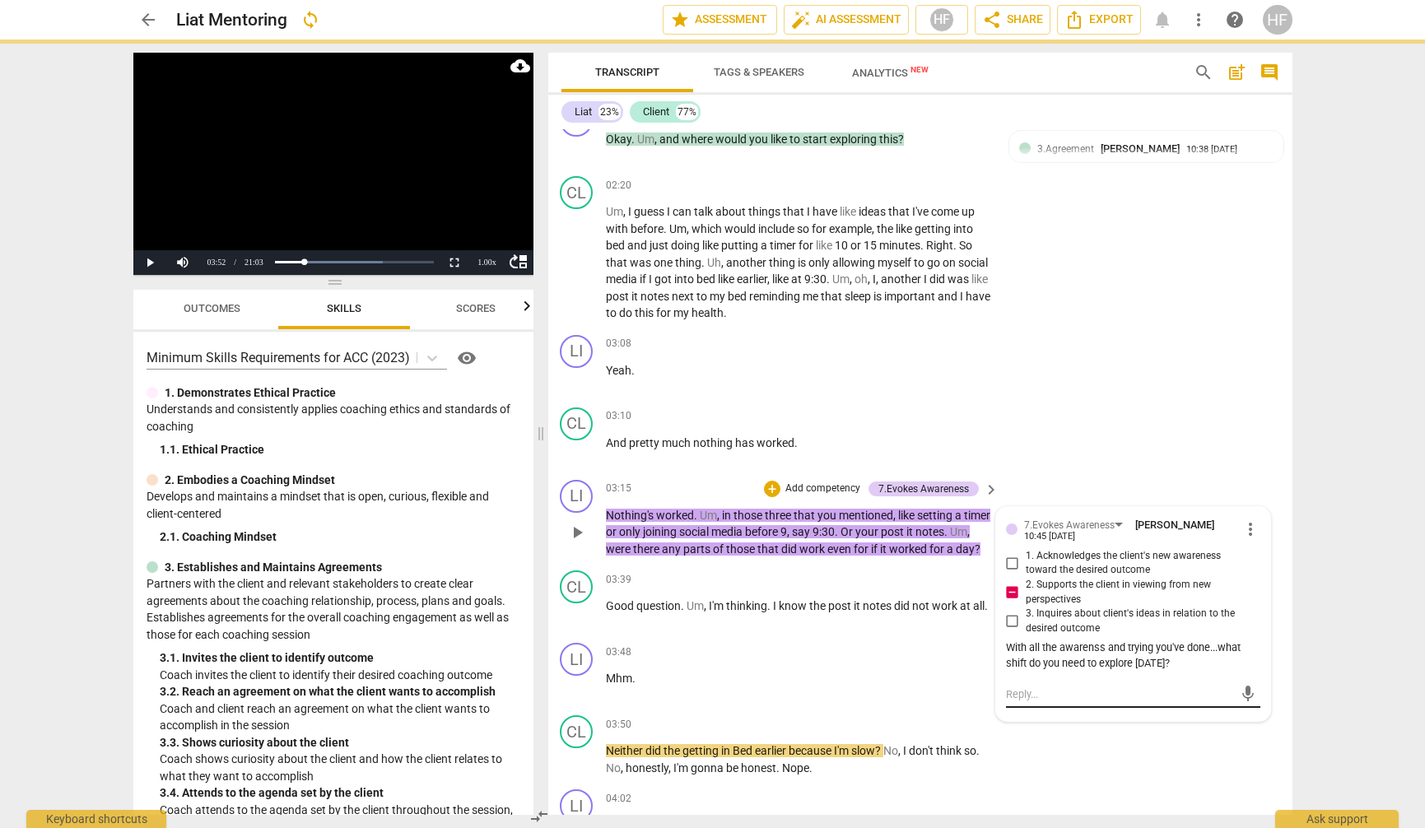
scroll to position [0, 0]
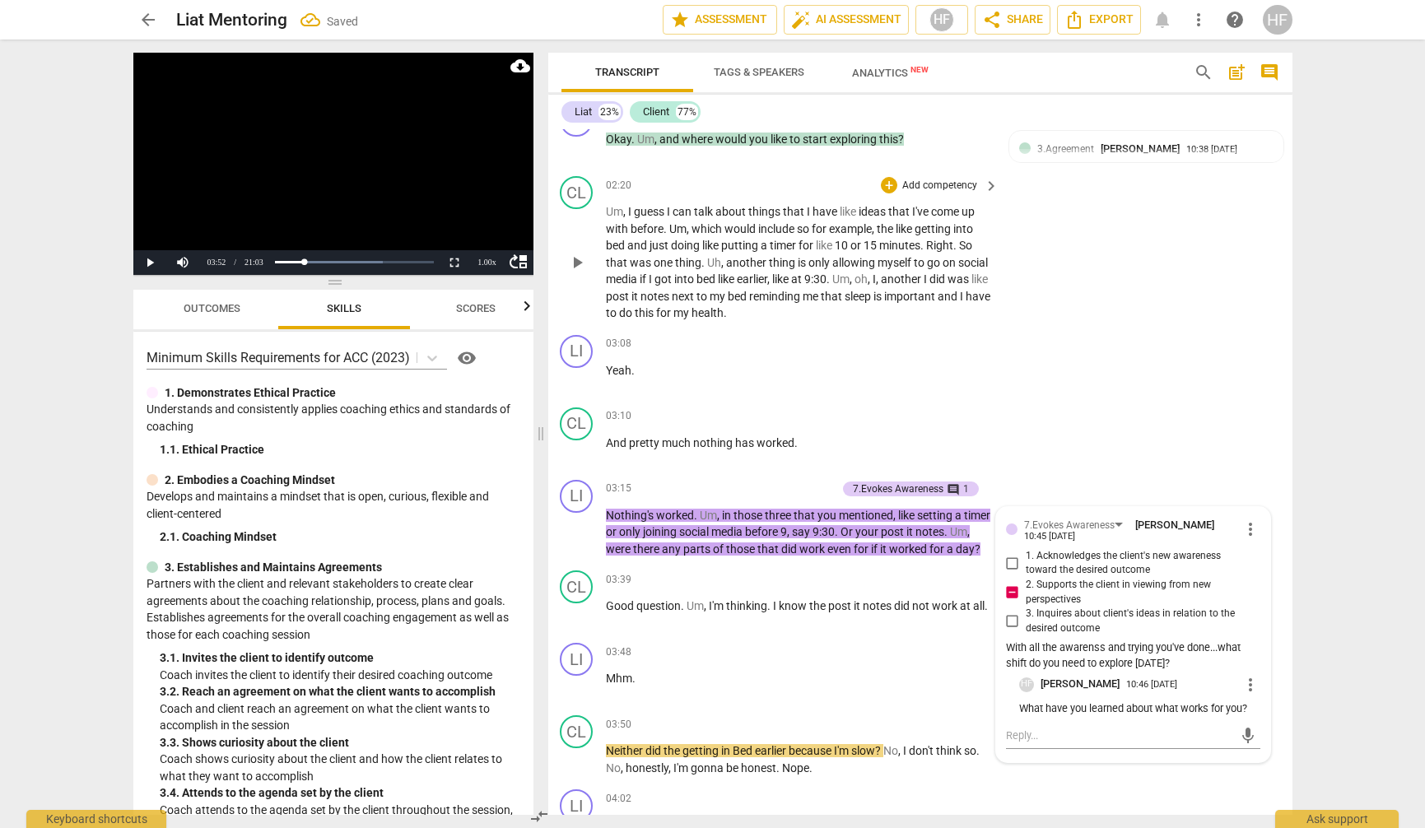
click at [1088, 305] on div "CL play_arrow pause 02:20 + Add competency keyboard_arrow_right Um , I guess I …" at bounding box center [919, 249] width 744 height 159
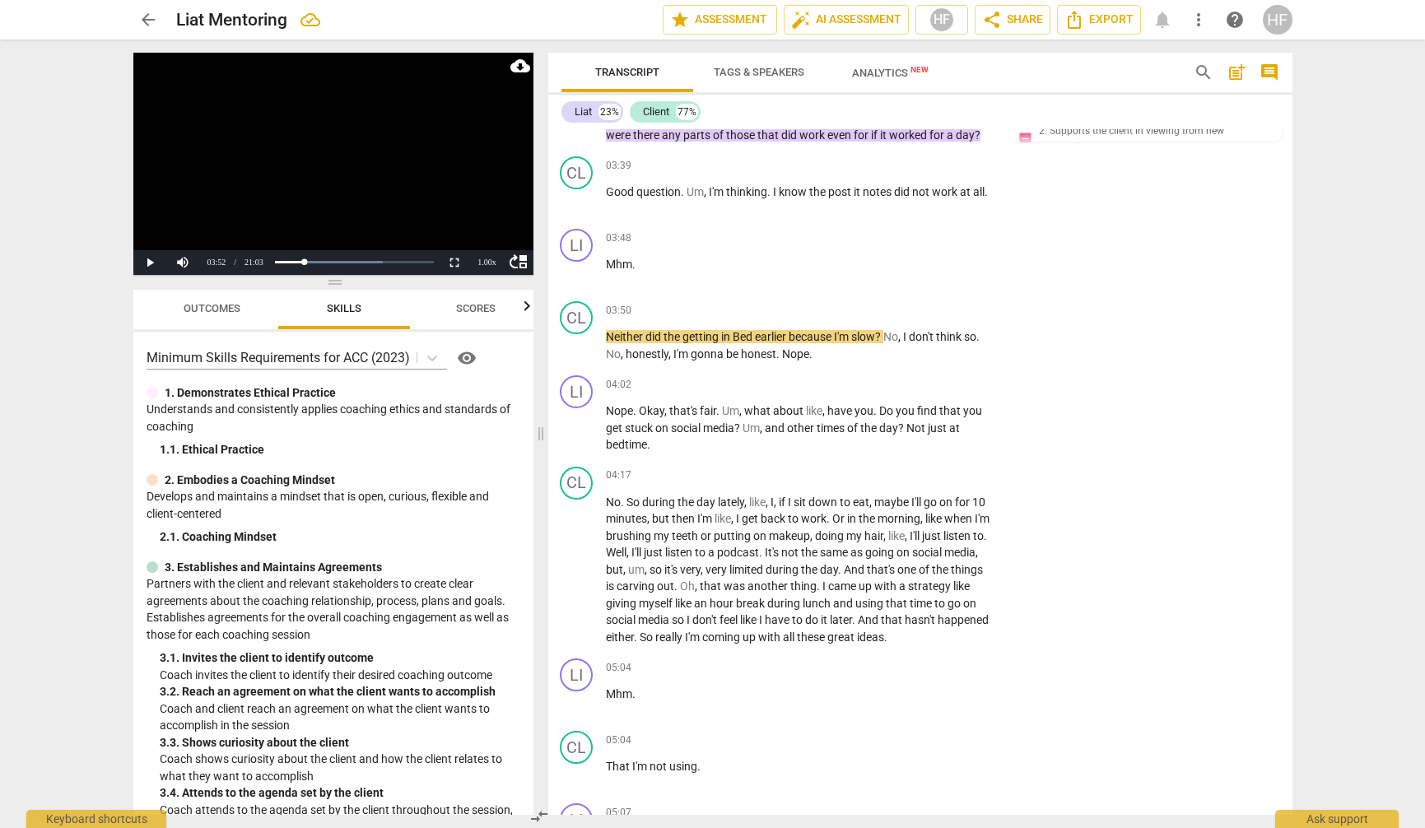
scroll to position [1730, 2]
click at [576, 347] on span "play_arrow" at bounding box center [577, 347] width 20 height 20
drag, startPoint x: 574, startPoint y: 429, endPoint x: 650, endPoint y: 422, distance: 76.9
click at [575, 429] on span "pause" at bounding box center [577, 429] width 20 height 20
click at [885, 389] on div "+" at bounding box center [889, 385] width 16 height 16
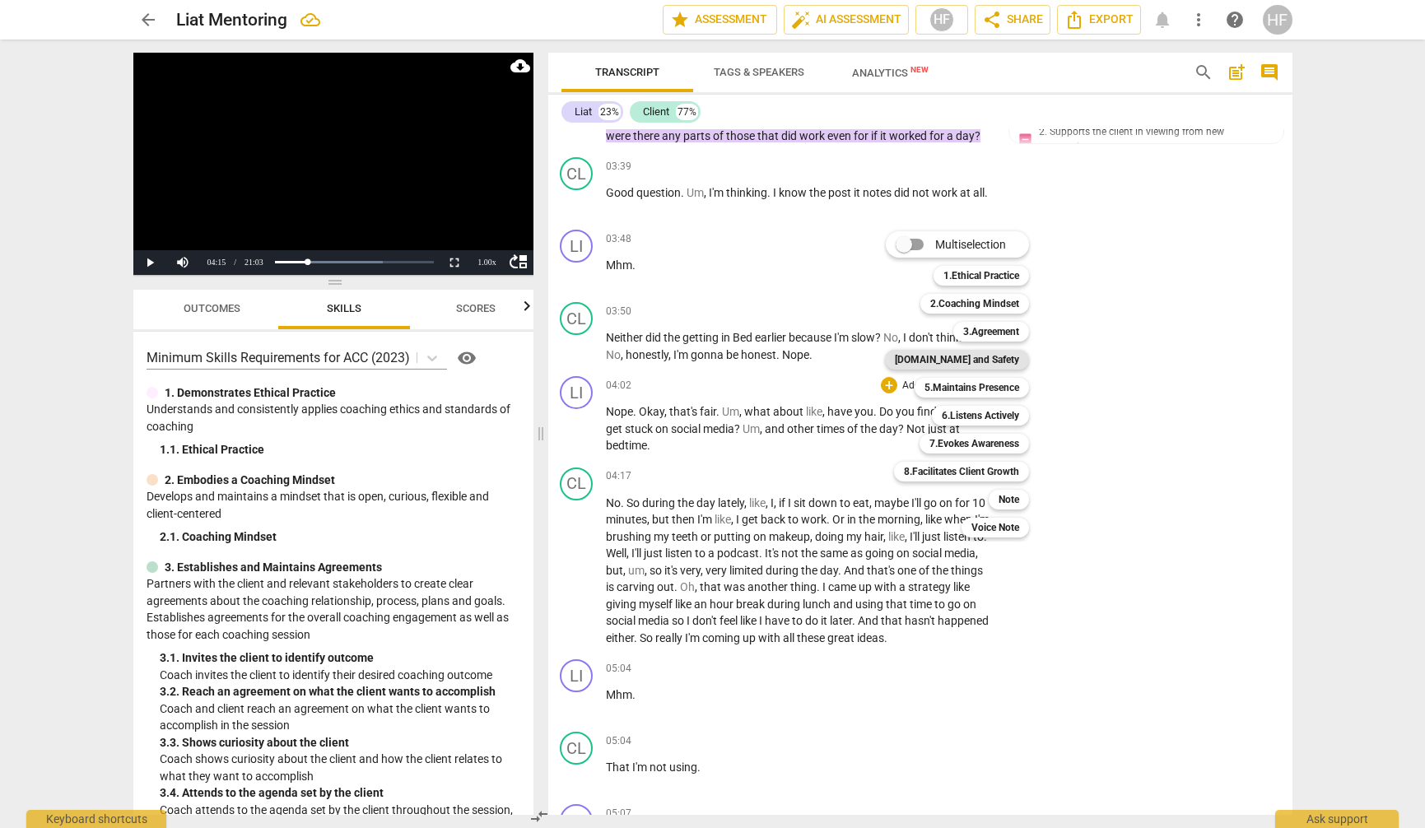
click at [1000, 357] on b "[DOMAIN_NAME] and Safety" at bounding box center [957, 360] width 124 height 20
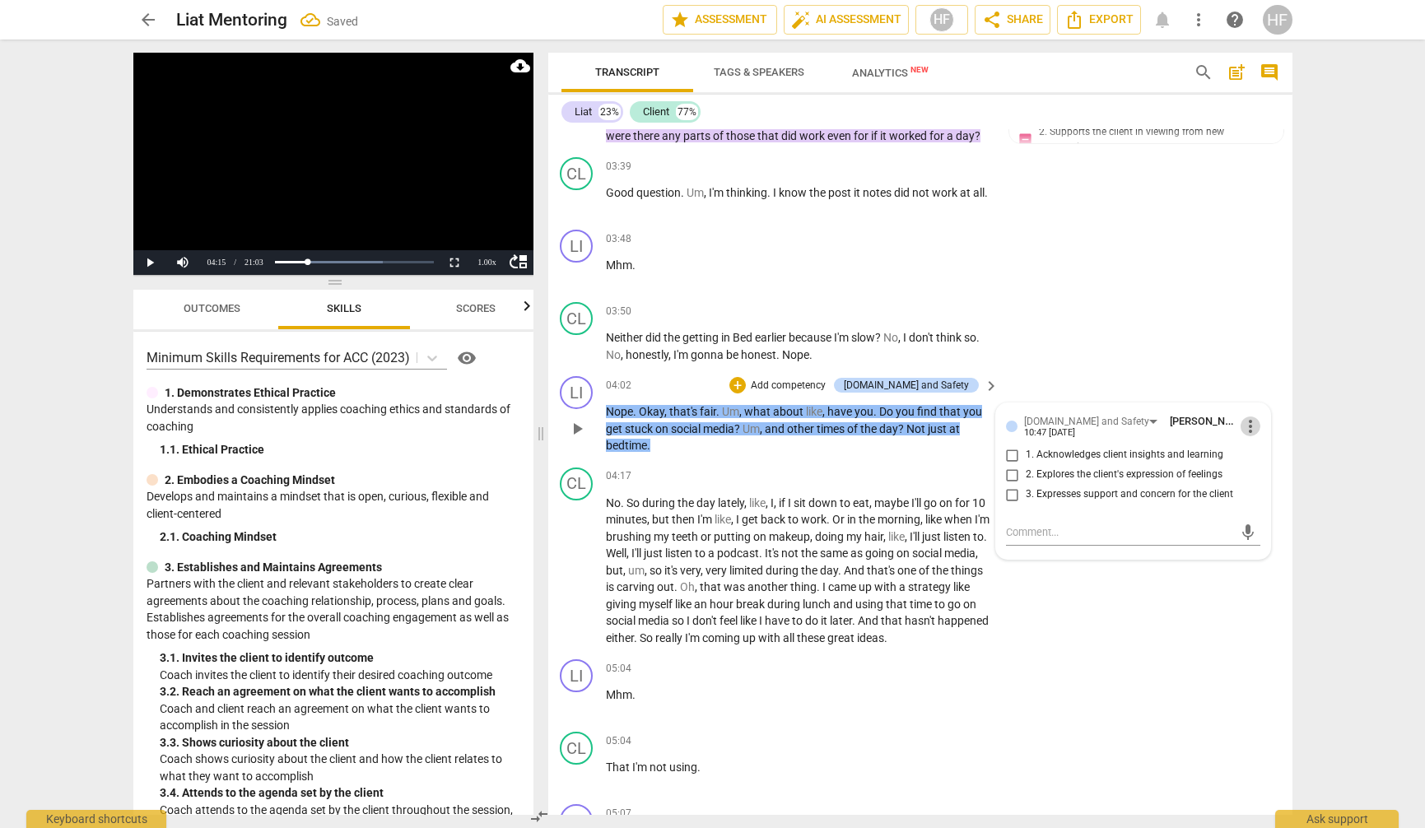
click at [1252, 424] on span "more_vert" at bounding box center [1251, 427] width 20 height 20
click at [1256, 469] on li "Delete" at bounding box center [1263, 455] width 57 height 31
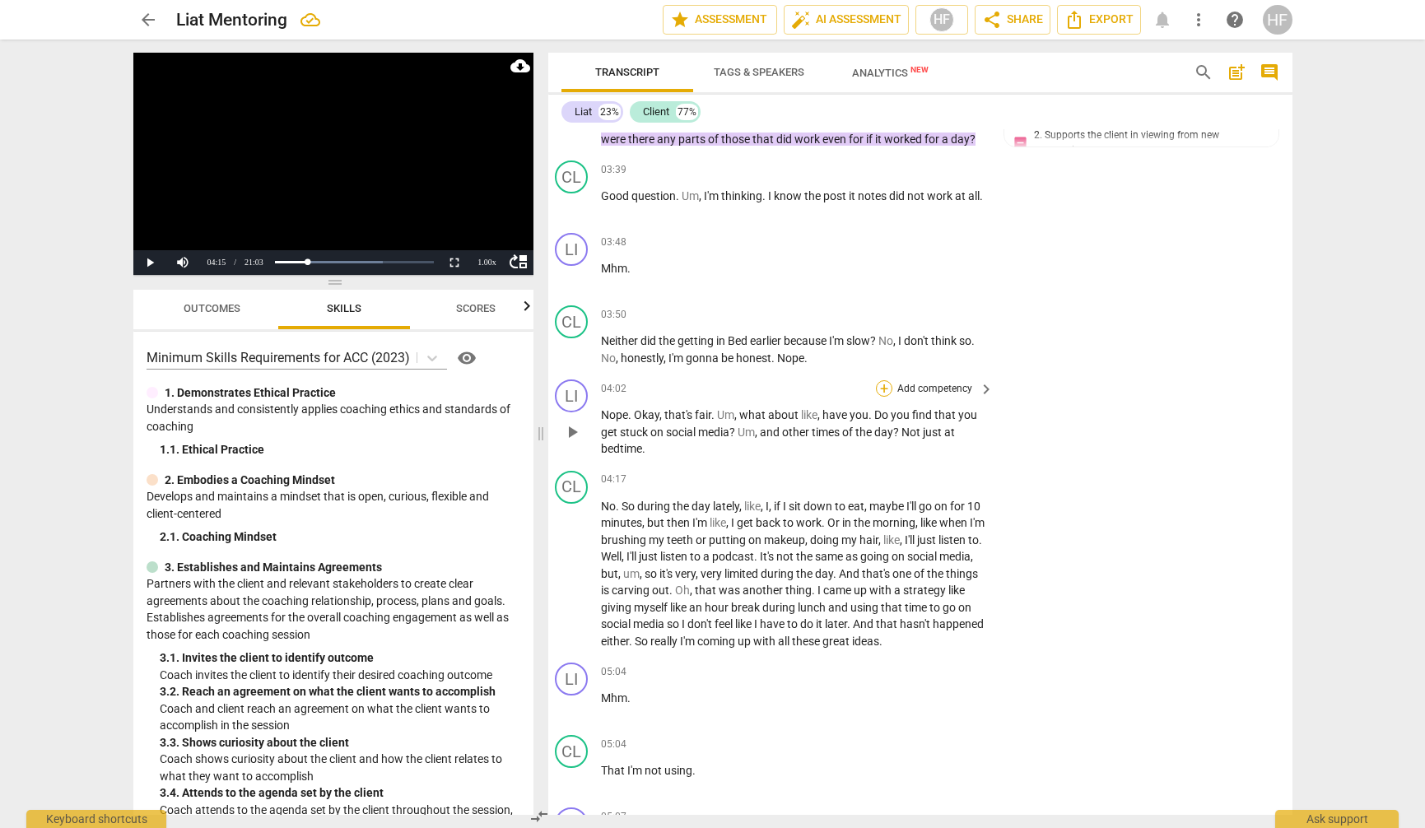
scroll to position [1722, 8]
click at [887, 388] on div "+" at bounding box center [884, 393] width 16 height 16
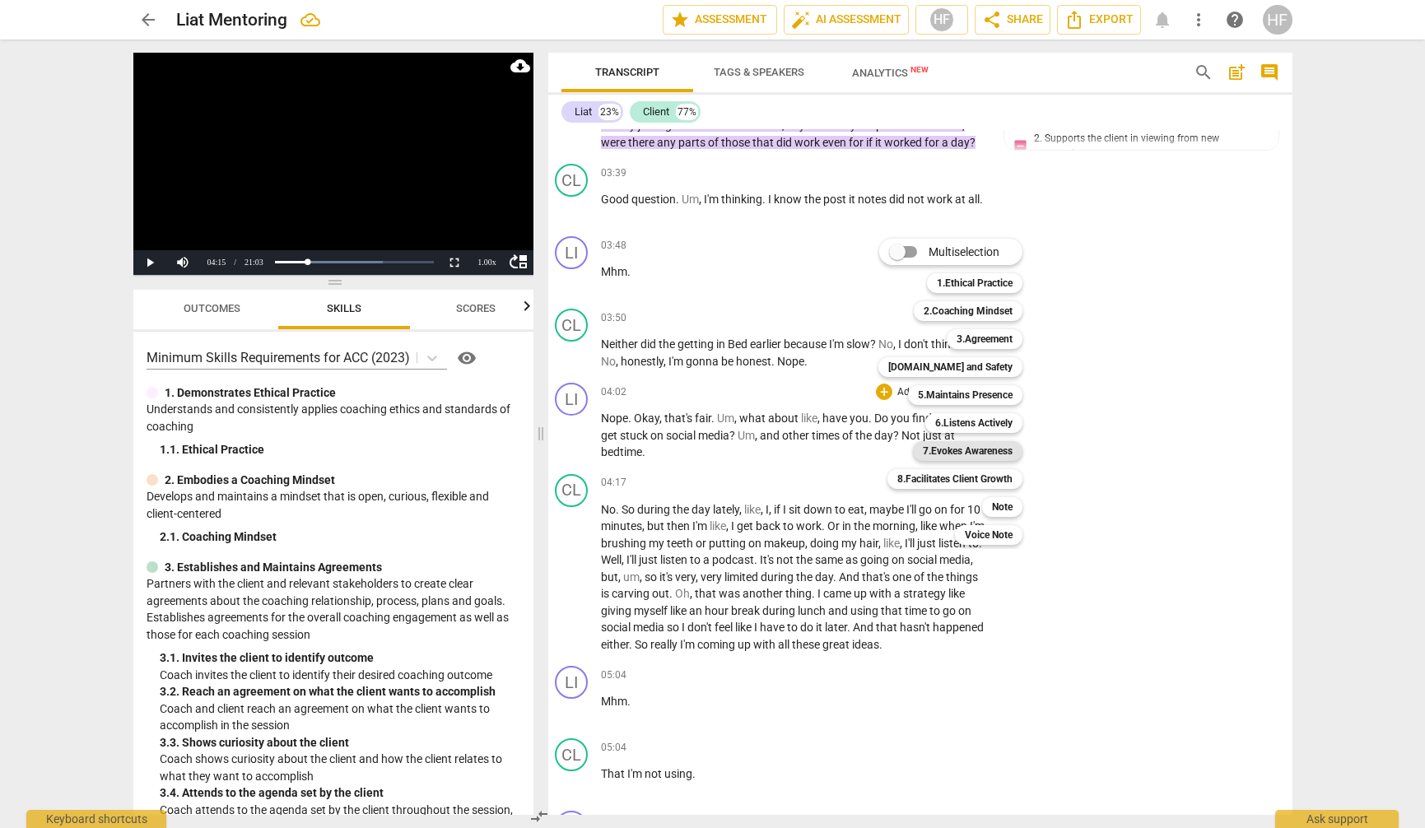
click at [977, 446] on b "7.Evokes Awareness" at bounding box center [968, 451] width 90 height 20
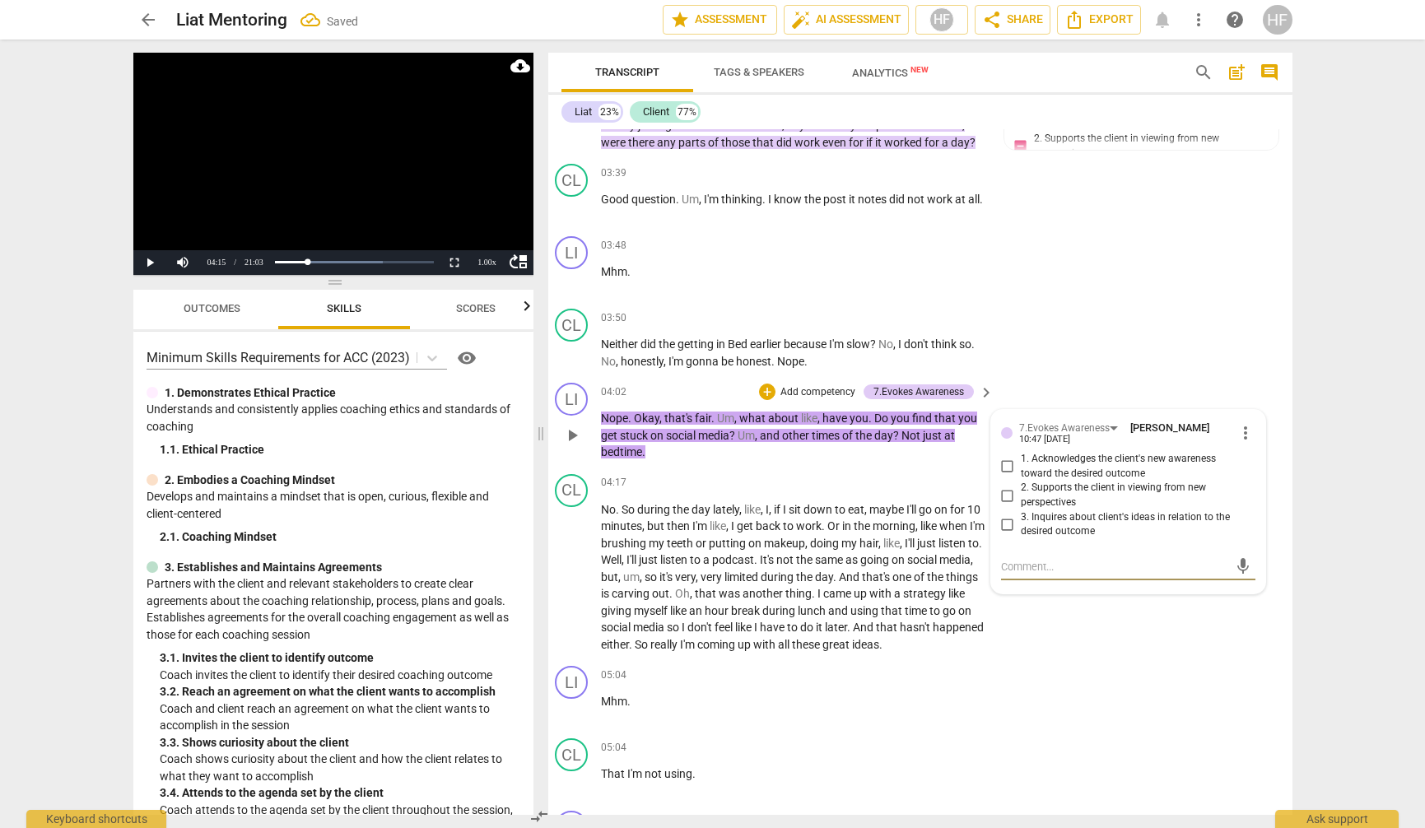
click at [1006, 486] on input "2. Supports the client in viewing from new perspectives" at bounding box center [1008, 496] width 26 height 20
click at [1014, 563] on textarea at bounding box center [1115, 567] width 228 height 16
click at [1238, 568] on span "send" at bounding box center [1243, 575] width 18 height 18
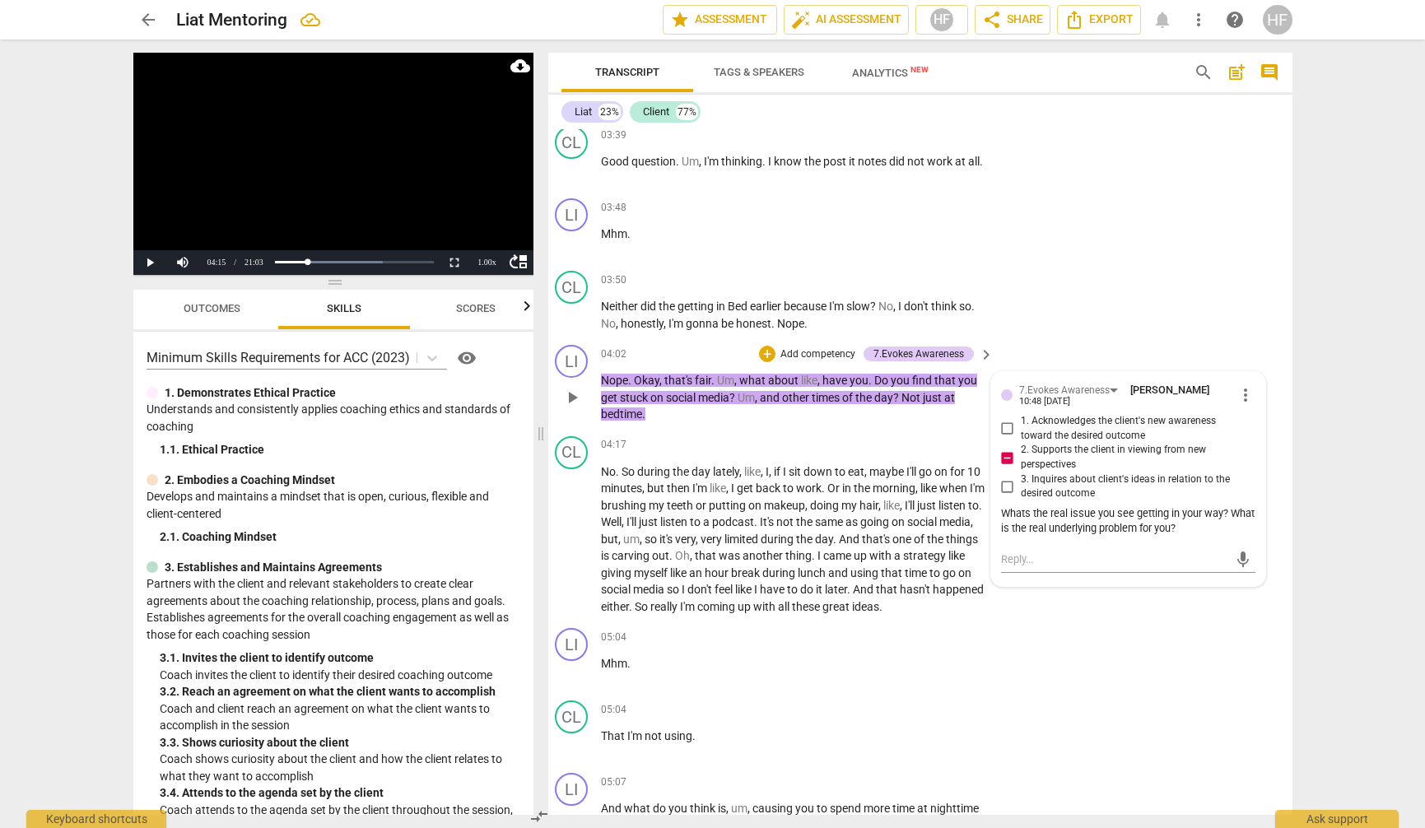
scroll to position [1761, 7]
click at [568, 536] on span "play_arrow" at bounding box center [572, 539] width 20 height 20
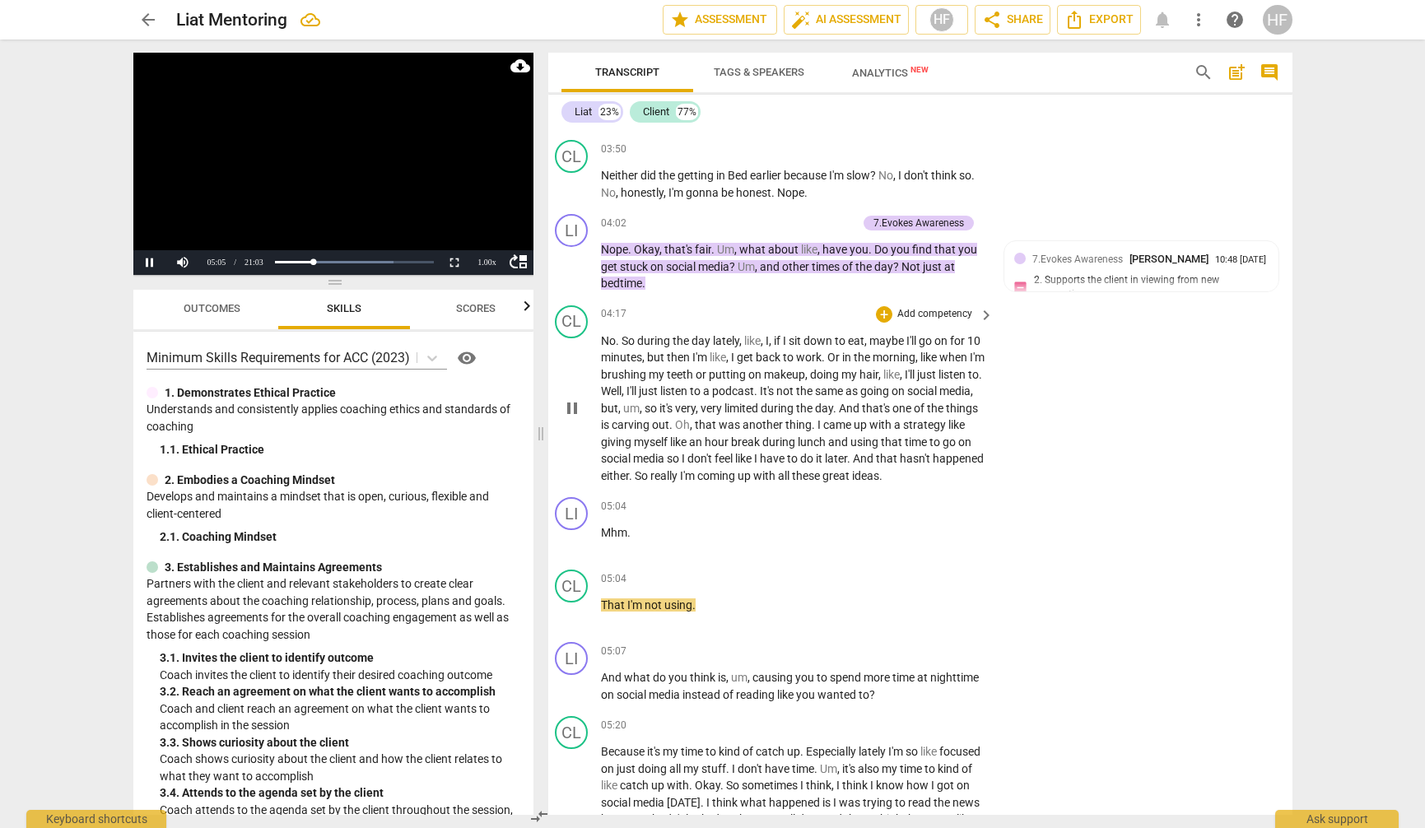
scroll to position [1899, 7]
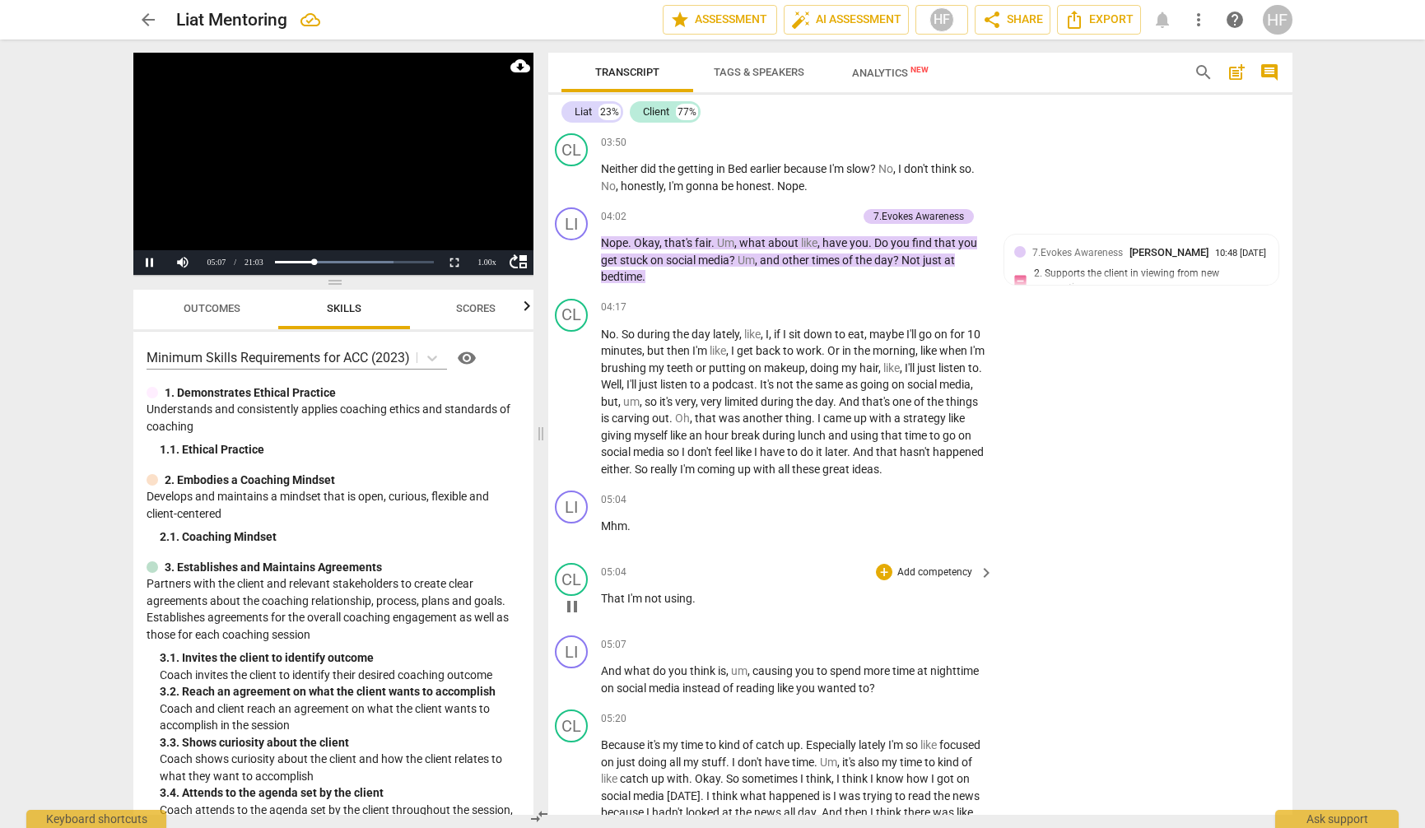
click at [569, 604] on span "pause" at bounding box center [572, 607] width 20 height 20
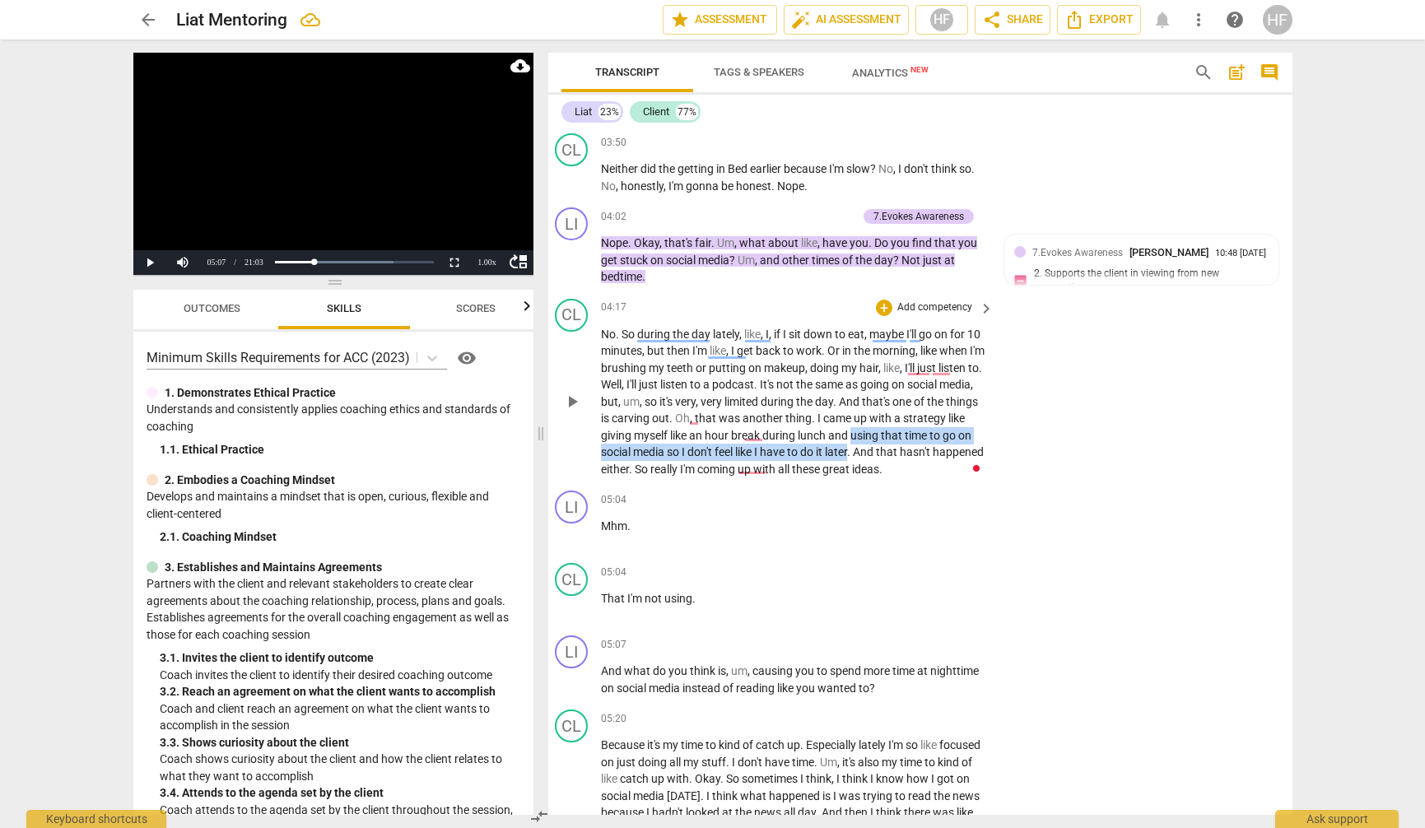
drag, startPoint x: 929, startPoint y: 429, endPoint x: 925, endPoint y: 447, distance: 18.4
click at [925, 447] on p "No . So during the day lately , like , I , if I sit down to eat , maybe I'll go…" at bounding box center [793, 402] width 385 height 152
click at [971, 422] on span "keyboard_arrow_down" at bounding box center [979, 426] width 20 height 20
click at [961, 424] on icon "button" at bounding box center [962, 423] width 10 height 12
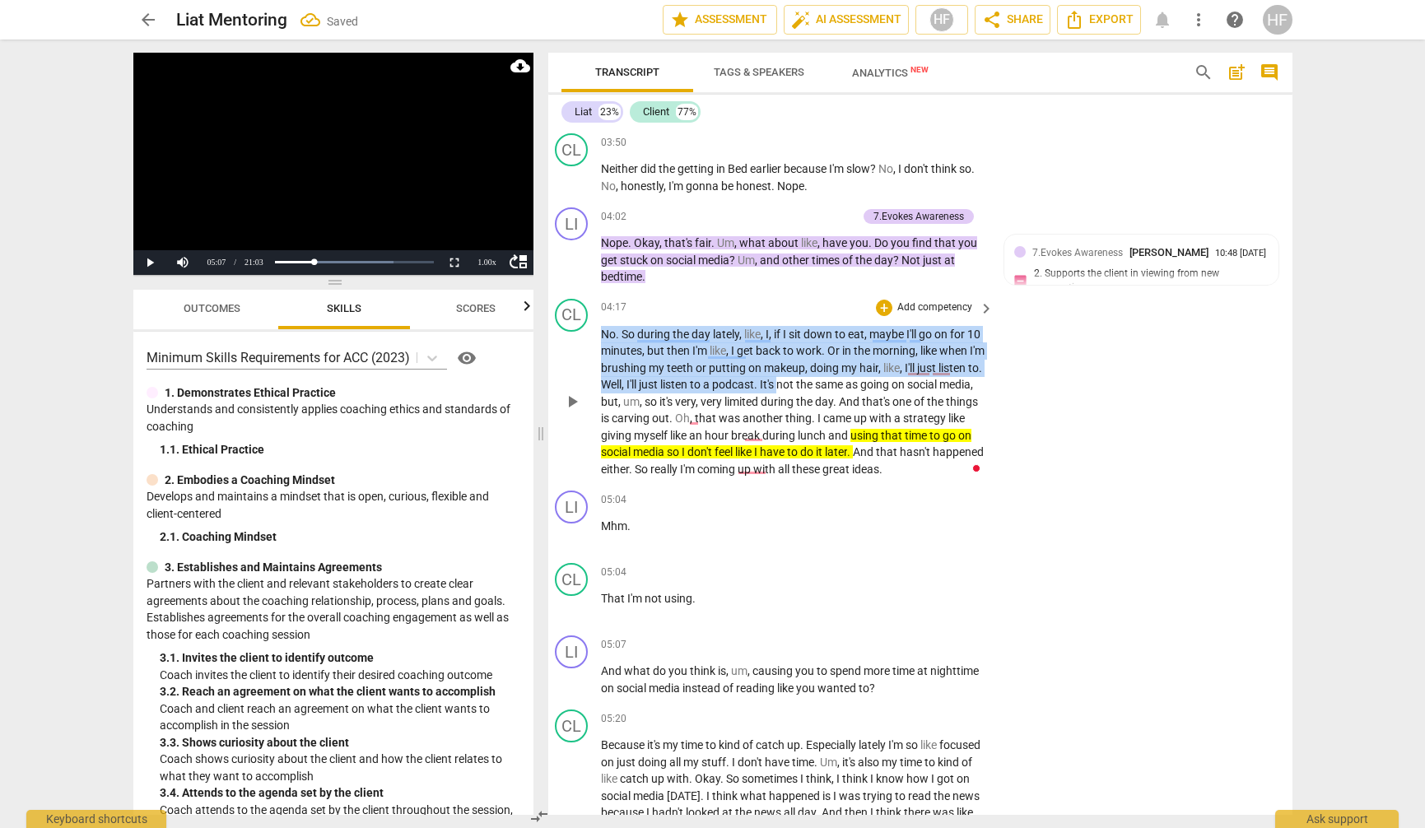
drag, startPoint x: 603, startPoint y: 332, endPoint x: 848, endPoint y: 381, distance: 250.3
click at [848, 381] on p "No . So during the day lately , like , I , if I sit down to eat , maybe I'll go…" at bounding box center [793, 402] width 385 height 152
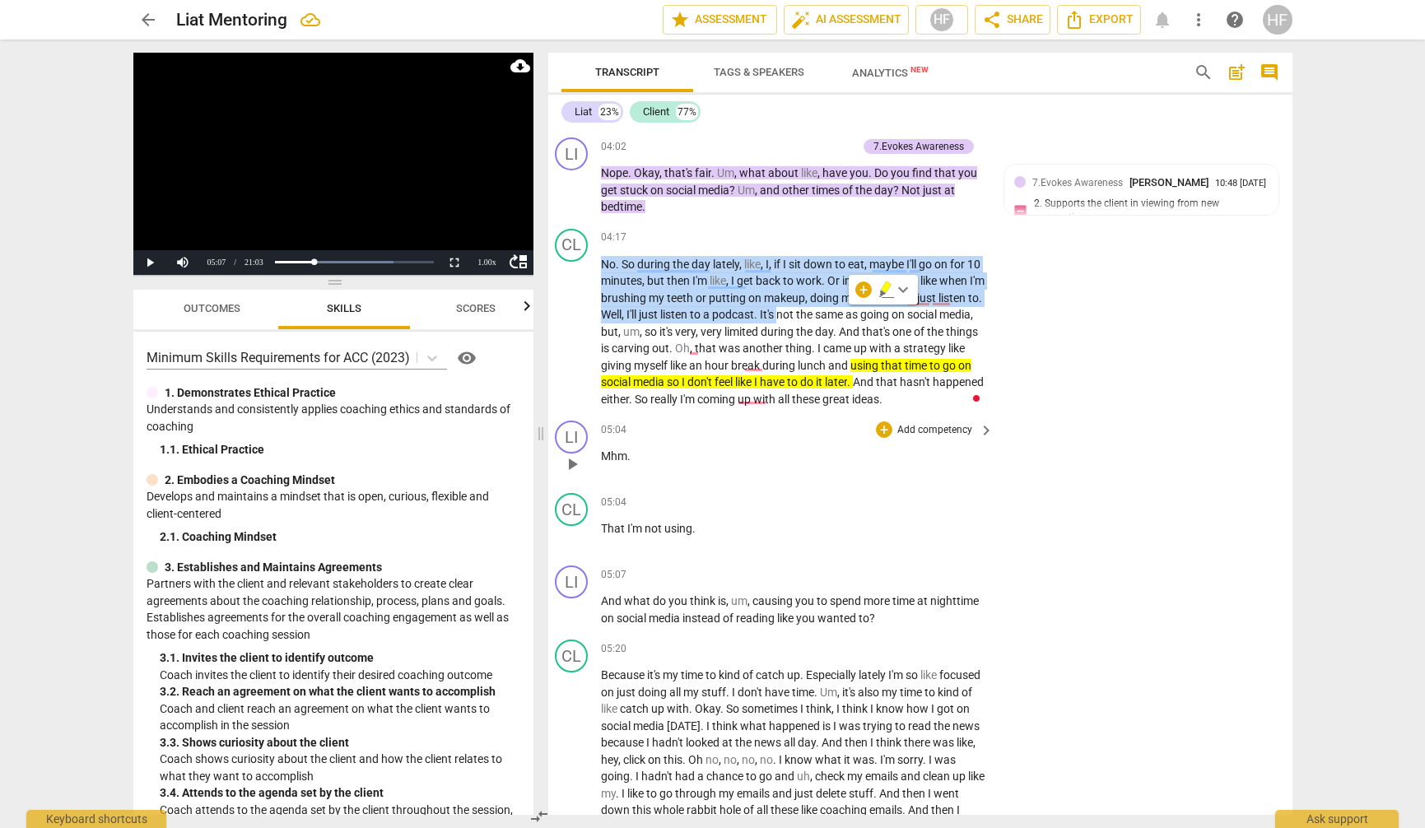
scroll to position [1969, 6]
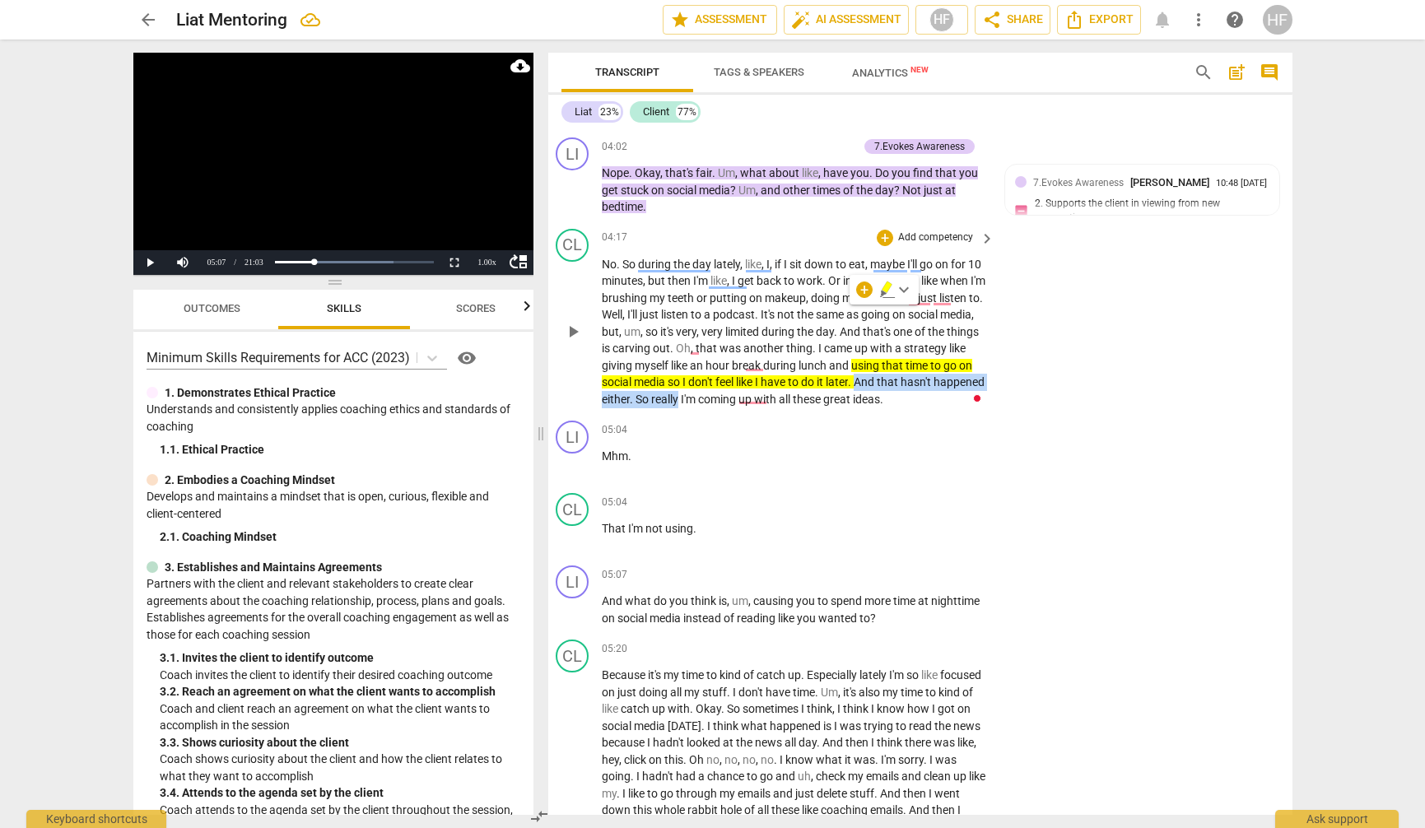
drag, startPoint x: 930, startPoint y: 378, endPoint x: 764, endPoint y: 384, distance: 166.4
click at [764, 384] on p "No . So during the day lately , like , I , if I sit down to eat , maybe I'll go…" at bounding box center [794, 332] width 385 height 152
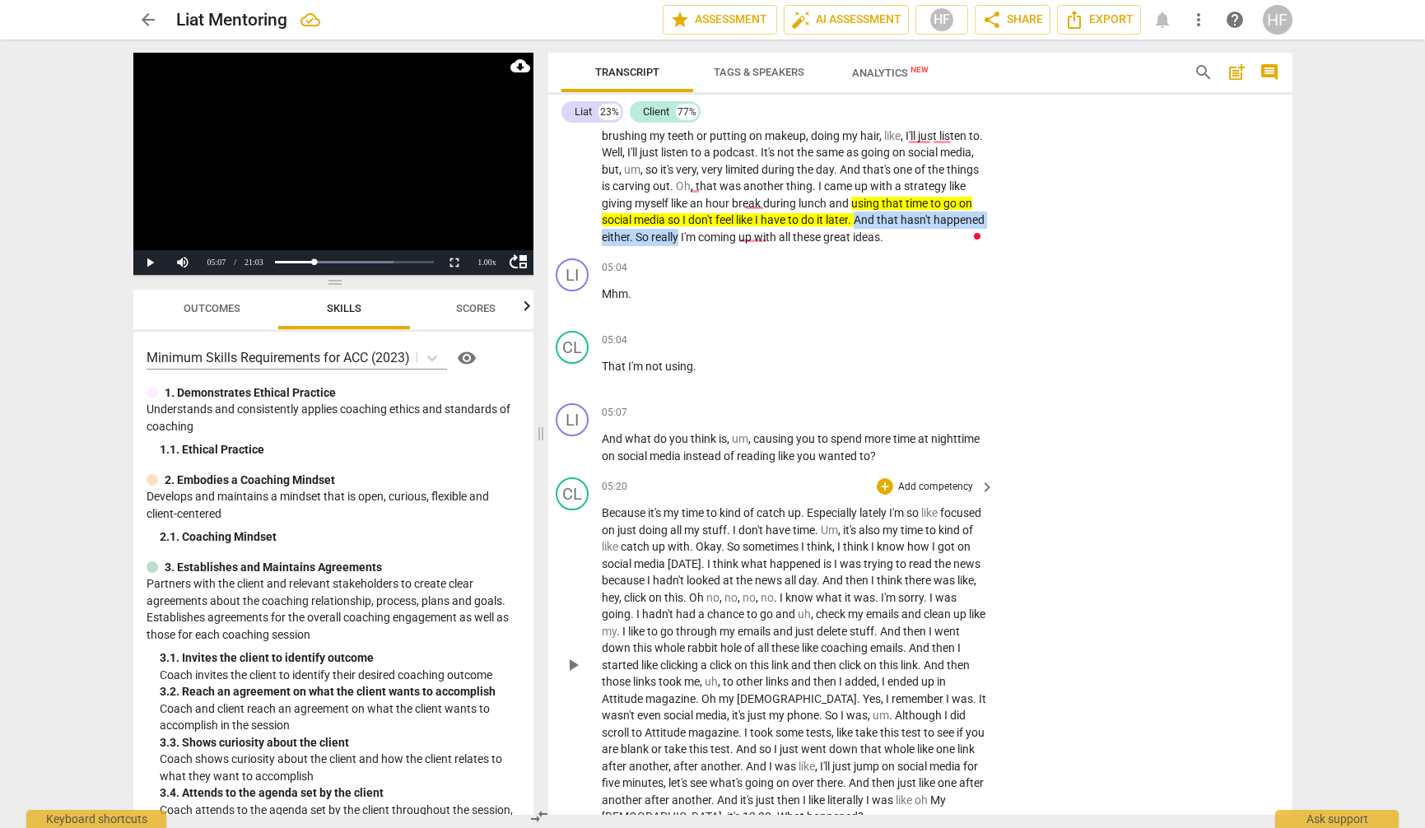
scroll to position [2133, 6]
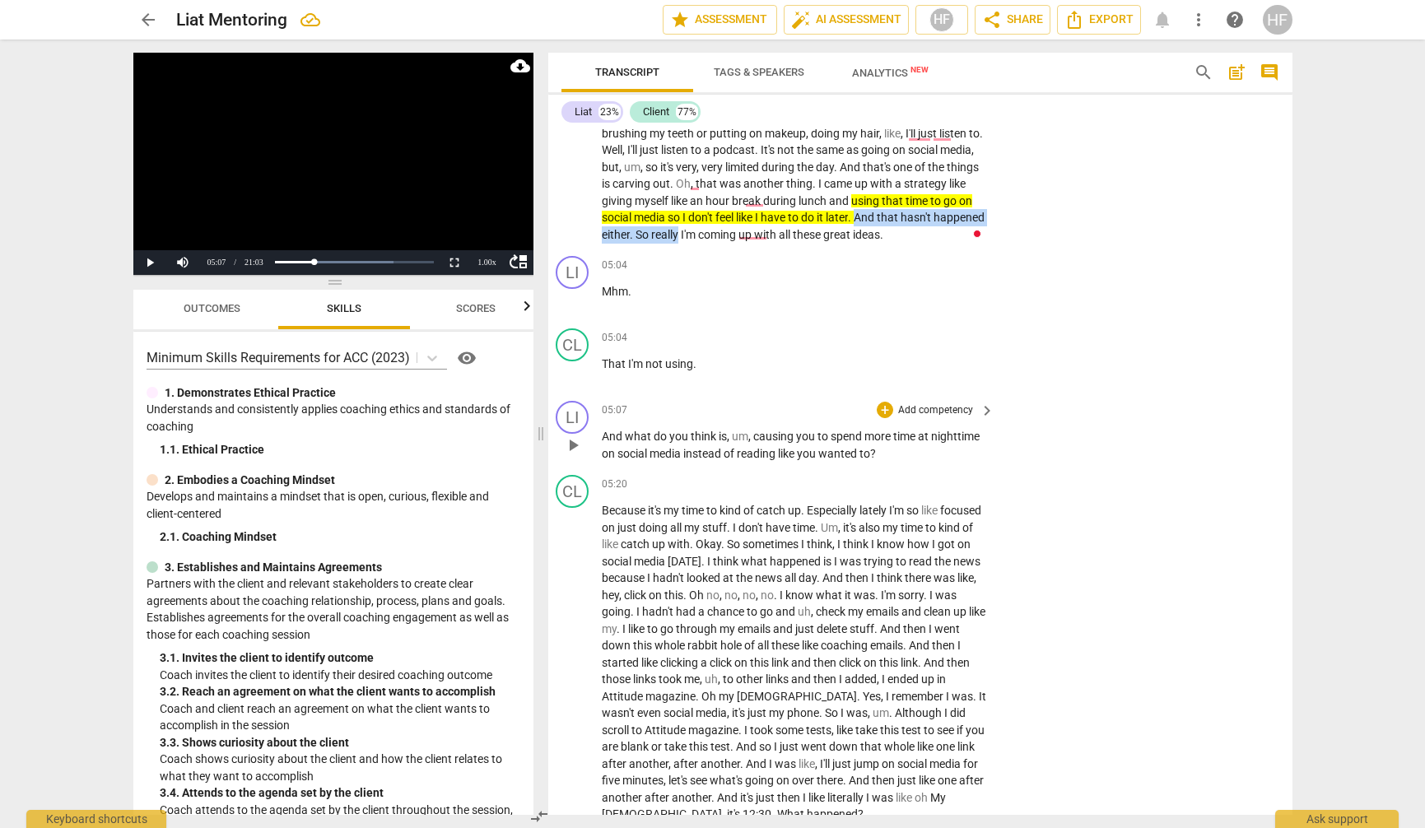
click at [574, 440] on span "play_arrow" at bounding box center [573, 446] width 20 height 20
click at [572, 440] on span "pause" at bounding box center [573, 446] width 20 height 20
click at [880, 405] on div "+" at bounding box center [885, 410] width 16 height 16
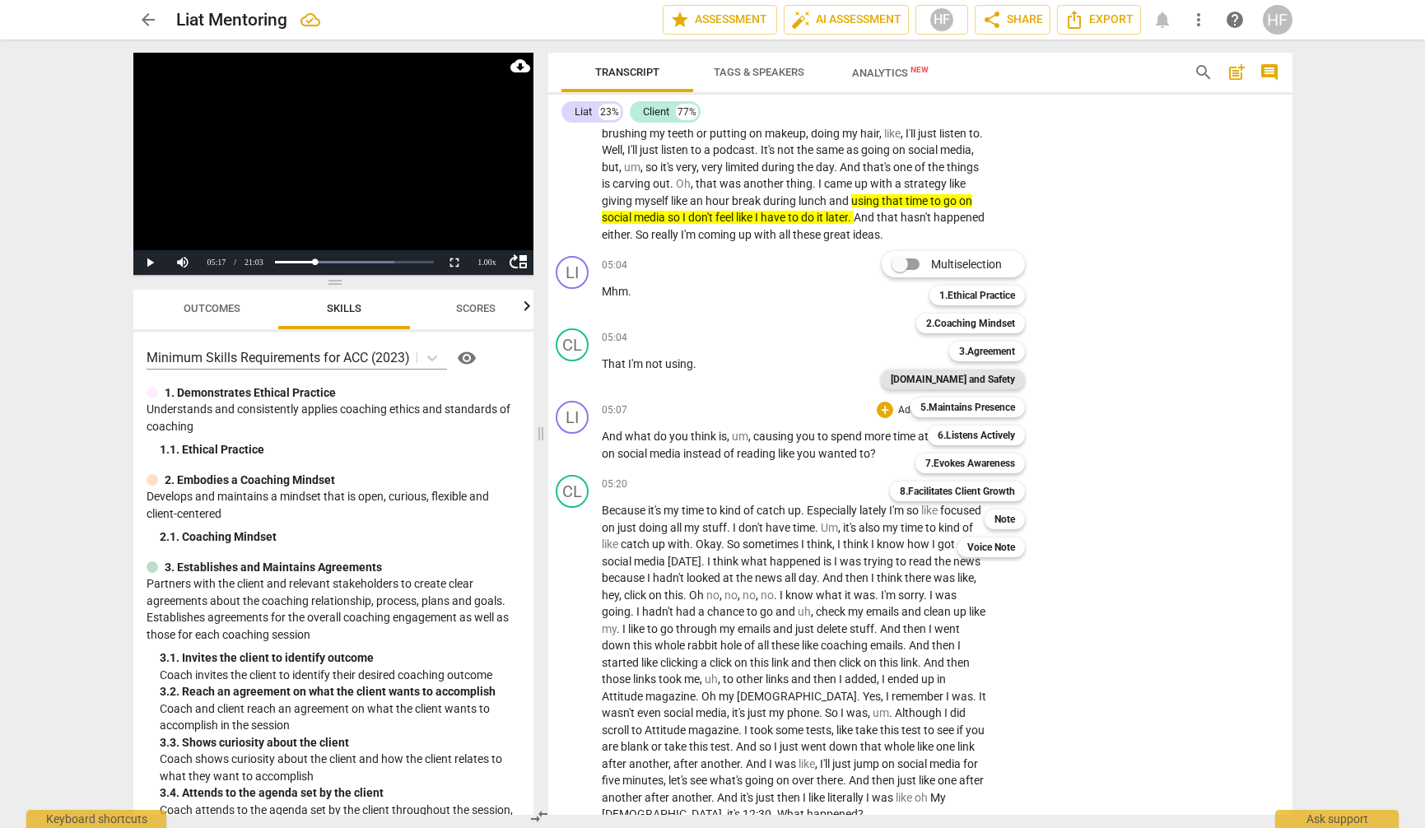
click at [999, 375] on b "[DOMAIN_NAME] and Safety" at bounding box center [953, 380] width 124 height 20
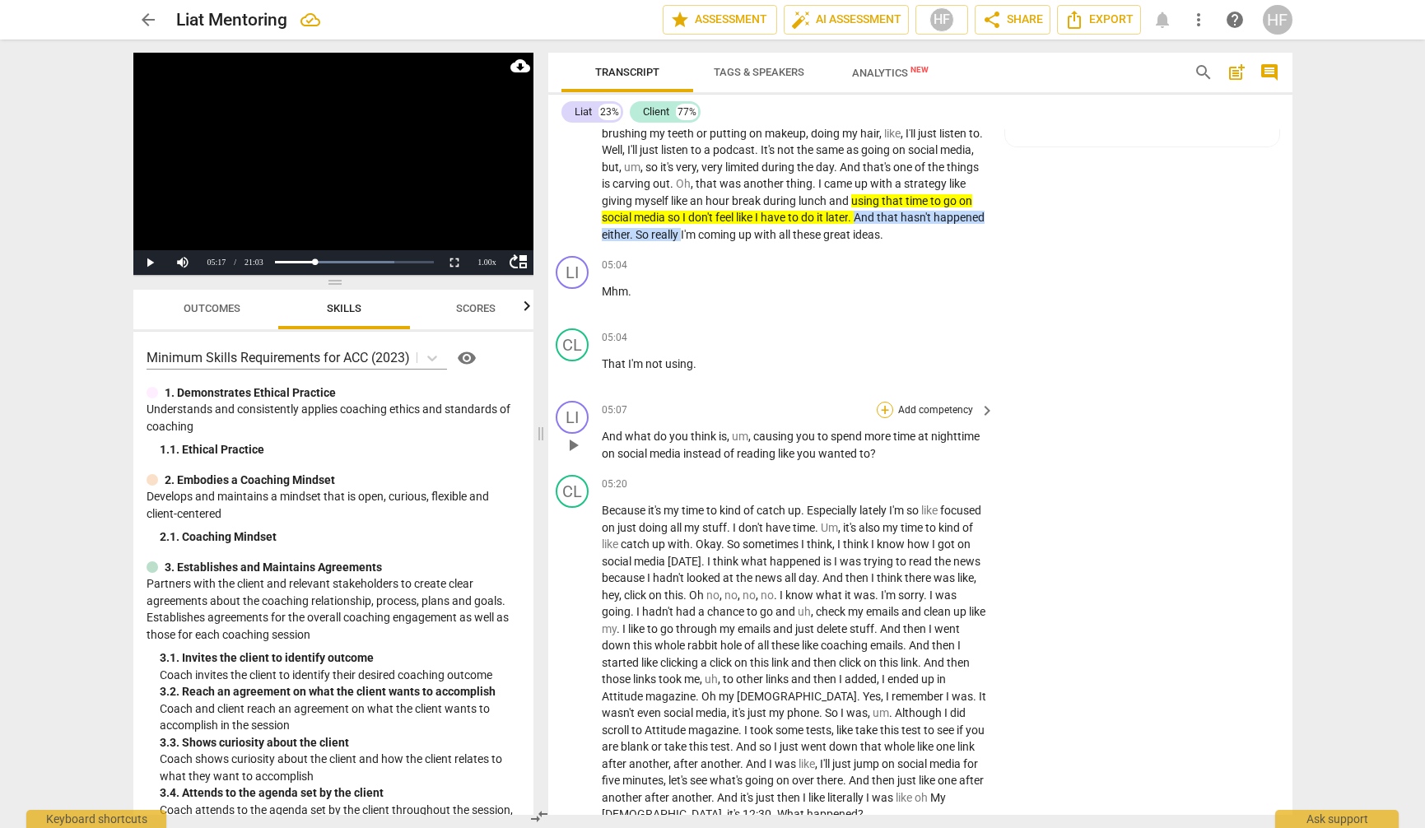
click at [882, 405] on div "+" at bounding box center [885, 410] width 16 height 16
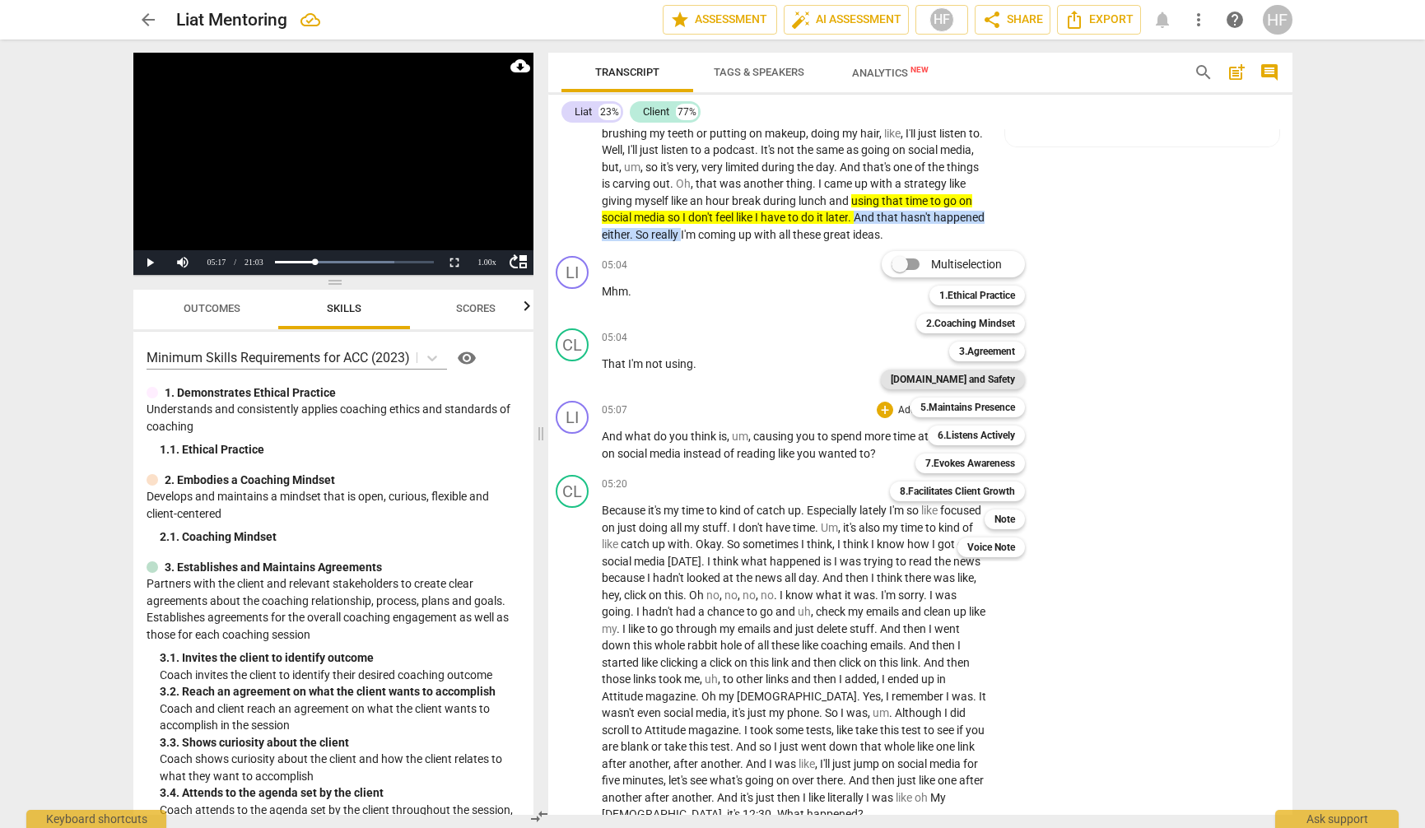
click at [994, 378] on b "[DOMAIN_NAME] and Safety" at bounding box center [953, 380] width 124 height 20
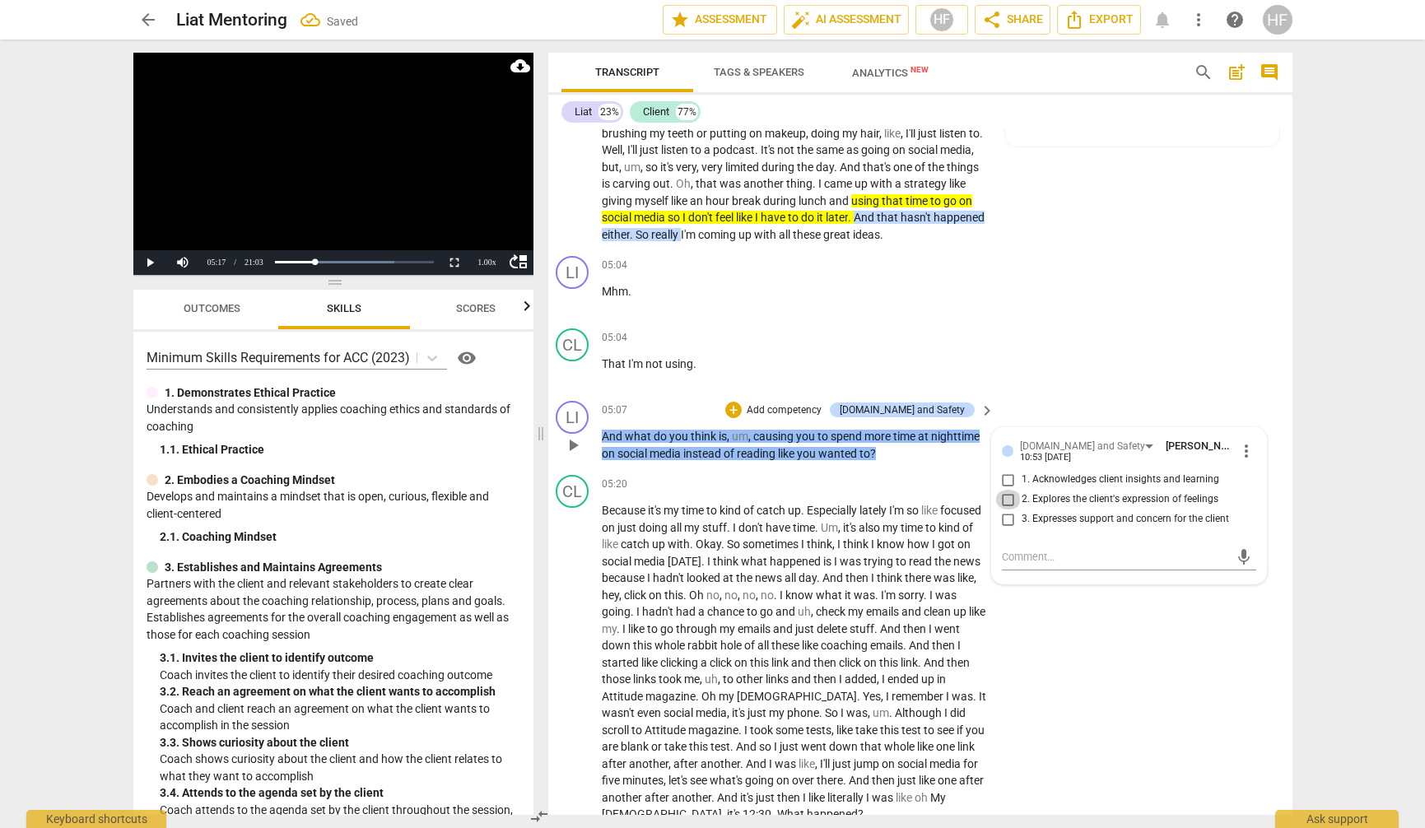
click at [1009, 495] on input "2. Explores the client's expression of feelings" at bounding box center [1008, 500] width 26 height 20
click at [742, 408] on div "+" at bounding box center [733, 410] width 16 height 16
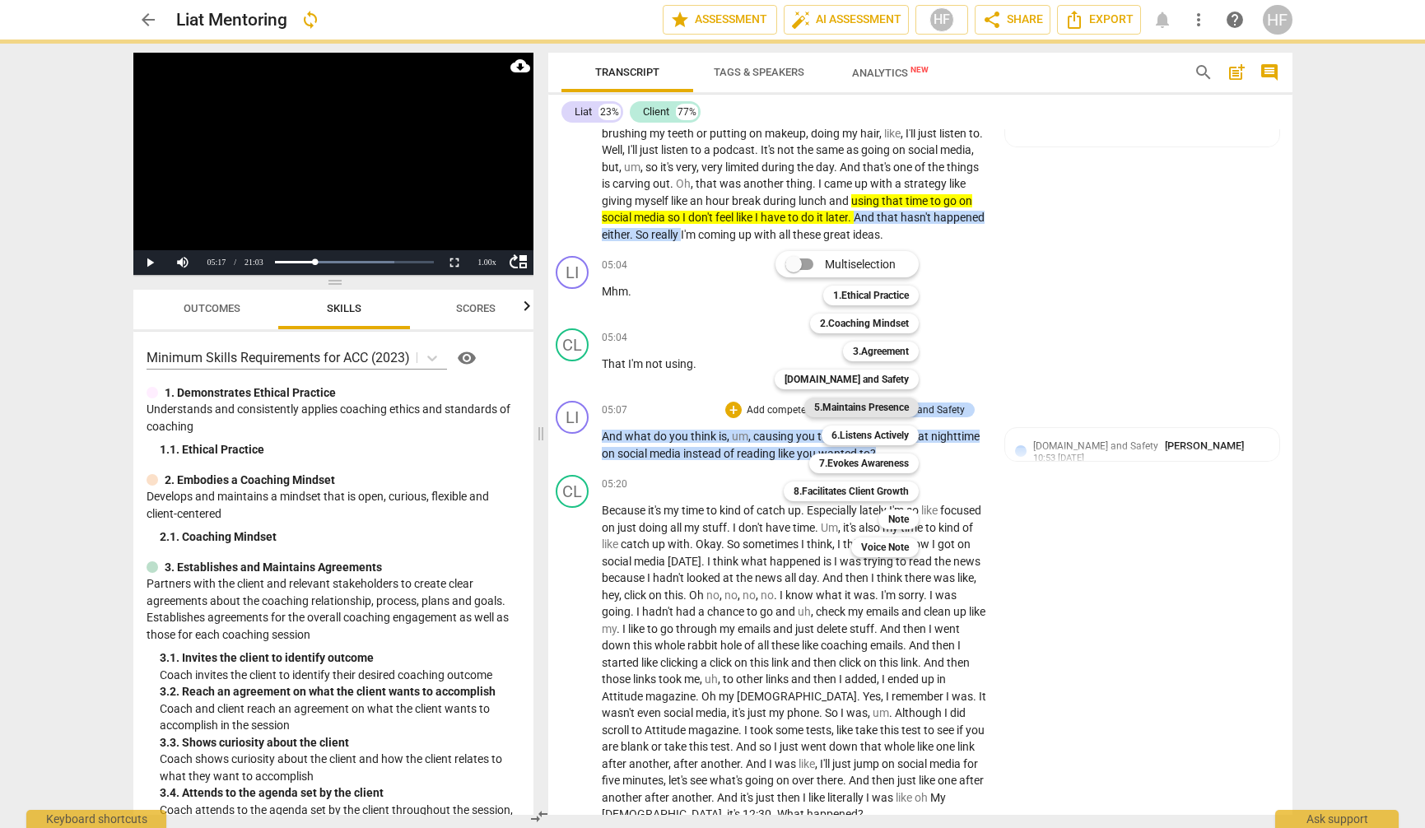
click at [891, 412] on b "5.Maintains Presence" at bounding box center [861, 408] width 95 height 20
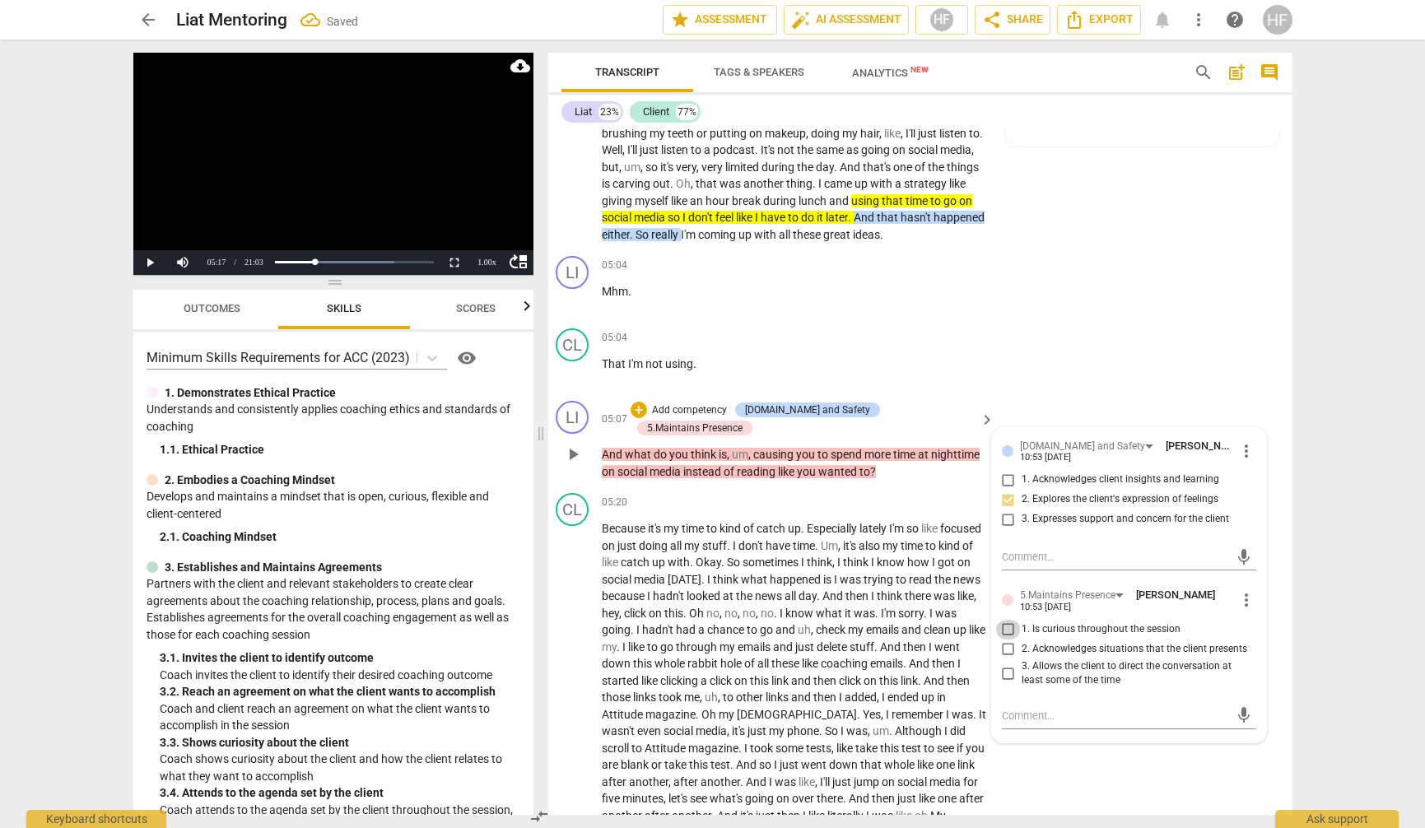
click at [1009, 624] on input "1. Is curious throughout the session" at bounding box center [1008, 630] width 26 height 20
click at [1007, 640] on input "2. Acknowledges situations that the client presents" at bounding box center [1008, 650] width 26 height 20
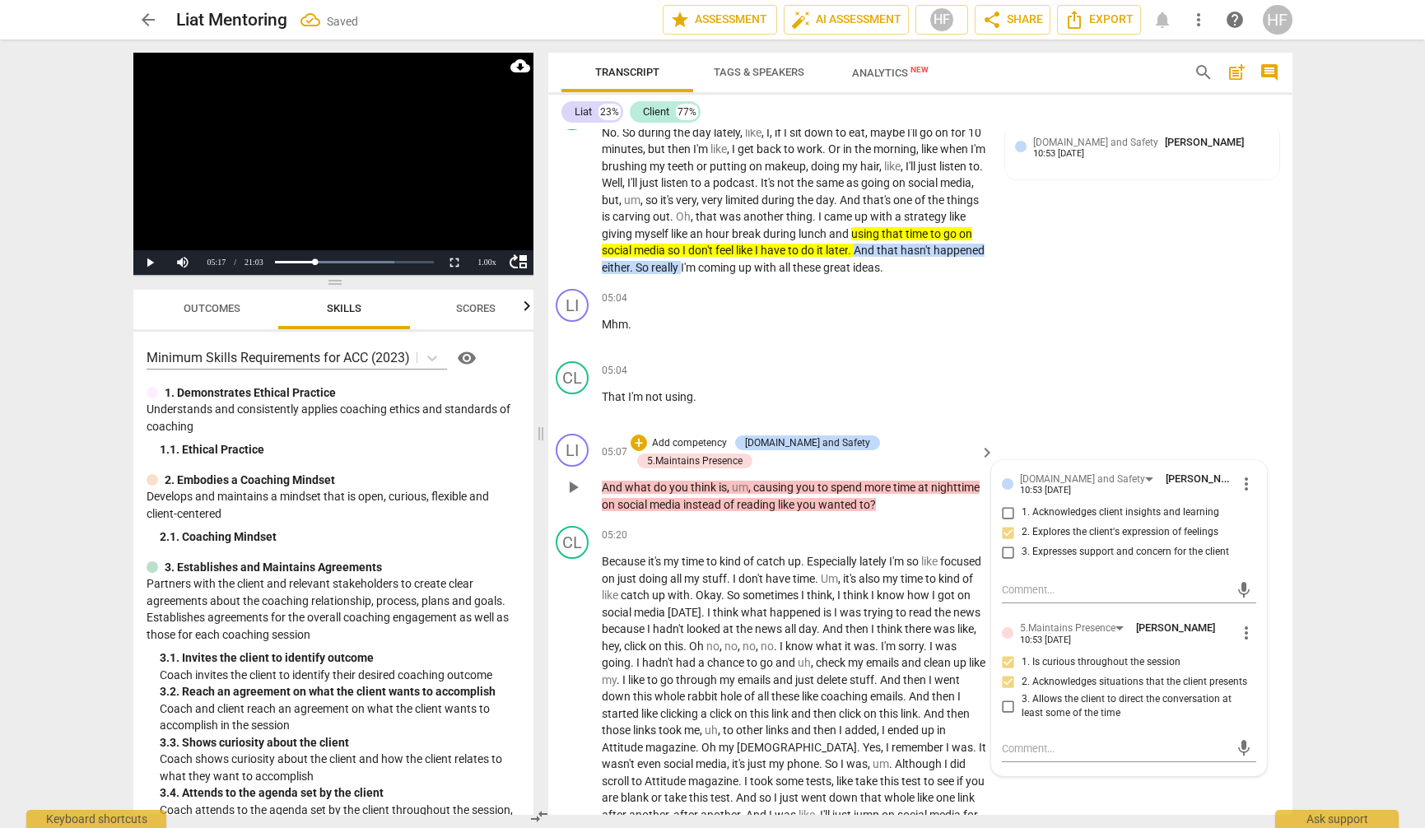
scroll to position [2100, 6]
click at [647, 435] on div "+" at bounding box center [639, 443] width 16 height 16
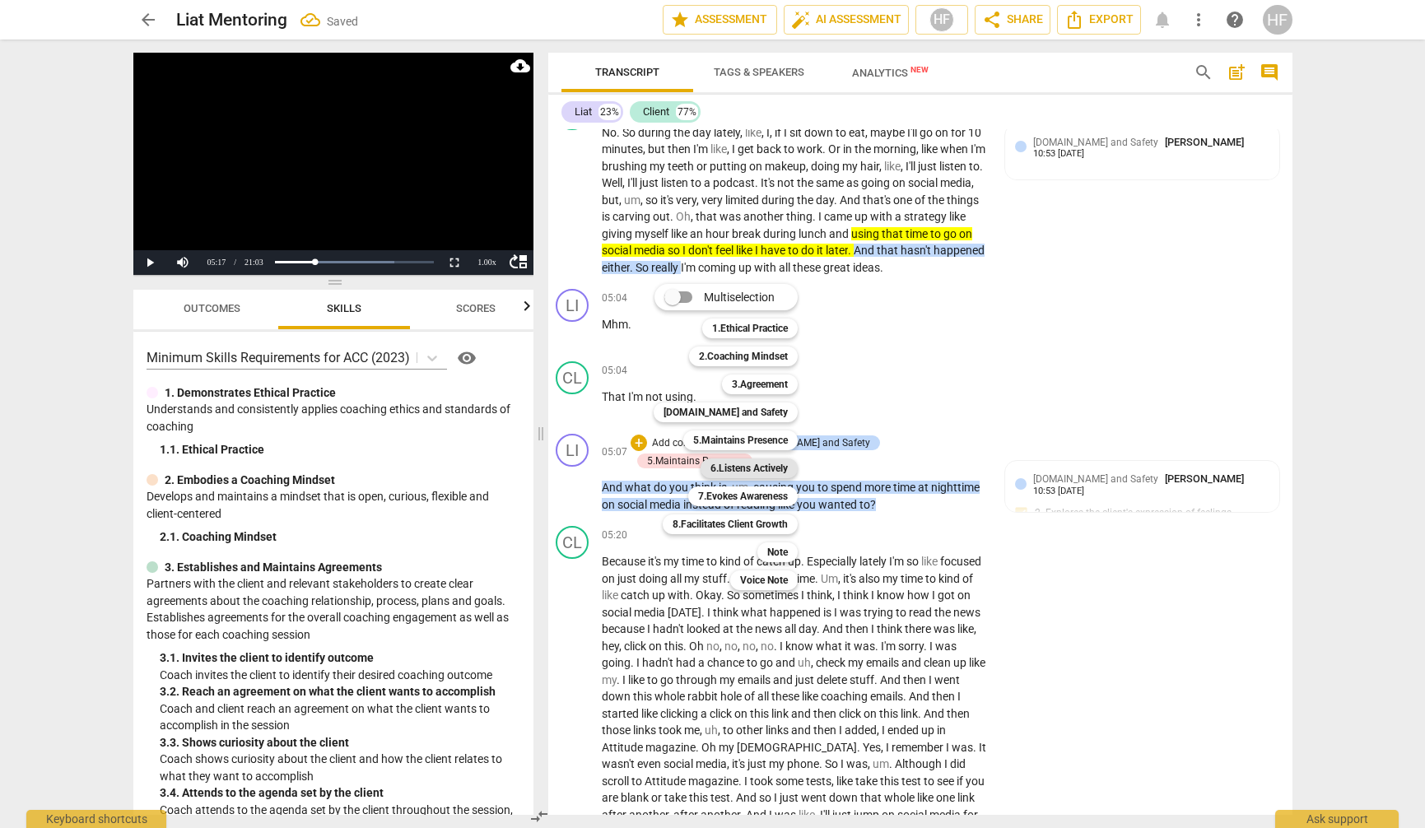
click at [771, 470] on b "6.Listens Actively" at bounding box center [749, 469] width 77 height 20
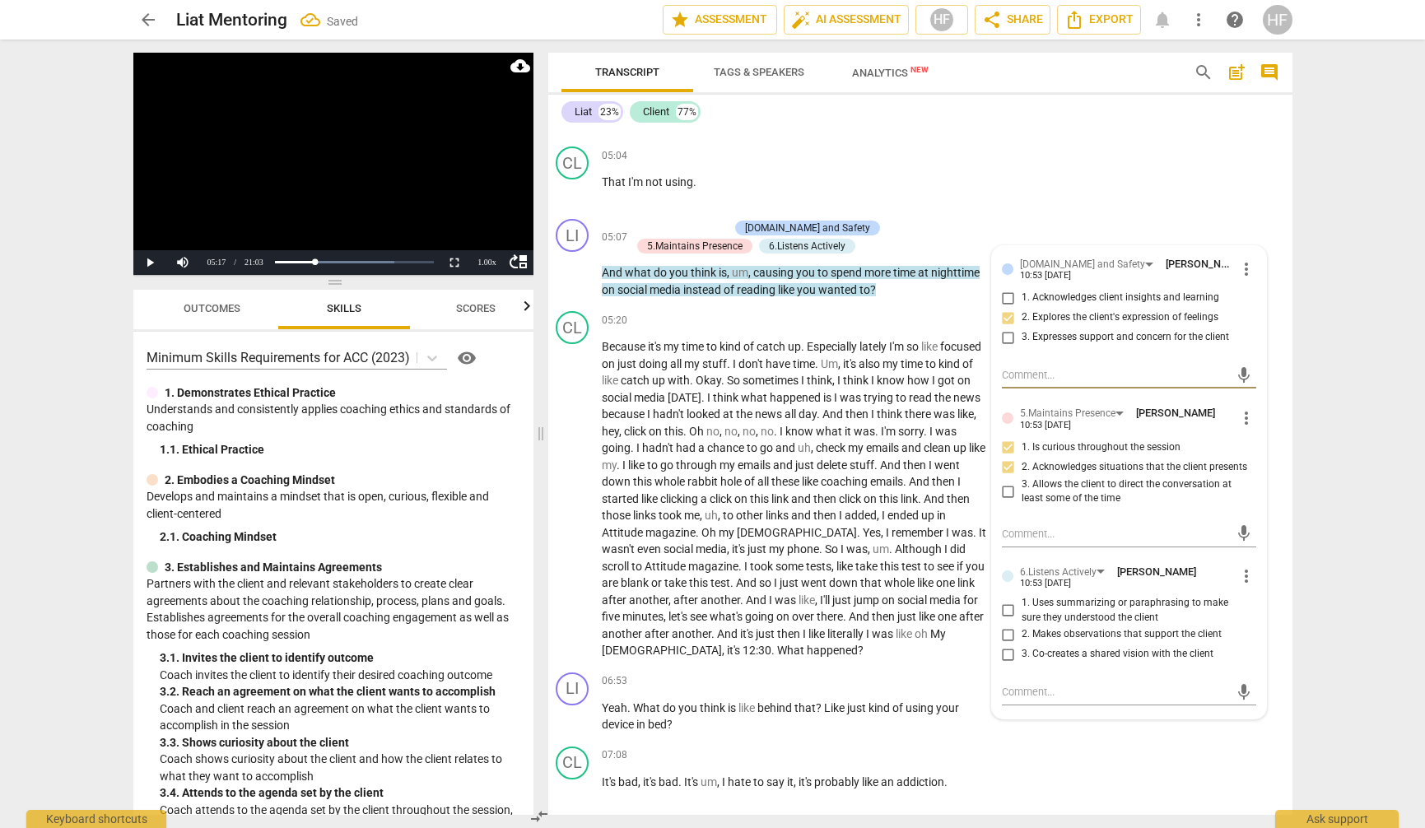
scroll to position [2315, 6]
click at [1005, 645] on input "3. Co-creates a shared vision with the client" at bounding box center [1008, 655] width 26 height 20
click at [570, 489] on span "play_arrow" at bounding box center [573, 499] width 20 height 20
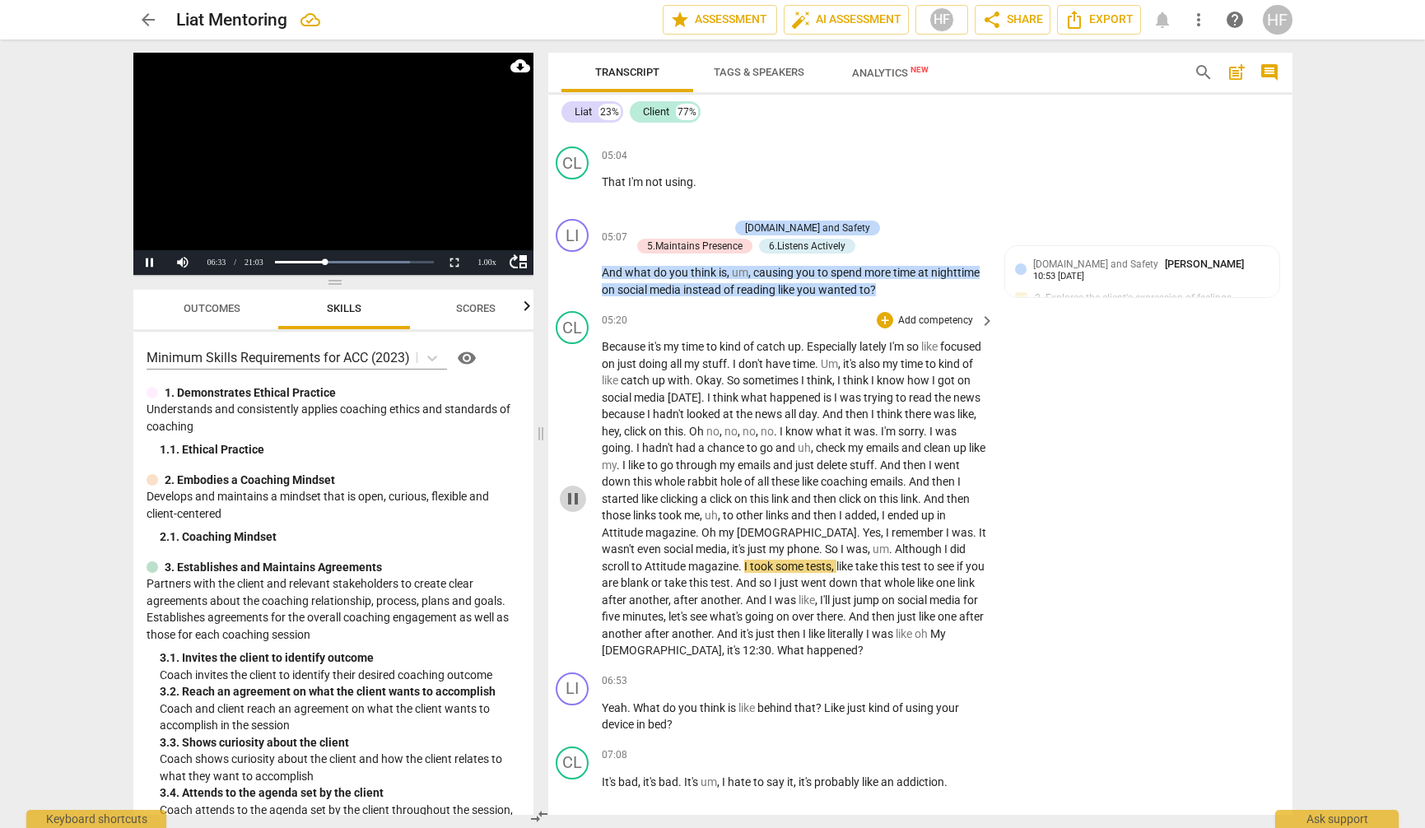
click at [578, 496] on button "pause" at bounding box center [573, 499] width 26 height 26
click at [488, 259] on div "1.00 x" at bounding box center [487, 262] width 33 height 25
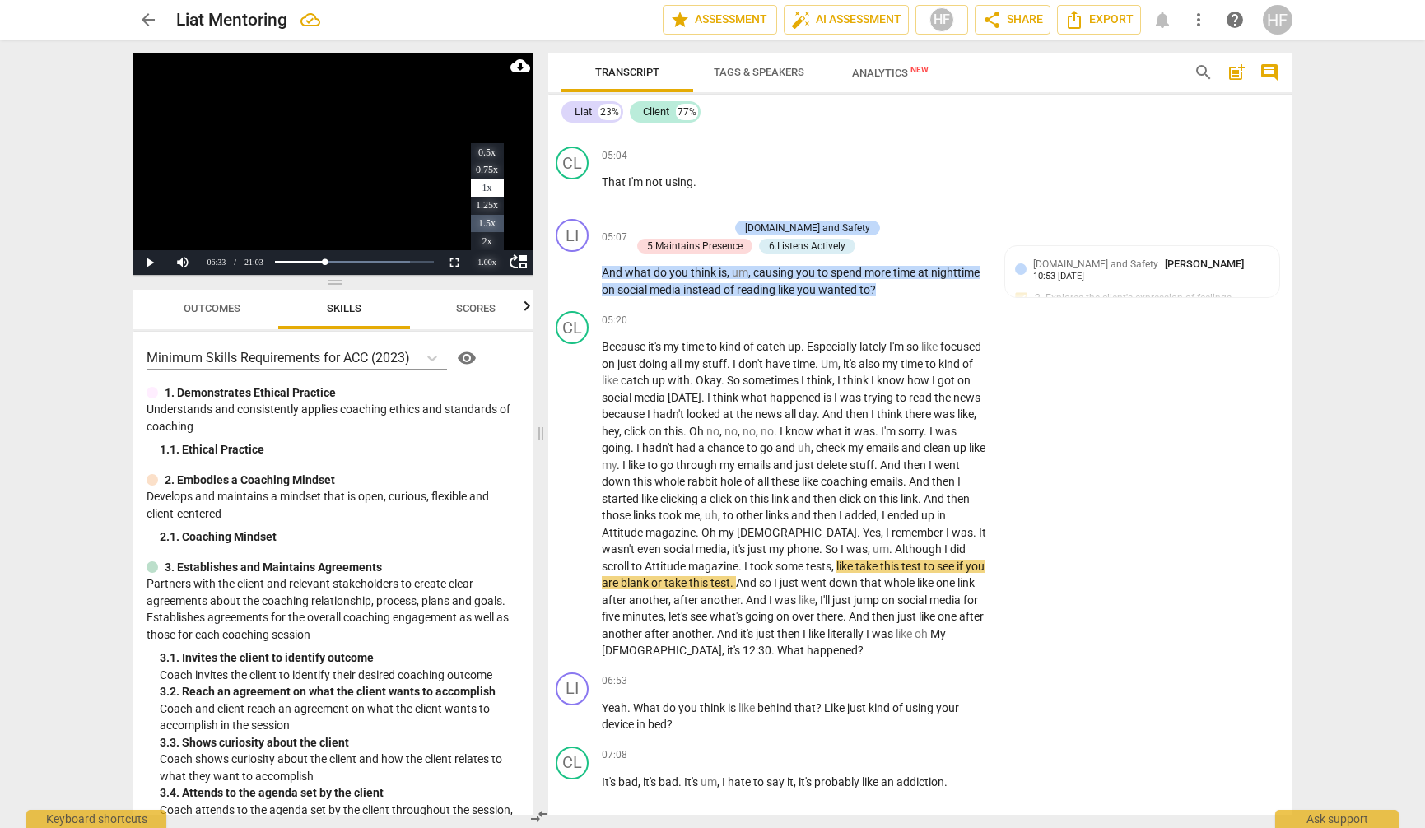
click at [486, 221] on li "1.5x" at bounding box center [487, 224] width 33 height 18
click at [573, 489] on span "play_arrow" at bounding box center [573, 499] width 20 height 20
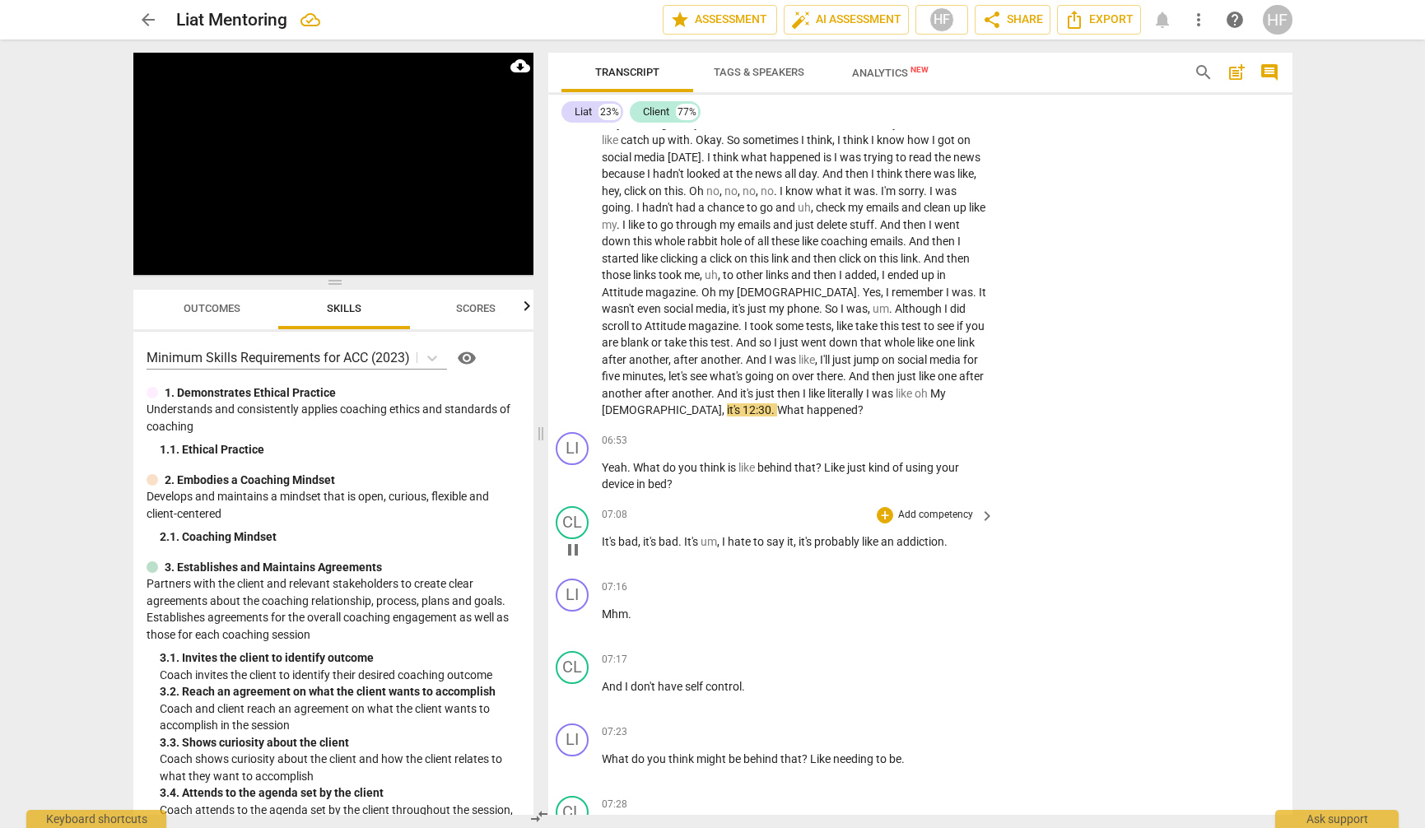
scroll to position [2561, 6]
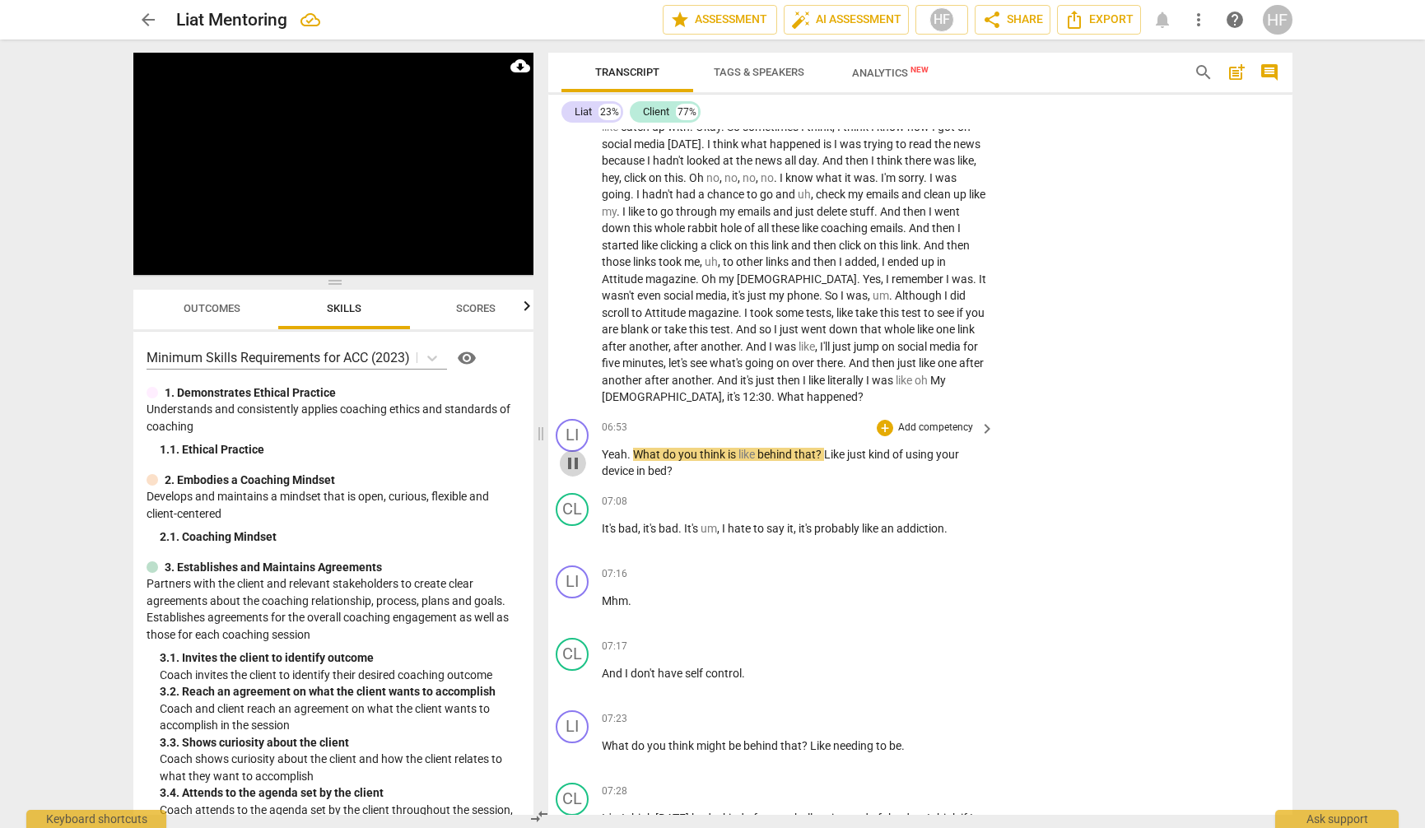
click at [575, 454] on span "pause" at bounding box center [573, 464] width 20 height 20
click at [569, 454] on span "play_arrow" at bounding box center [573, 464] width 20 height 20
click at [578, 454] on span "pause" at bounding box center [573, 464] width 20 height 20
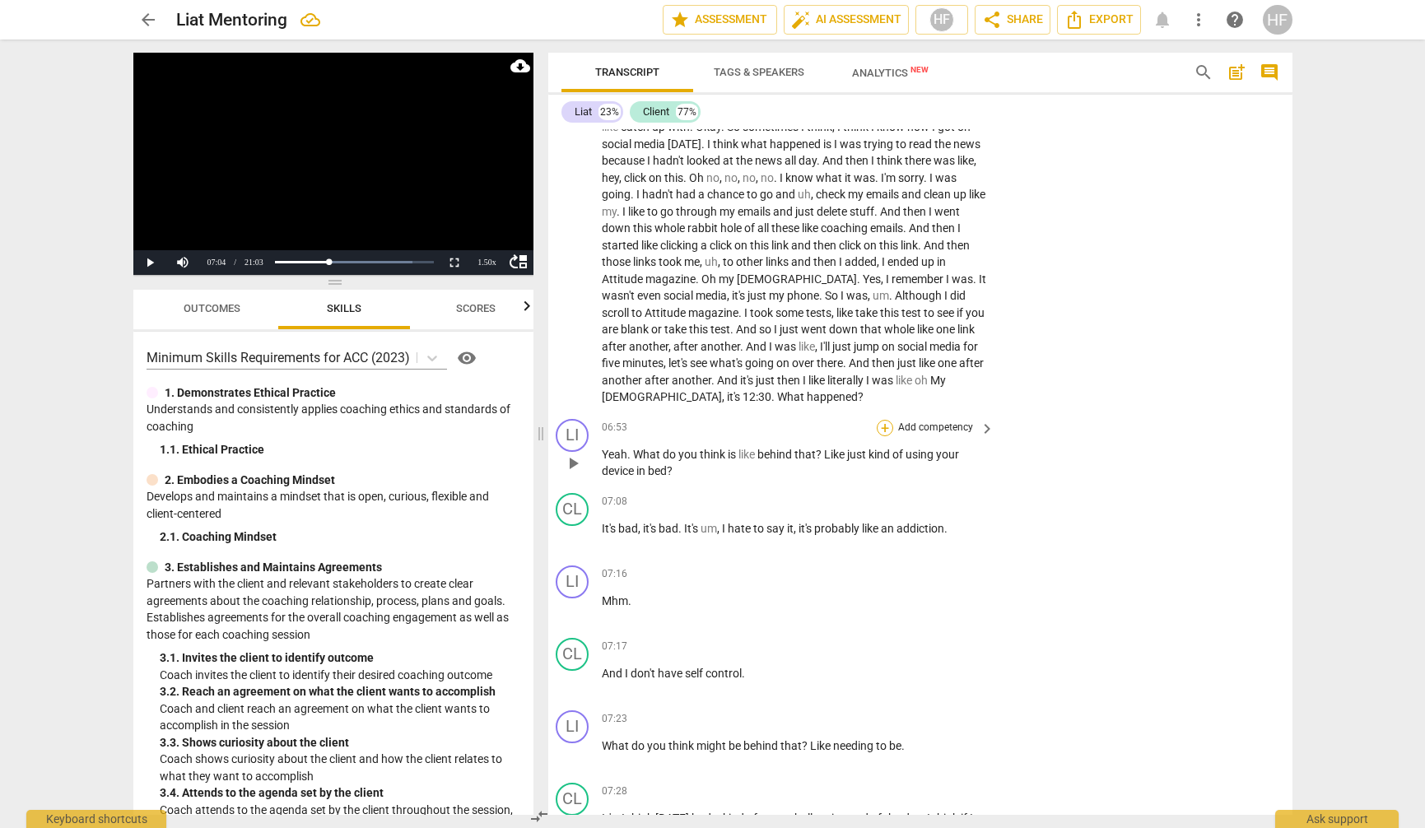
click at [887, 420] on div "+" at bounding box center [885, 428] width 16 height 16
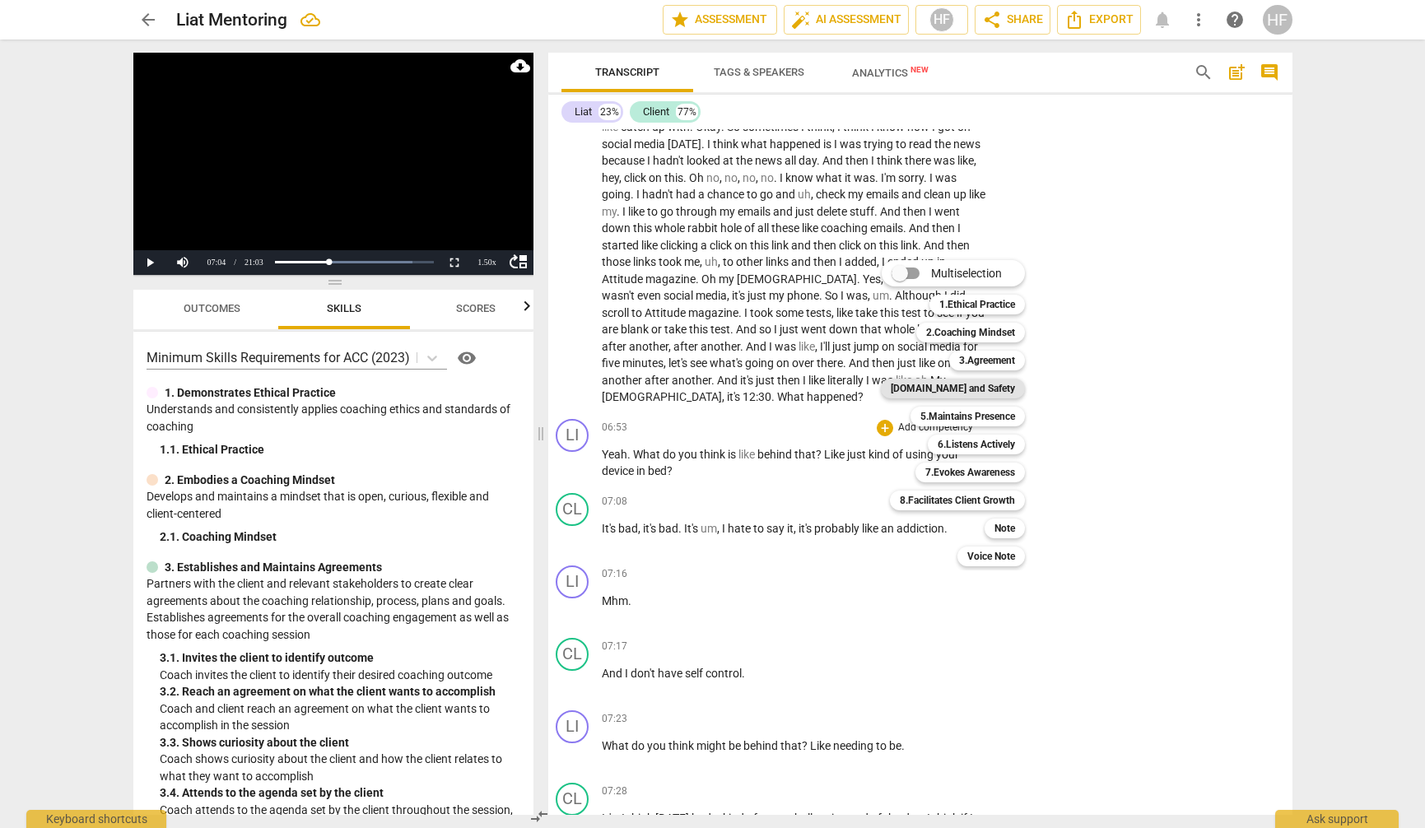
click at [1010, 388] on b "[DOMAIN_NAME] and Safety" at bounding box center [953, 389] width 124 height 20
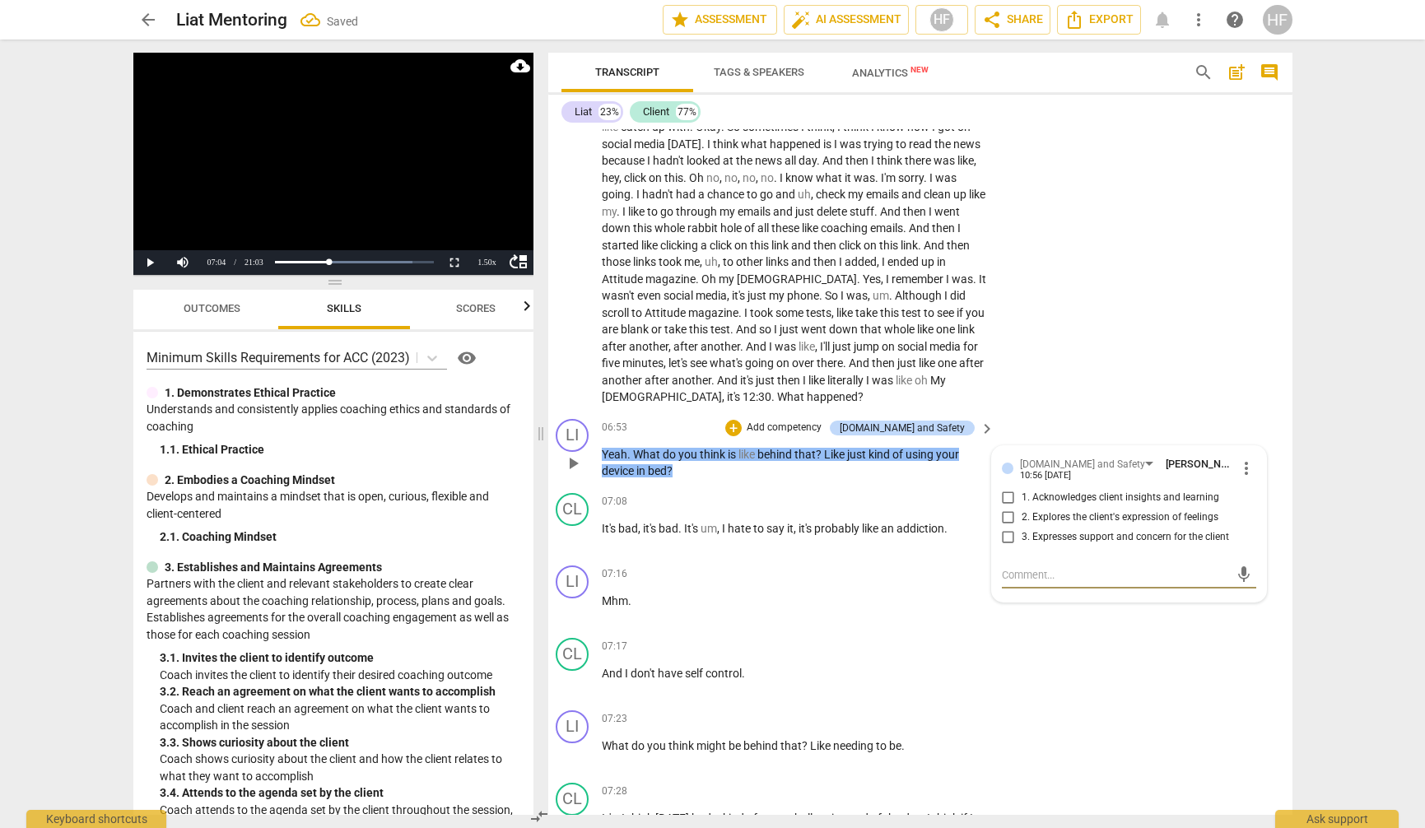
click at [1015, 508] on input "2. Explores the client's expression of feelings" at bounding box center [1008, 518] width 26 height 20
click at [742, 420] on div "+" at bounding box center [733, 428] width 16 height 16
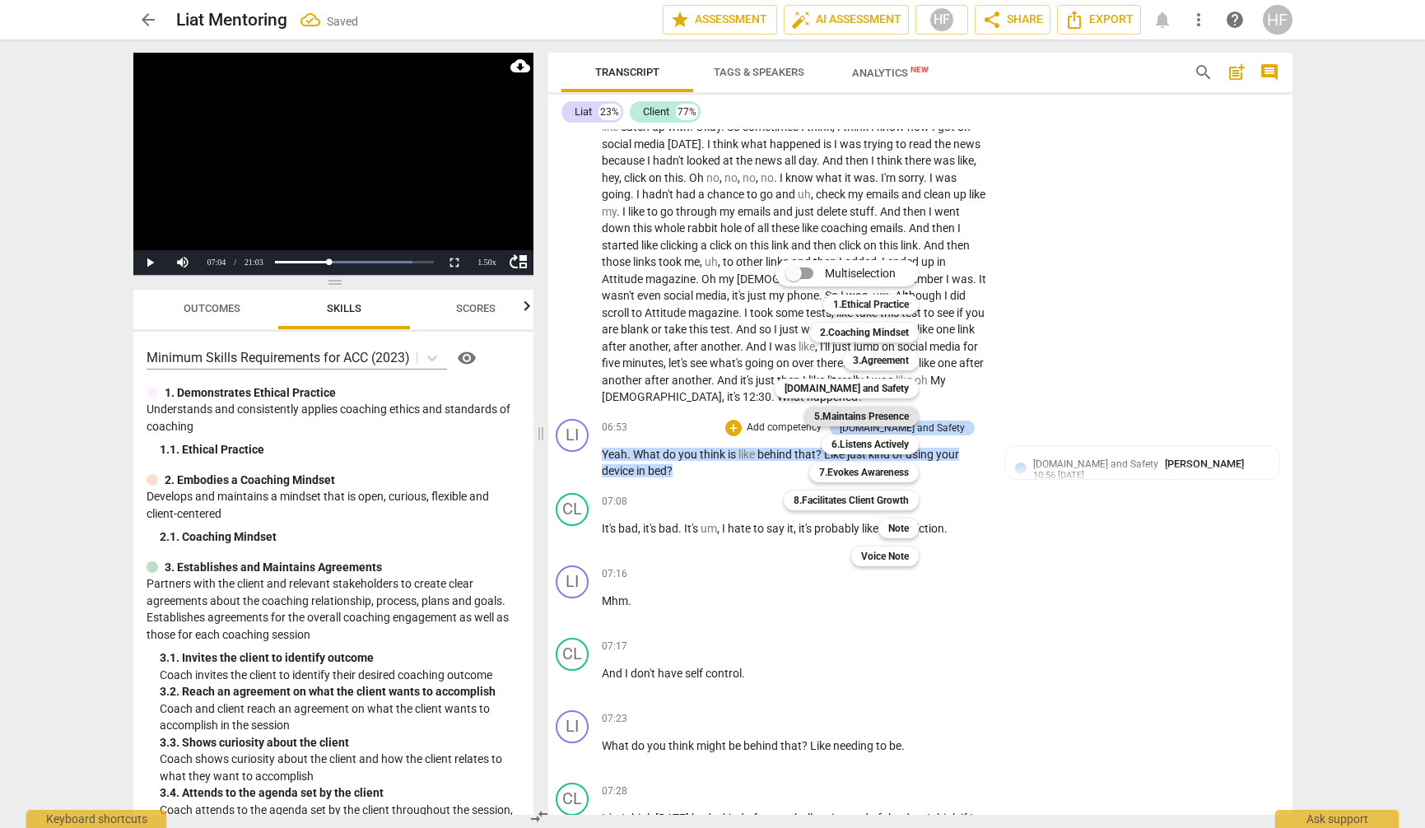
click at [898, 417] on b "5.Maintains Presence" at bounding box center [861, 417] width 95 height 20
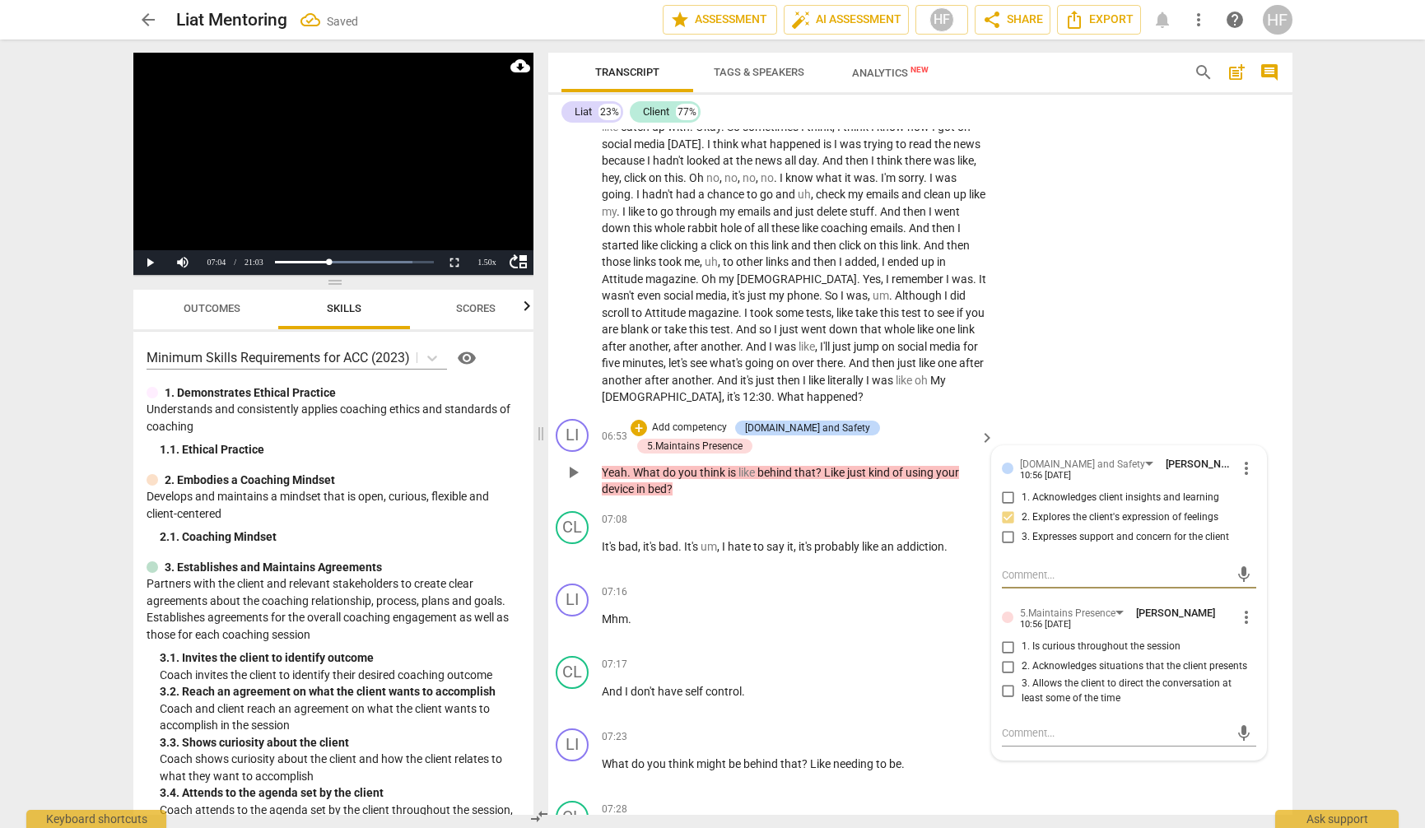
click at [1014, 637] on input "1. Is curious throughout the session" at bounding box center [1008, 647] width 26 height 20
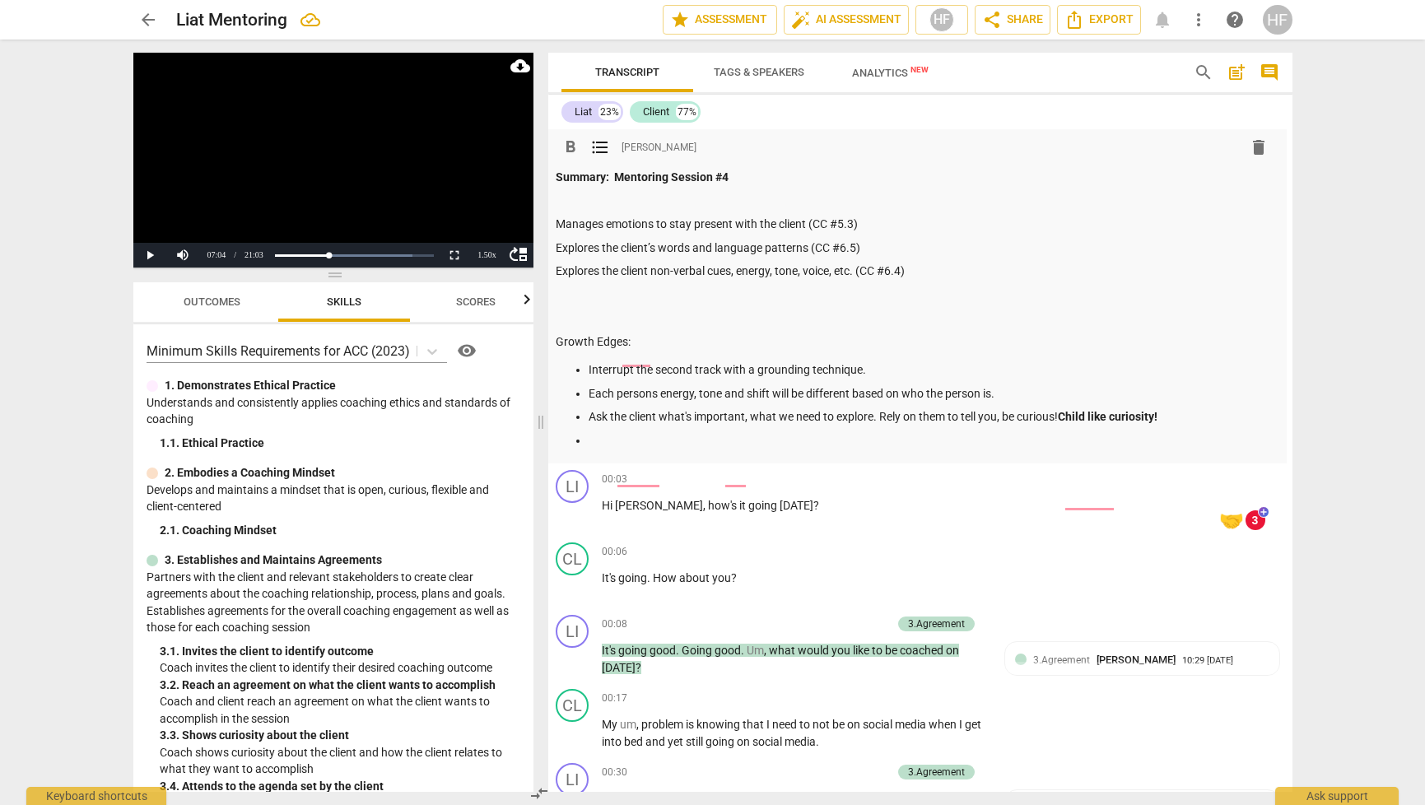
scroll to position [0, 6]
click at [629, 438] on p at bounding box center [931, 440] width 685 height 17
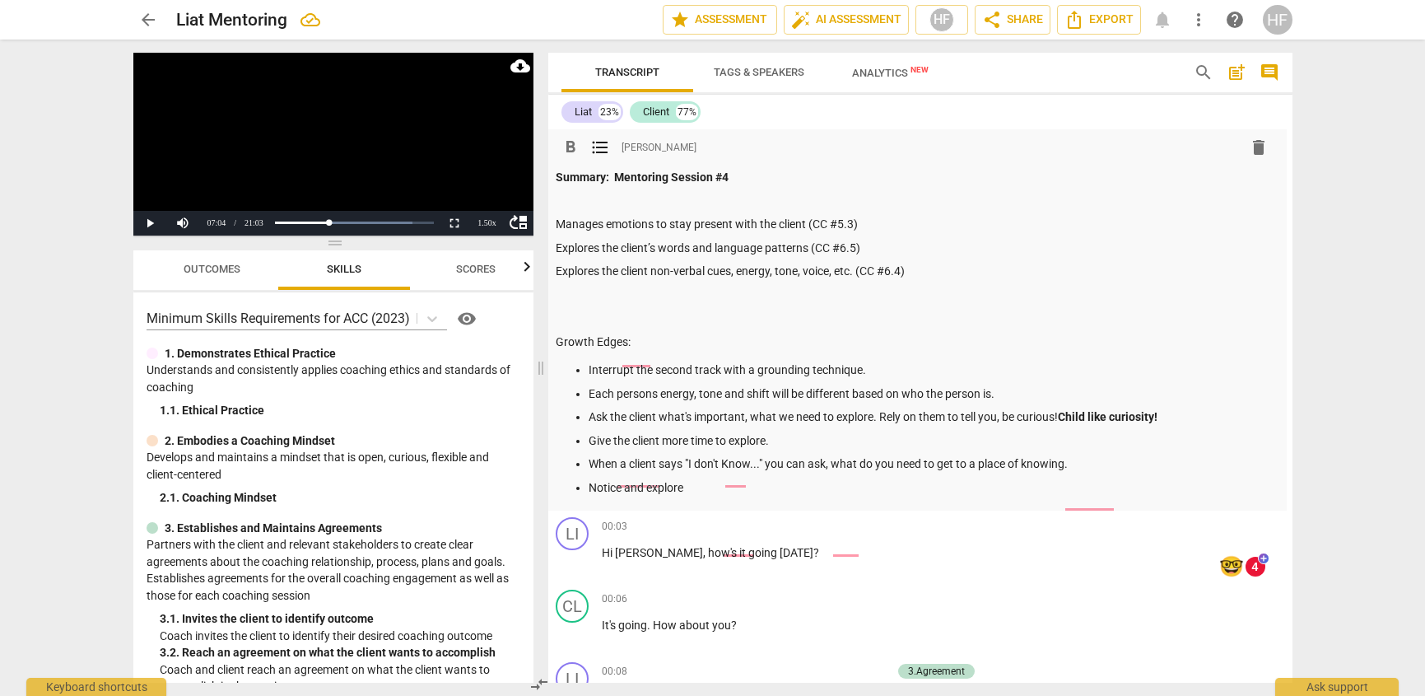
click at [723, 479] on p "Notice and explore" at bounding box center [931, 487] width 685 height 17
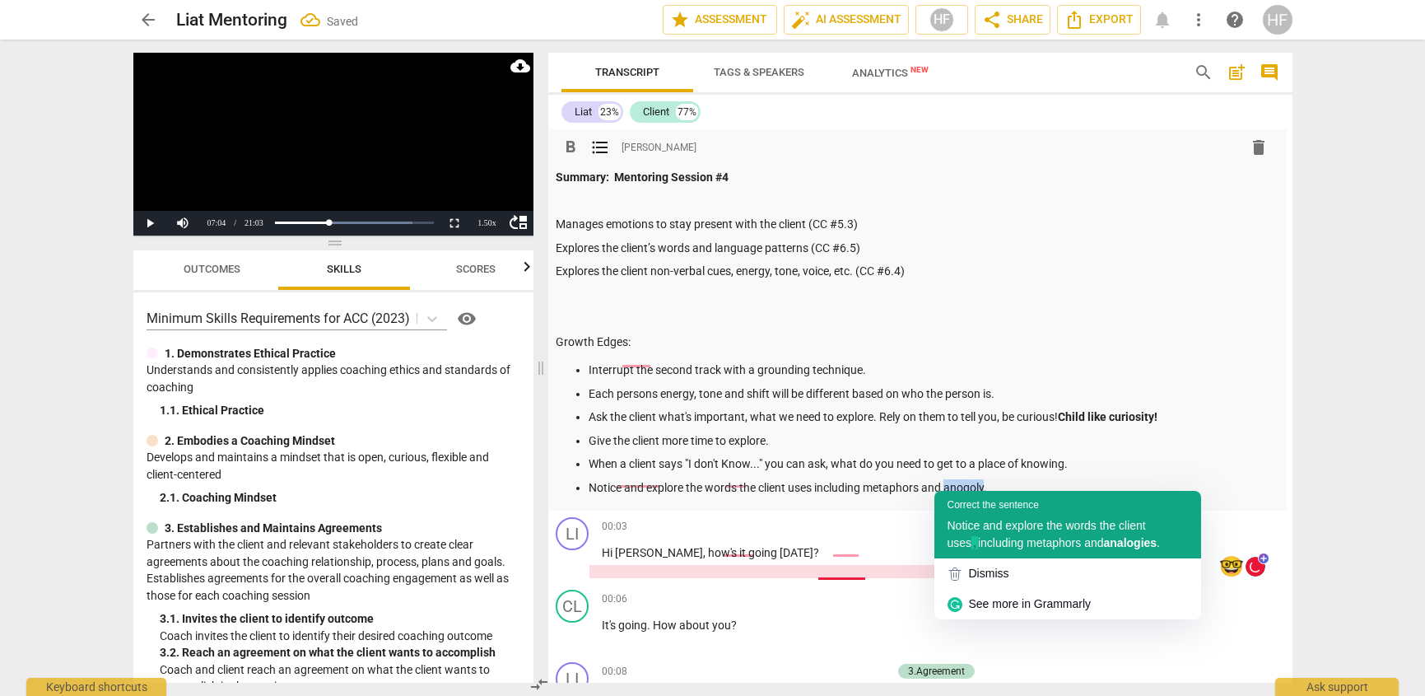
click at [1063, 516] on div "Correct the sentence Notice and explore the words the client uses , including m…" at bounding box center [1068, 525] width 267 height 68
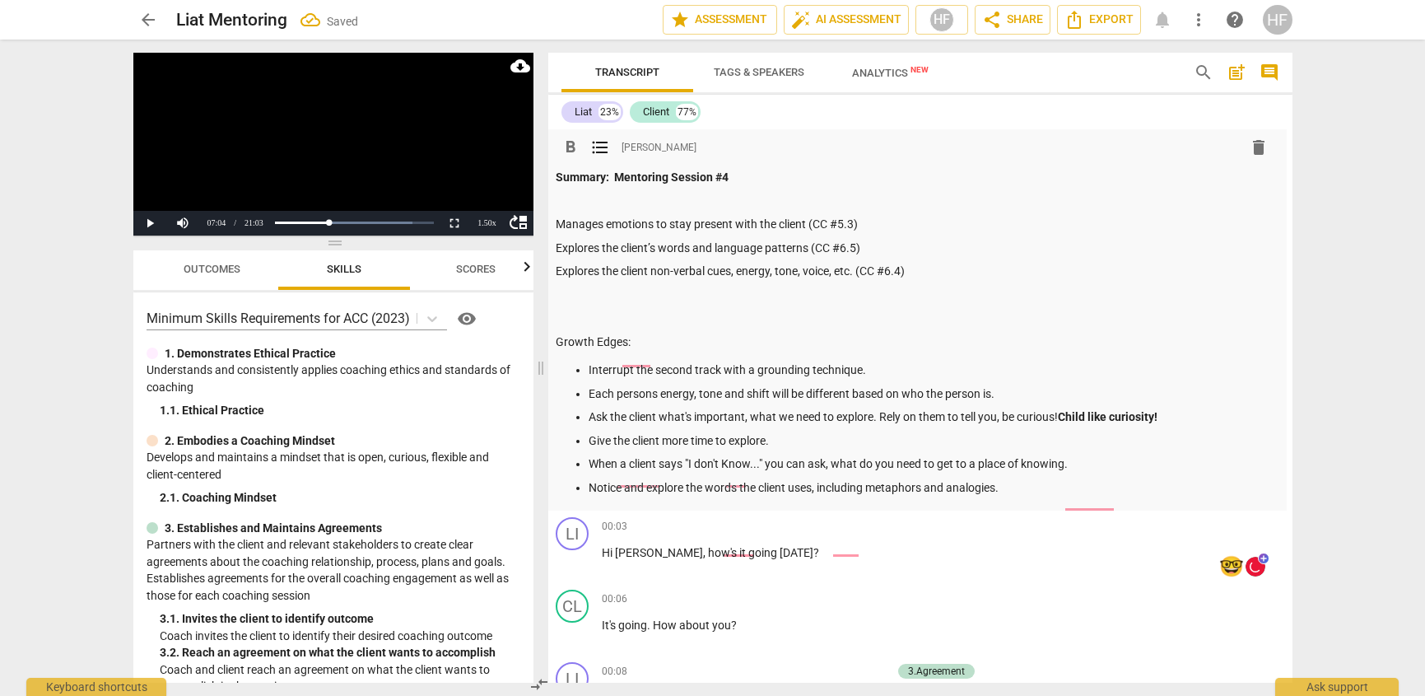
click at [1016, 482] on p "Notice and explore the words the client uses, including metaphors and analogies." at bounding box center [931, 487] width 685 height 17
drag, startPoint x: 641, startPoint y: 339, endPoint x: 553, endPoint y: 327, distance: 89.0
click at [572, 145] on span "format_bold" at bounding box center [576, 148] width 20 height 20
click at [678, 312] on p at bounding box center [921, 318] width 718 height 17
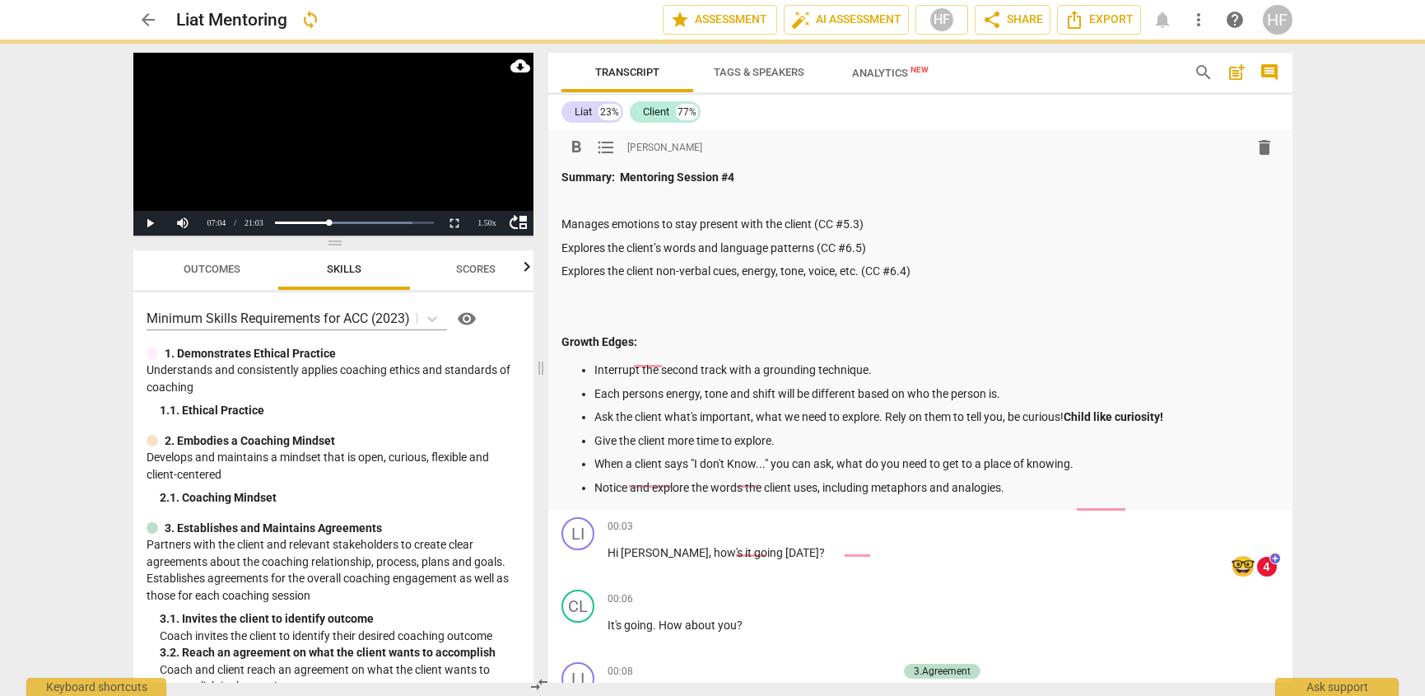
click at [605, 197] on p at bounding box center [921, 201] width 718 height 17
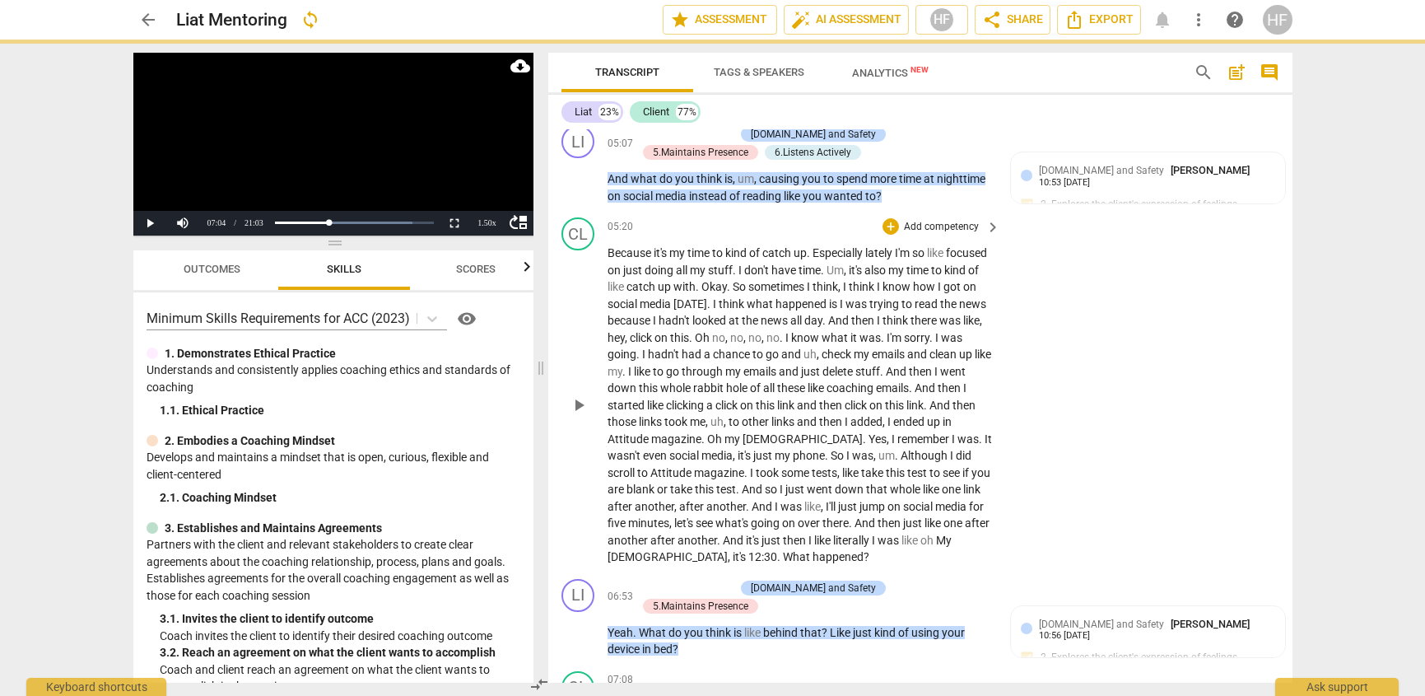
scroll to position [4905, 0]
